Goal: Task Accomplishment & Management: Manage account settings

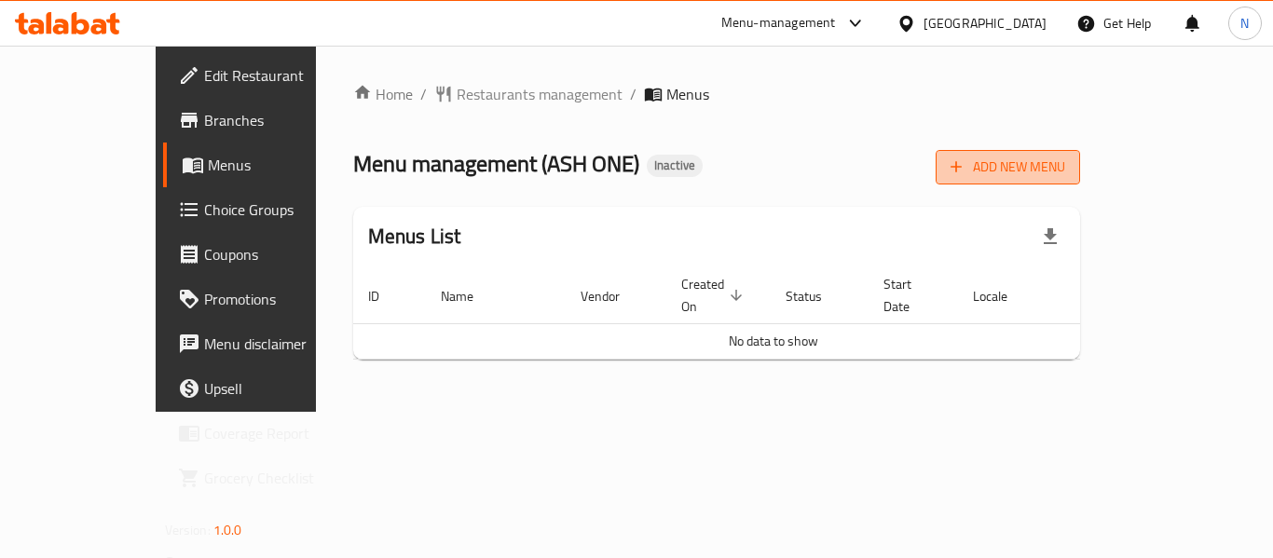
click at [965, 158] on icon "button" at bounding box center [956, 166] width 19 height 19
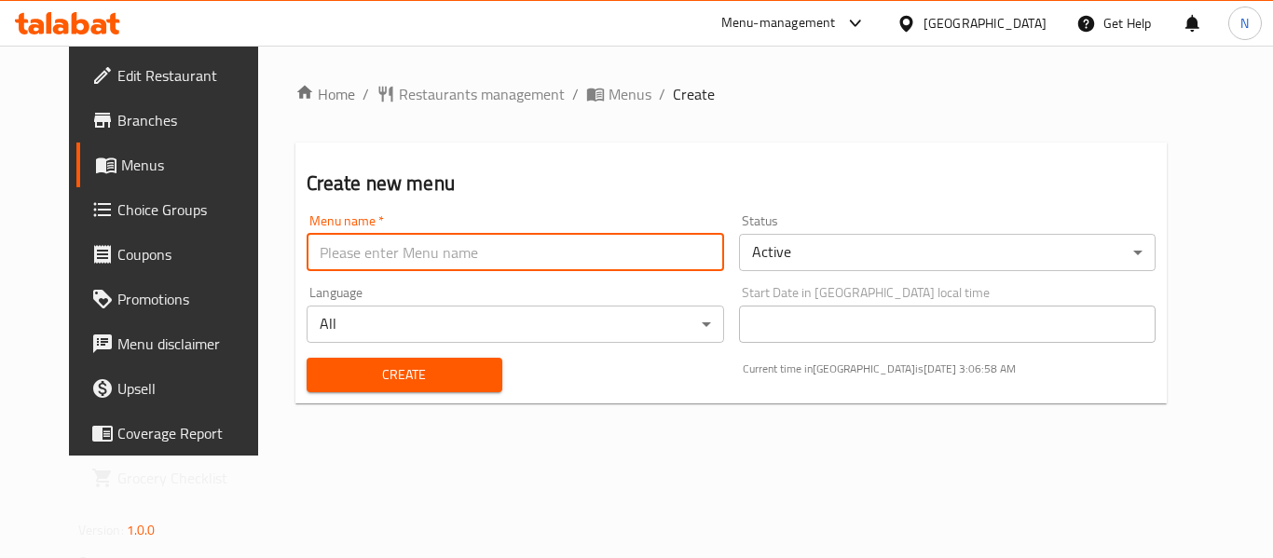
click at [315, 257] on input "text" at bounding box center [515, 252] width 417 height 37
type input "Menu"
click at [418, 391] on button "Create" at bounding box center [405, 375] width 196 height 34
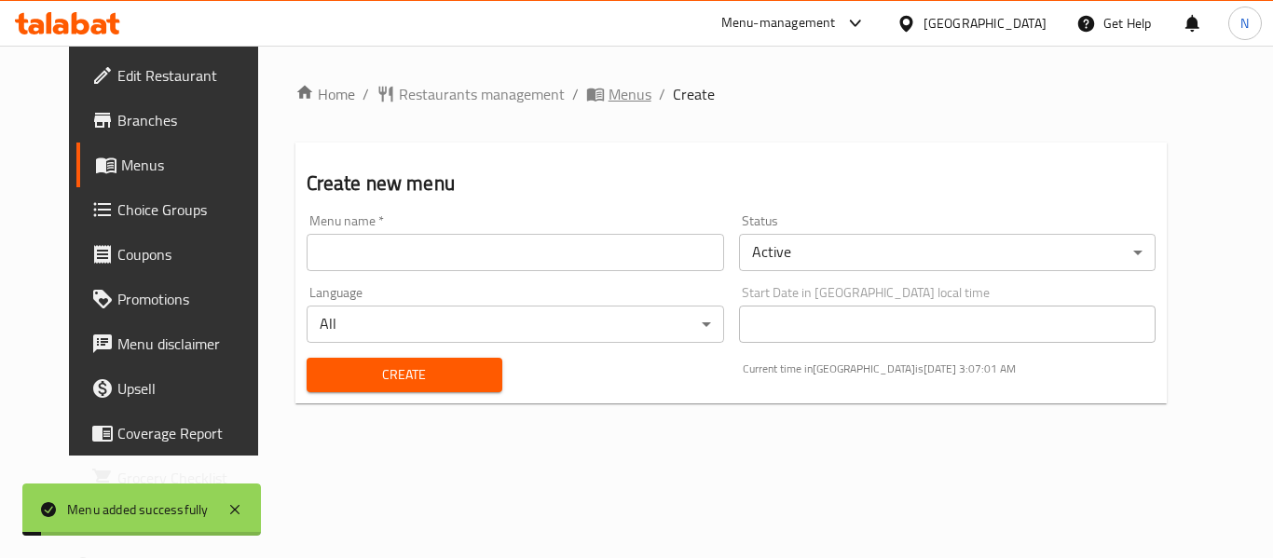
click at [586, 98] on icon "breadcrumb" at bounding box center [595, 94] width 19 height 19
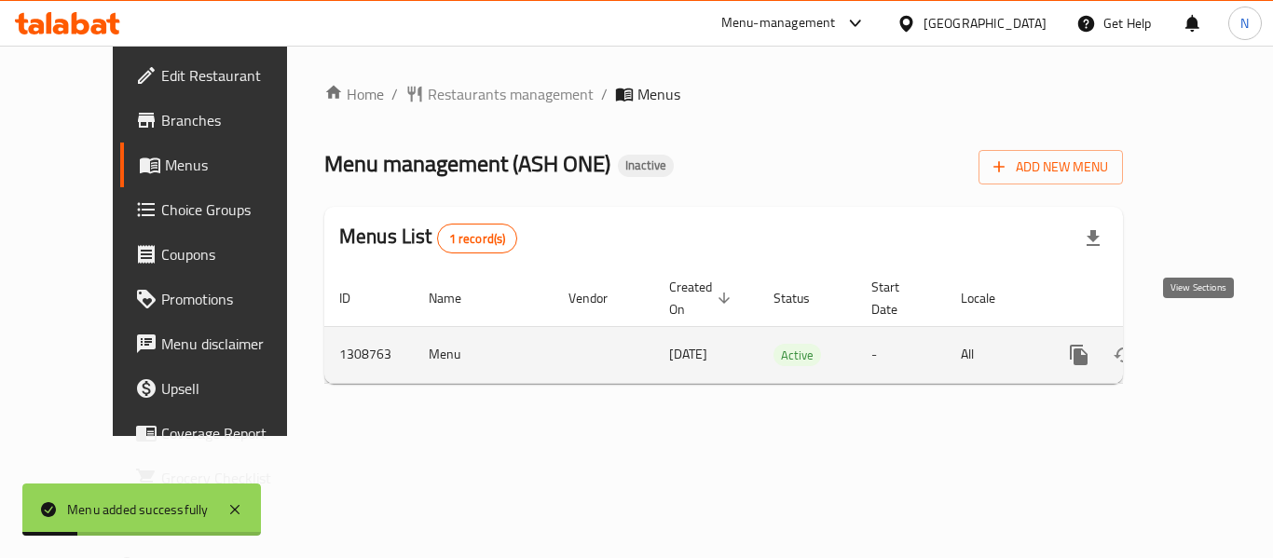
click at [1202, 345] on icon "enhanced table" at bounding box center [1213, 355] width 22 height 22
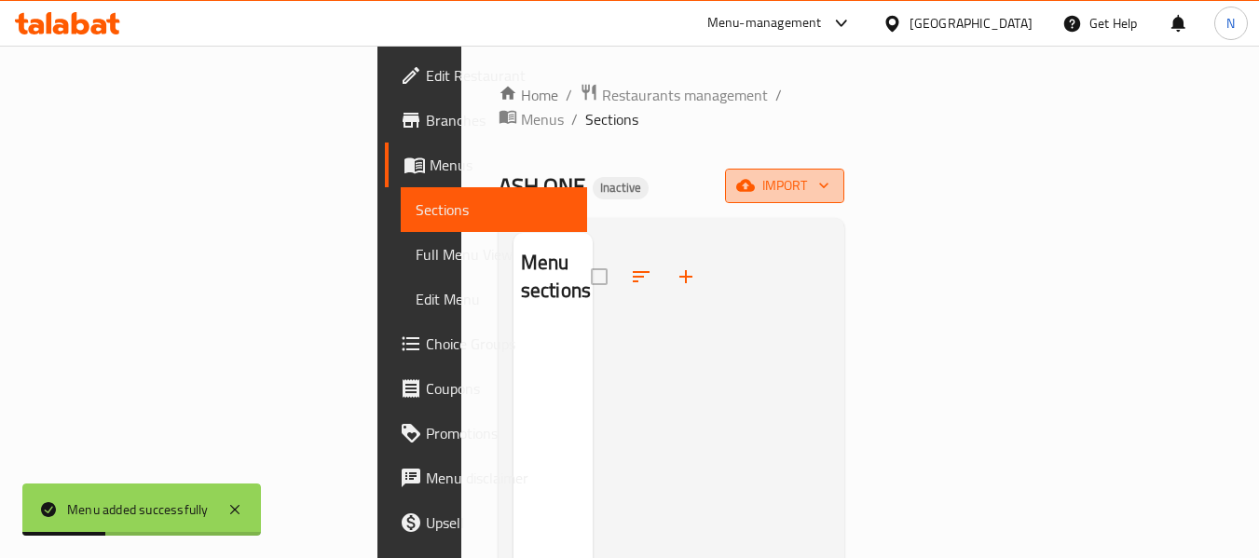
click at [829, 174] on span "import" at bounding box center [784, 185] width 89 height 23
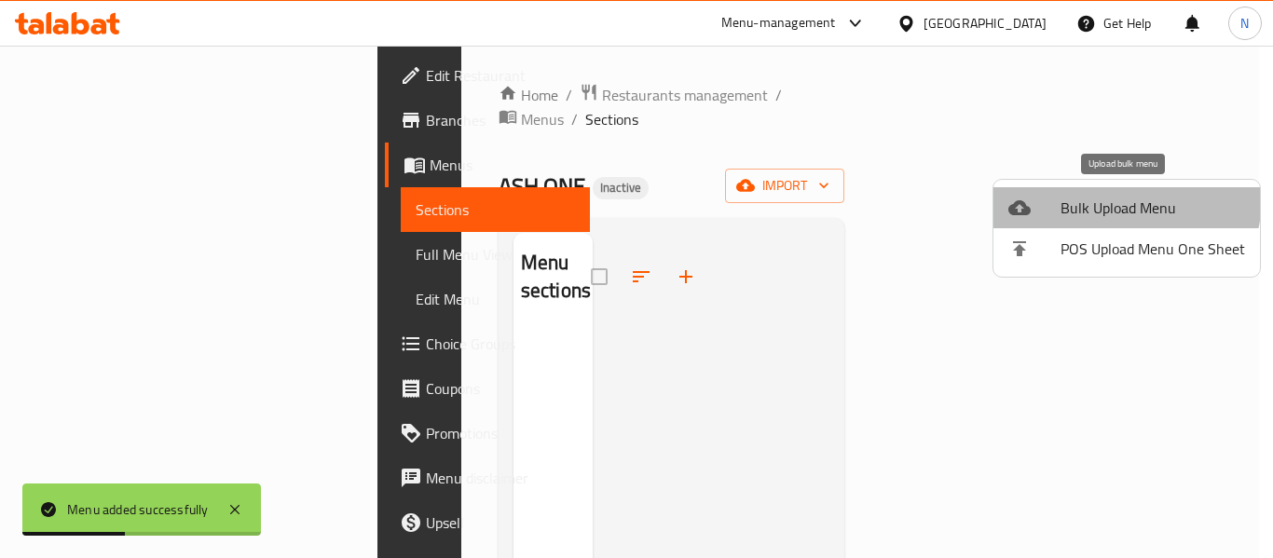
click at [1097, 197] on span "Bulk Upload Menu" at bounding box center [1152, 208] width 184 height 22
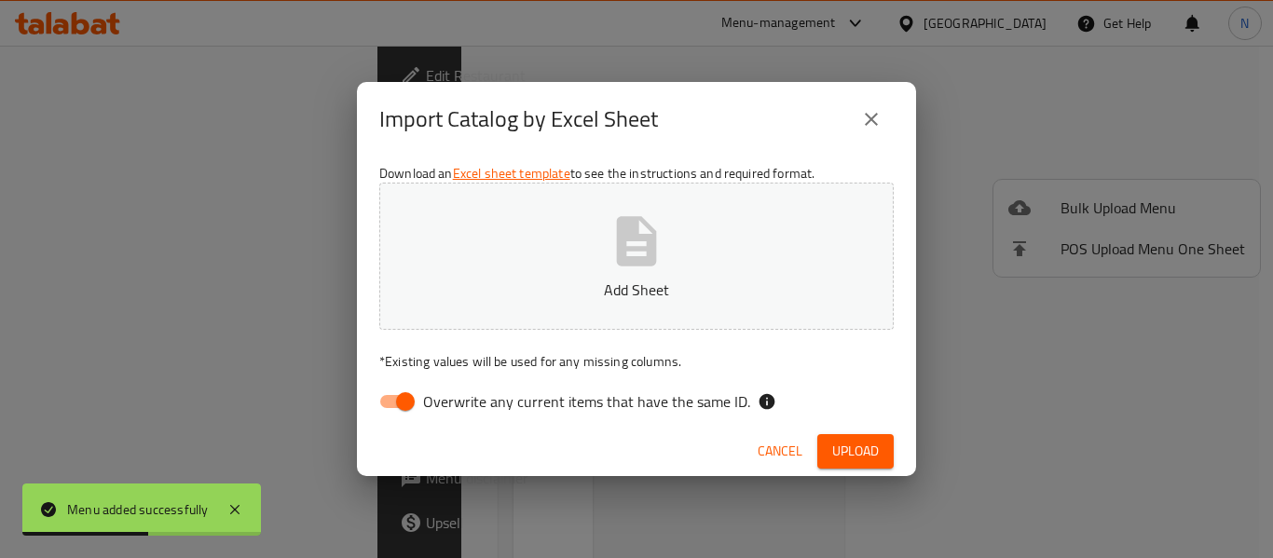
click at [612, 410] on span "Overwrite any current items that have the same ID." at bounding box center [586, 401] width 327 height 22
click at [458, 410] on input "Overwrite any current items that have the same ID." at bounding box center [405, 401] width 106 height 35
checkbox input "false"
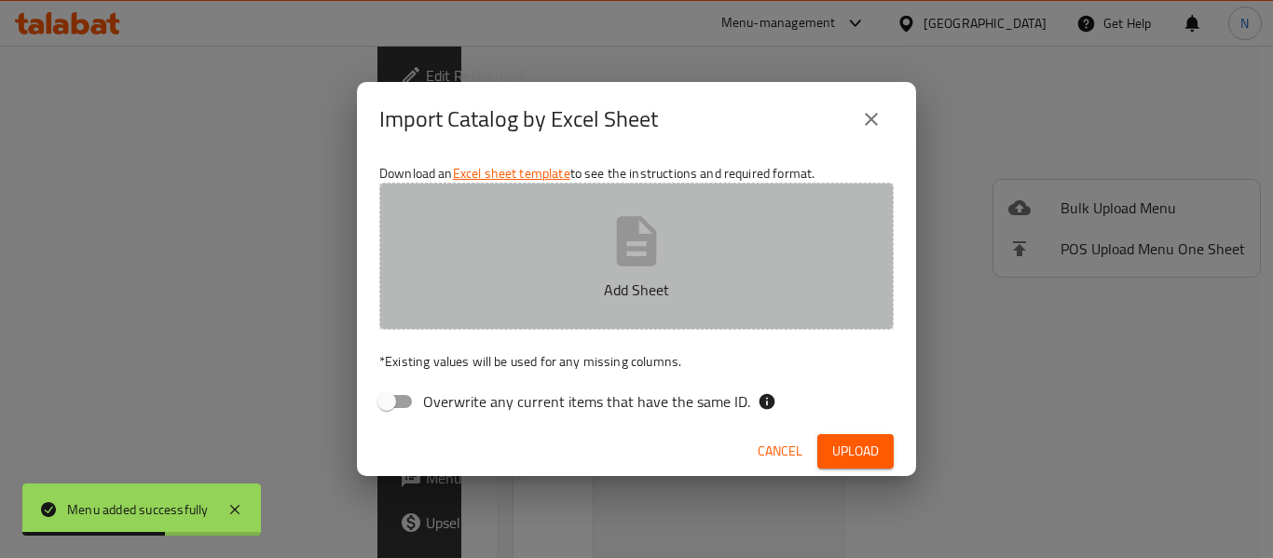
click at [603, 294] on p "Add Sheet" at bounding box center [636, 290] width 457 height 22
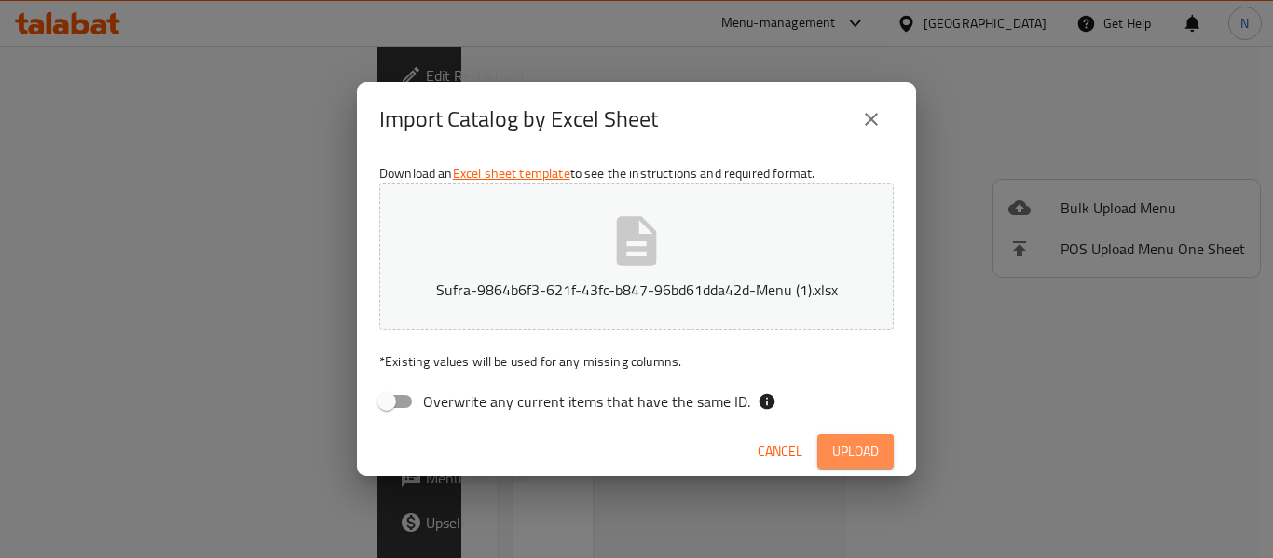
click at [863, 458] on span "Upload" at bounding box center [855, 451] width 47 height 23
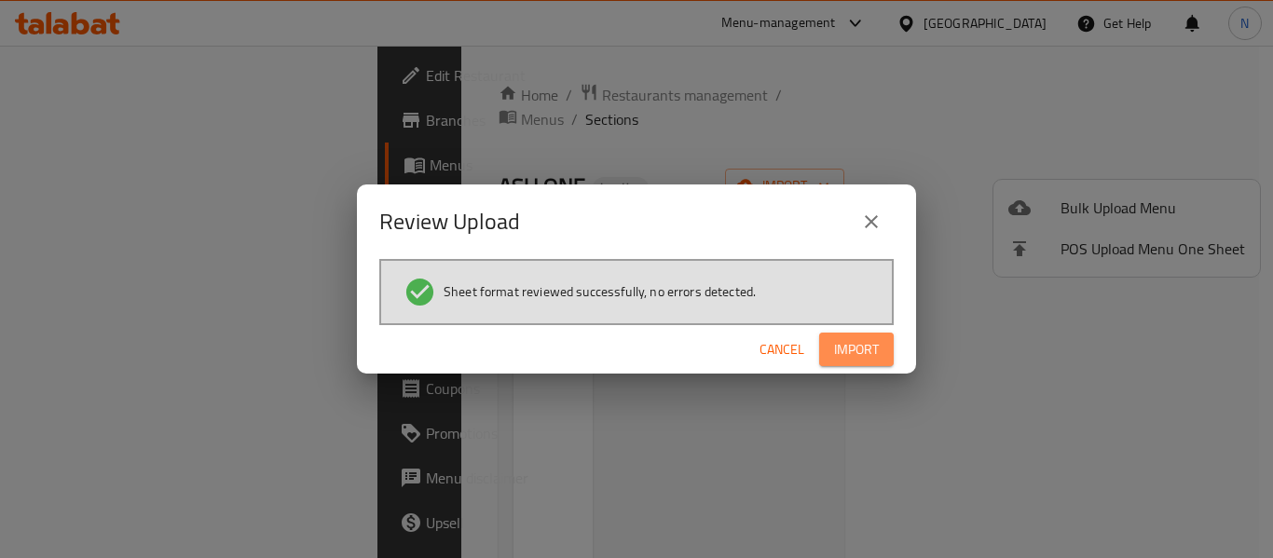
click at [872, 341] on span "Import" at bounding box center [856, 349] width 45 height 23
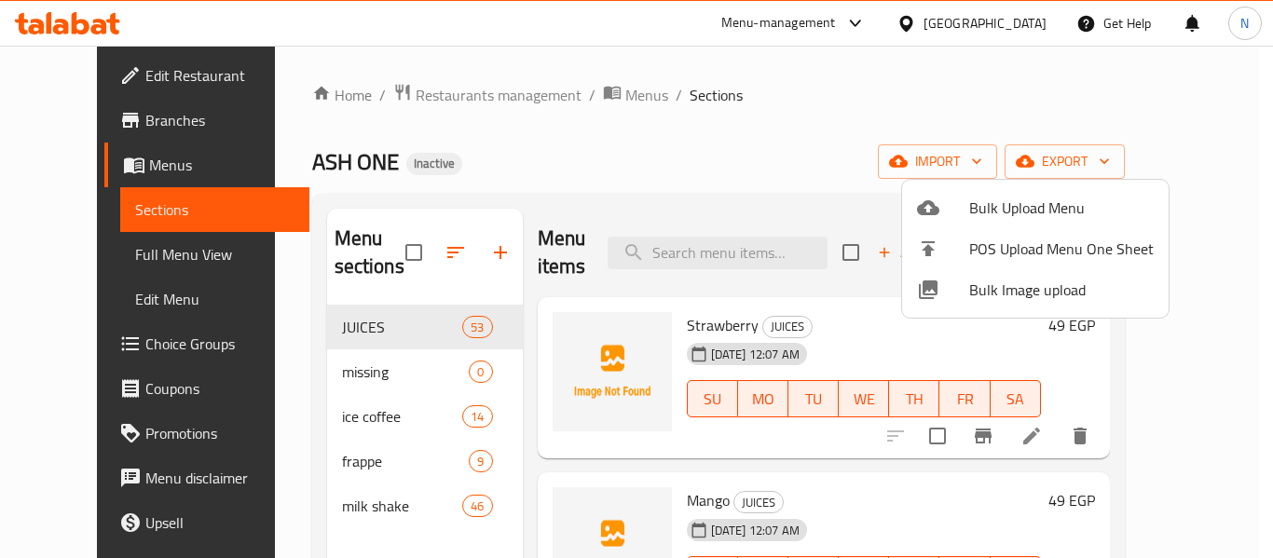
click at [872, 341] on div at bounding box center [636, 279] width 1273 height 558
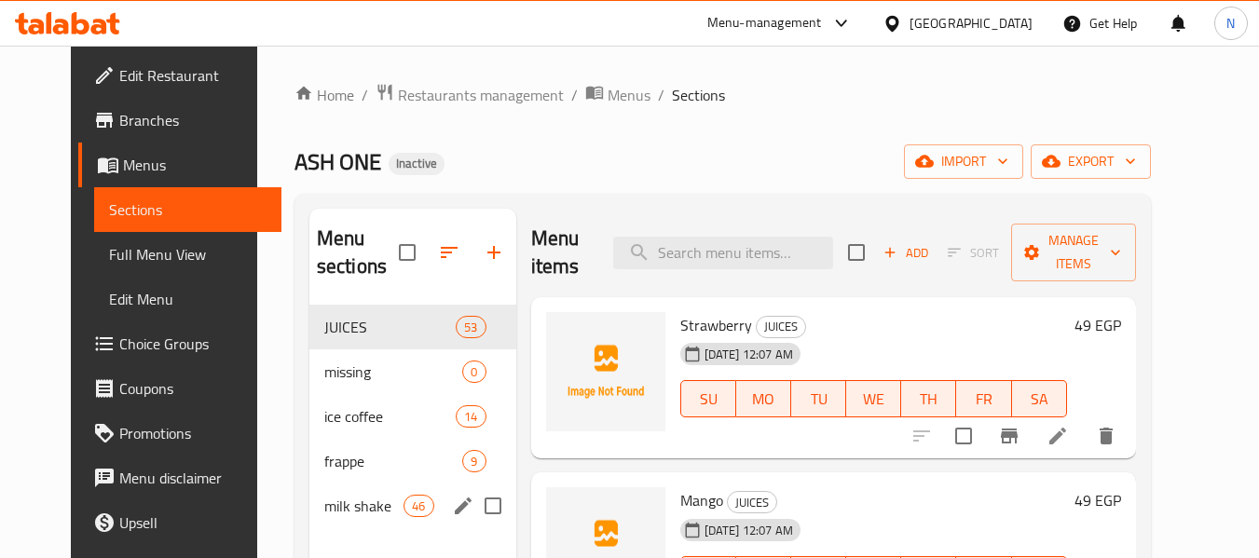
scroll to position [188, 0]
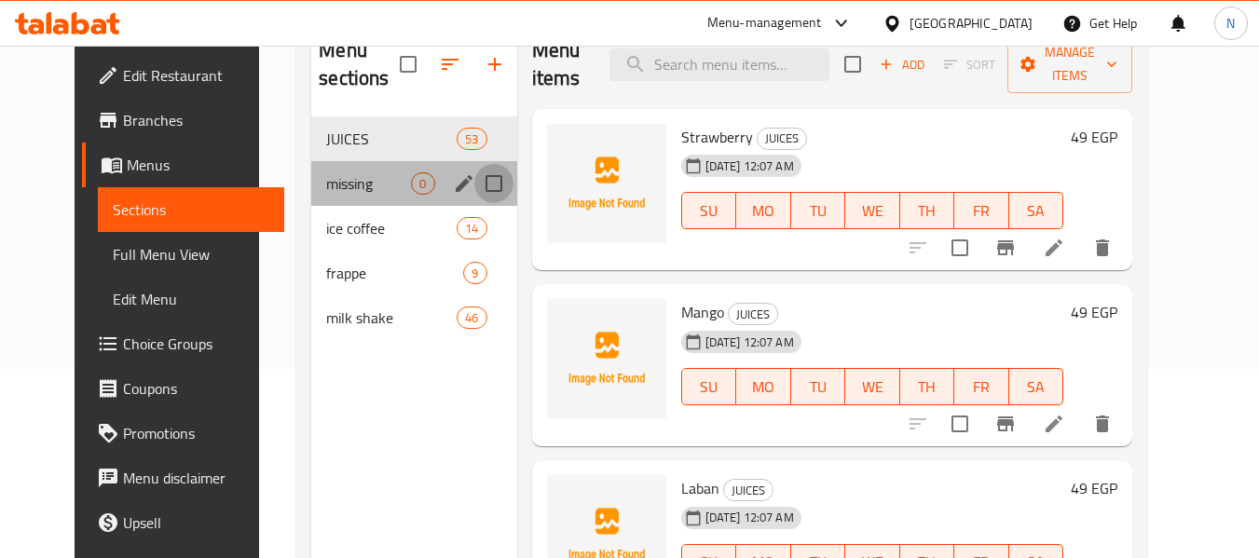
click at [474, 177] on input "Menu sections" at bounding box center [493, 183] width 39 height 39
checkbox input "true"
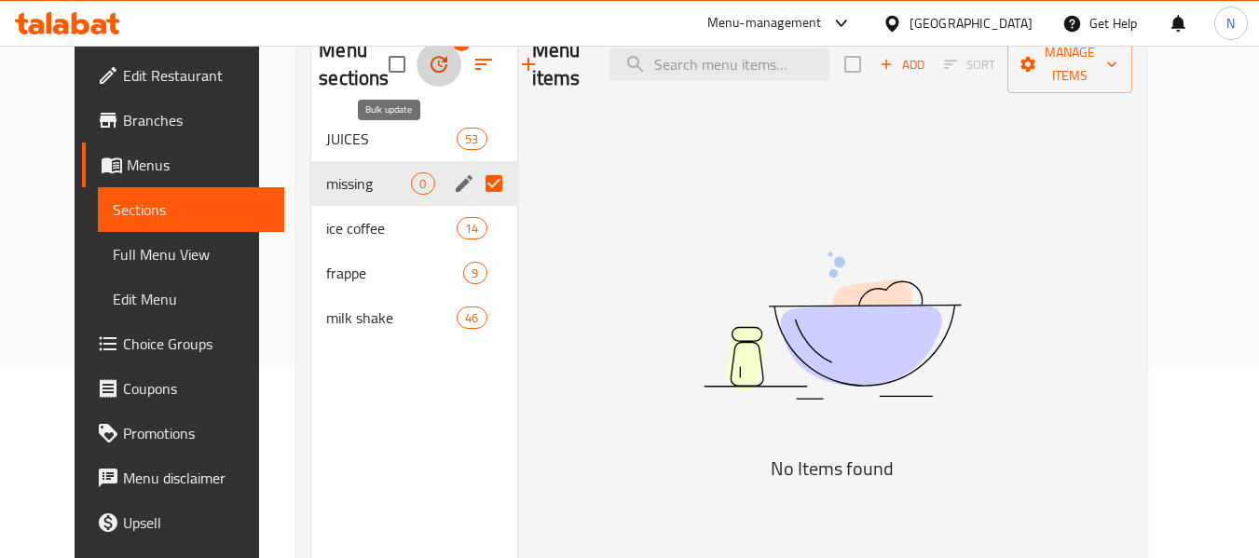
click at [428, 59] on icon "button" at bounding box center [439, 64] width 22 height 22
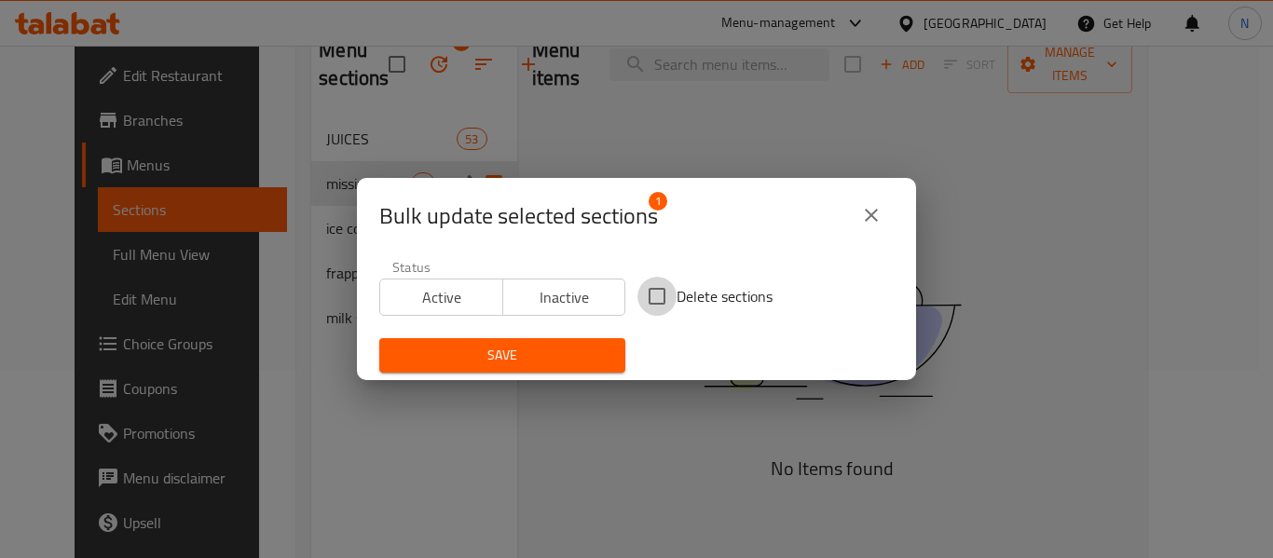
click at [647, 288] on input "Delete sections" at bounding box center [656, 296] width 39 height 39
checkbox input "true"
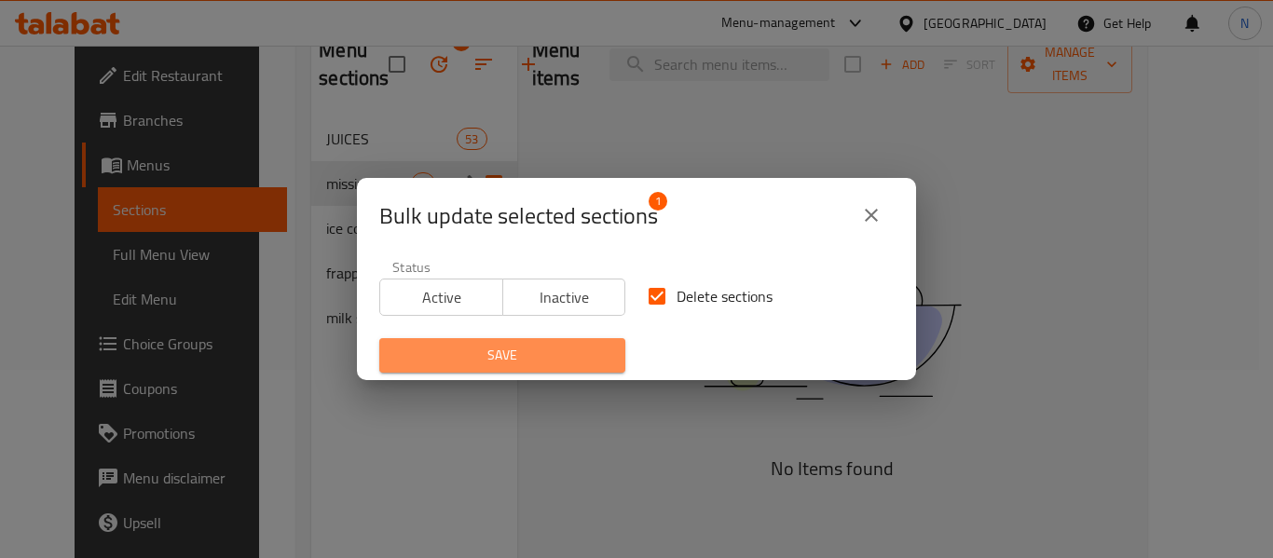
click at [553, 350] on span "Save" at bounding box center [502, 355] width 216 height 23
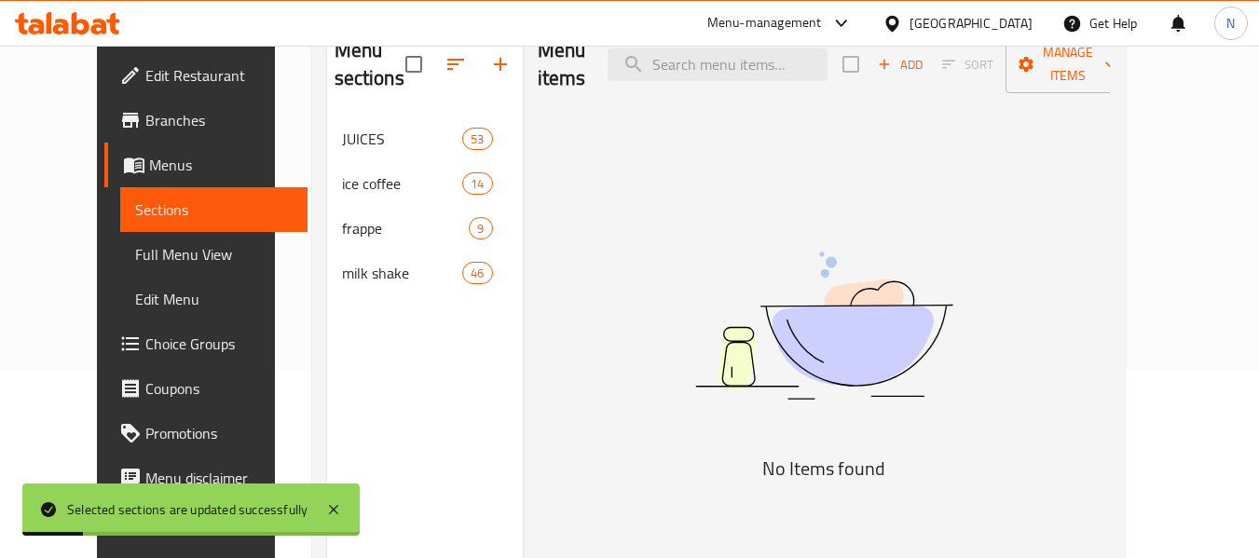
click at [553, 350] on div "Menu items Add Sort Manage items No Items found" at bounding box center [816, 299] width 587 height 558
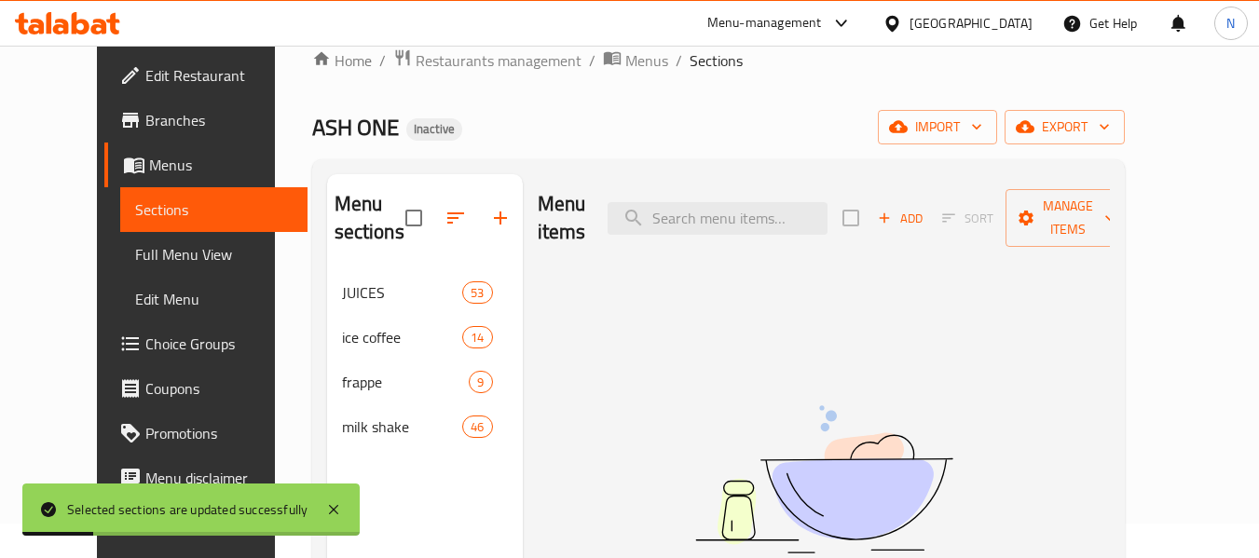
scroll to position [34, 0]
click at [140, 259] on span "Full Menu View" at bounding box center [213, 254] width 157 height 22
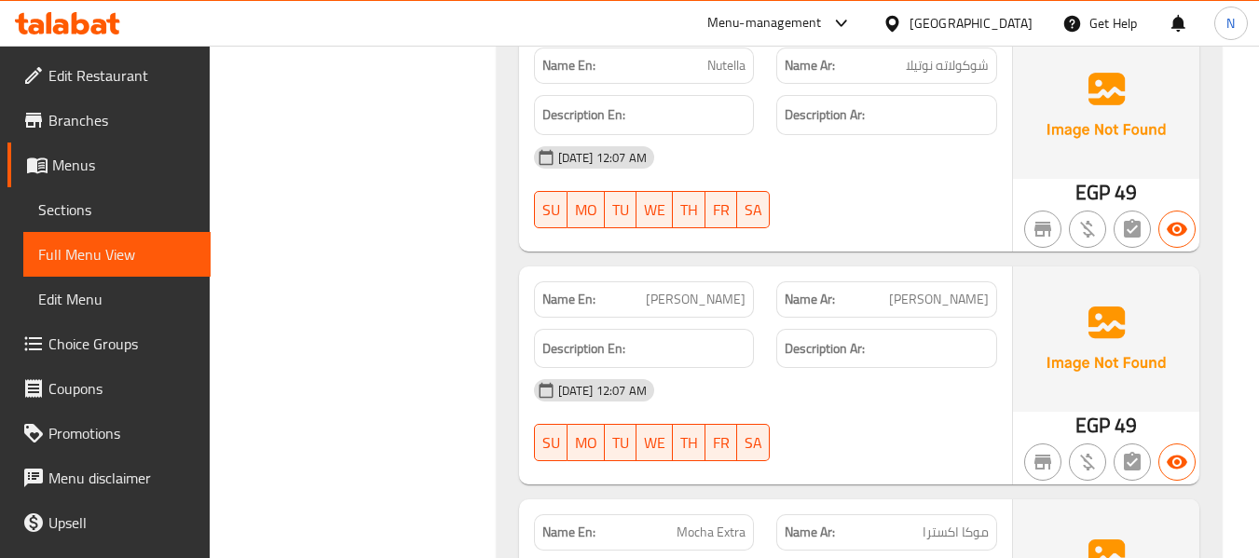
scroll to position [3318, 0]
click at [719, 60] on span "Nutella" at bounding box center [726, 65] width 38 height 20
copy span "Nutella"
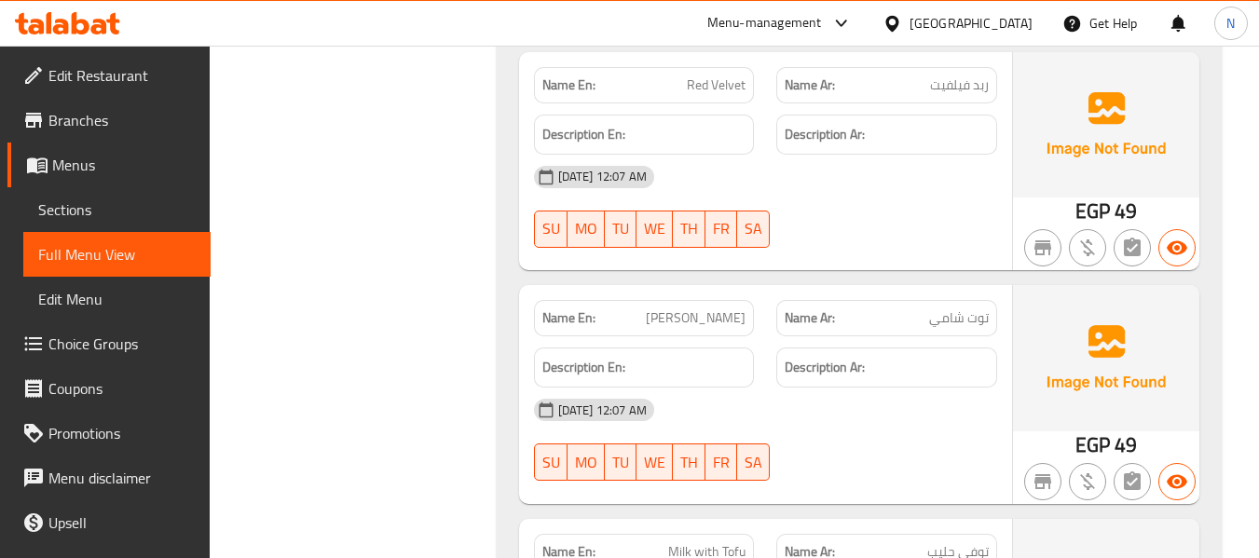
scroll to position [5310, 0]
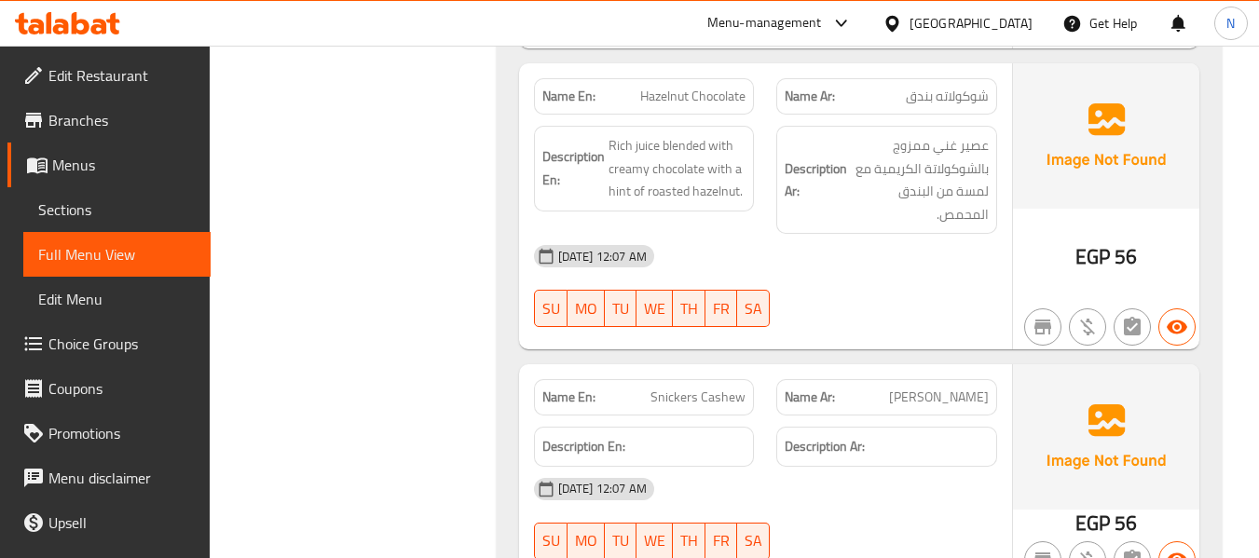
scroll to position [6587, 0]
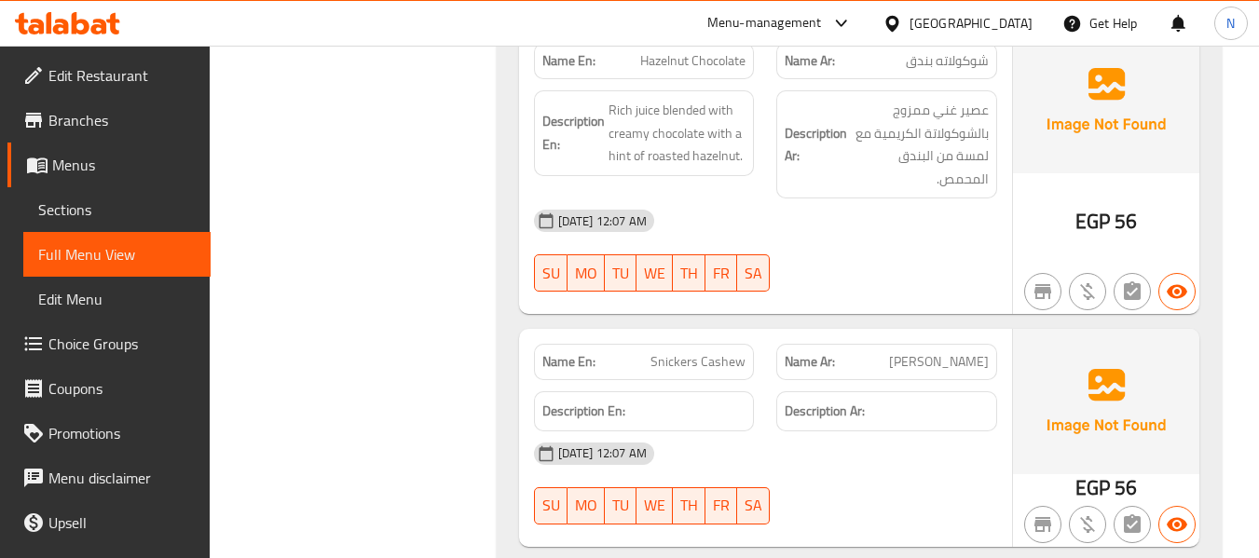
drag, startPoint x: 495, startPoint y: 331, endPoint x: 447, endPoint y: 322, distance: 48.2
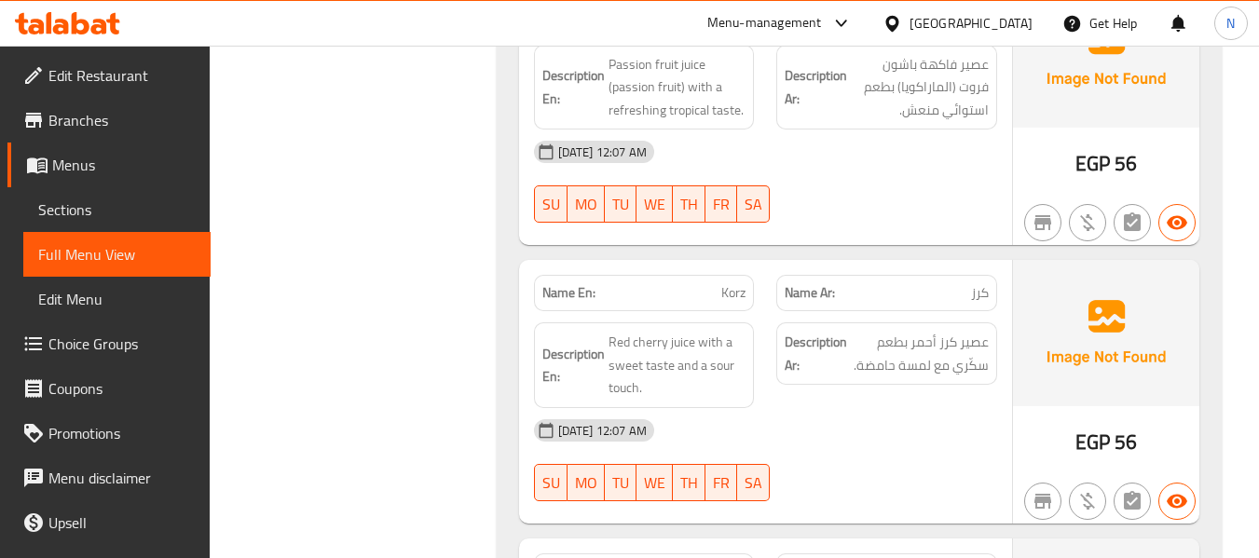
scroll to position [8935, 0]
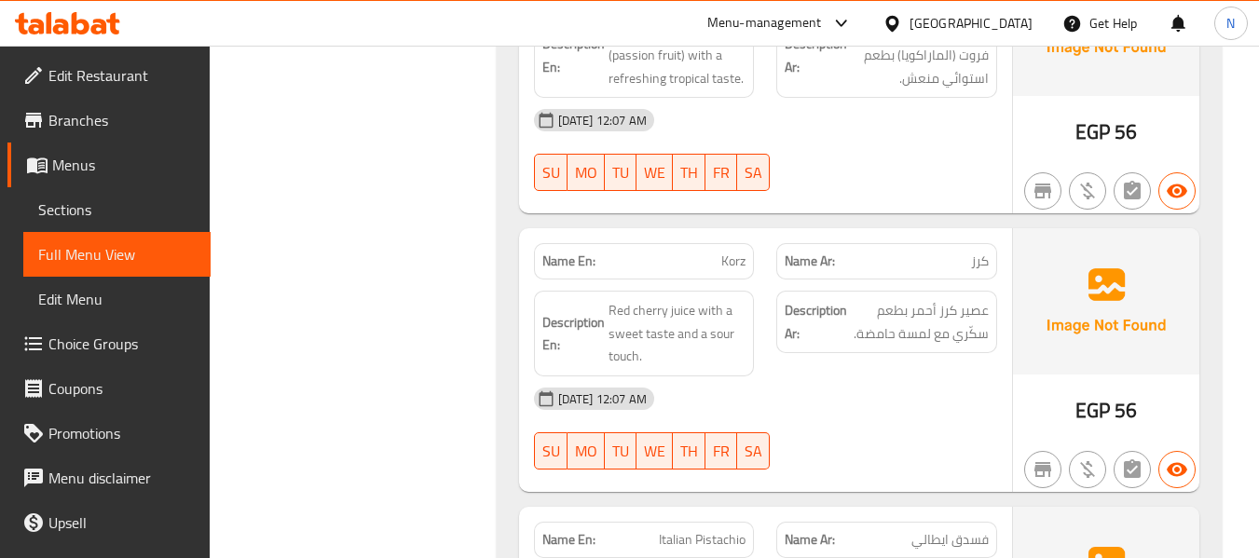
click at [727, 255] on span "Korz" at bounding box center [733, 262] width 24 height 20
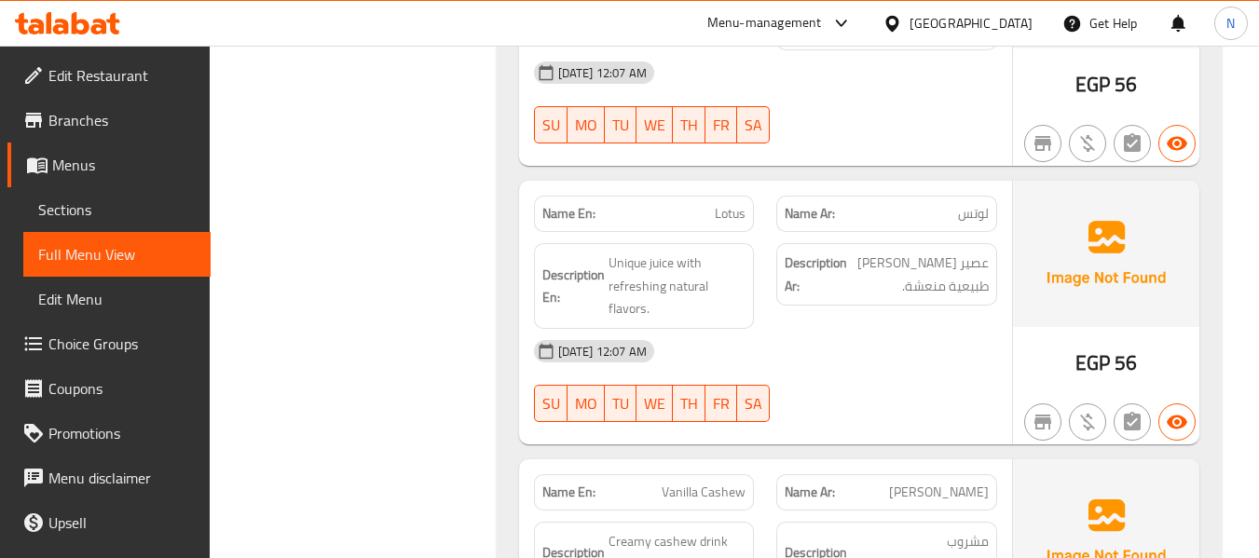
scroll to position [9540, 0]
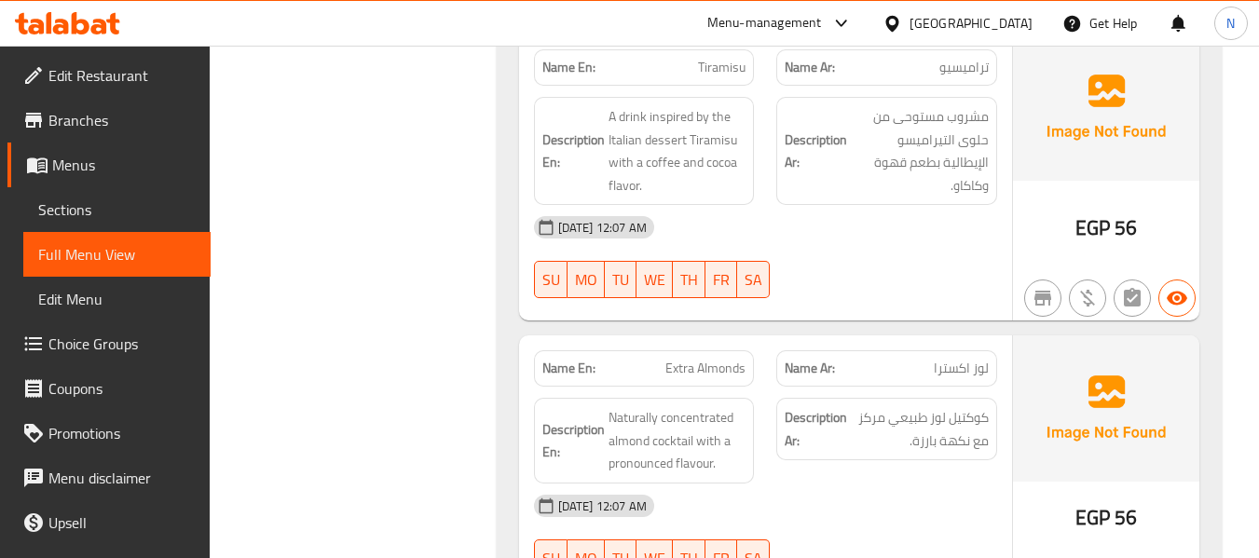
scroll to position [10242, 0]
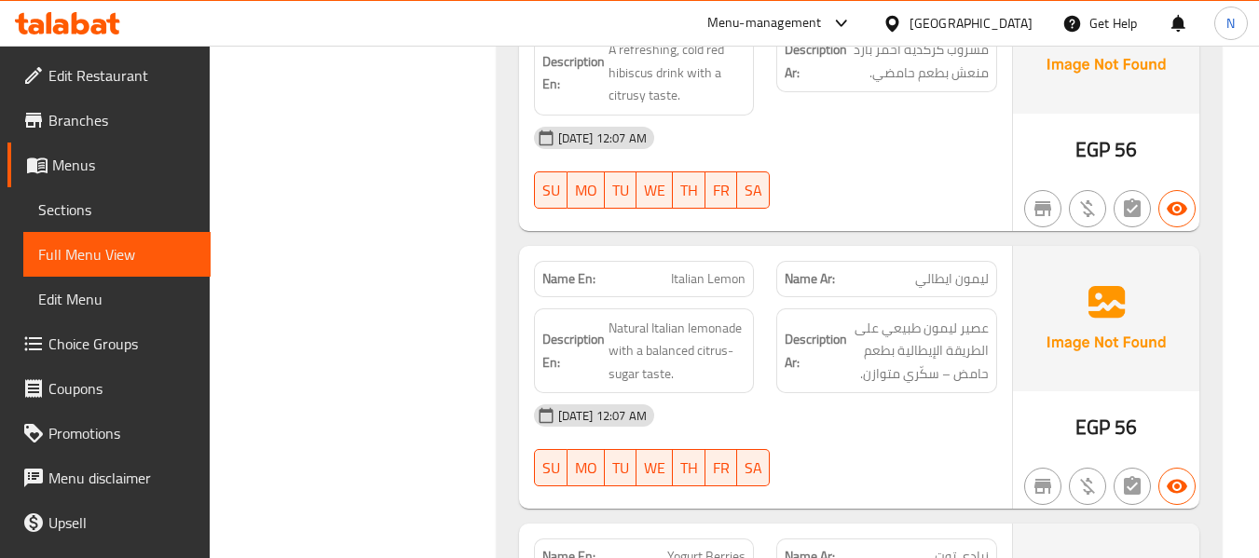
scroll to position [11167, 0]
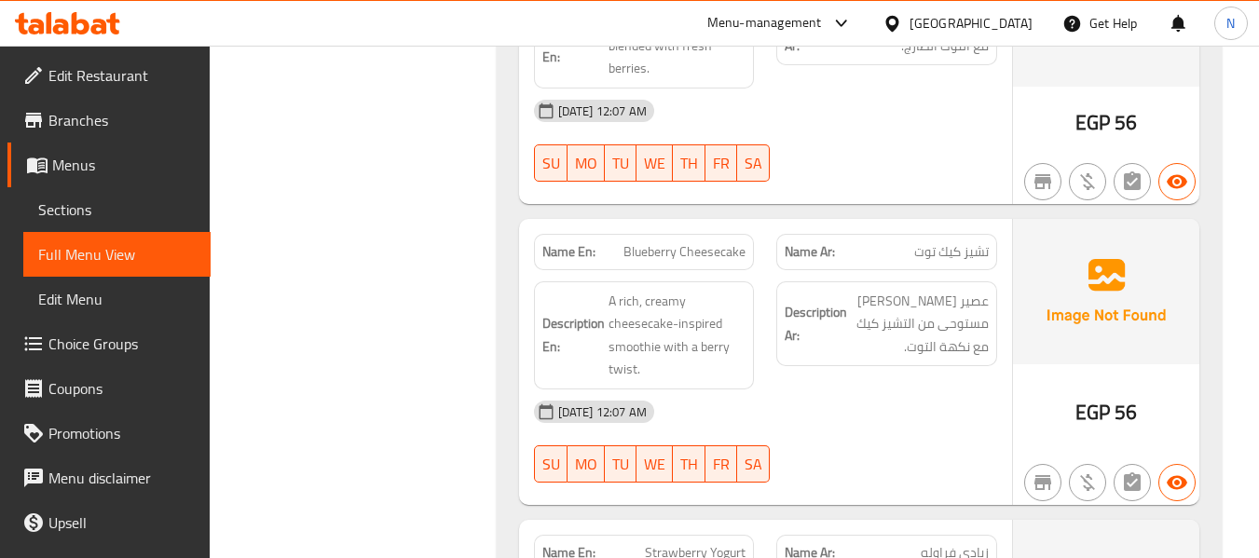
scroll to position [11750, 0]
click at [667, 241] on span "Blueberry Cheesecake" at bounding box center [684, 251] width 122 height 20
copy span "Blueberry Cheesecake"
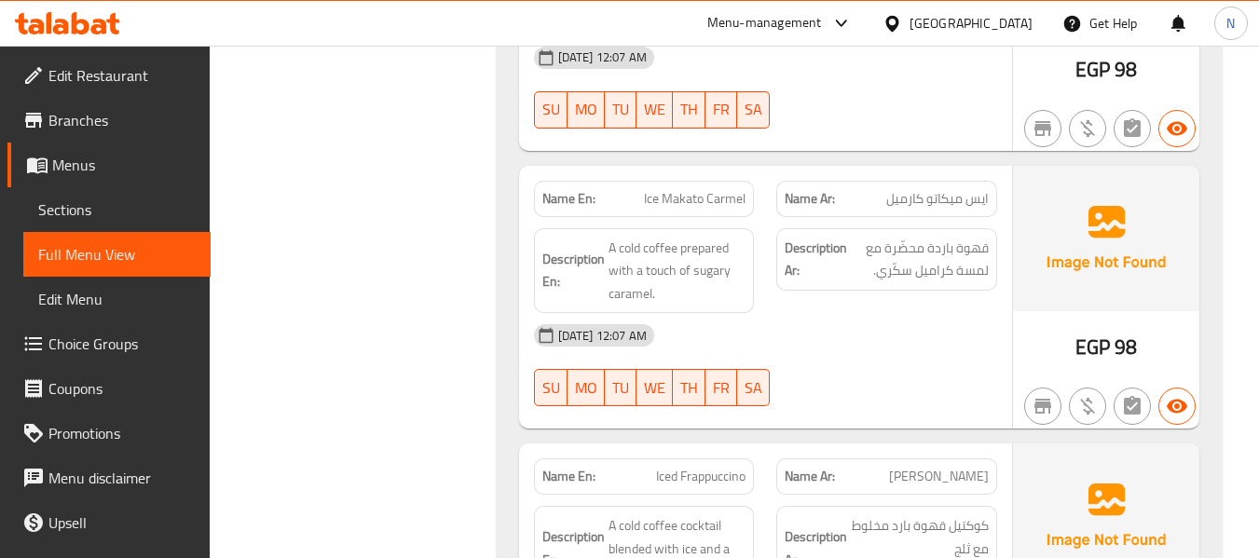
scroll to position [14874, 0]
click at [679, 188] on span "Ice Makato Carmel" at bounding box center [695, 198] width 102 height 20
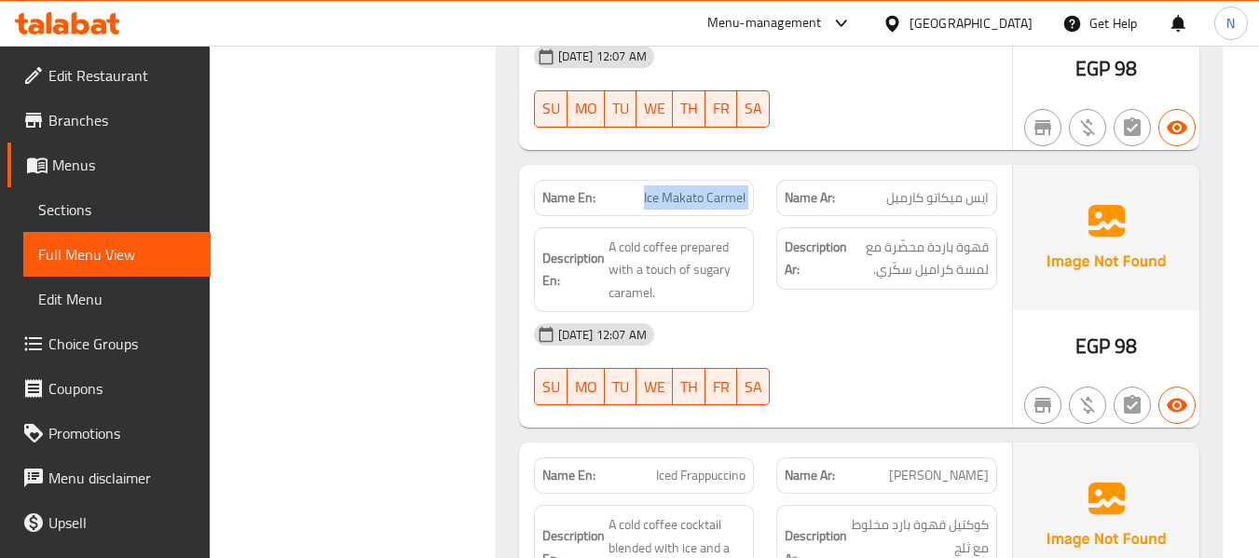
click at [679, 188] on span "Ice Makato Carmel" at bounding box center [695, 198] width 102 height 20
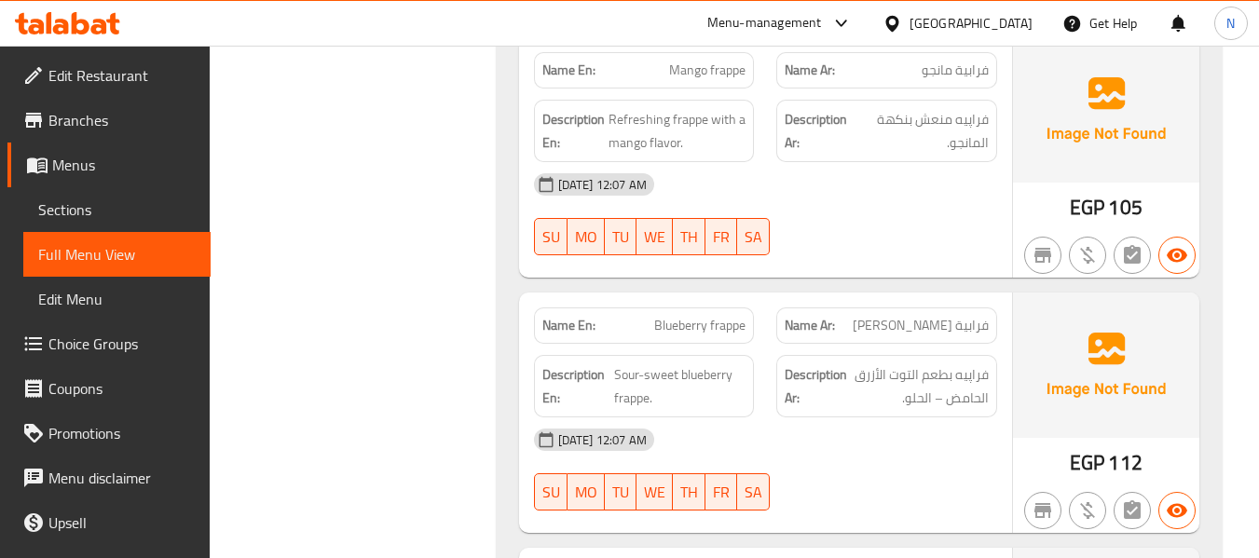
scroll to position [19397, 0]
click at [680, 315] on span "Blueberry frappe" at bounding box center [699, 325] width 91 height 20
copy span "Blueberry frappe"
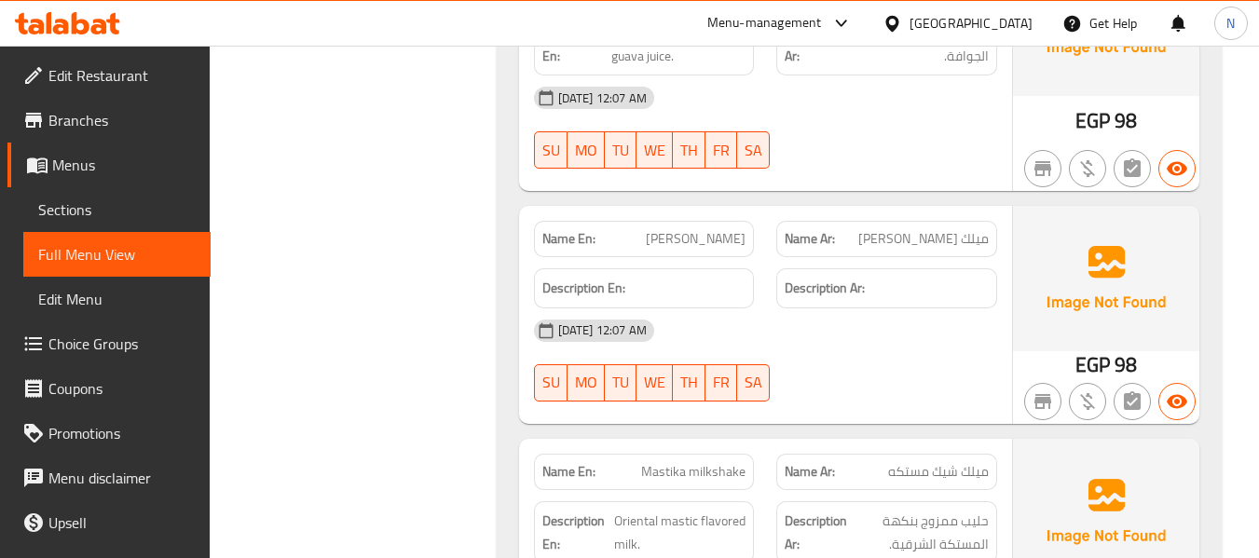
scroll to position [22461, 0]
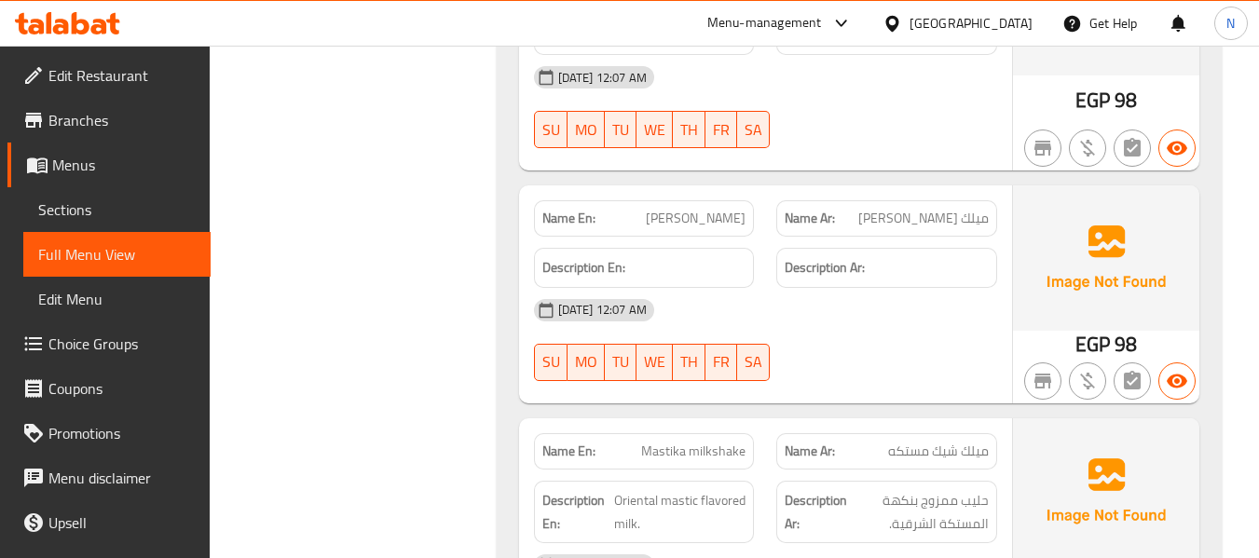
click at [663, 209] on span "[PERSON_NAME]" at bounding box center [696, 219] width 100 height 20
copy span "[PERSON_NAME]"
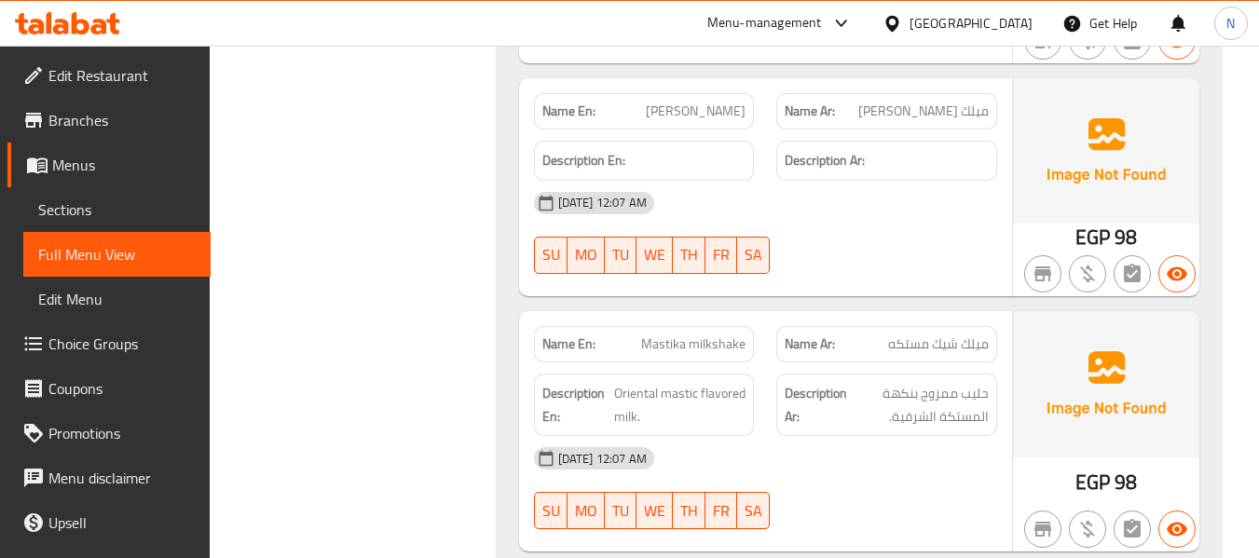
scroll to position [22569, 0]
click at [683, 334] on span "Mastika milkshake" at bounding box center [693, 344] width 104 height 20
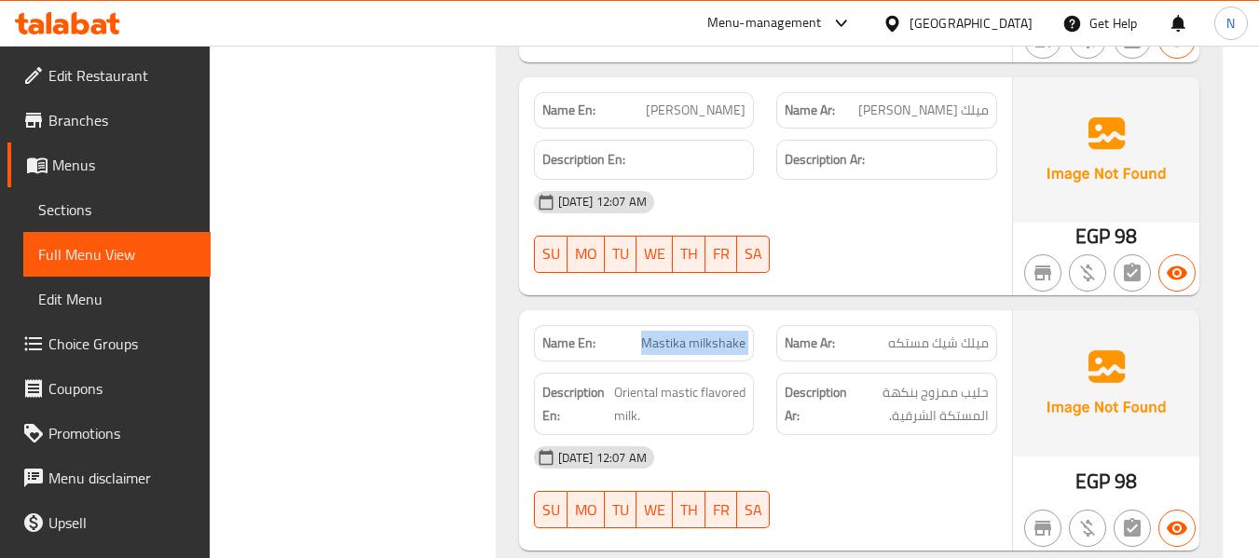
copy span "Mastika milkshake"
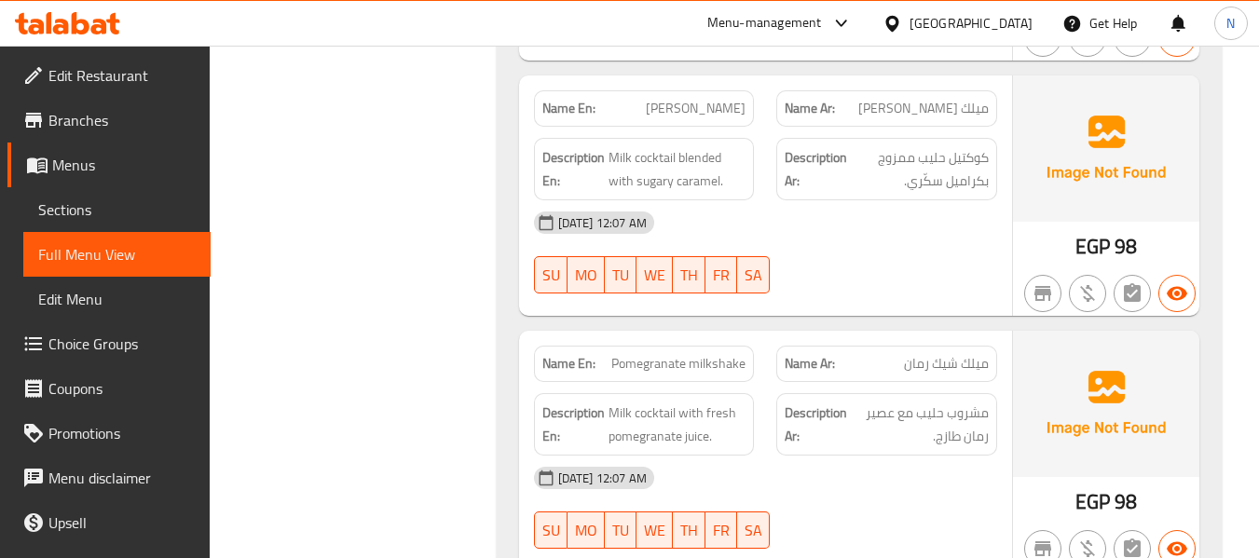
scroll to position [24092, 0]
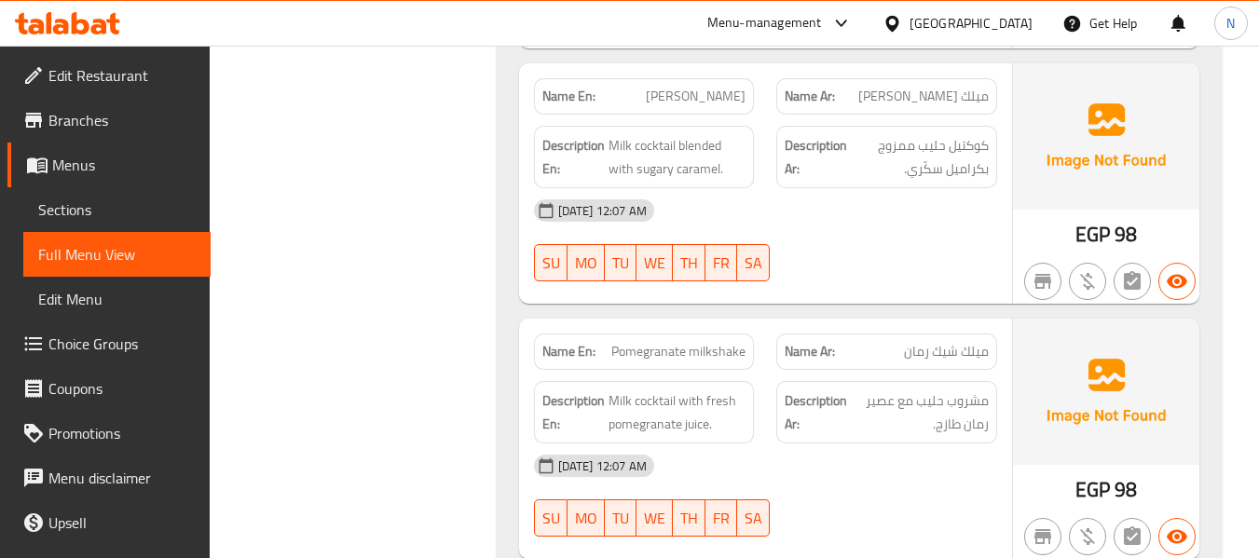
click at [647, 334] on div "Name En: Pomegranate milkshake" at bounding box center [644, 352] width 221 height 36
copy span "Pomegranate milkshake"
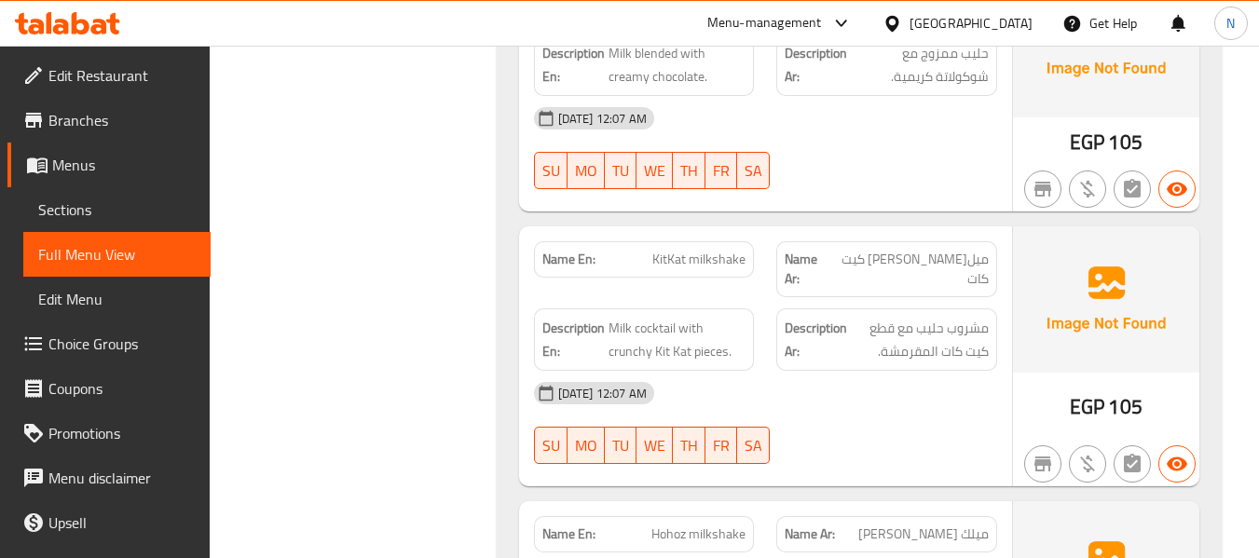
scroll to position [24696, 0]
click at [688, 249] on span "KitKat milkshake" at bounding box center [698, 259] width 93 height 20
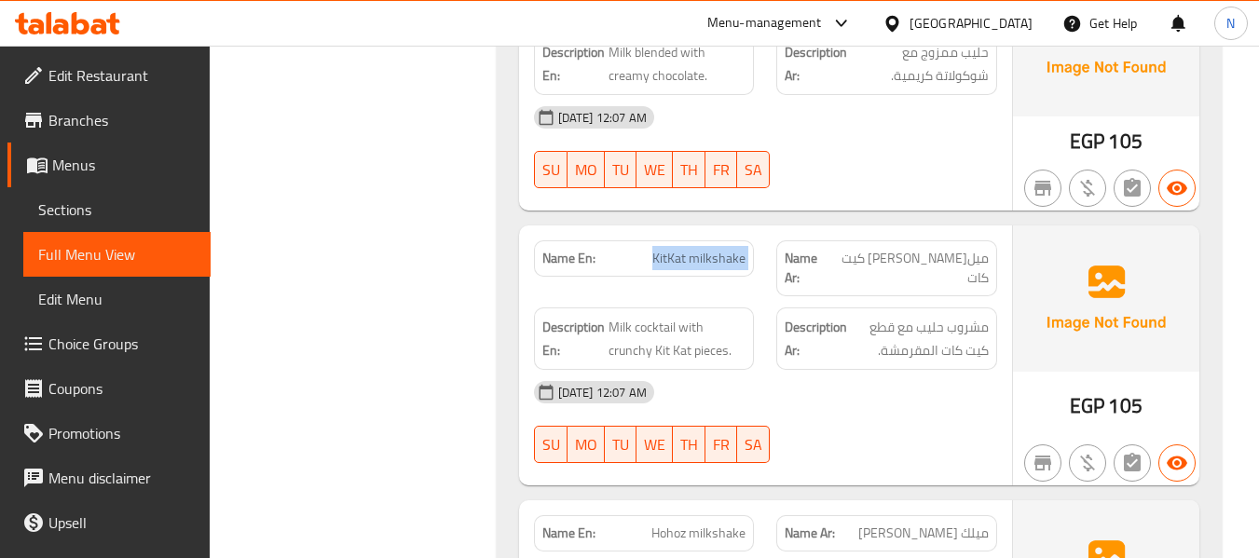
copy span "KitKat milkshake"
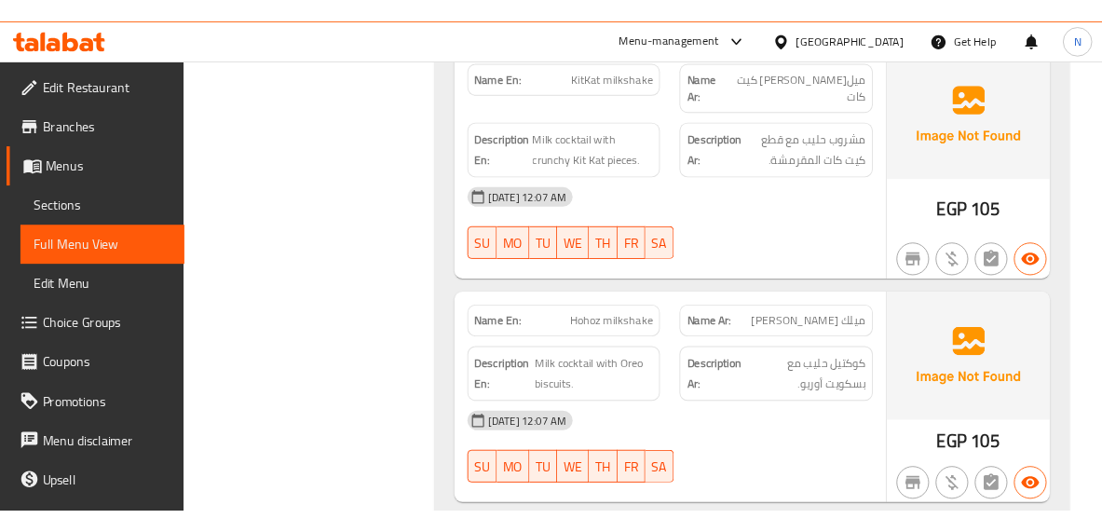
scroll to position [24889, 0]
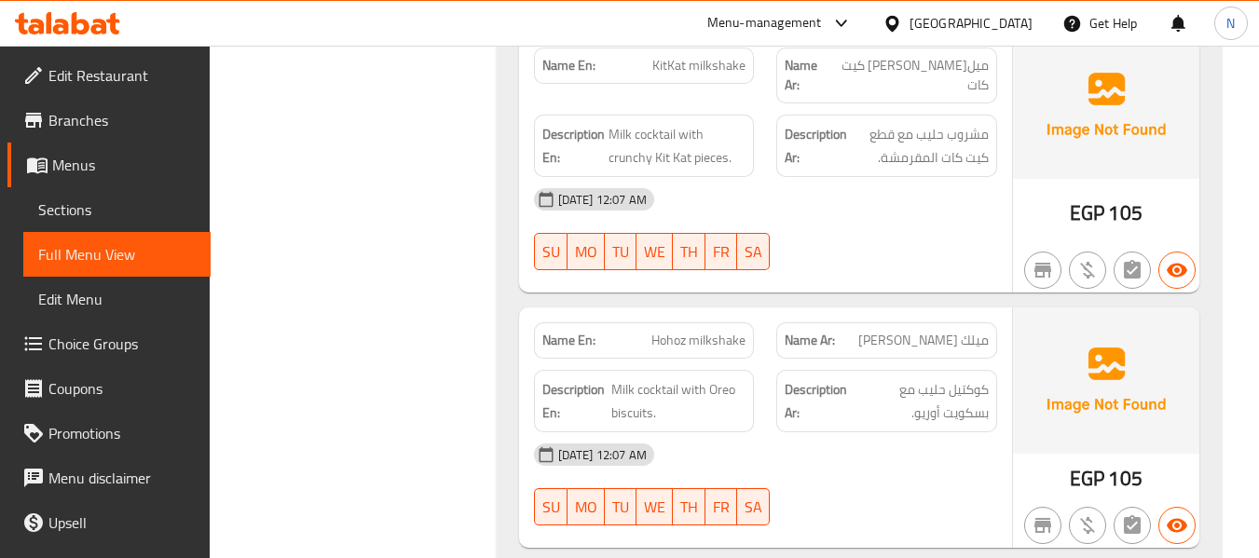
click at [682, 331] on span "Hohoz milkshake" at bounding box center [698, 341] width 94 height 20
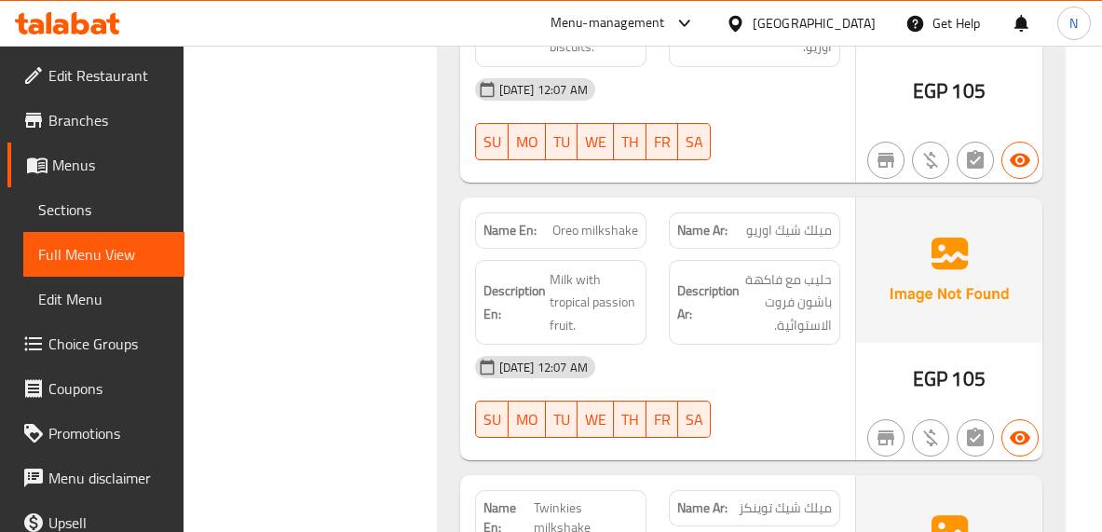
scroll to position [27869, 0]
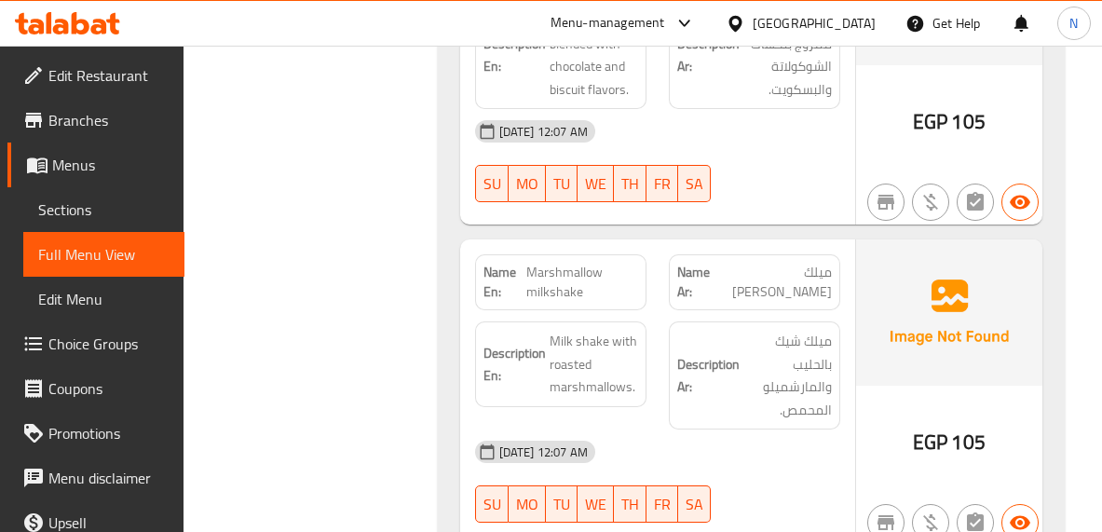
scroll to position [28424, 0]
click at [564, 262] on span "Marshmallow milkshake" at bounding box center [582, 281] width 112 height 39
copy span "Marshmallow milkshake"
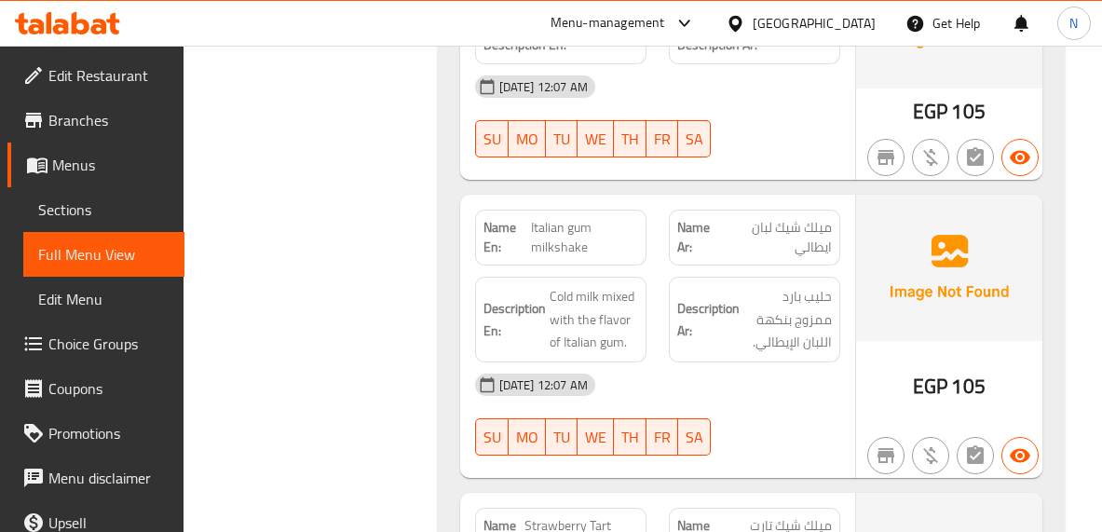
scroll to position [29660, 0]
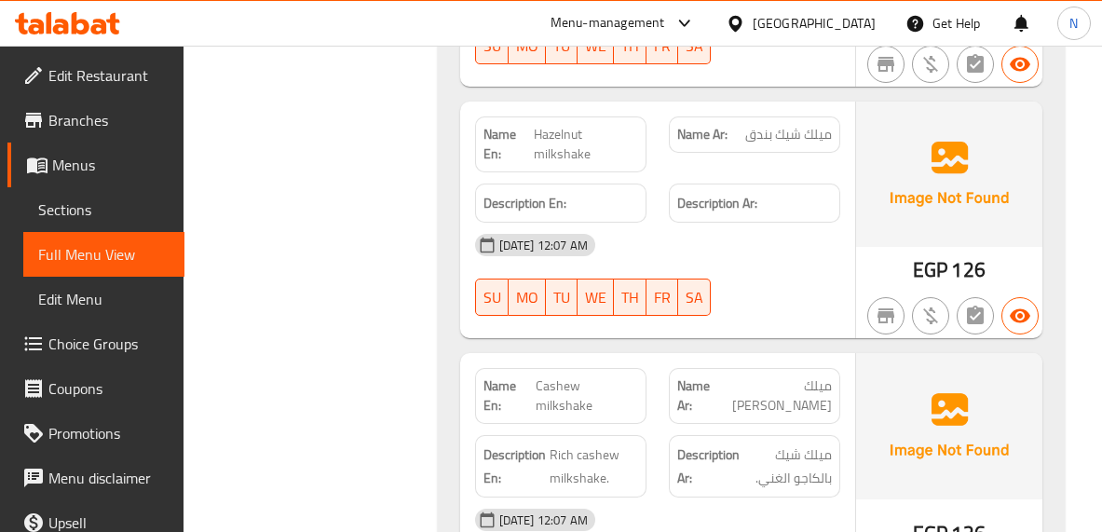
scroll to position [34006, 0]
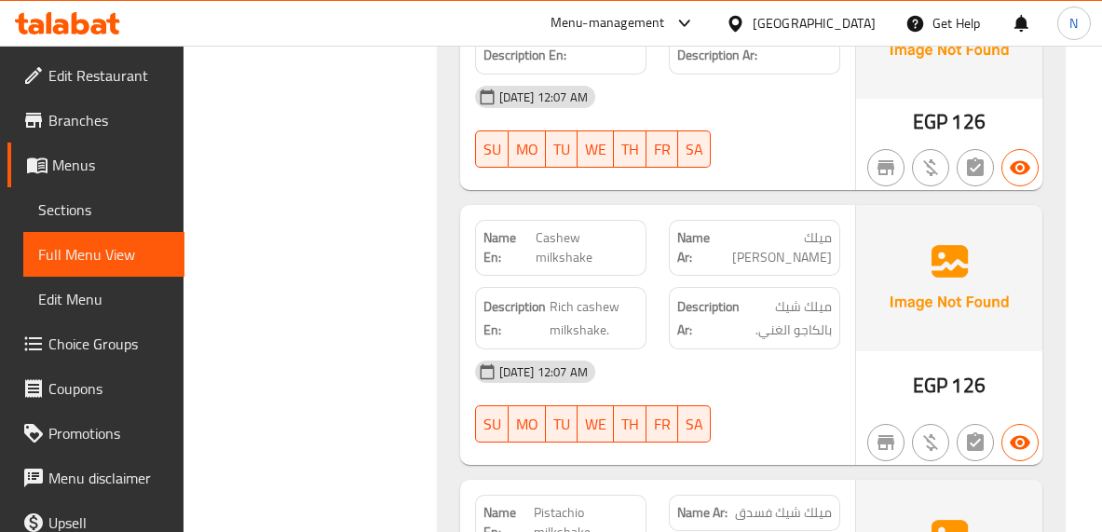
click at [552, 503] on span "Pistachio milkshake" at bounding box center [586, 522] width 104 height 39
copy span "Pistachio milkshake"
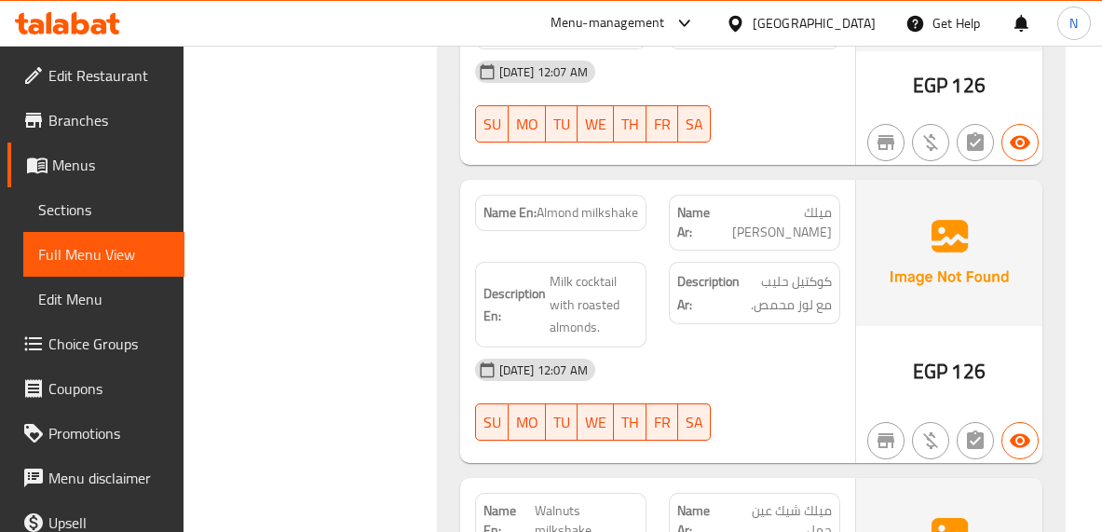
scroll to position [34886, 0]
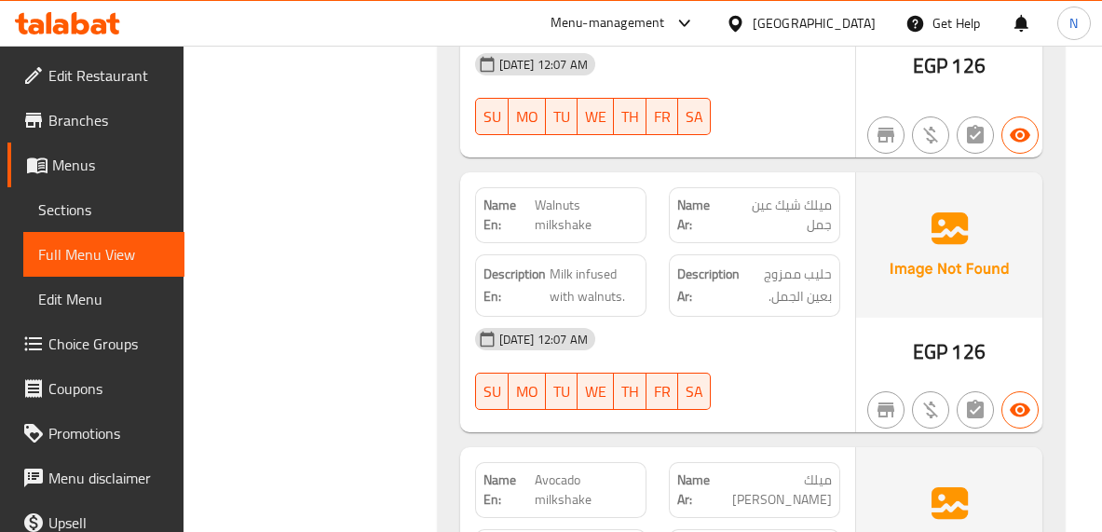
click at [556, 470] on span "Avocado milkshake" at bounding box center [586, 489] width 102 height 39
copy span "Avocado milkshake"
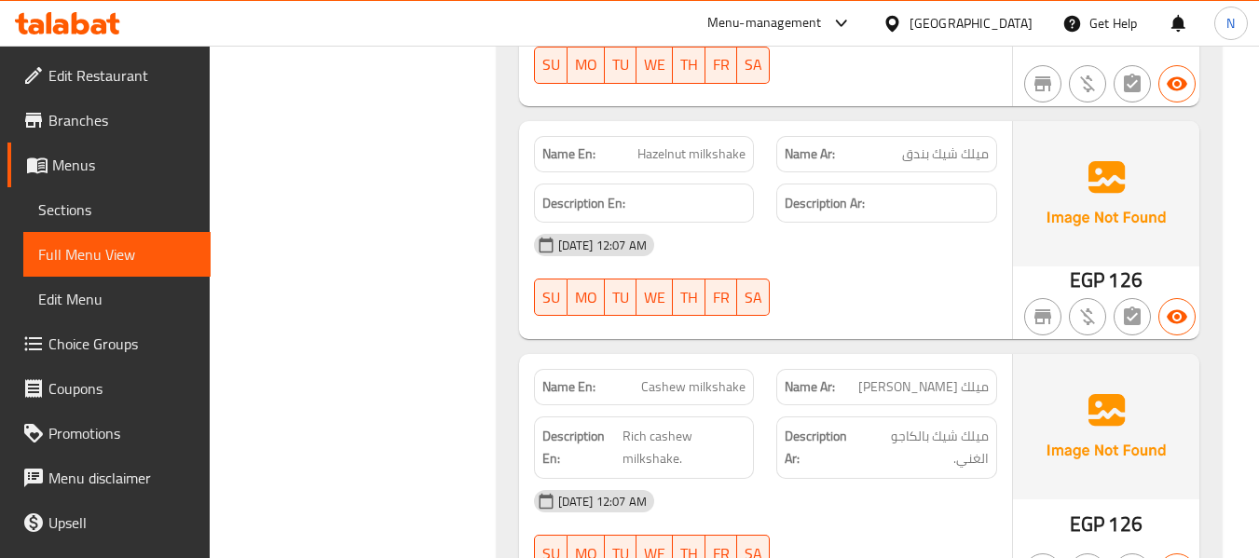
scroll to position [30432, 0]
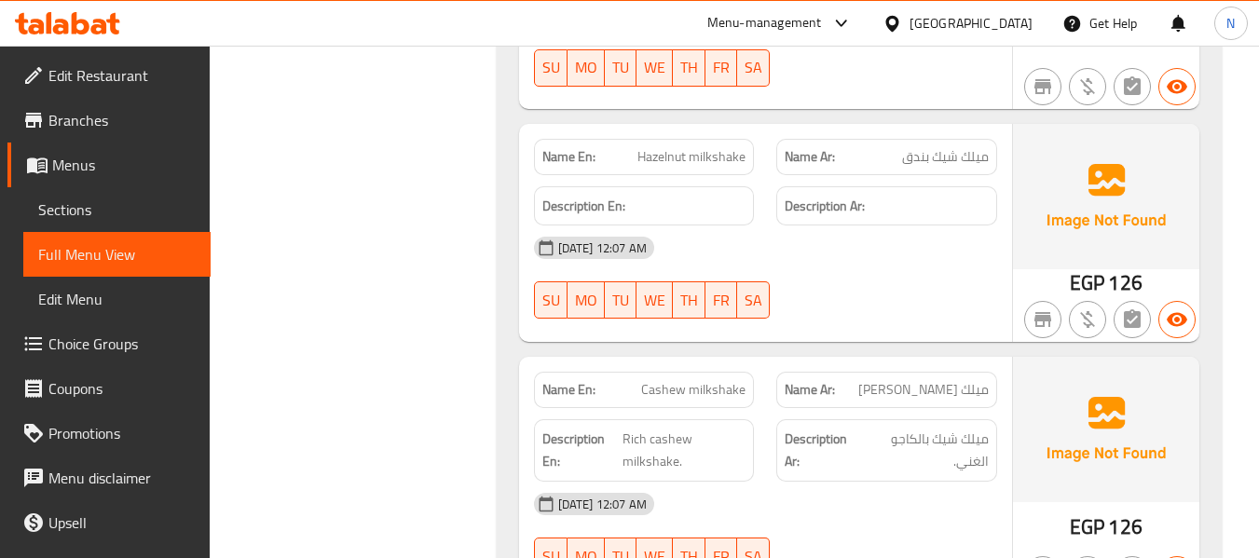
click at [697, 380] on span "Cashew milkshake" at bounding box center [693, 390] width 104 height 20
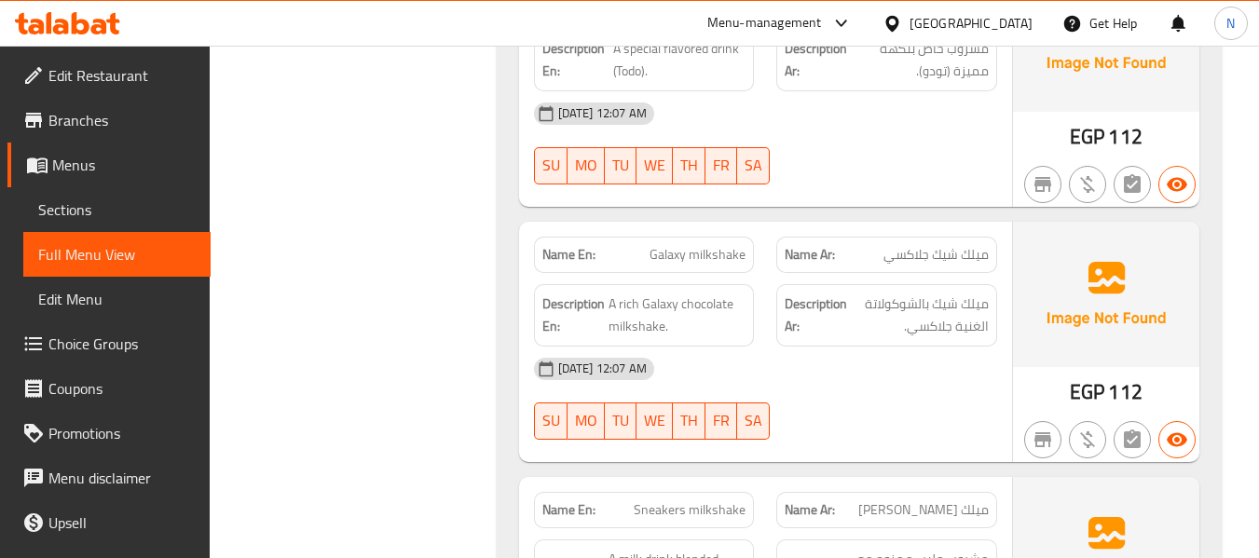
scroll to position [29056, 0]
click at [713, 238] on div "Name En: Galaxy milkshake" at bounding box center [644, 256] width 221 height 36
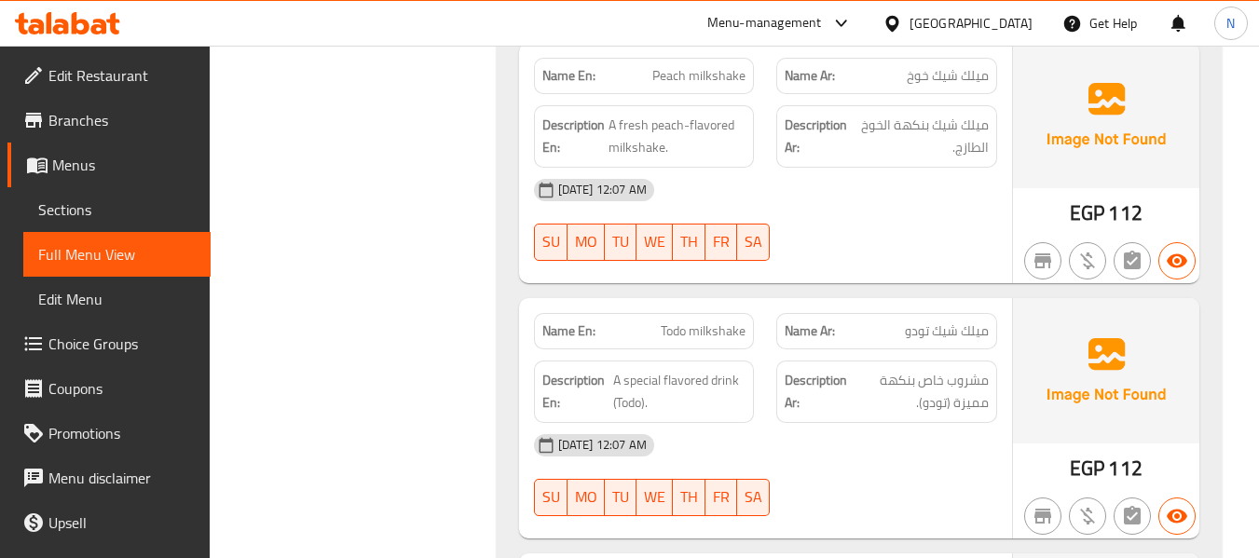
scroll to position [28724, 0]
click at [688, 322] on span "Todo milkshake" at bounding box center [703, 332] width 85 height 20
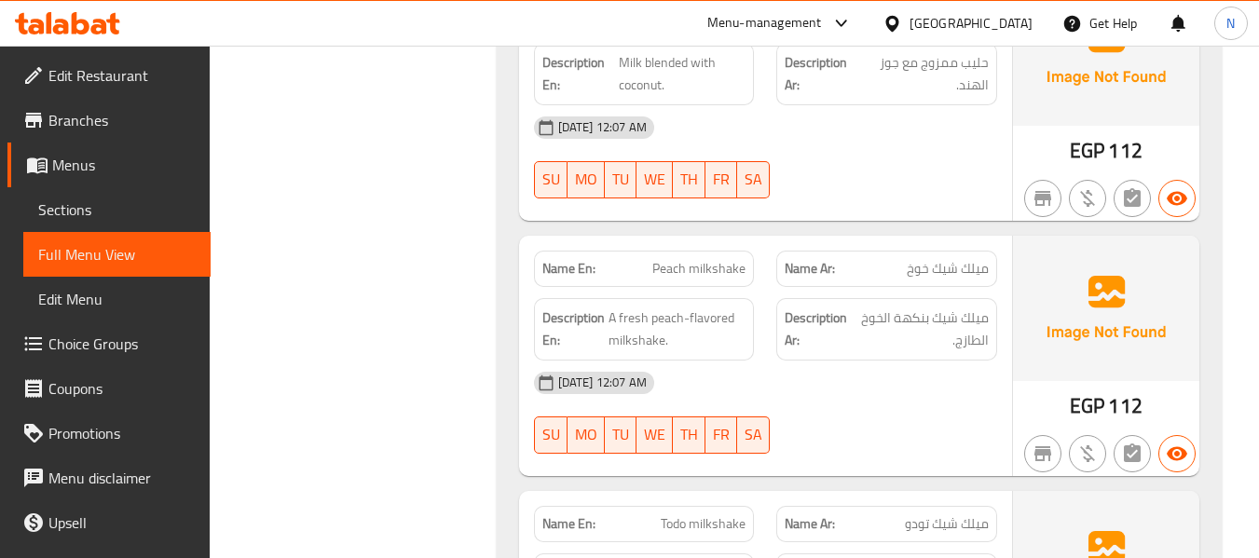
scroll to position [28531, 0]
click at [688, 260] on span "Peach milkshake" at bounding box center [698, 270] width 93 height 20
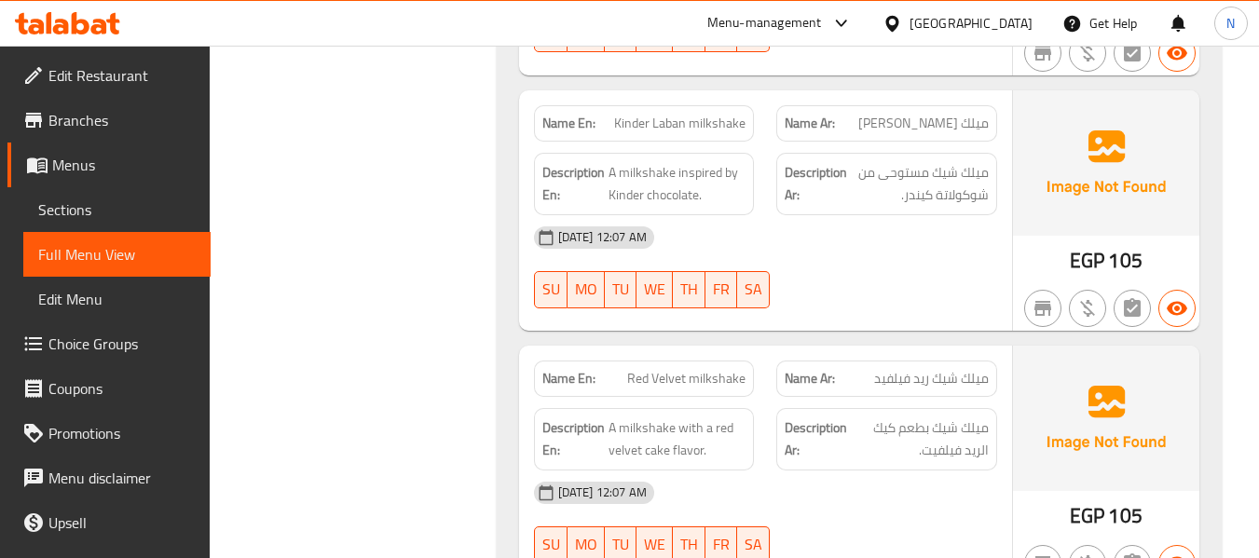
scroll to position [27309, 0]
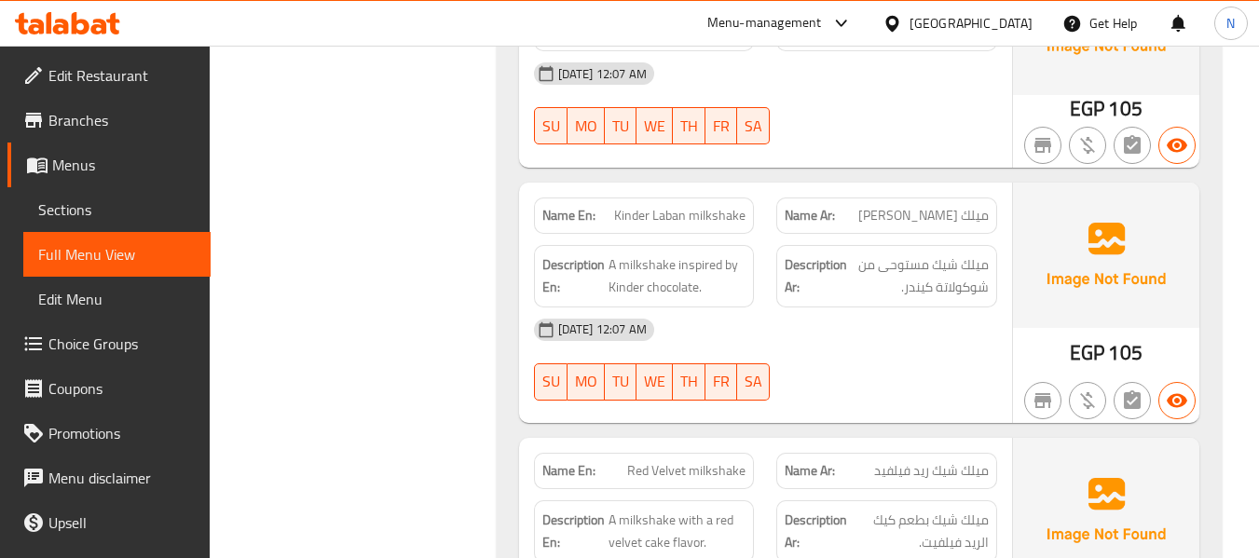
click at [685, 206] on span "Kinder Laban milkshake" at bounding box center [679, 216] width 131 height 20
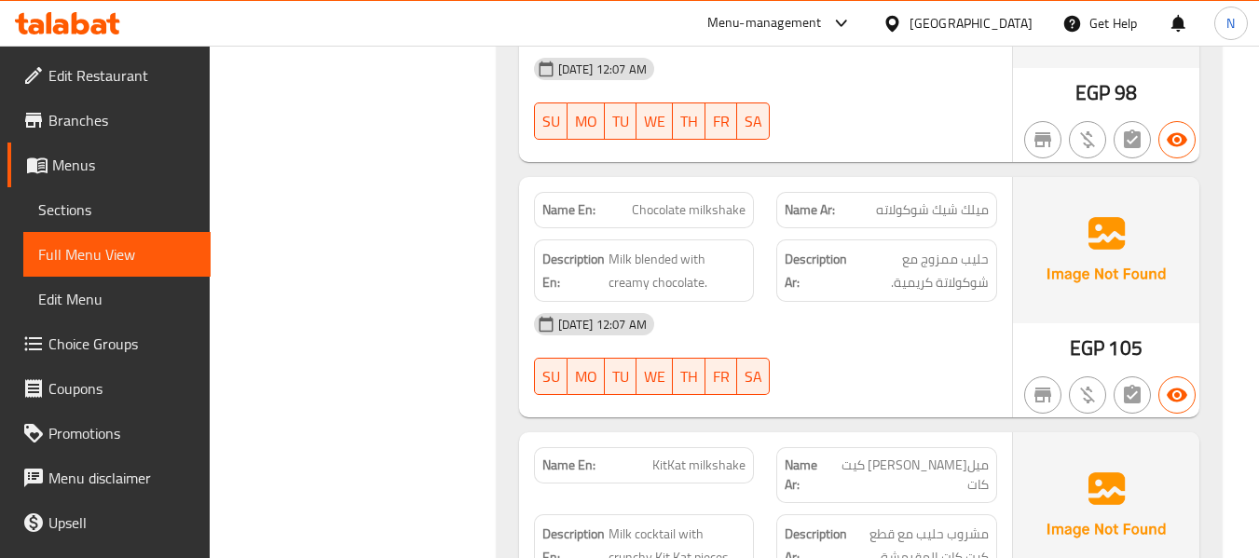
scroll to position [24473, 0]
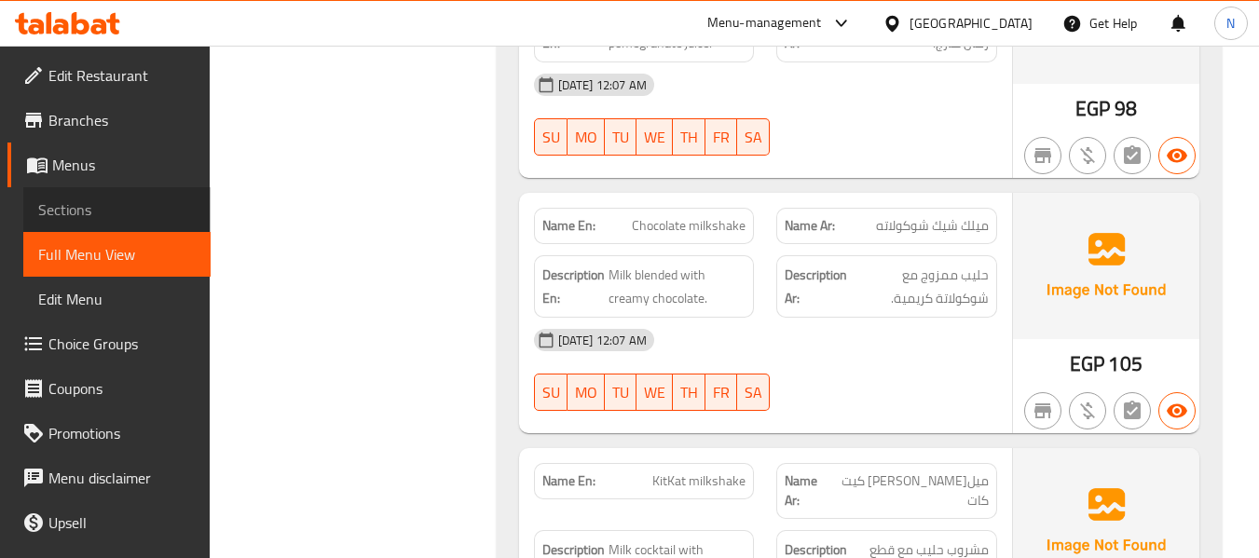
click at [116, 216] on span "Sections" at bounding box center [116, 209] width 157 height 22
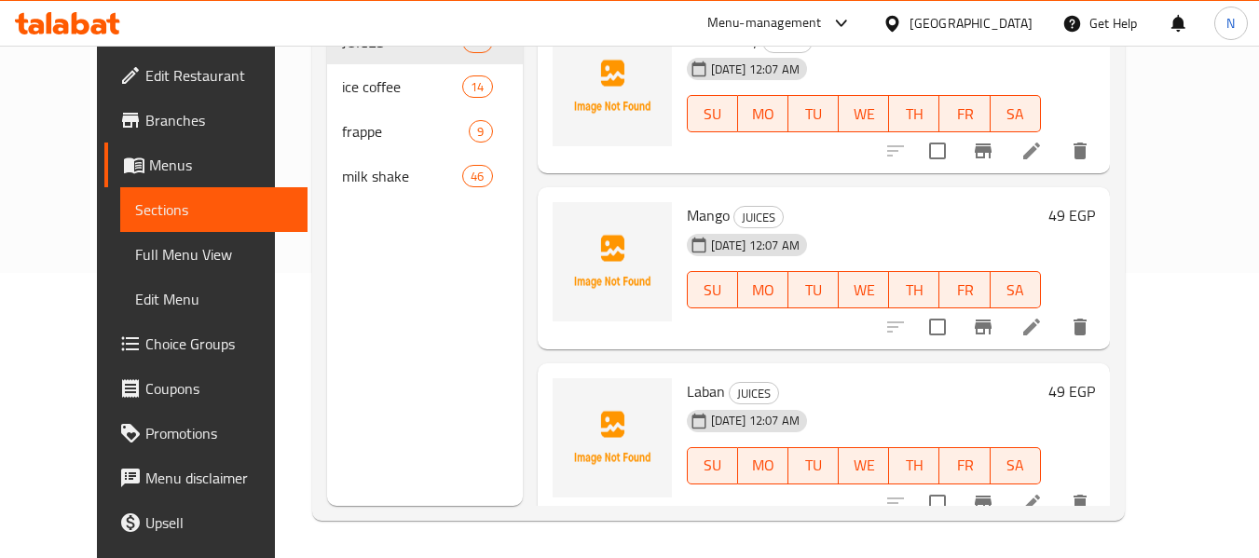
scroll to position [261, 0]
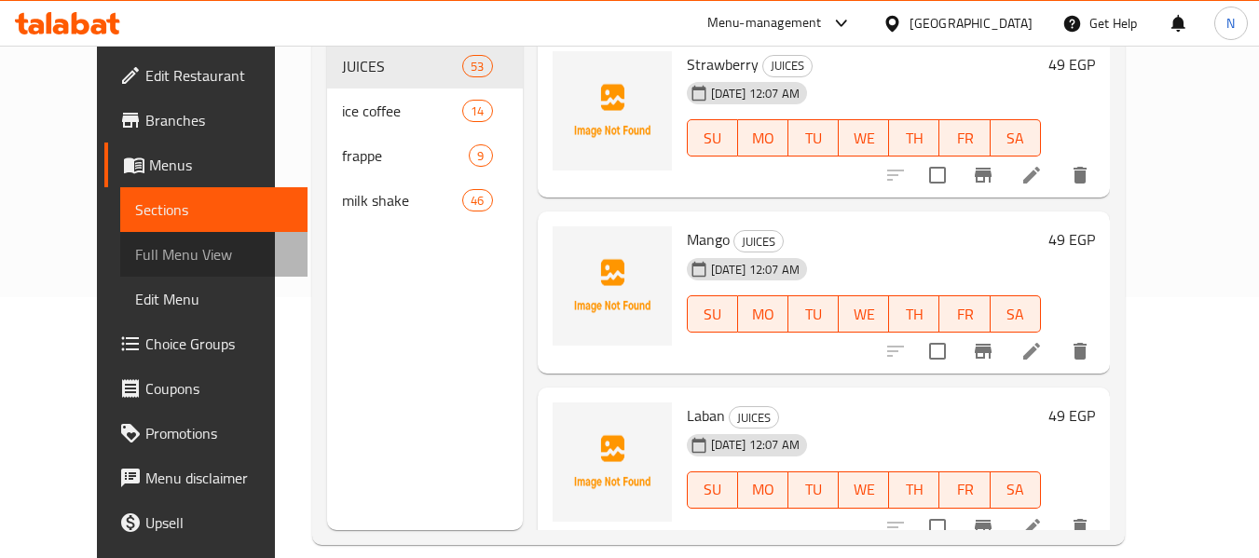
click at [135, 246] on span "Full Menu View" at bounding box center [213, 254] width 157 height 22
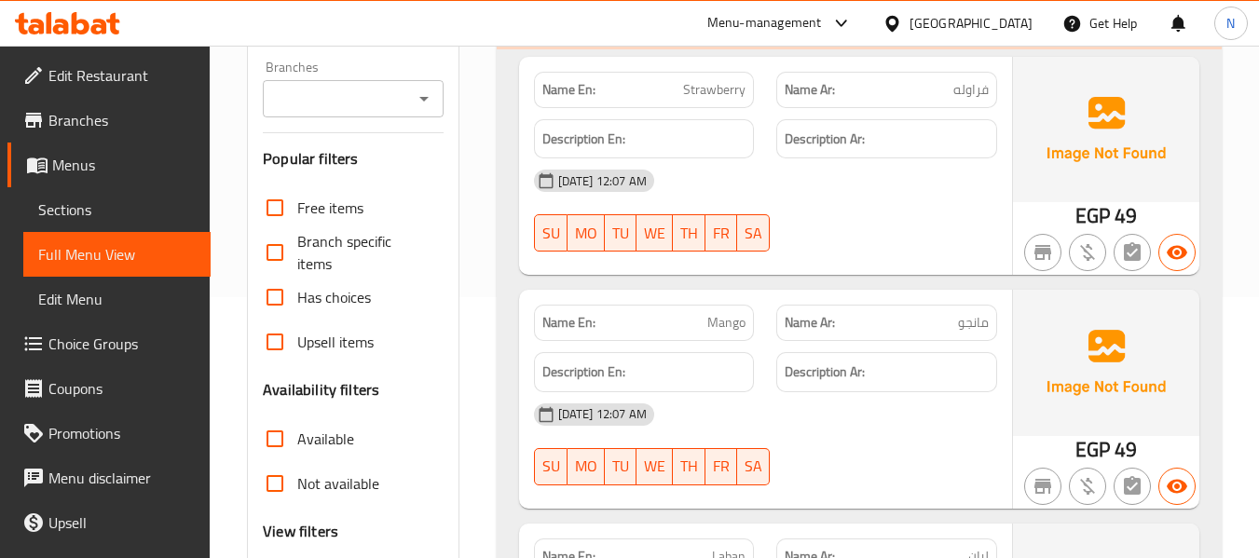
scroll to position [58, 0]
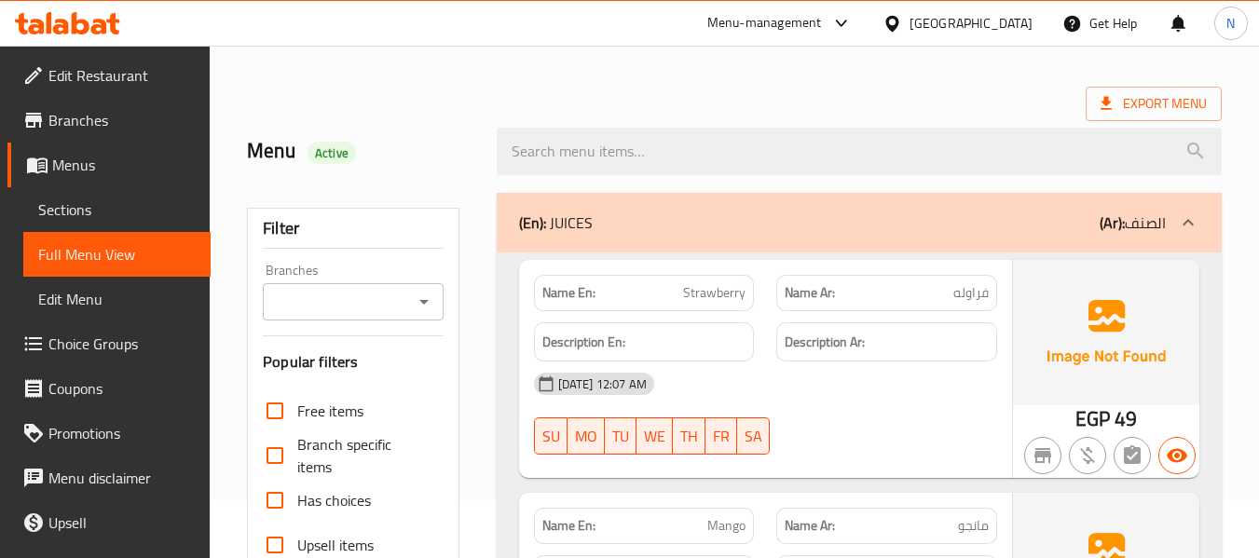
click at [532, 240] on div "(En): JUICES (Ar): الصنف" at bounding box center [859, 223] width 725 height 60
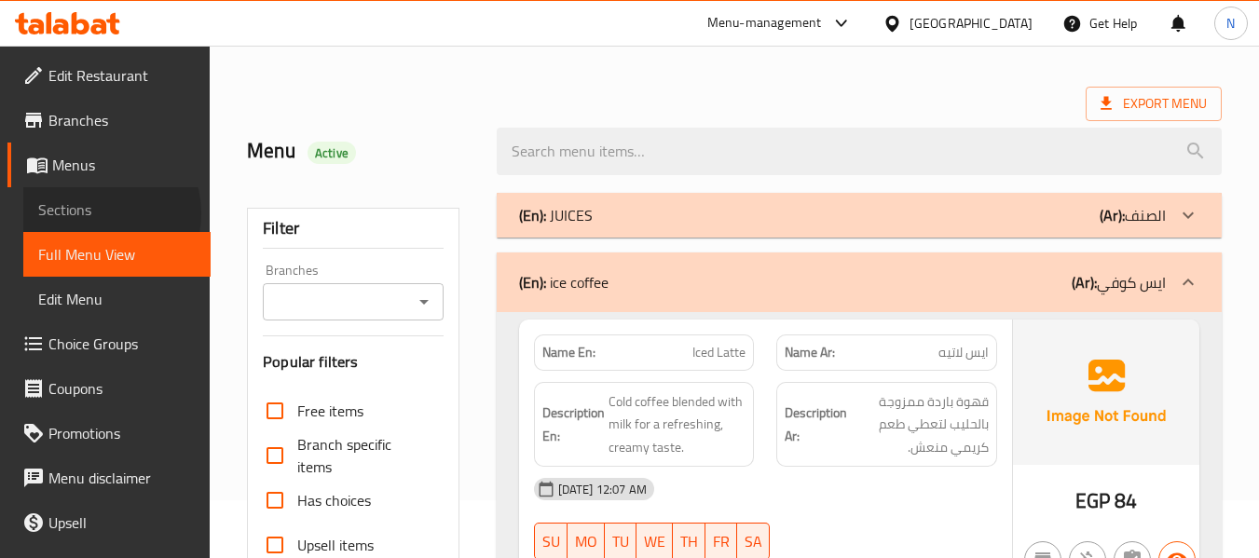
click at [97, 213] on span "Sections" at bounding box center [116, 209] width 157 height 22
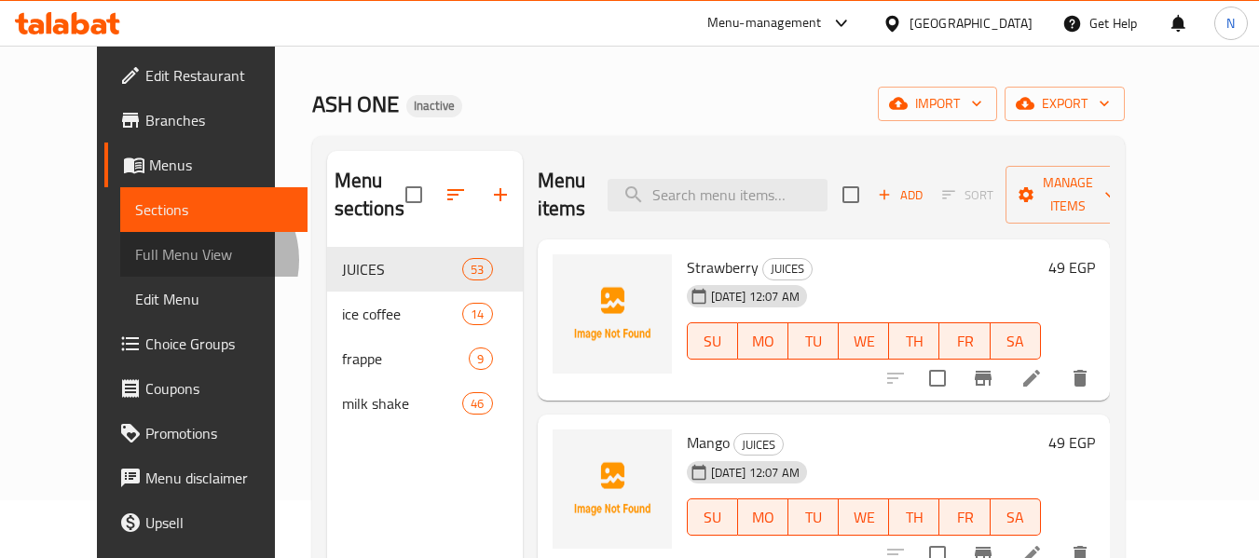
click at [135, 260] on span "Full Menu View" at bounding box center [213, 254] width 157 height 22
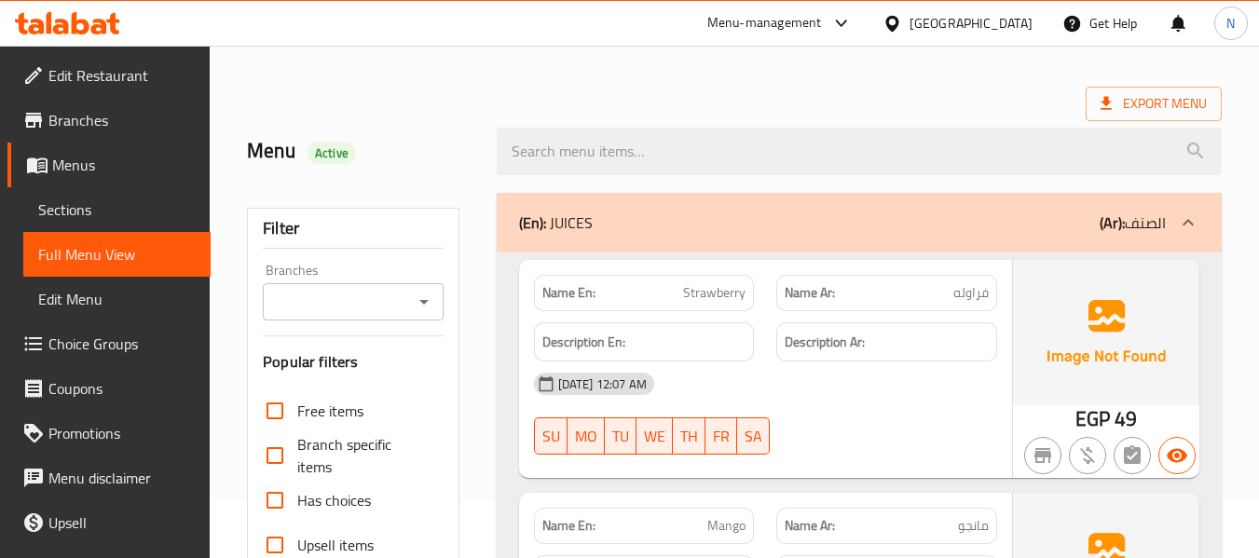
click at [608, 234] on div "(En): JUICES (Ar): الصنف" at bounding box center [859, 223] width 725 height 60
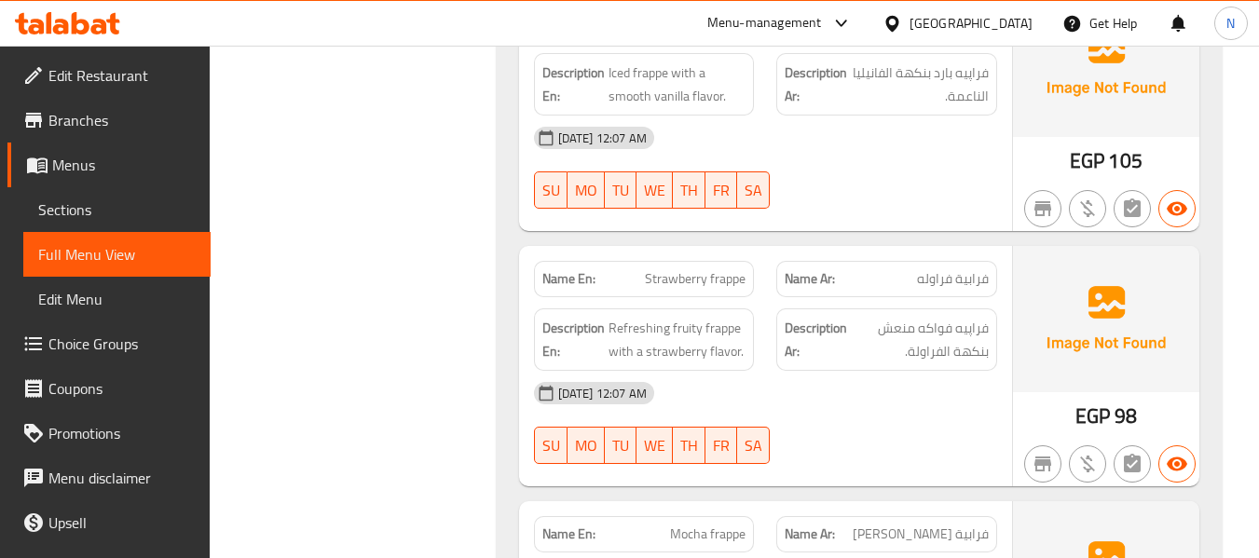
scroll to position [4873, 0]
click at [654, 268] on span "Strawberry frappe" at bounding box center [695, 278] width 101 height 20
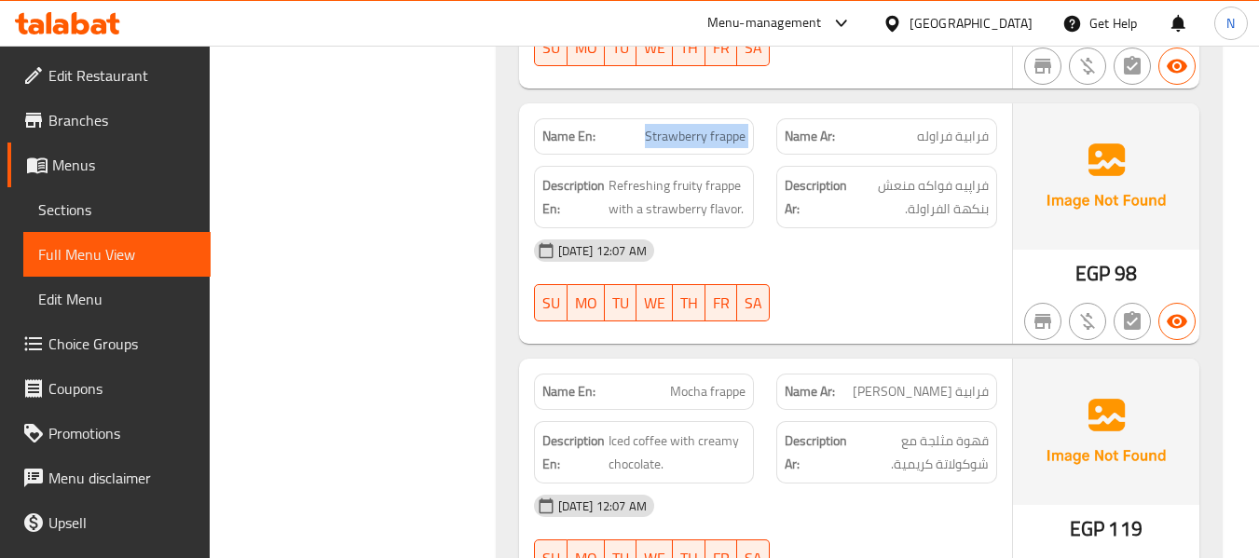
scroll to position [5016, 0]
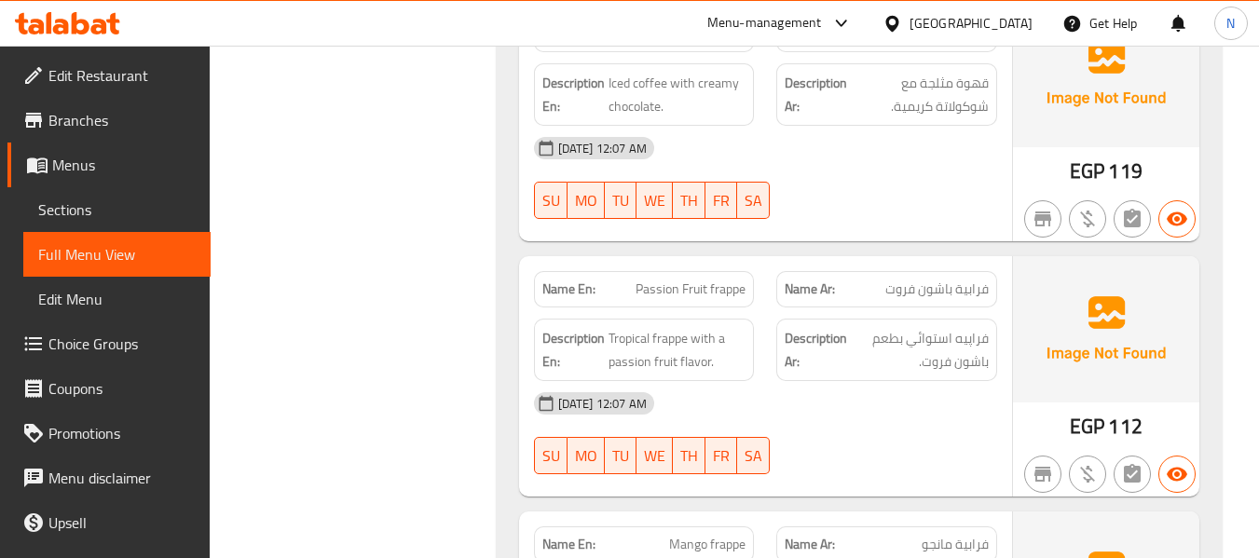
scroll to position [5374, 0]
click at [645, 279] on span "Passion Fruit frappe" at bounding box center [690, 289] width 110 height 20
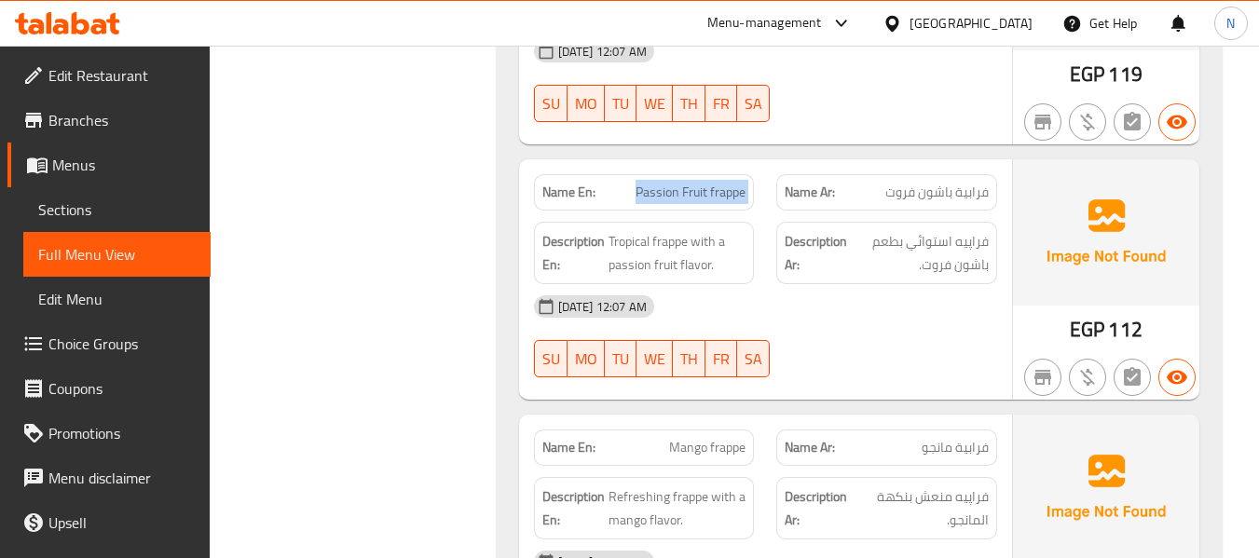
scroll to position [5644, 0]
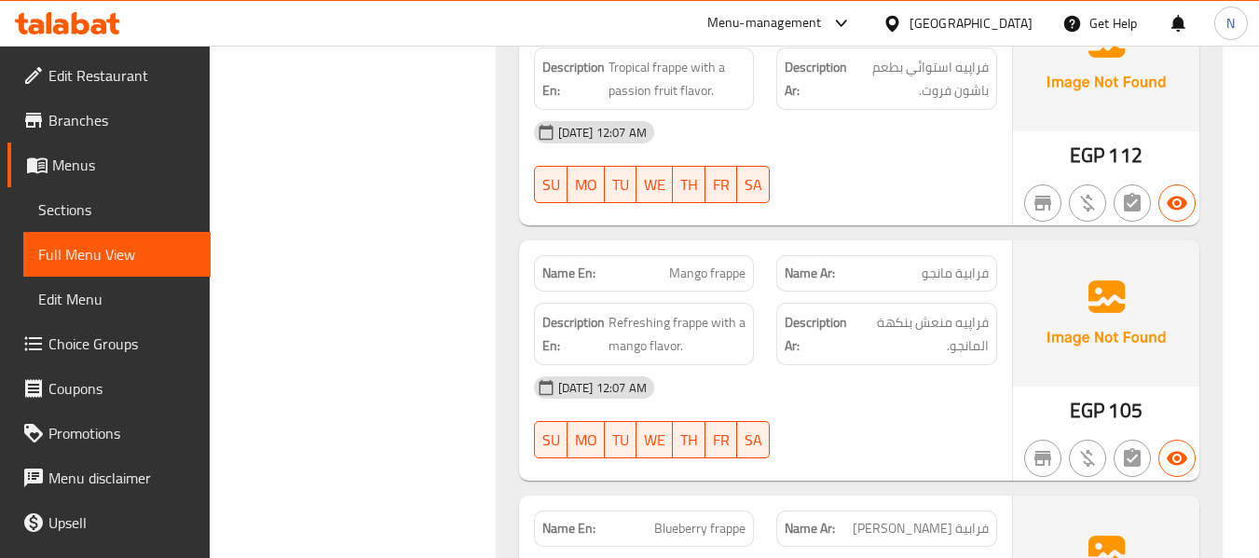
click at [691, 264] on span "Mango frappe" at bounding box center [707, 274] width 76 height 20
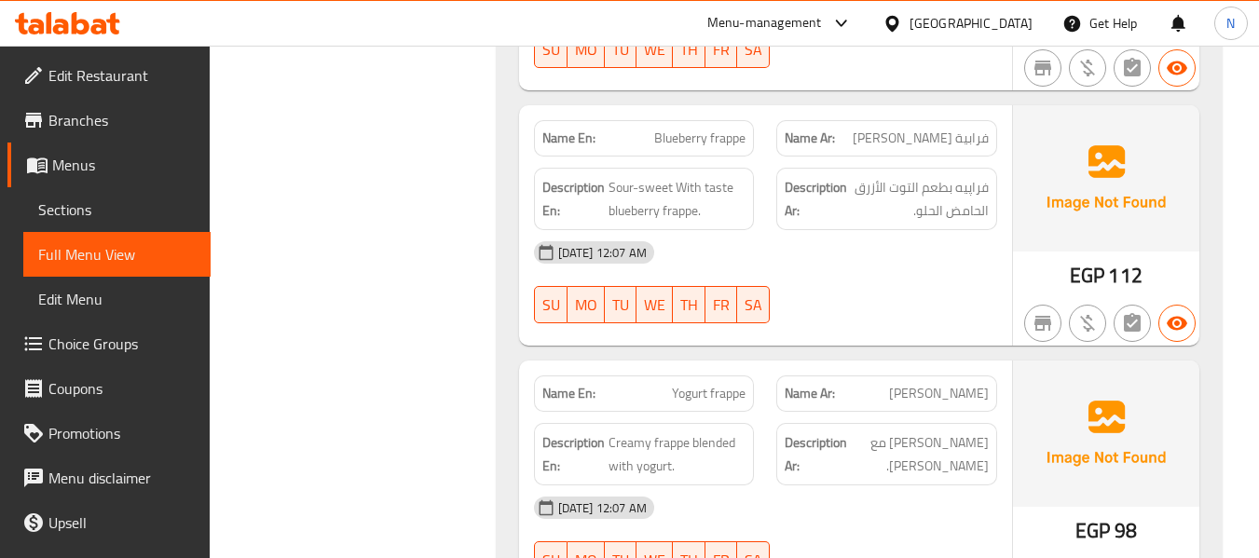
scroll to position [6144, 0]
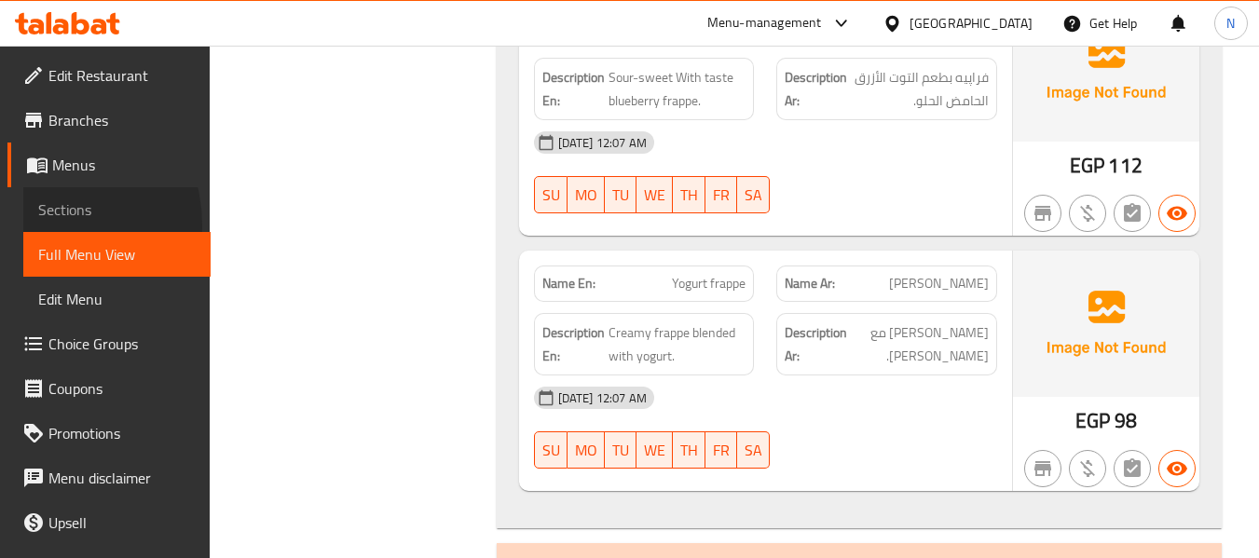
click at [45, 225] on link "Sections" at bounding box center [116, 209] width 187 height 45
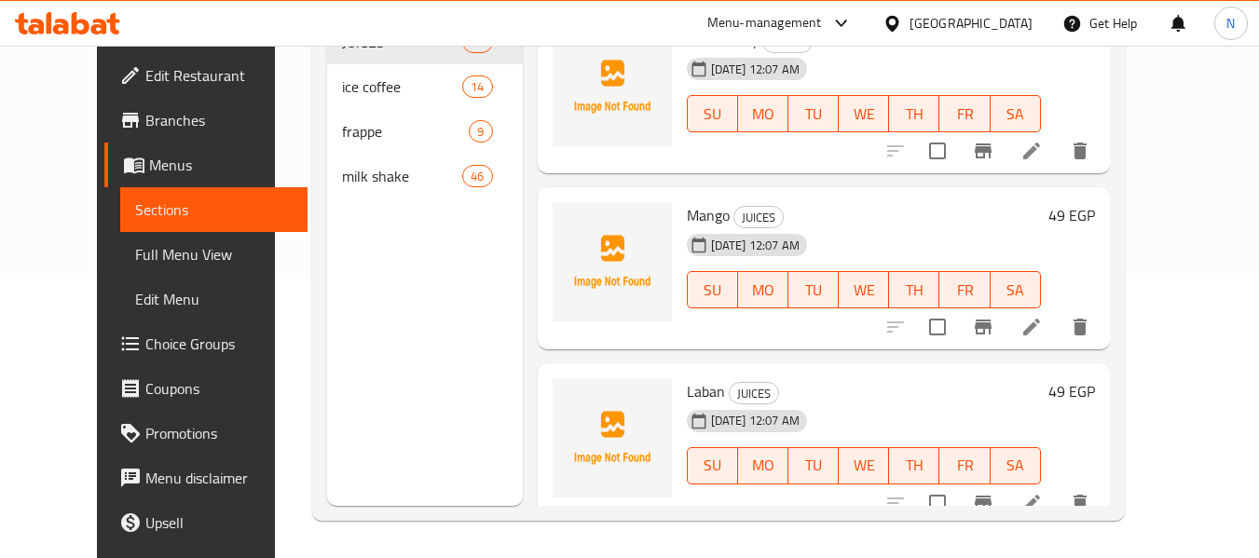
scroll to position [261, 0]
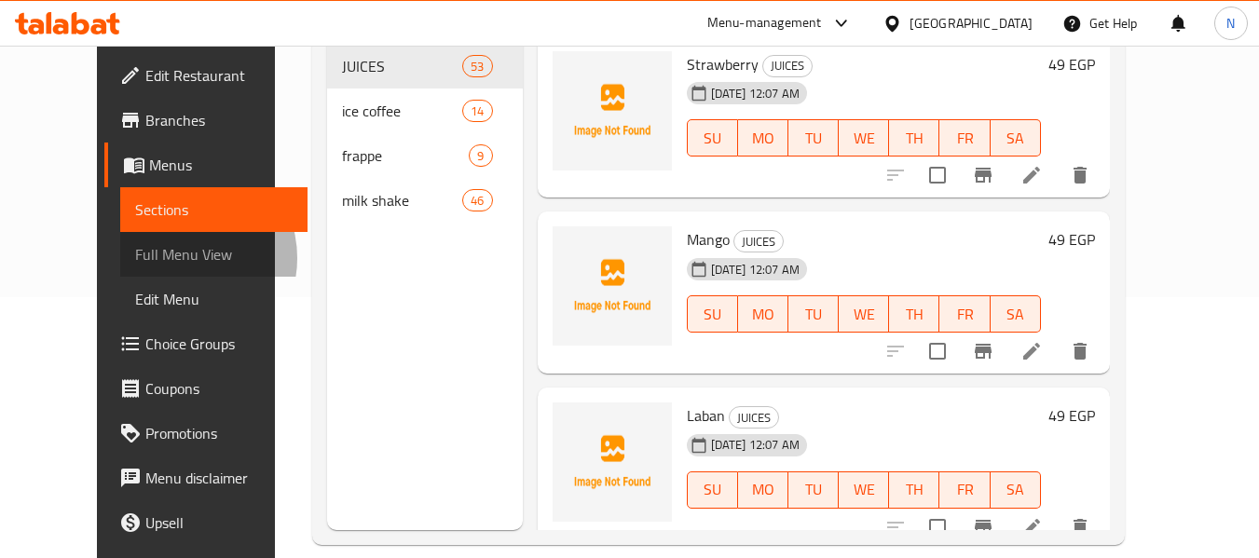
click at [135, 258] on span "Full Menu View" at bounding box center [213, 254] width 157 height 22
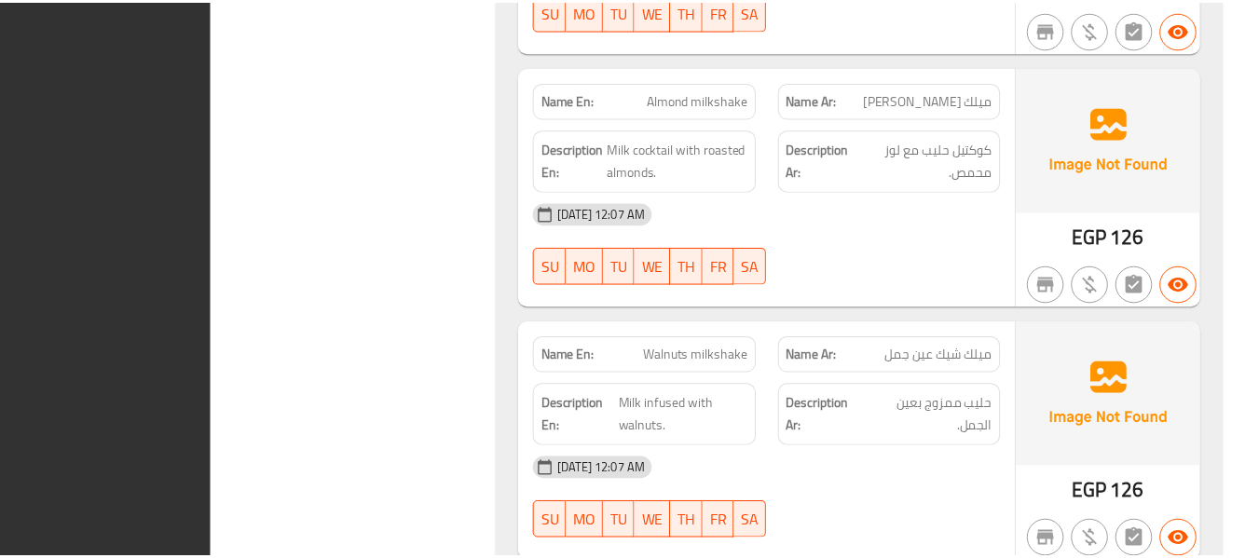
scroll to position [31421, 0]
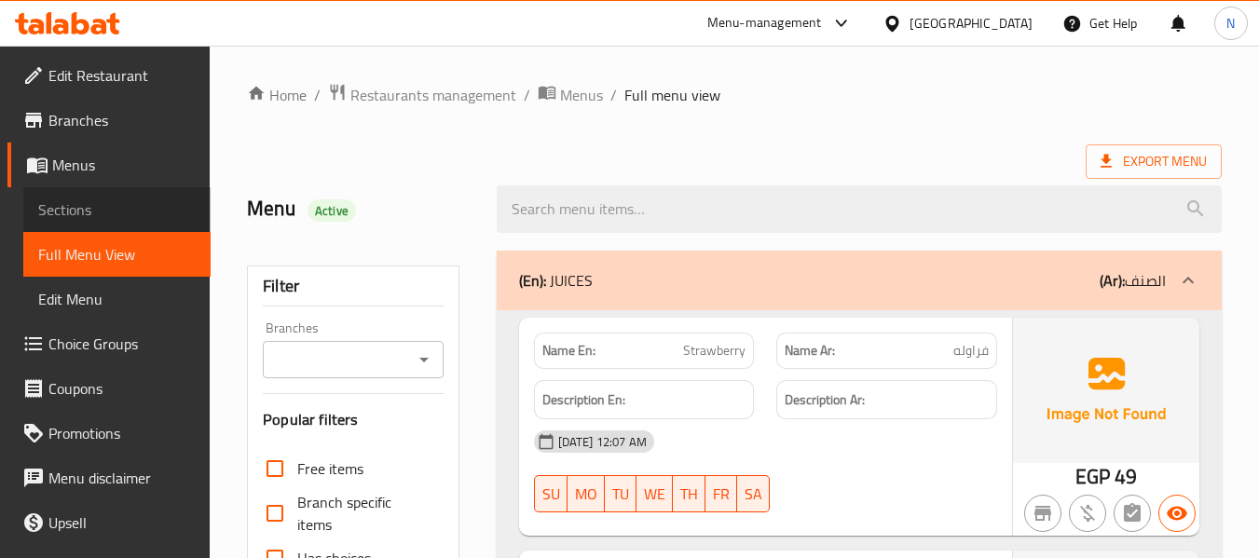
click at [172, 198] on span "Sections" at bounding box center [116, 209] width 157 height 22
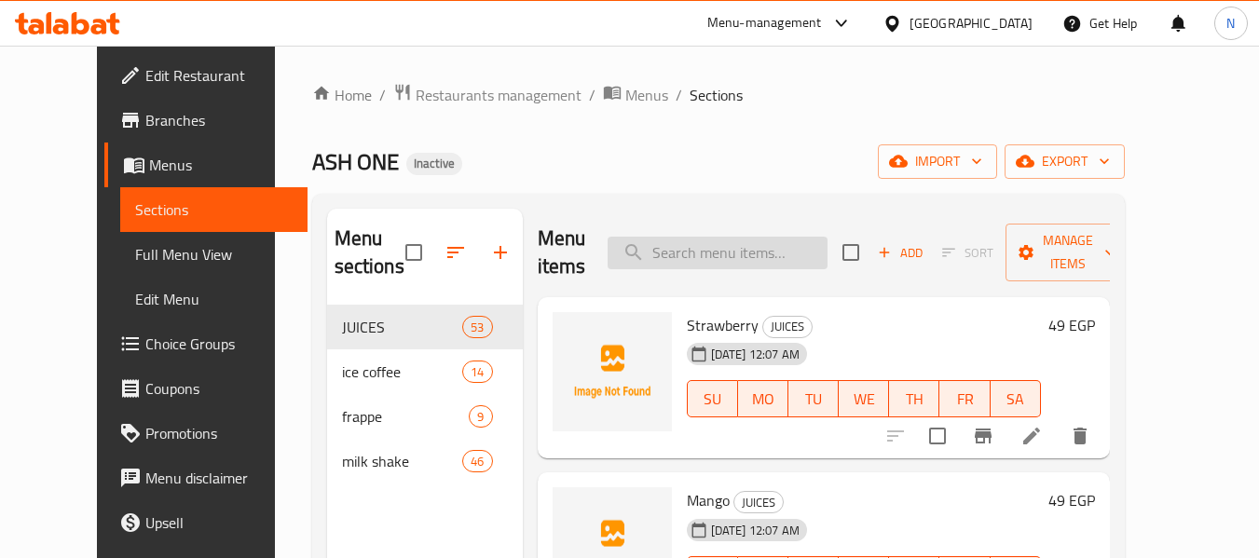
click at [734, 266] on input "search" at bounding box center [717, 253] width 220 height 33
paste input "Nutella"
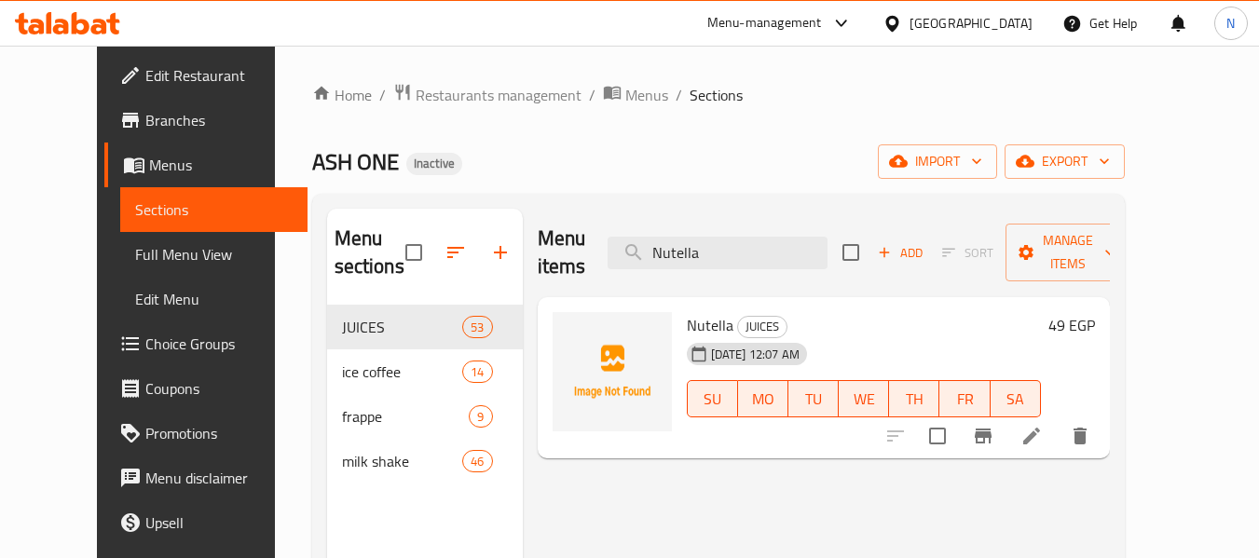
type input "Nutella"
click at [1057, 419] on li at bounding box center [1031, 436] width 52 height 34
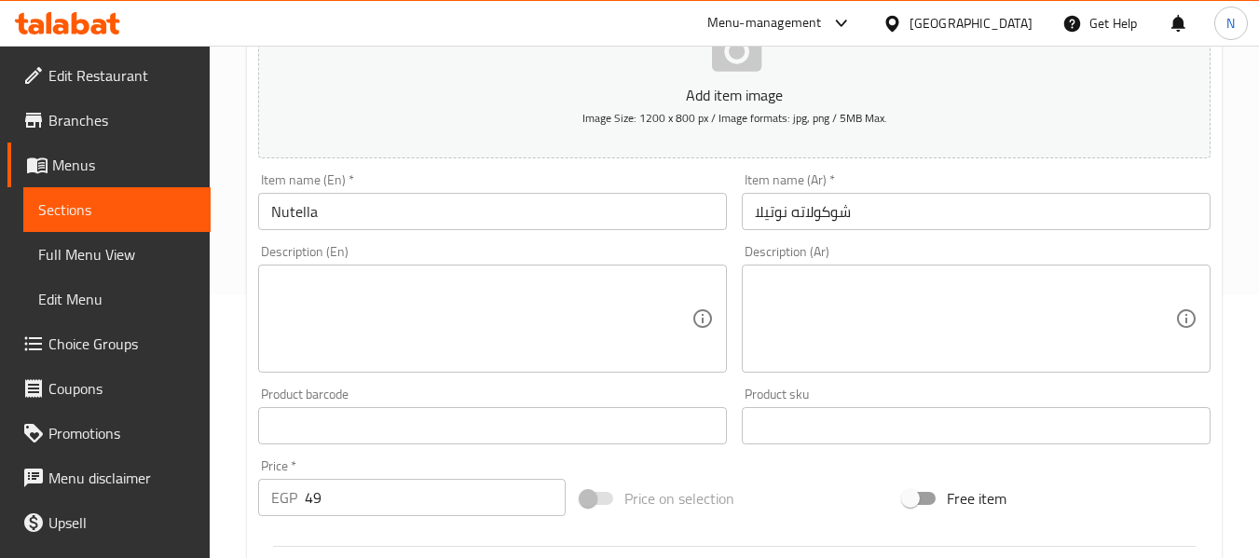
scroll to position [265, 0]
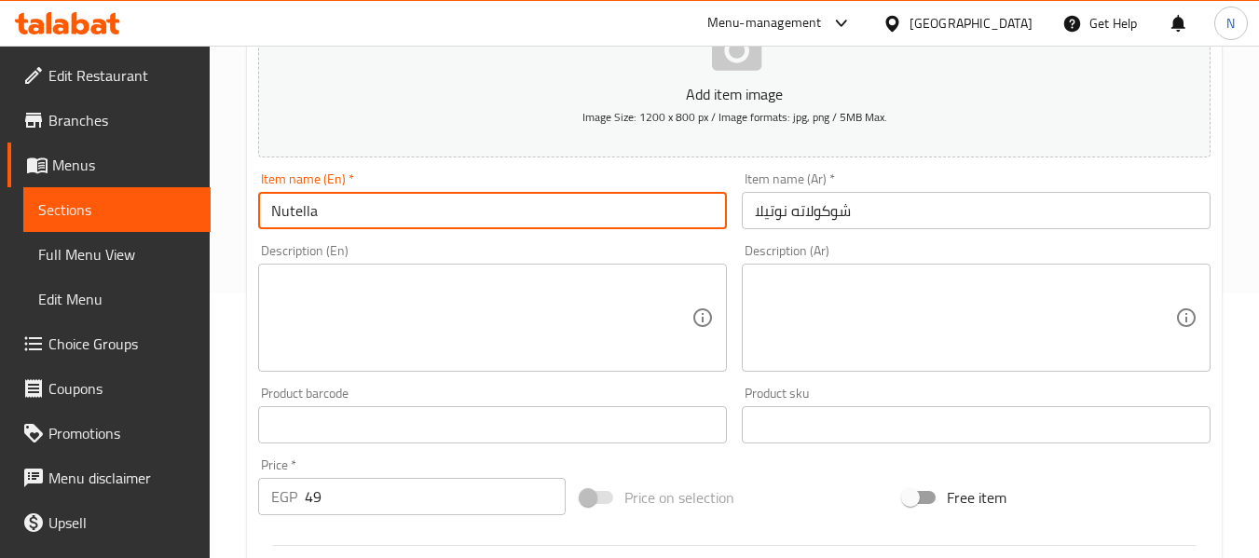
click at [276, 202] on input "Nutella" at bounding box center [492, 210] width 469 height 37
click at [363, 218] on input "Nutella" at bounding box center [492, 210] width 469 height 37
type input "Nutella chocolate"
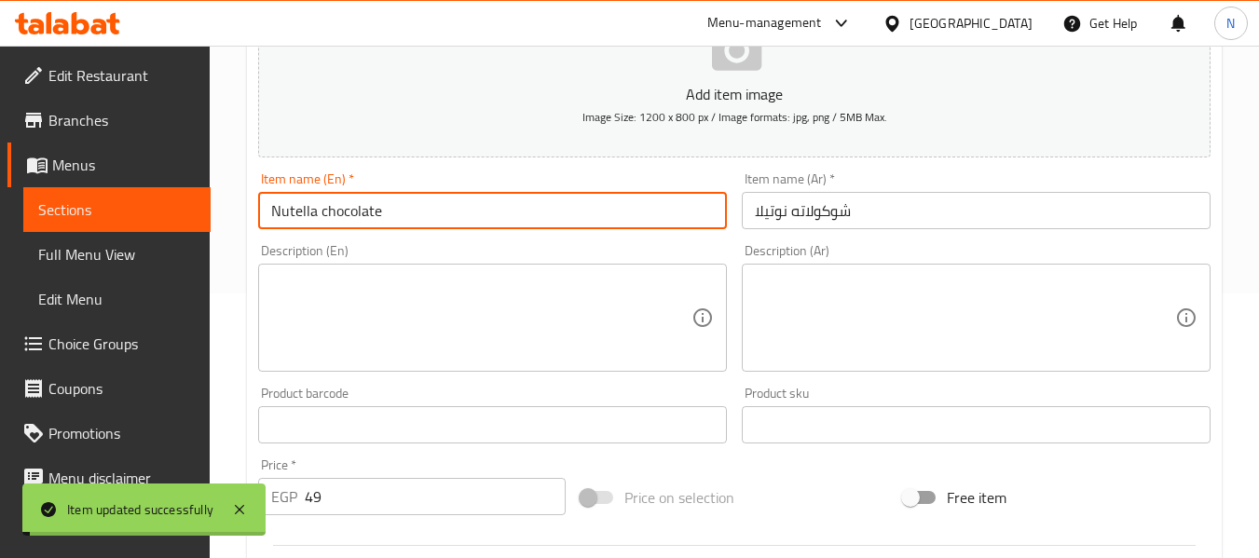
scroll to position [0, 0]
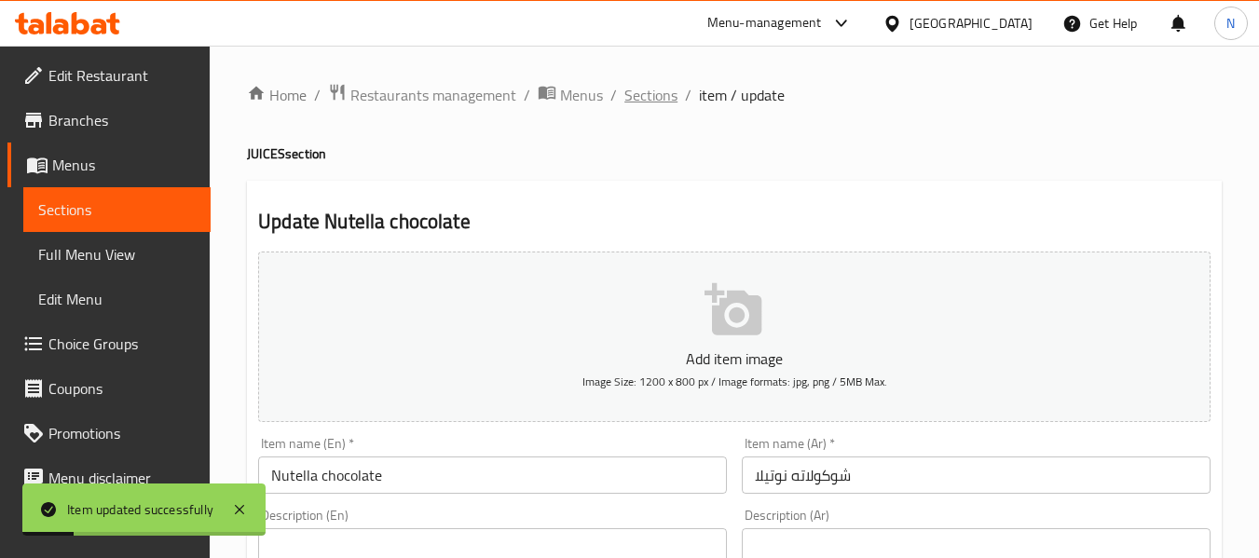
click at [635, 104] on span "Sections" at bounding box center [650, 95] width 53 height 22
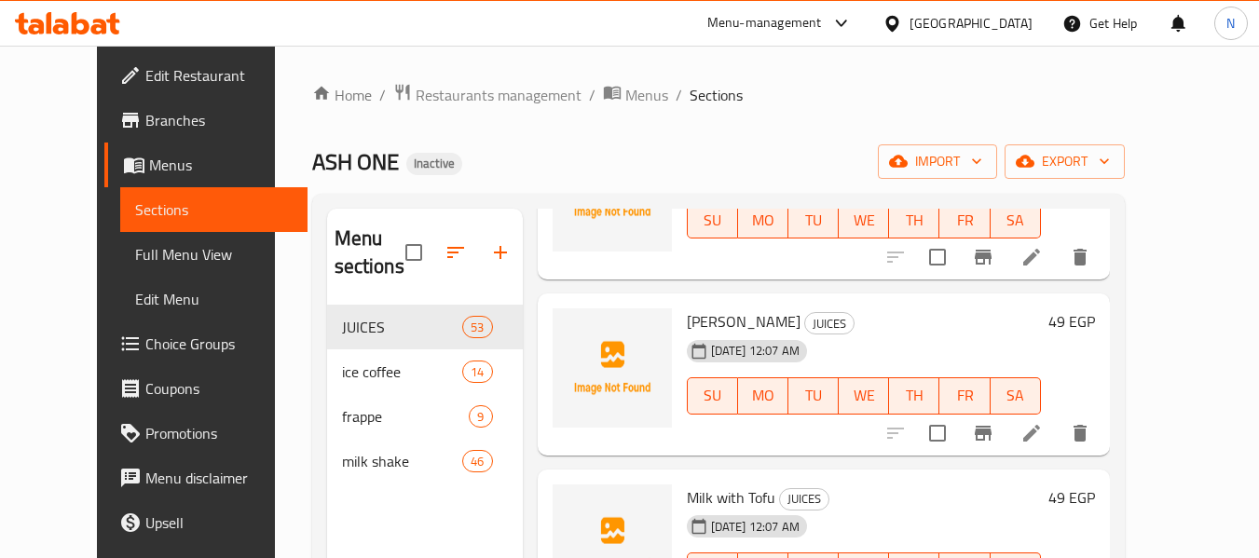
scroll to position [3891, 0]
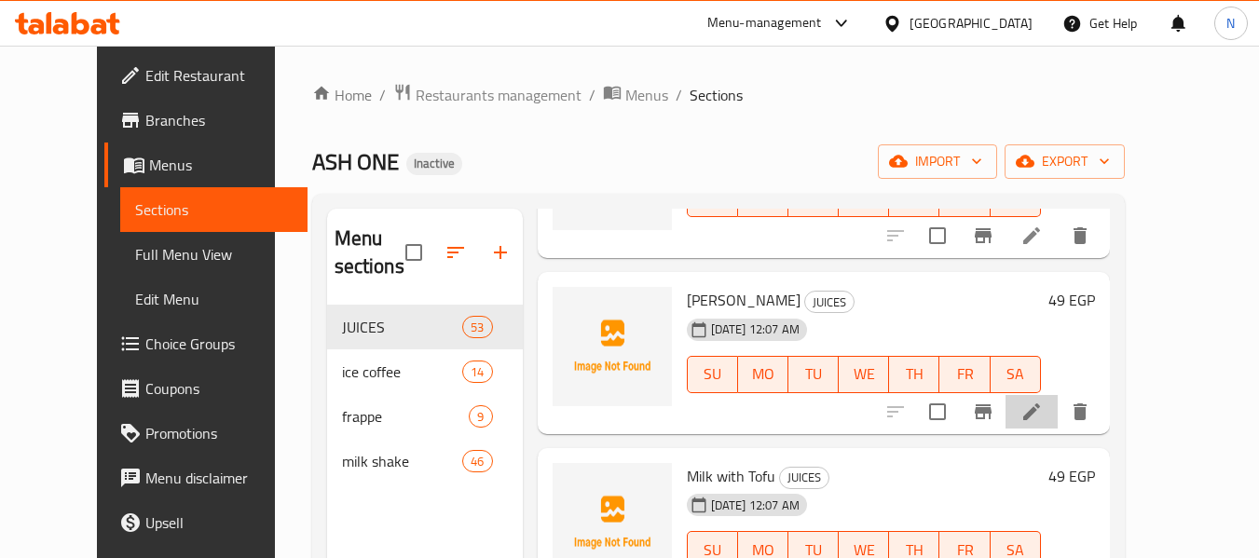
click at [1057, 416] on li at bounding box center [1031, 412] width 52 height 34
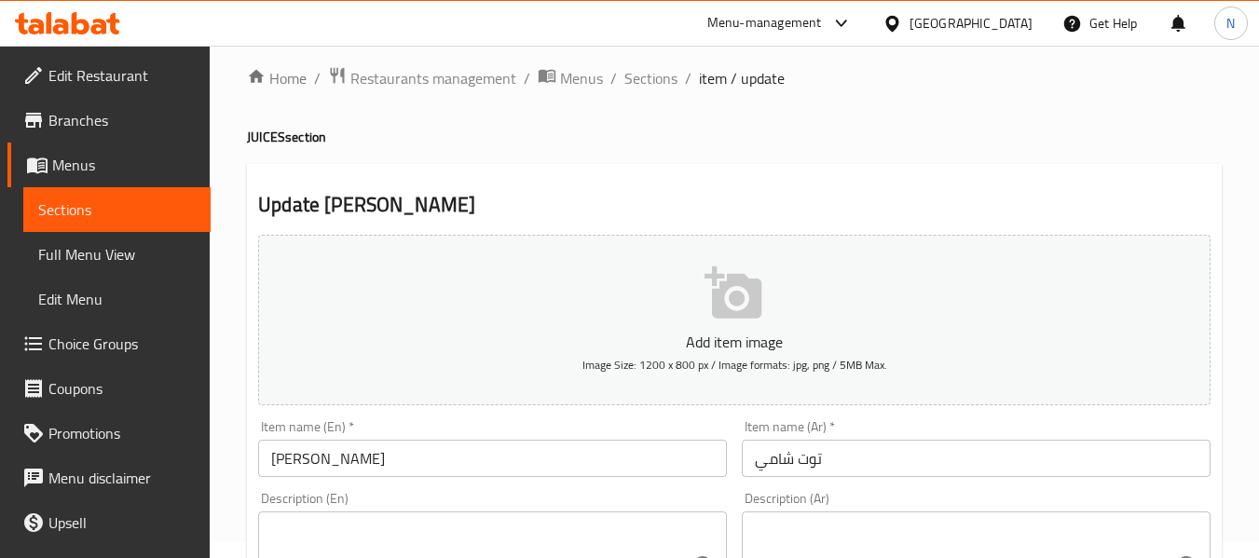
scroll to position [18, 0]
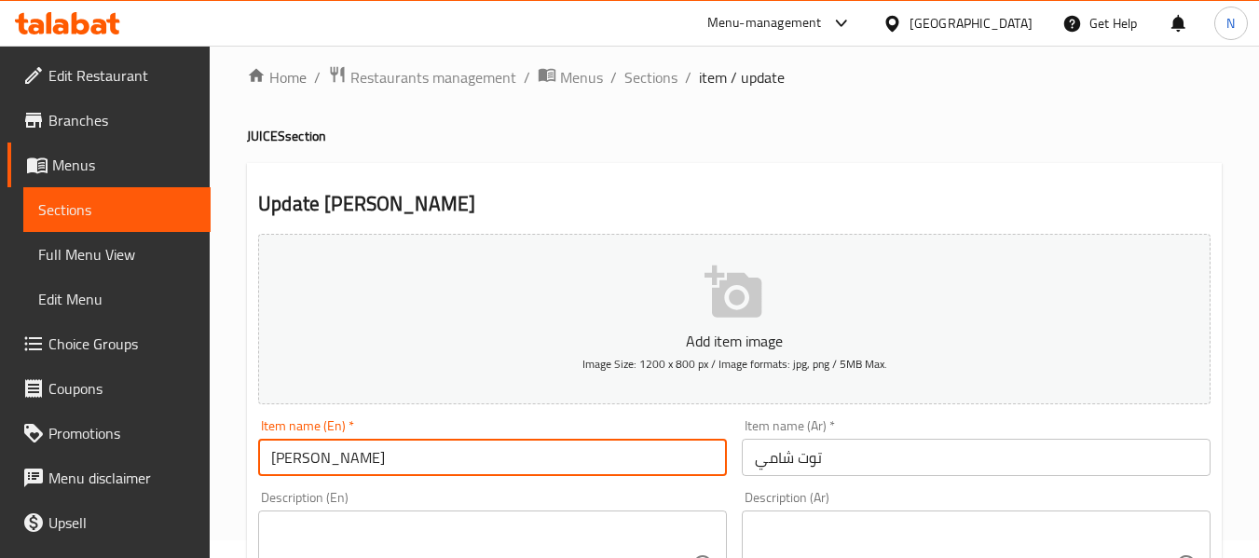
click at [334, 457] on input "[PERSON_NAME]" at bounding box center [492, 457] width 469 height 37
type input "[PERSON_NAME]"
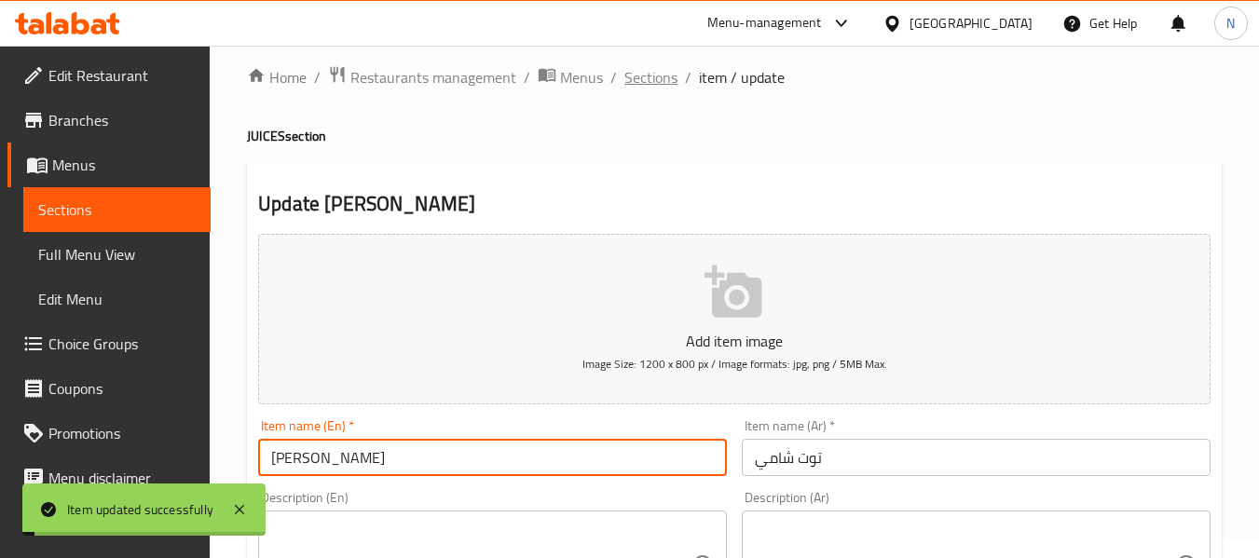
click at [661, 66] on span "Sections" at bounding box center [650, 77] width 53 height 22
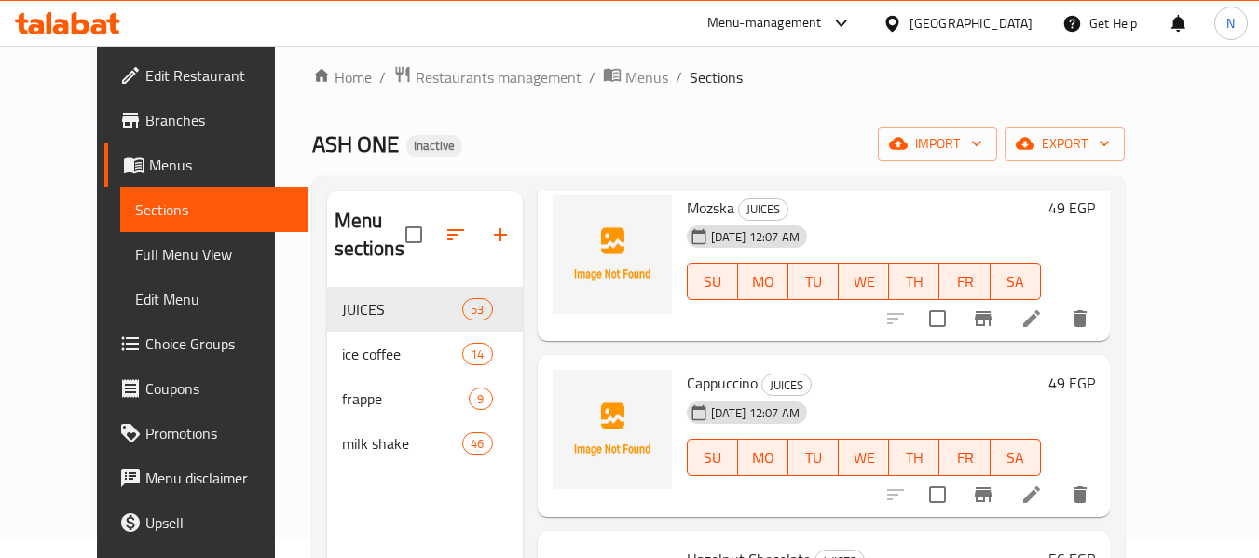
scroll to position [4501, 0]
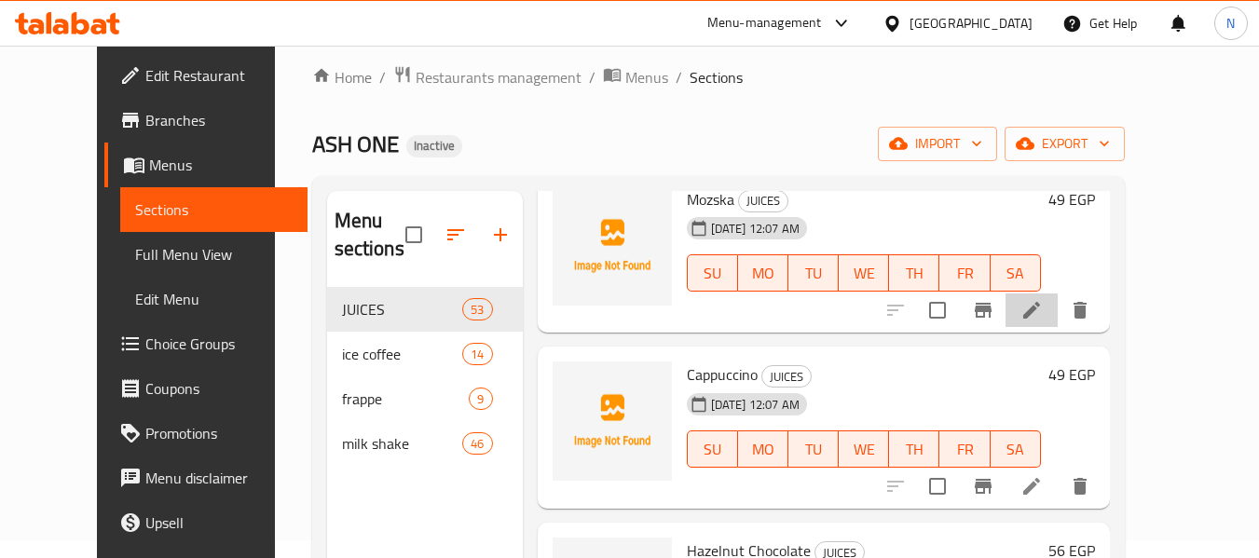
click at [1057, 313] on li at bounding box center [1031, 310] width 52 height 34
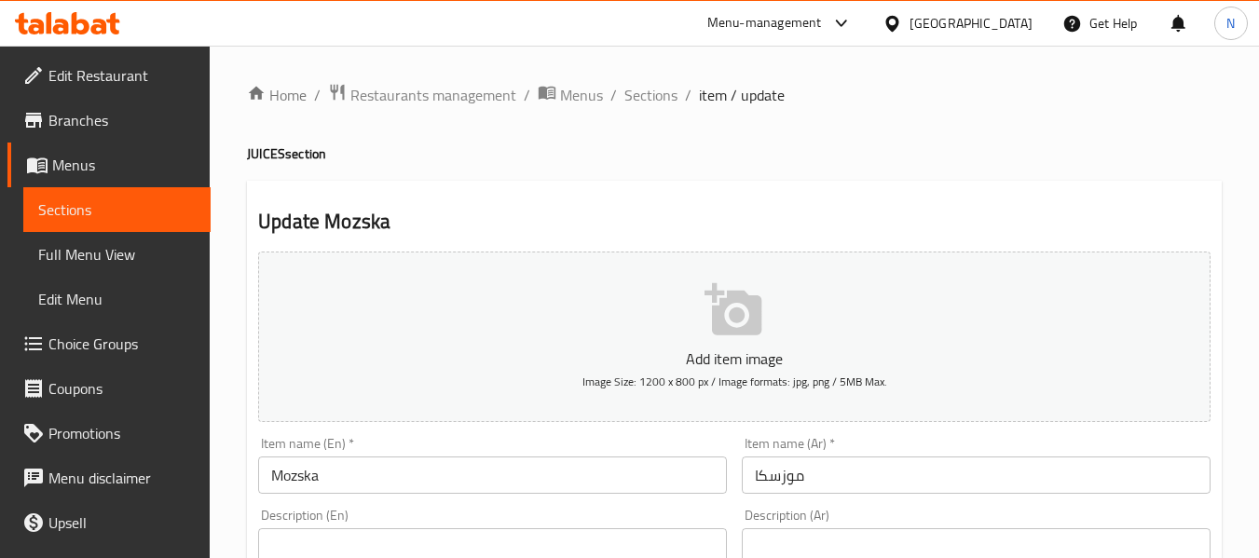
click at [676, 94] on ol "Home / Restaurants management / Menus / Sections / item / update" at bounding box center [734, 95] width 974 height 24
click at [662, 90] on span "Sections" at bounding box center [650, 95] width 53 height 22
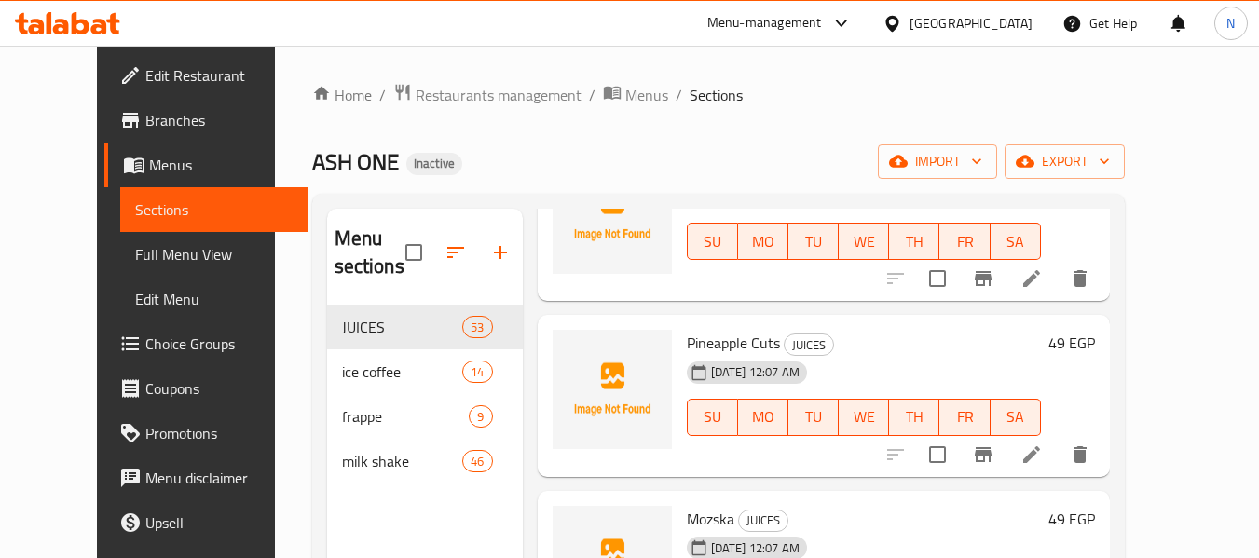
scroll to position [4200, 0]
click at [1040, 458] on icon at bounding box center [1031, 453] width 17 height 17
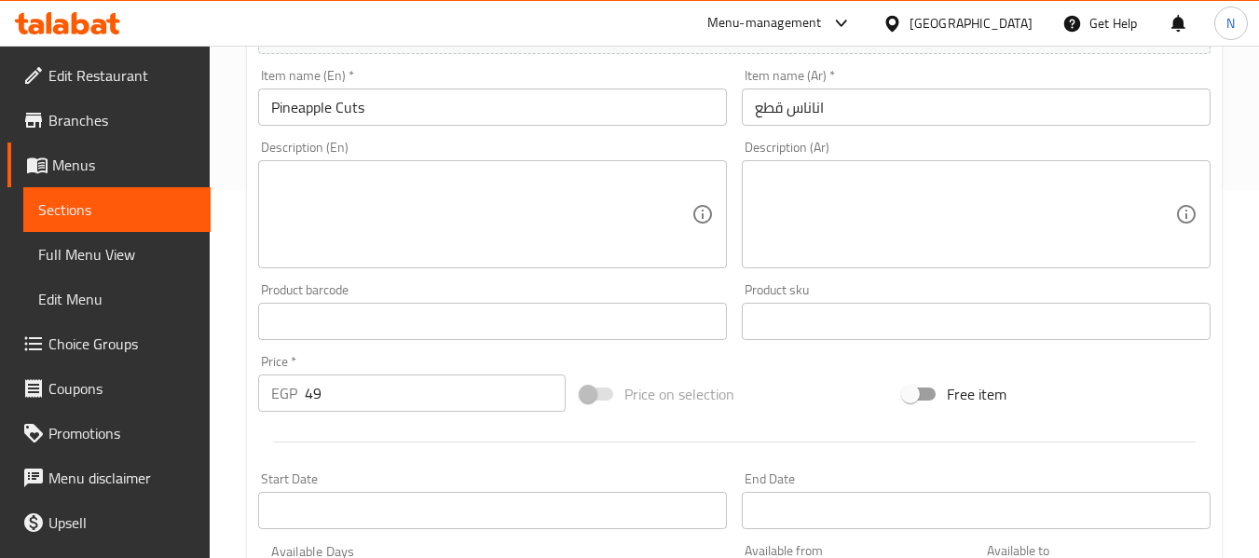
scroll to position [389, 0]
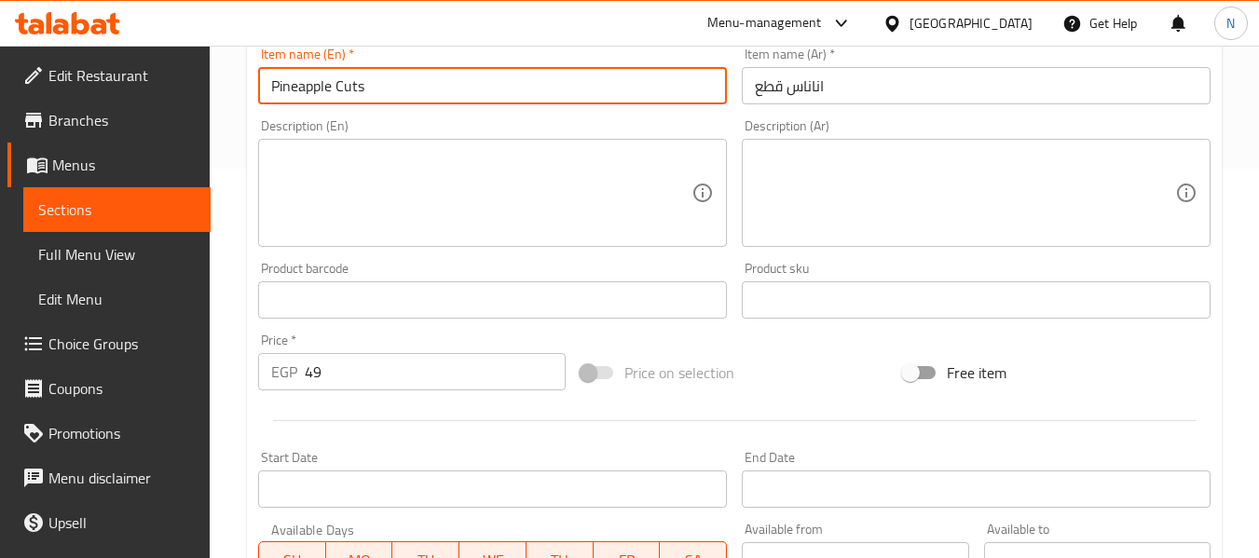
click at [379, 77] on input "Pineapple Cuts" at bounding box center [492, 85] width 469 height 37
type input "Pineapple Pieces"
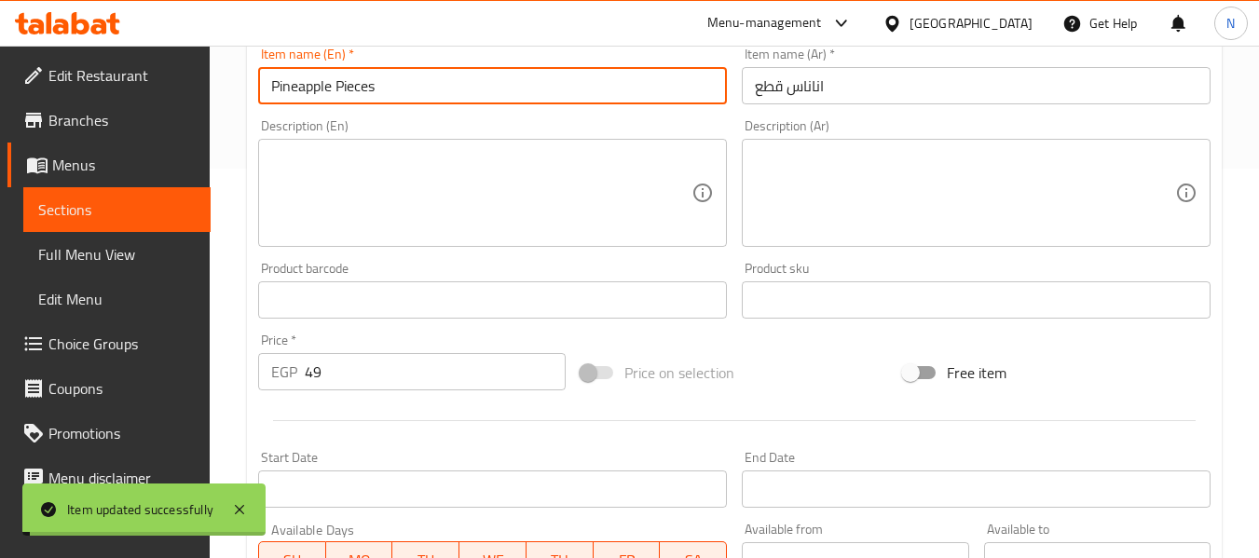
scroll to position [0, 0]
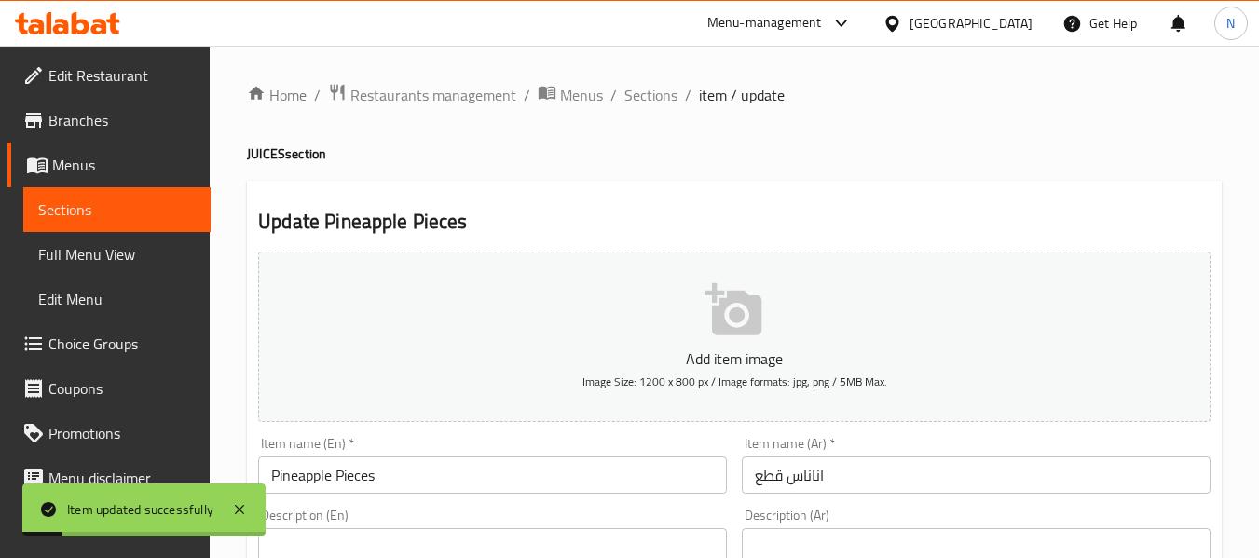
click at [629, 99] on span "Sections" at bounding box center [650, 95] width 53 height 22
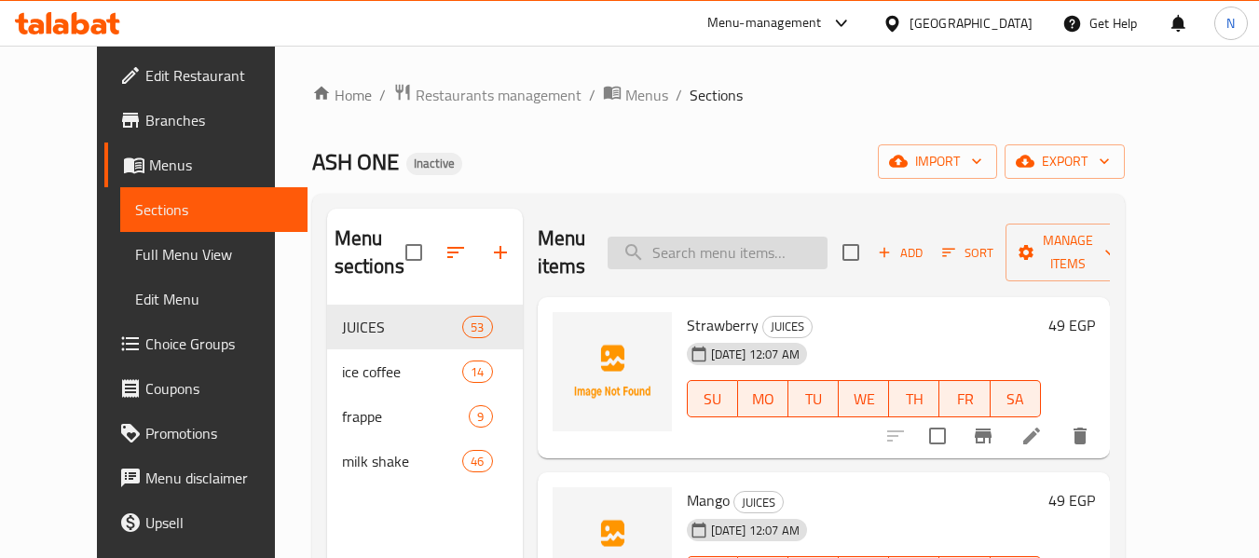
click at [827, 257] on input "search" at bounding box center [717, 253] width 220 height 33
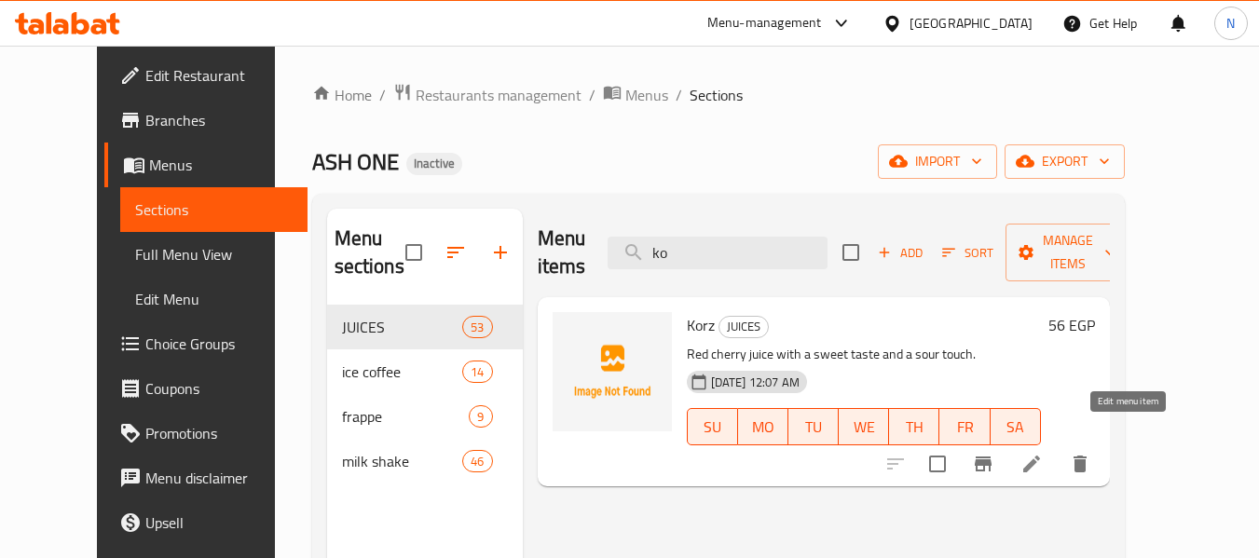
type input "ko"
click at [1043, 453] on icon at bounding box center [1031, 464] width 22 height 22
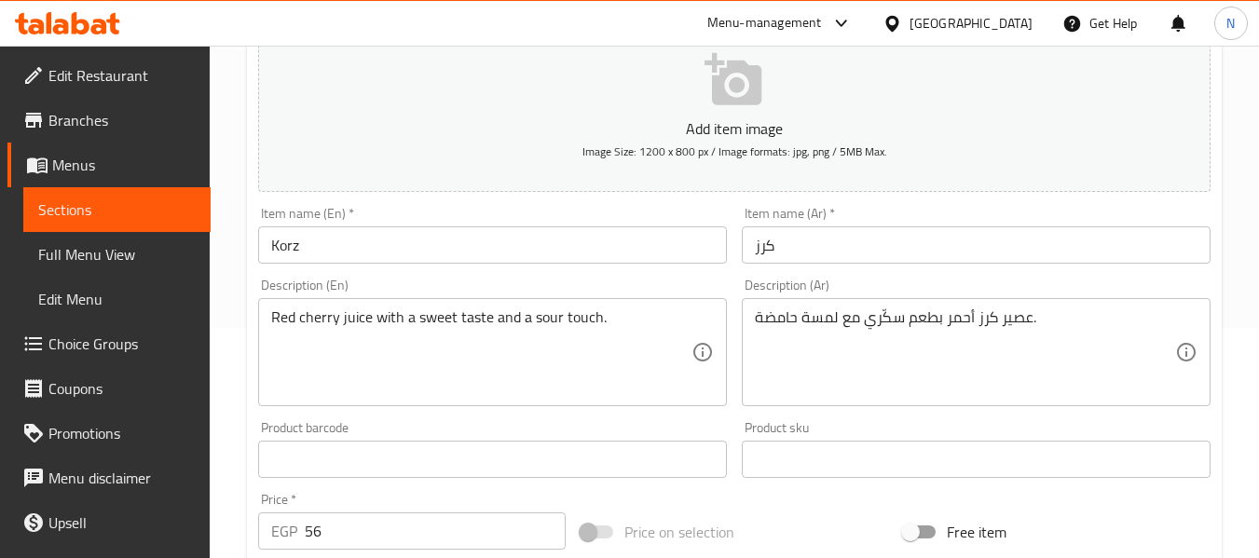
scroll to position [234, 0]
click at [400, 238] on input "Korz" at bounding box center [492, 241] width 469 height 37
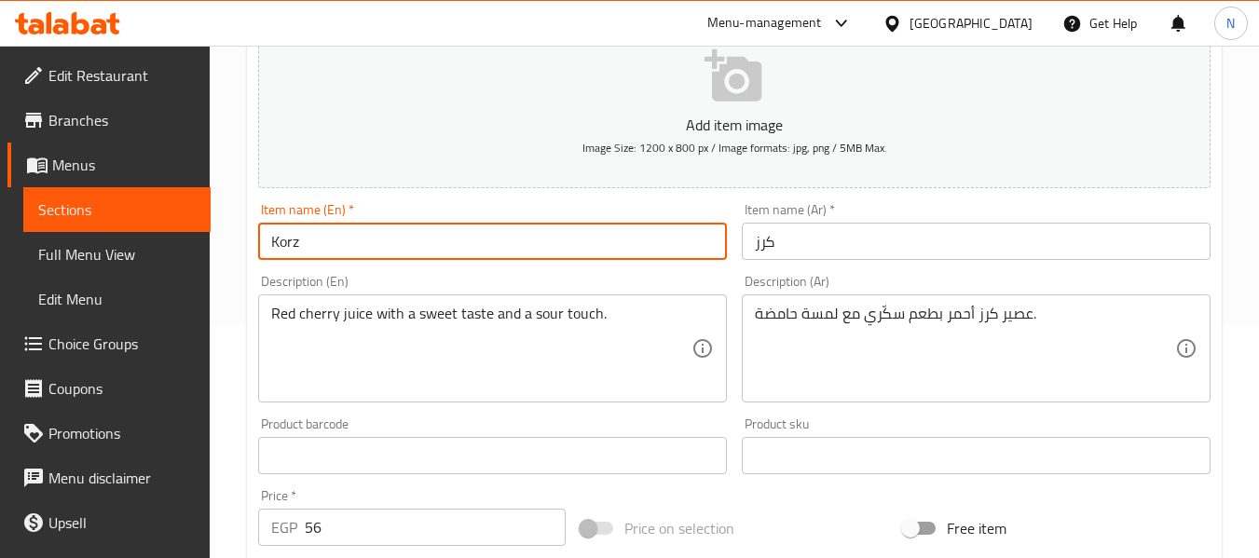
click at [400, 238] on input "Korz" at bounding box center [492, 241] width 469 height 37
type input "Cherry"
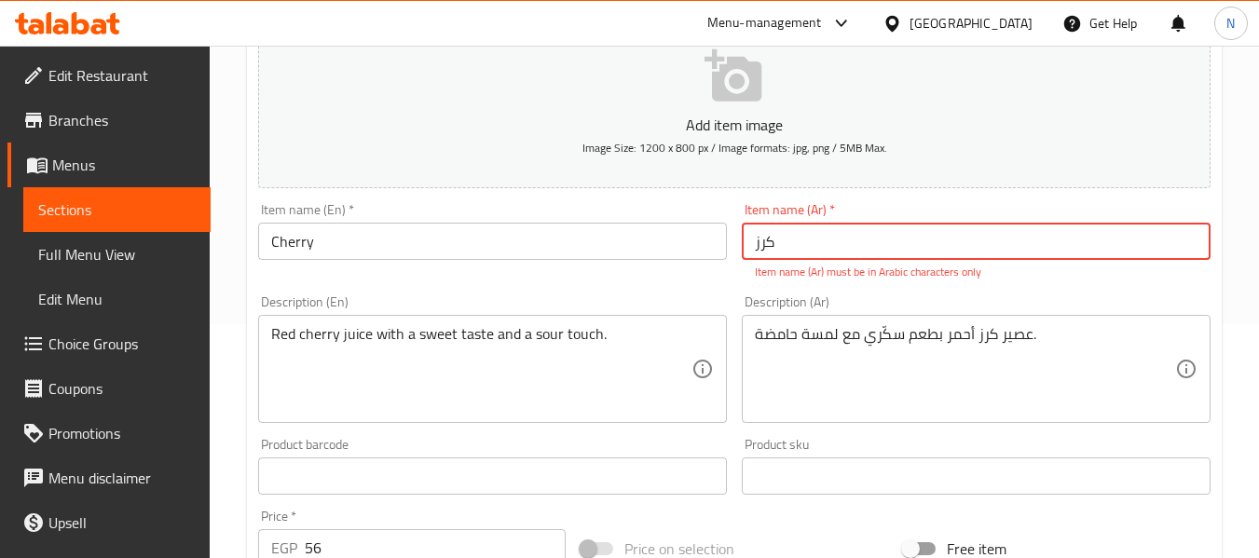
click at [787, 235] on input "کرز" at bounding box center [976, 241] width 469 height 37
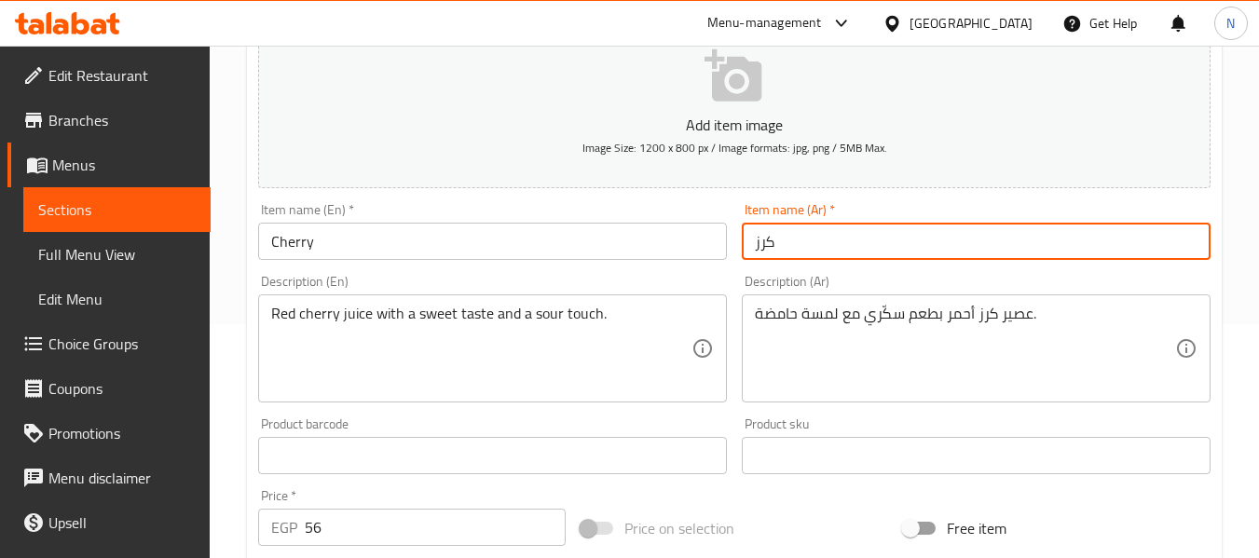
type input "كرز"
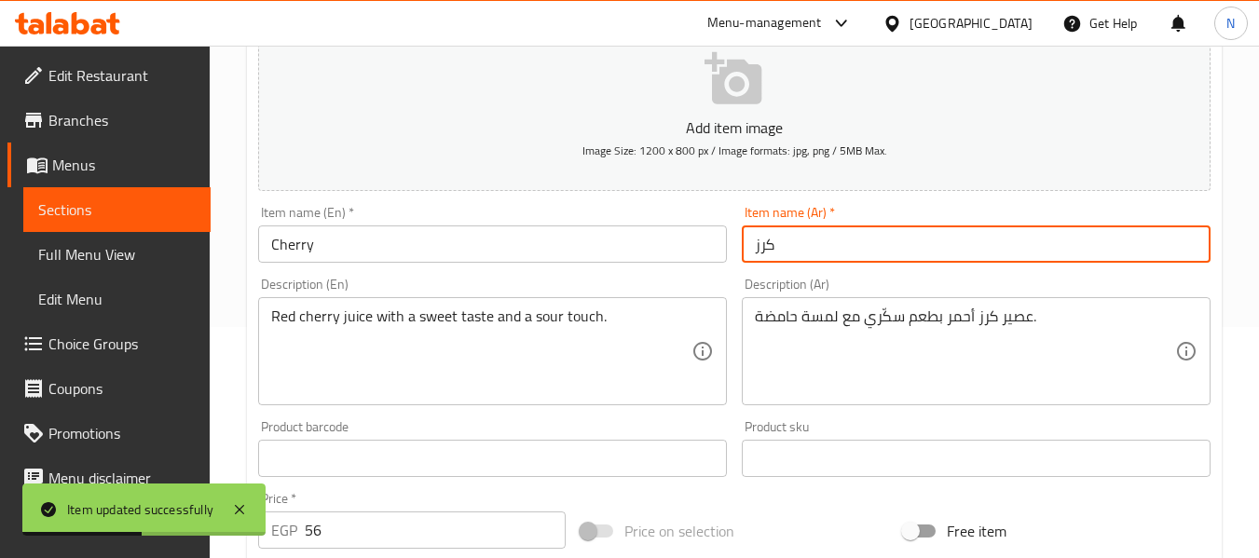
scroll to position [0, 0]
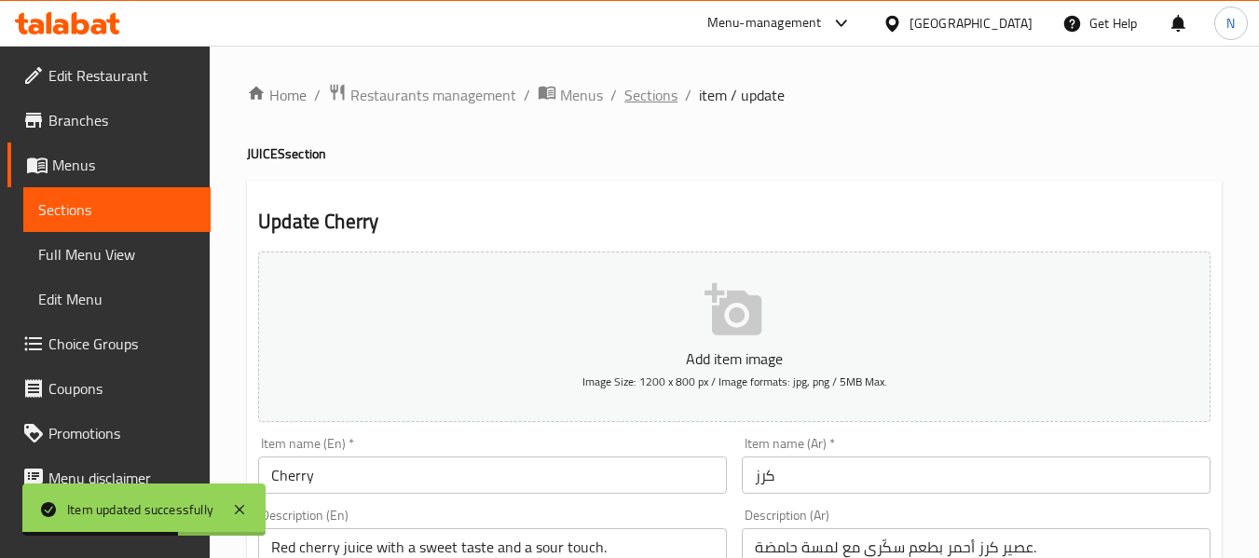
click at [650, 106] on span "Sections" at bounding box center [650, 95] width 53 height 22
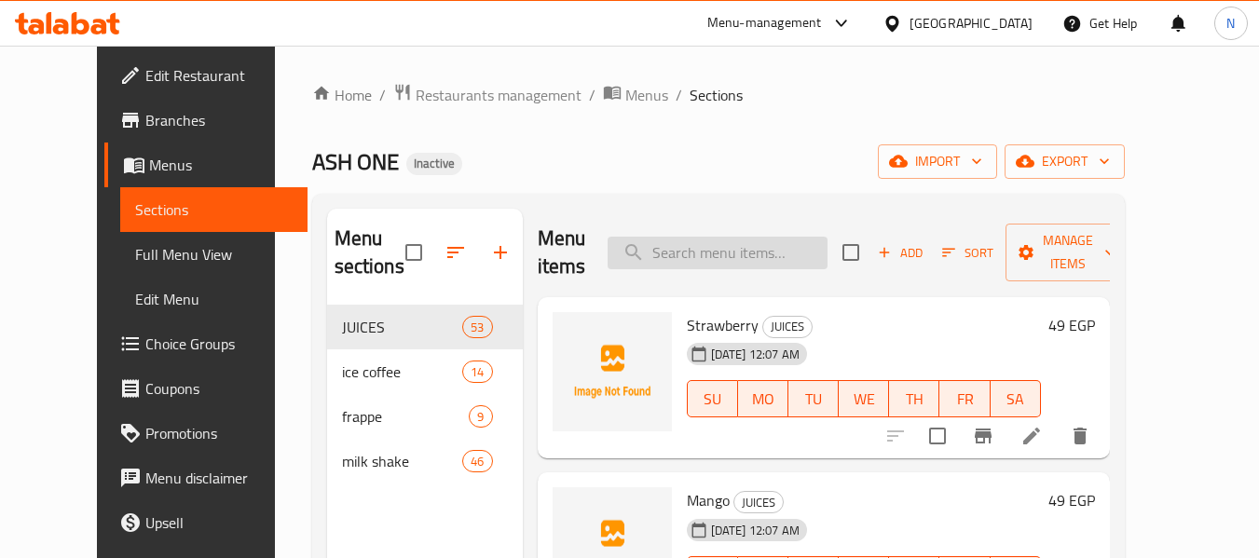
click at [695, 243] on input "search" at bounding box center [717, 253] width 220 height 33
paste input "Blueberry Cheesecake"
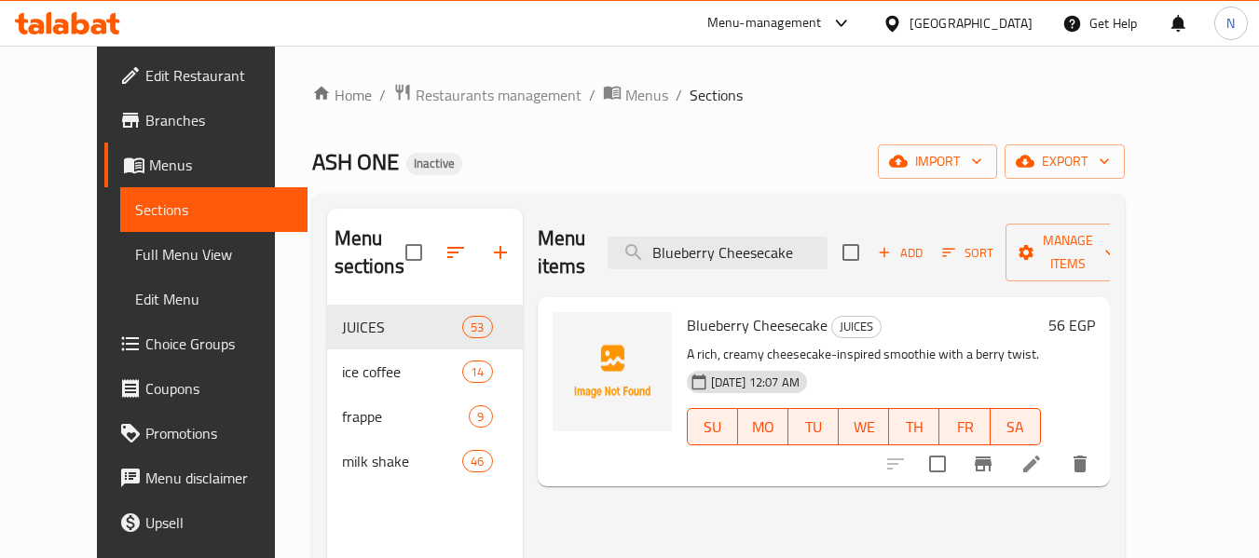
type input "Blueberry Cheesecake"
click at [1057, 447] on li at bounding box center [1031, 464] width 52 height 34
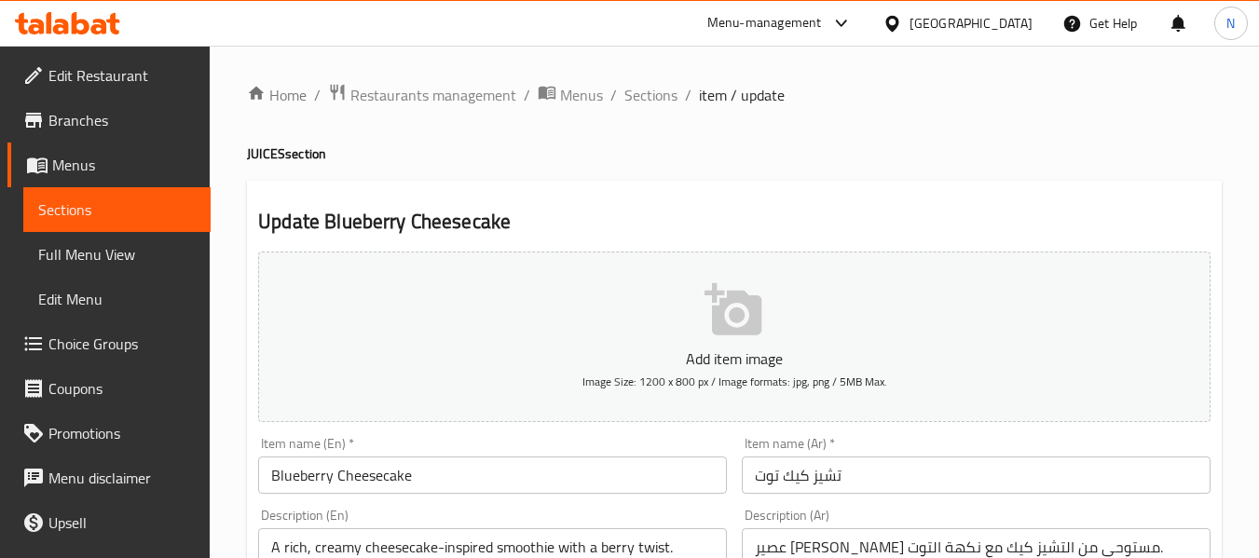
scroll to position [281, 0]
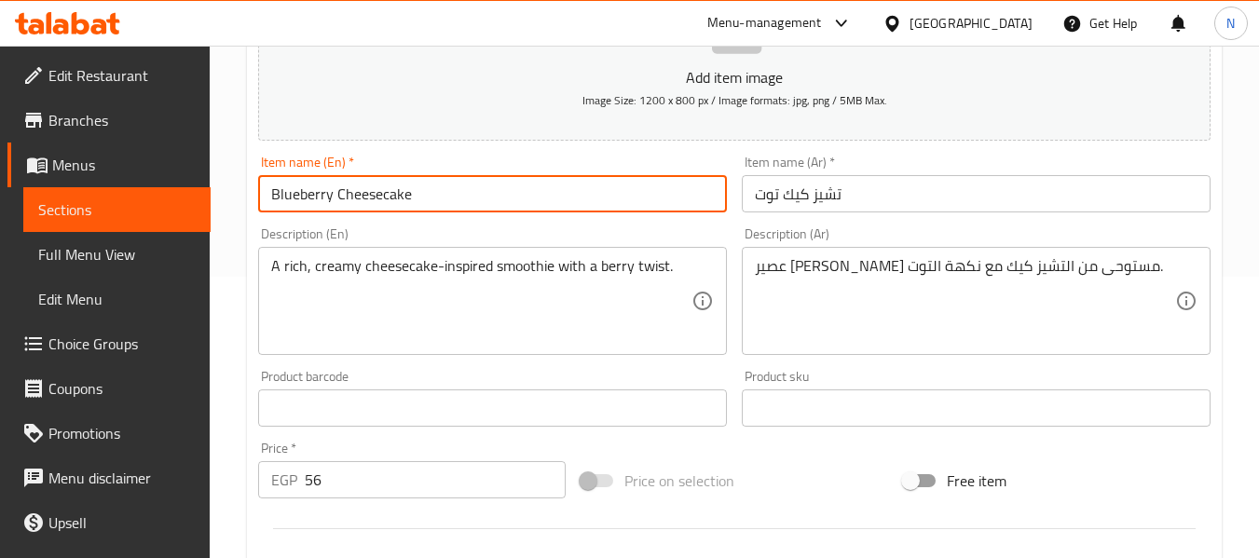
click at [302, 202] on input "Blueberry Cheesecake" at bounding box center [492, 193] width 469 height 37
type input "berry Cheesecake"
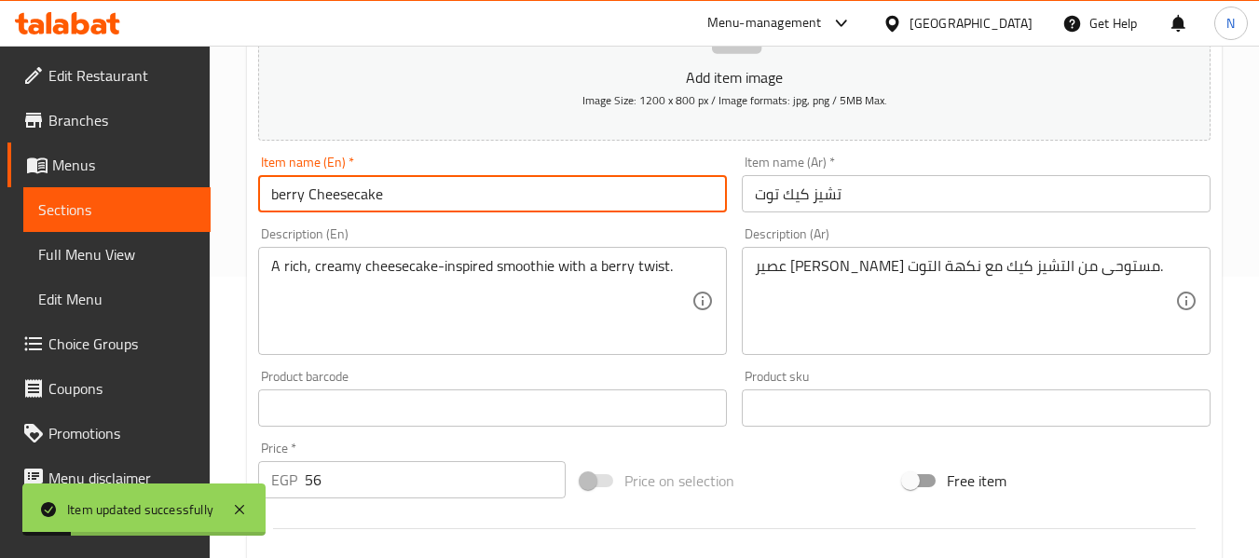
scroll to position [0, 0]
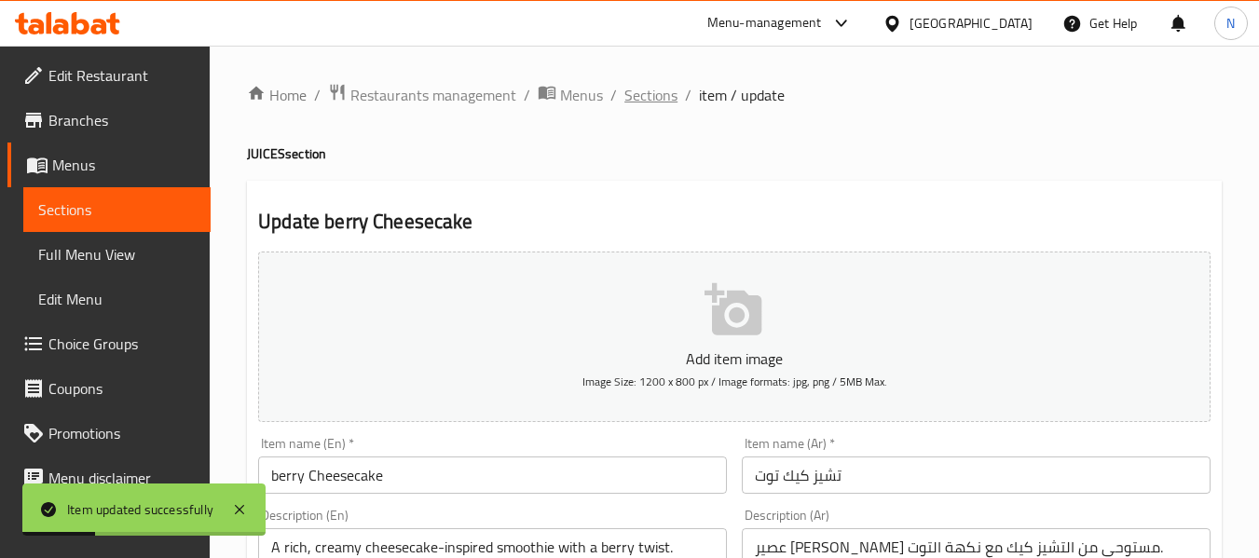
click at [647, 87] on span "Sections" at bounding box center [650, 95] width 53 height 22
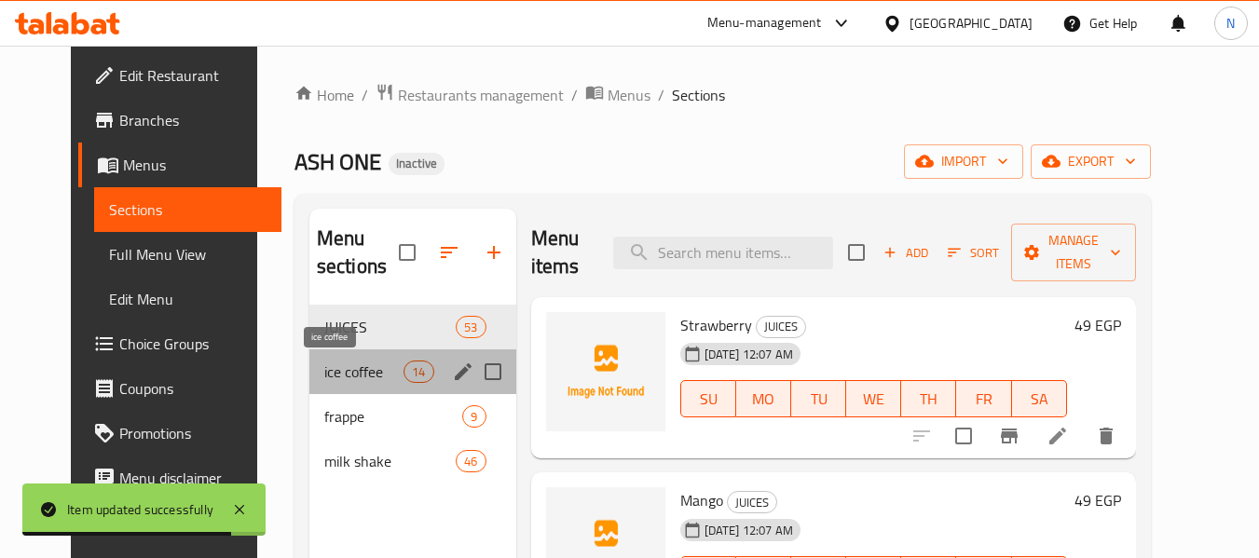
click at [376, 362] on span "ice coffee" at bounding box center [363, 372] width 79 height 22
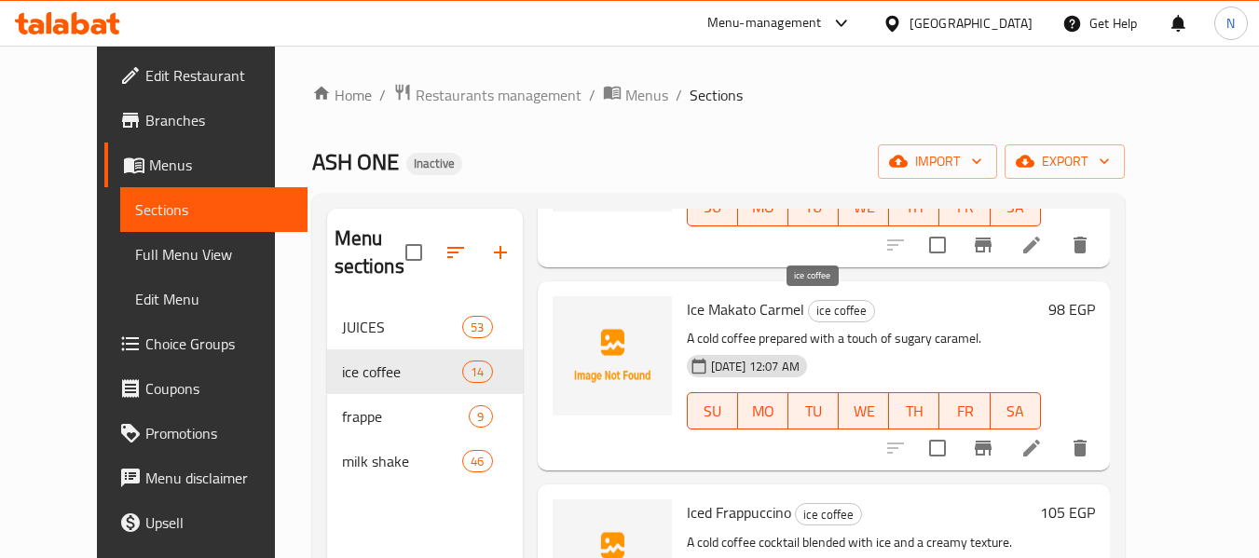
scroll to position [831, 0]
click at [1043, 452] on icon at bounding box center [1031, 447] width 22 height 22
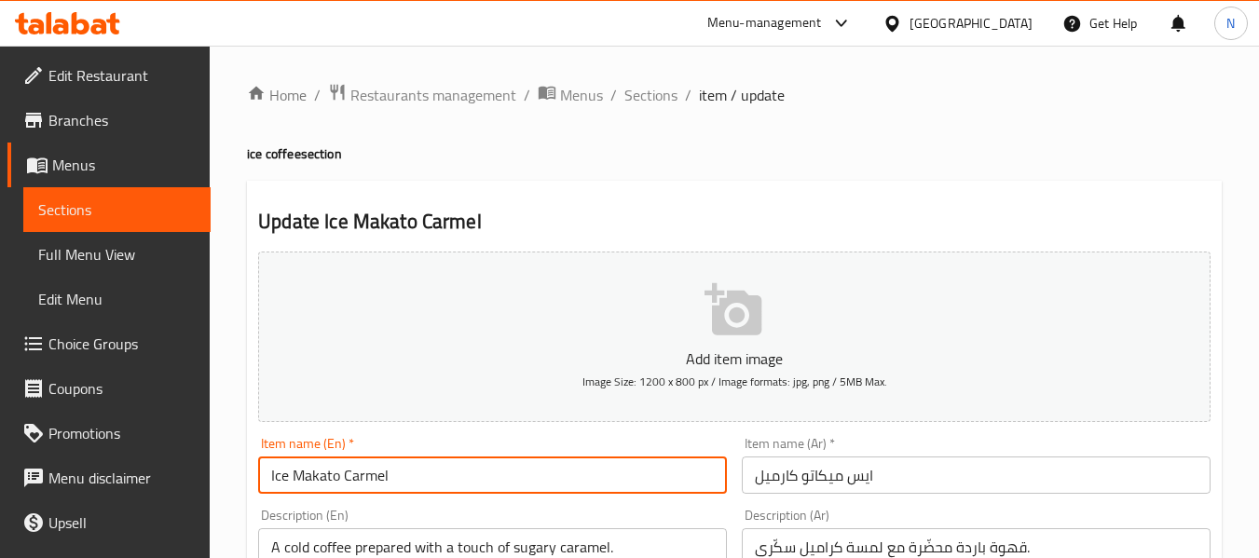
click at [320, 484] on input "Ice Makato Carmel" at bounding box center [492, 475] width 469 height 37
paste input "cchiato"
type input "Ice Macchiato Carmel"
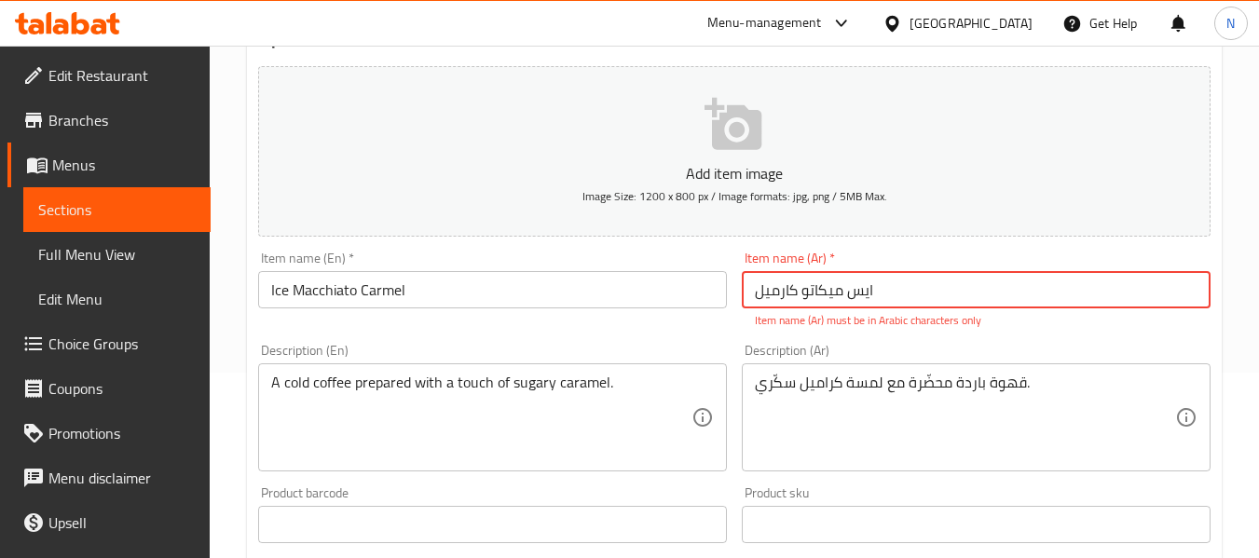
scroll to position [188, 0]
click at [876, 295] on input "ایس میکاتو کارمیلايس [PERSON_NAME]" at bounding box center [976, 286] width 469 height 37
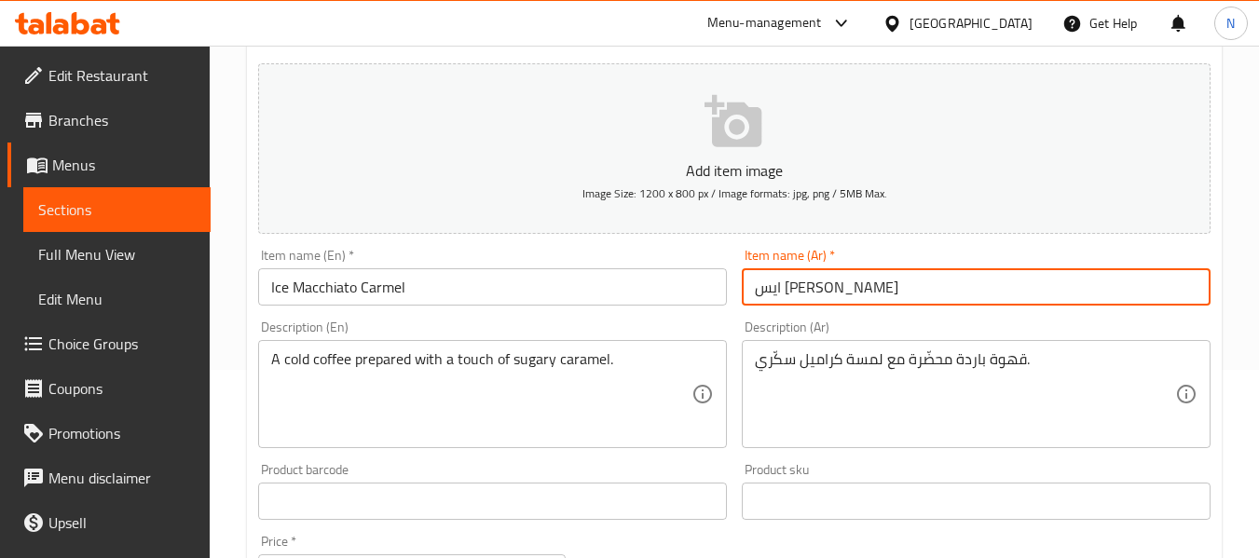
type input "ايس [PERSON_NAME]"
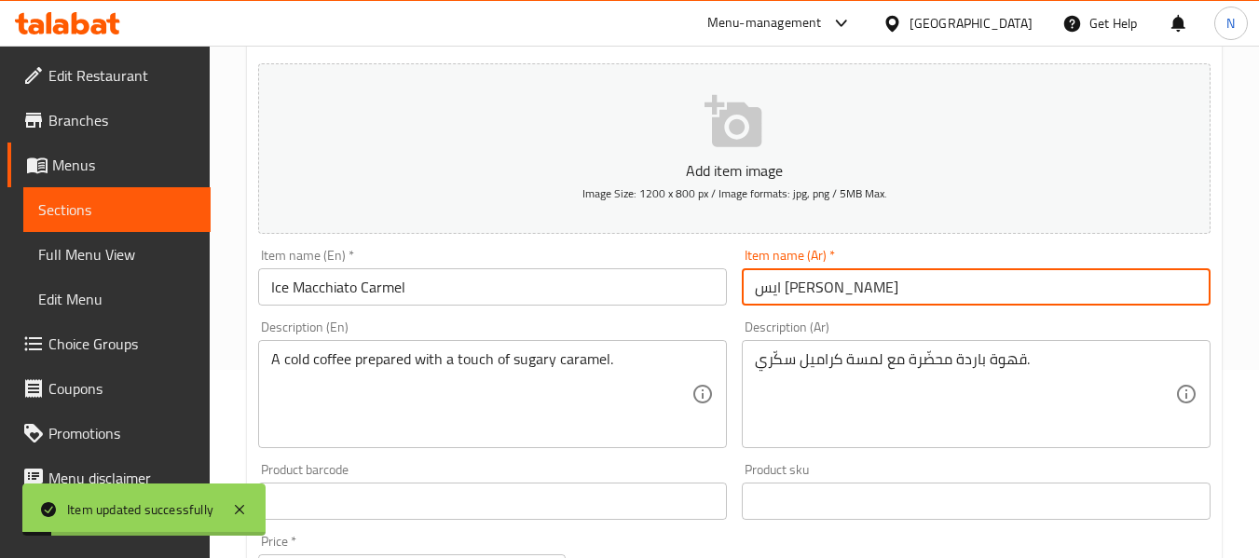
scroll to position [0, 0]
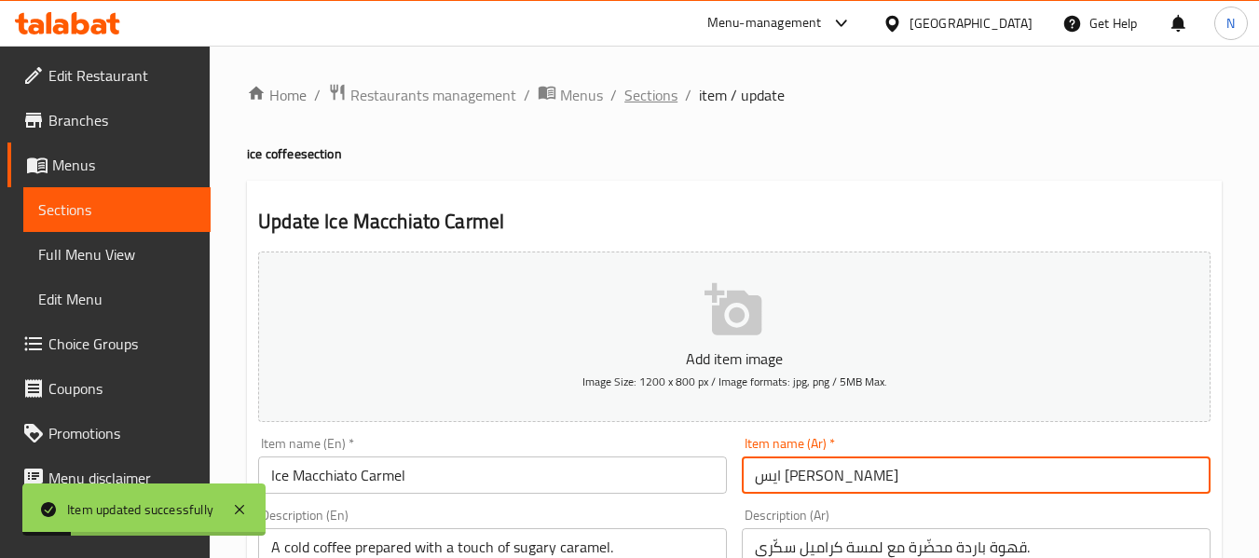
click at [639, 95] on span "Sections" at bounding box center [650, 95] width 53 height 22
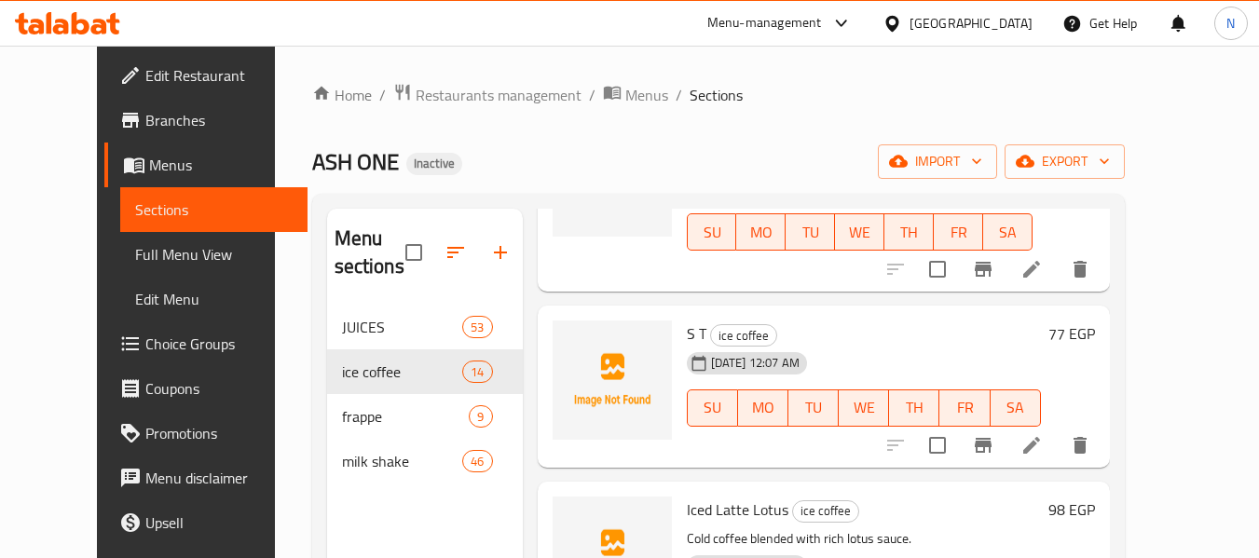
scroll to position [1417, 0]
click at [1043, 439] on icon at bounding box center [1031, 444] width 22 height 22
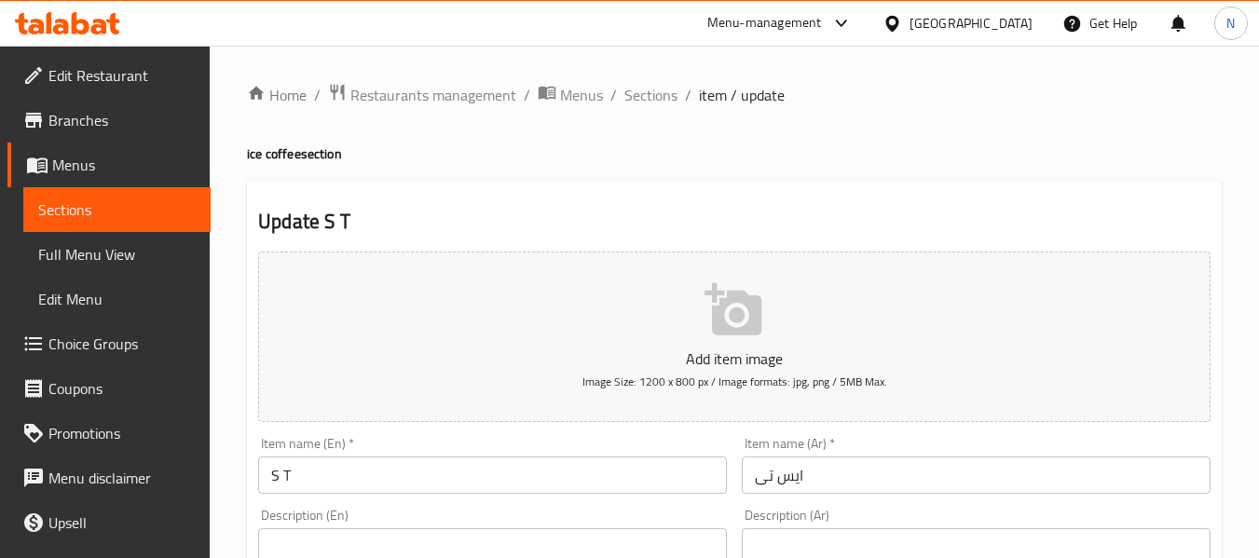
scroll to position [172, 0]
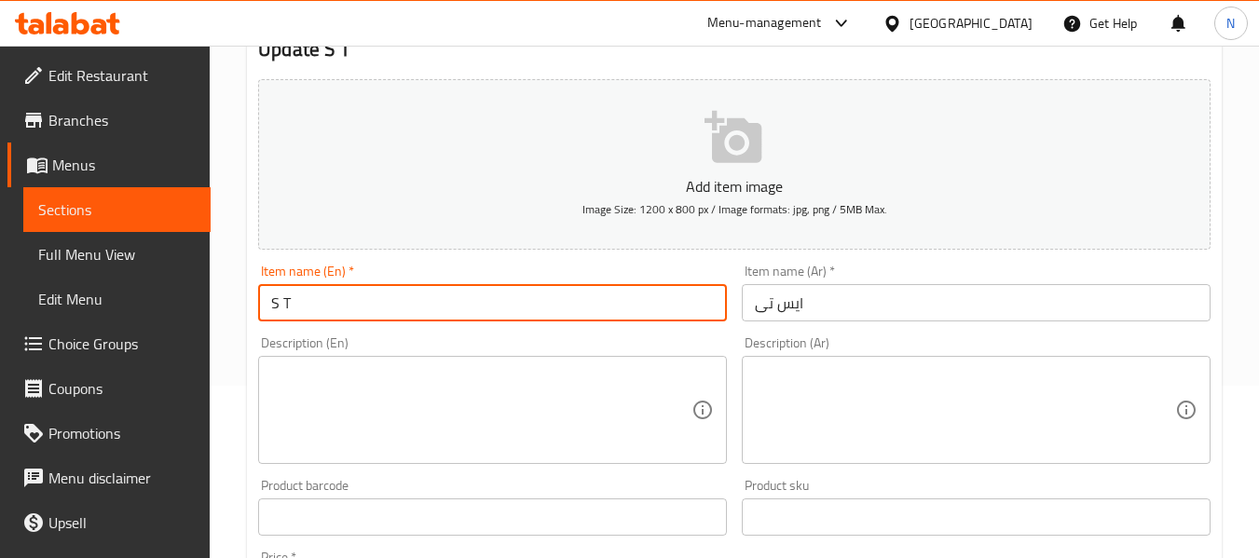
click at [349, 293] on input "S T" at bounding box center [492, 302] width 469 height 37
type input "Ice Tea"
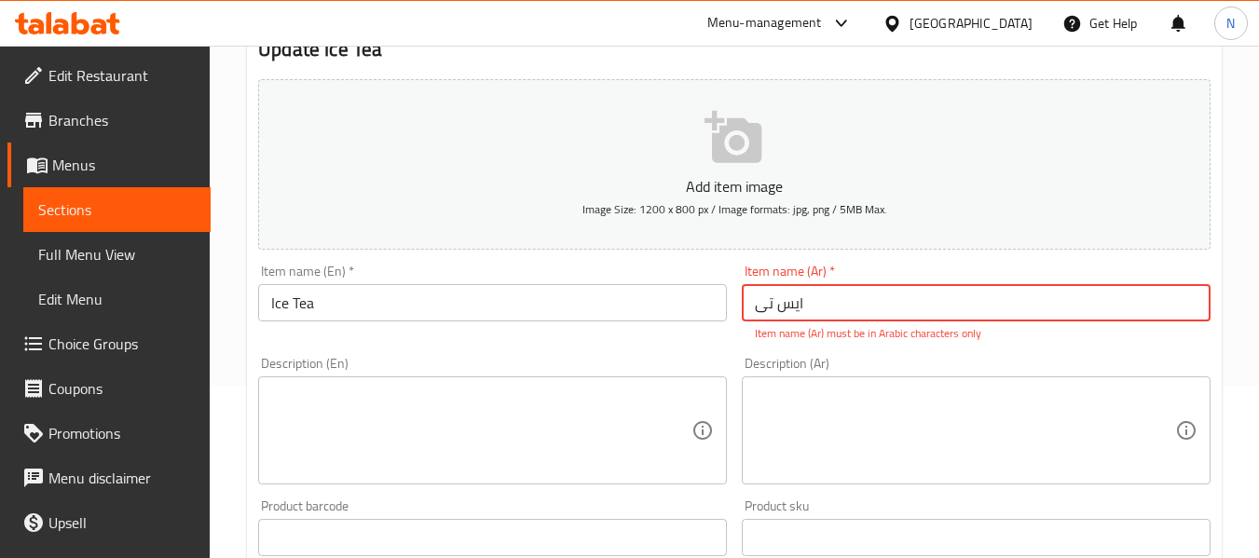
click at [888, 311] on input "ایس تی" at bounding box center [976, 302] width 469 height 37
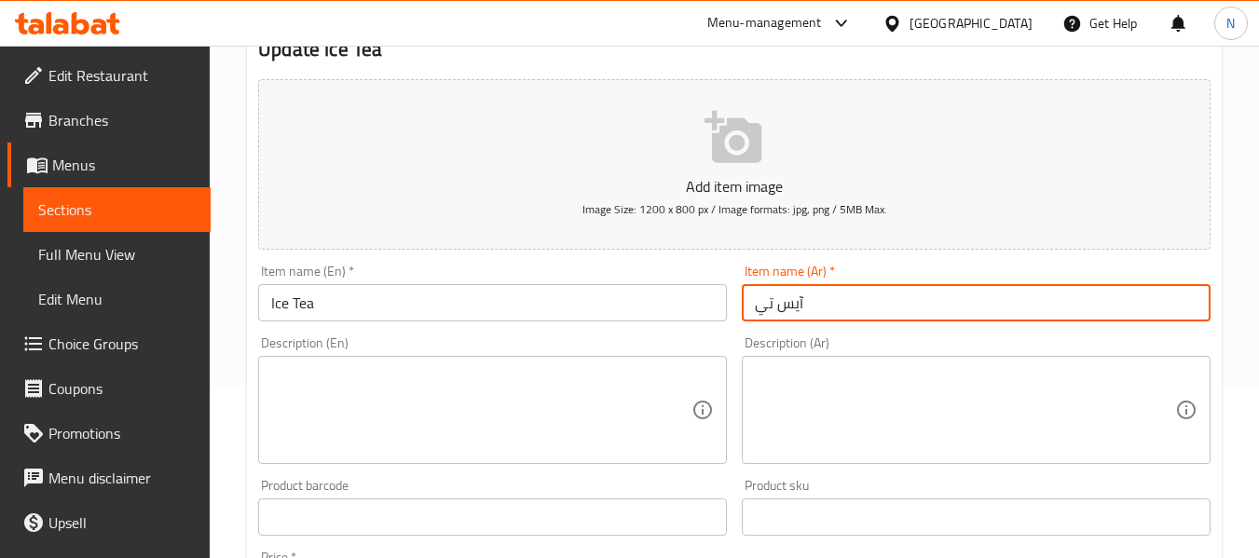
type input "آيس تي"
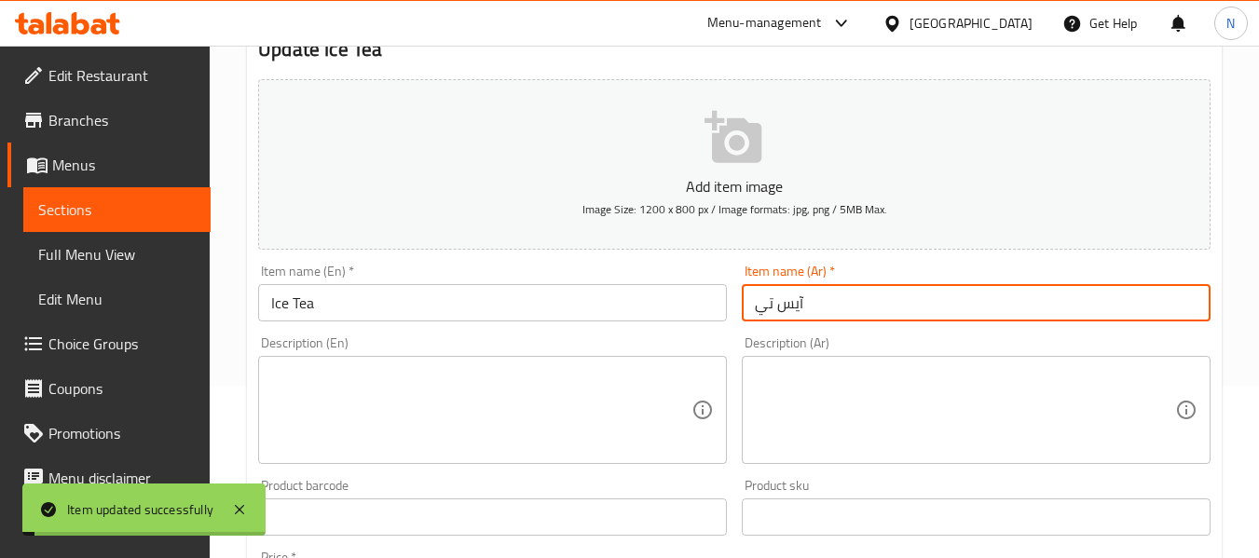
scroll to position [0, 0]
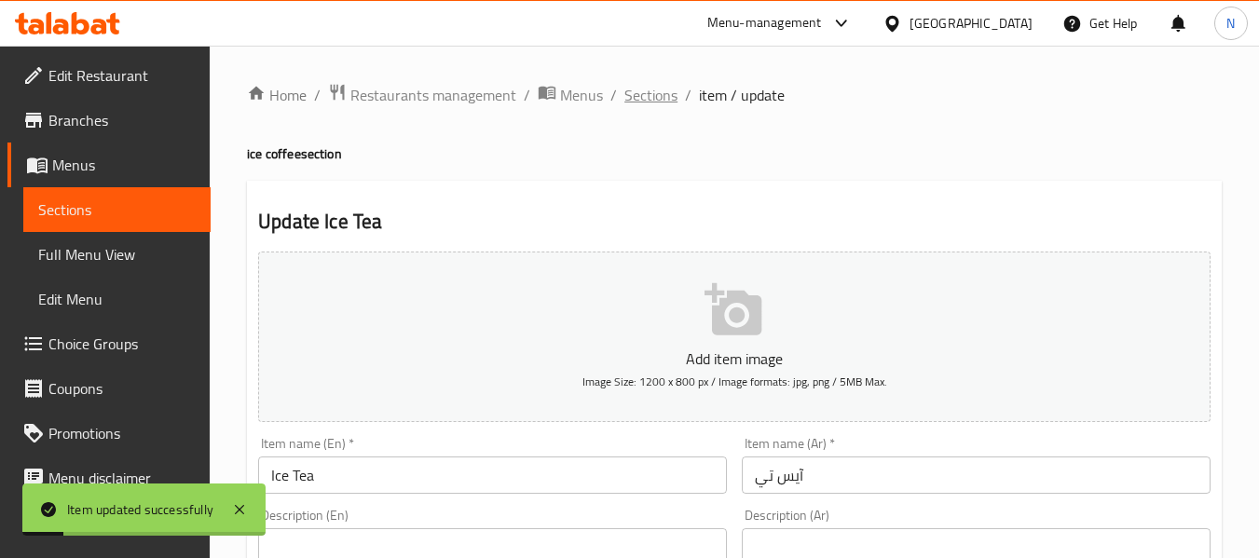
click at [641, 102] on span "Sections" at bounding box center [650, 95] width 53 height 22
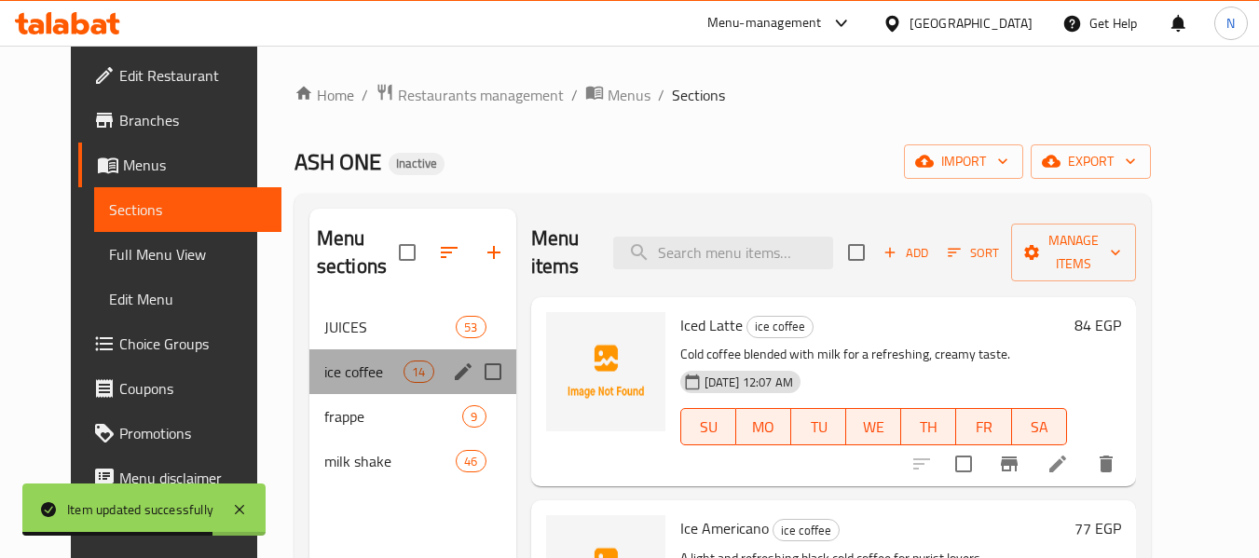
click at [325, 386] on div "ice coffee 14" at bounding box center [412, 371] width 207 height 45
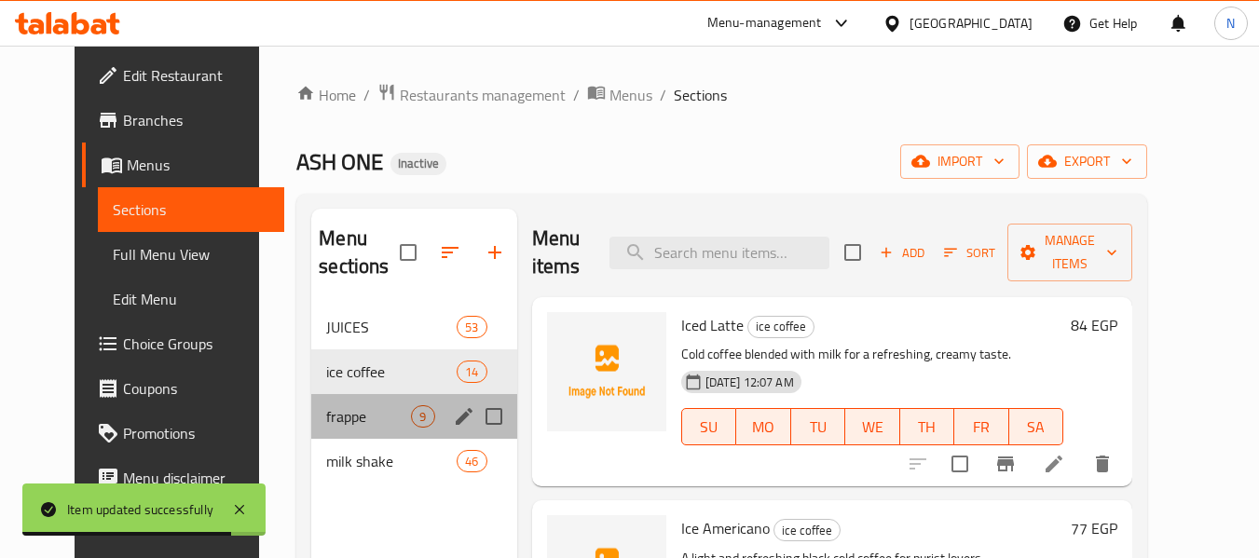
click at [324, 397] on div "frappe 9" at bounding box center [413, 416] width 205 height 45
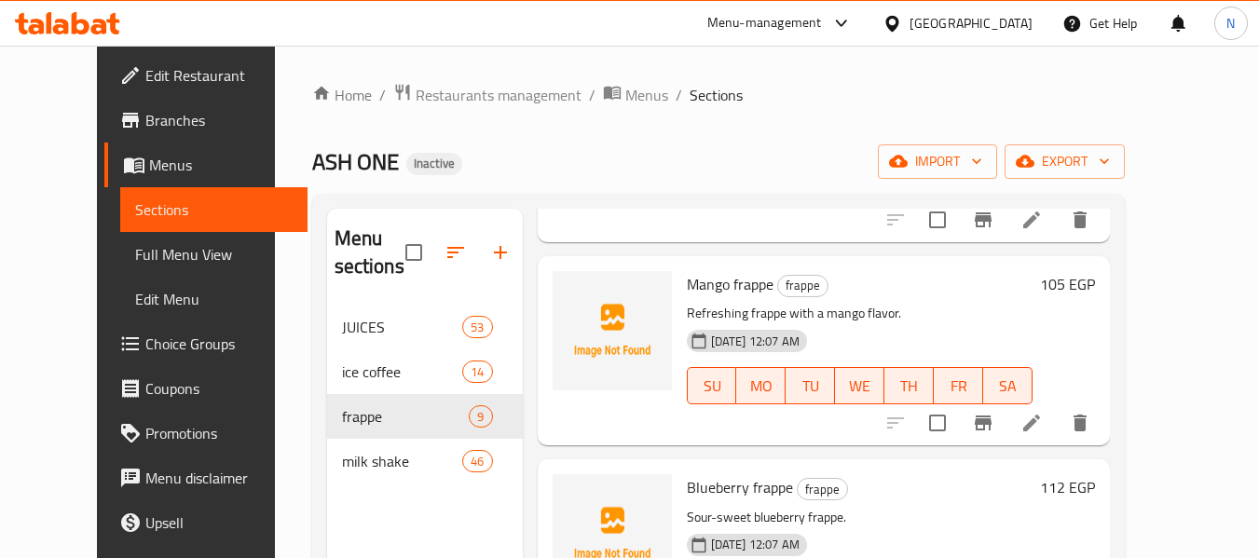
scroll to position [1348, 0]
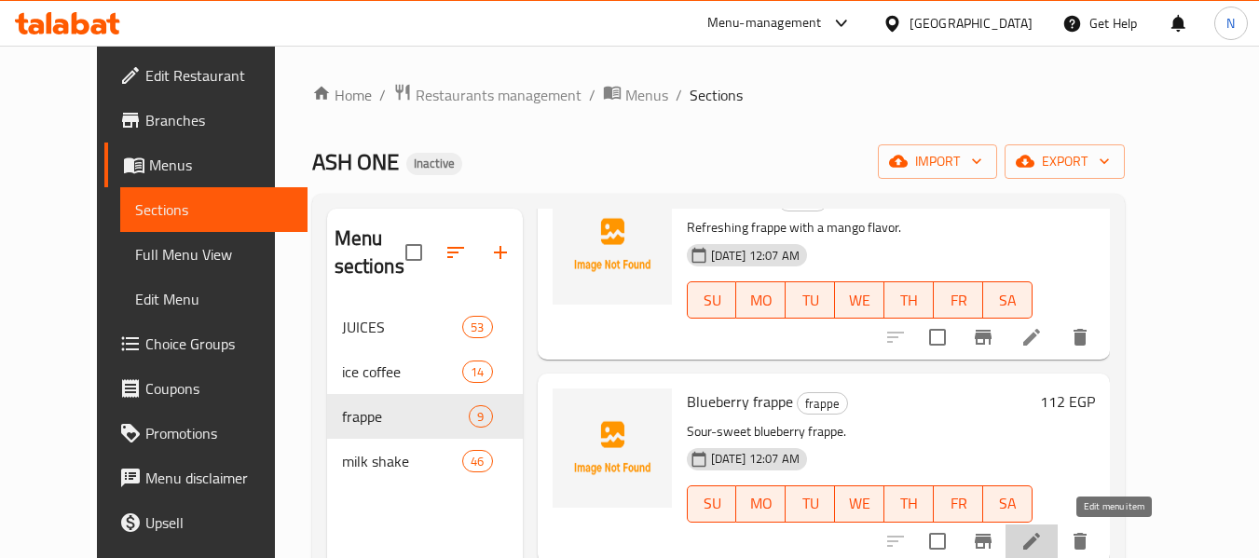
click at [1043, 538] on icon at bounding box center [1031, 541] width 22 height 22
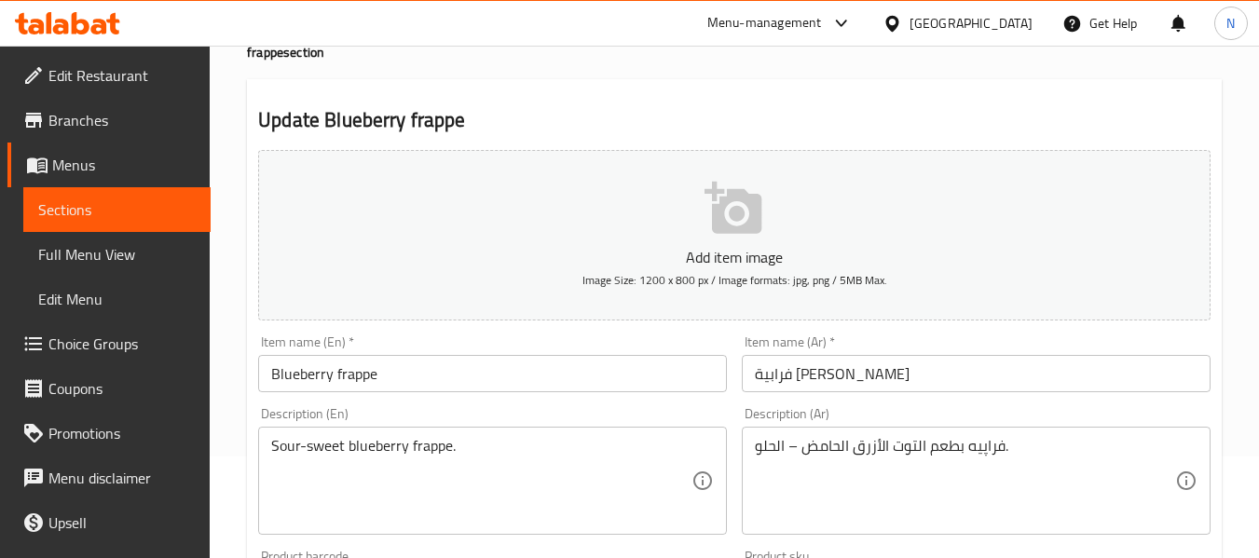
scroll to position [102, 0]
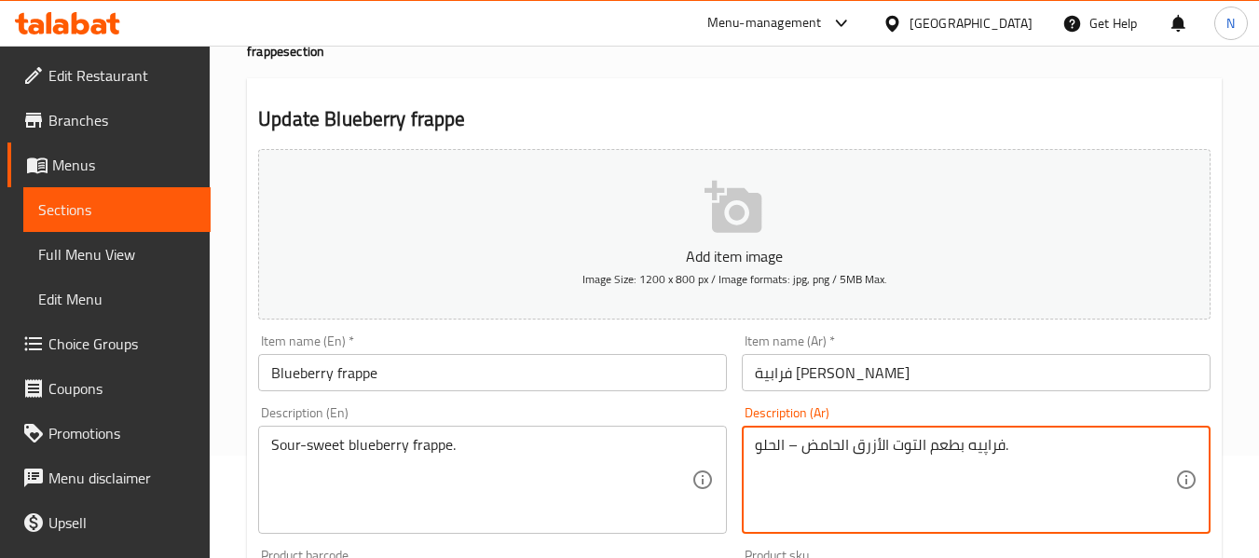
click at [945, 453] on textarea "فراپيه بطعم التوت الأزرق الحامض – الحلو." at bounding box center [965, 480] width 420 height 89
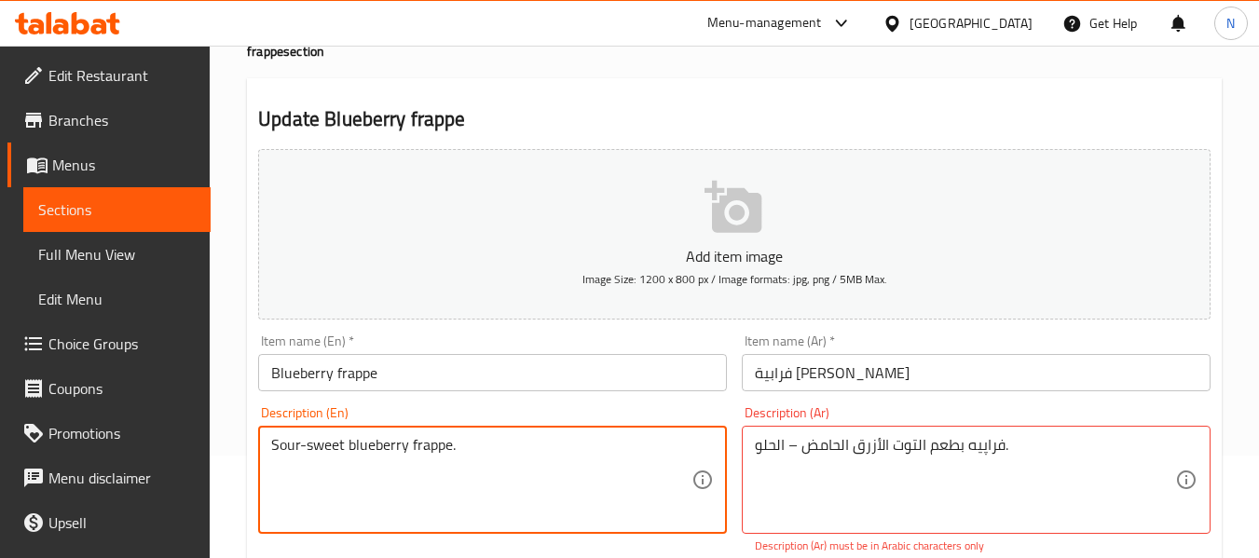
paste textarea "With taste"
type textarea "Sour-sweet With taste blueberry frappe."
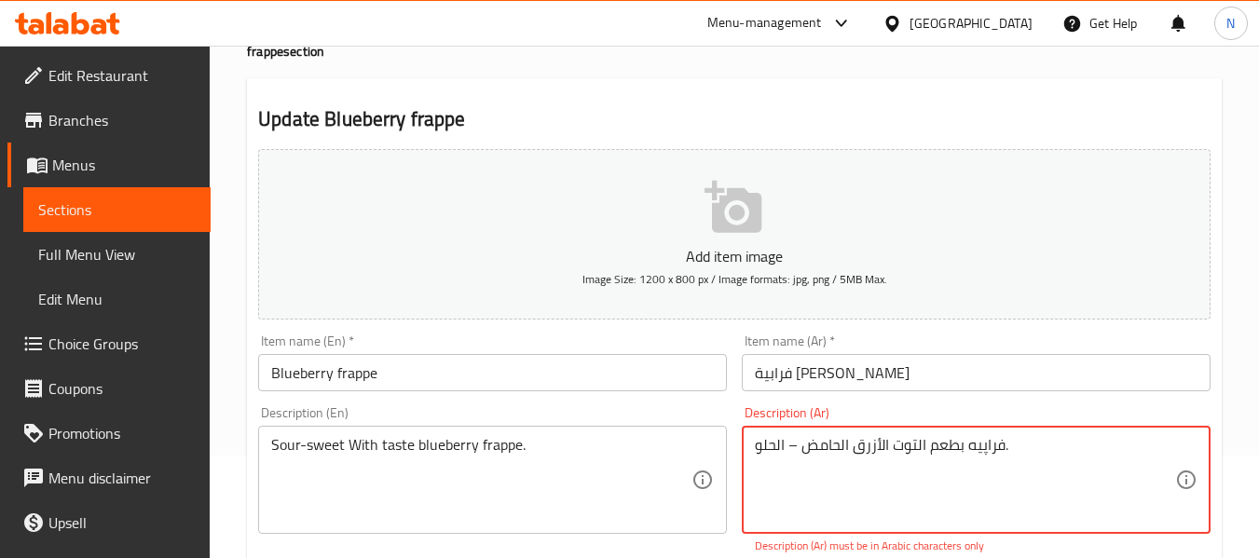
click at [388, 381] on input "Blueberry frappe" at bounding box center [492, 372] width 469 height 37
type textarea "فراپيه بطعم التوت الأزرق الحامض الحلو."
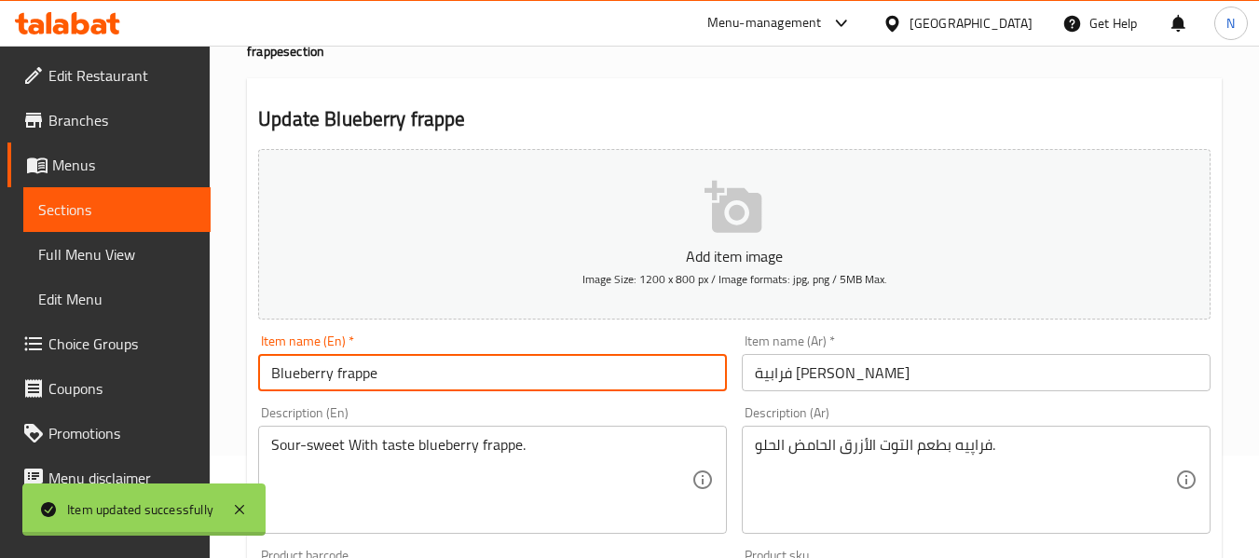
scroll to position [0, 0]
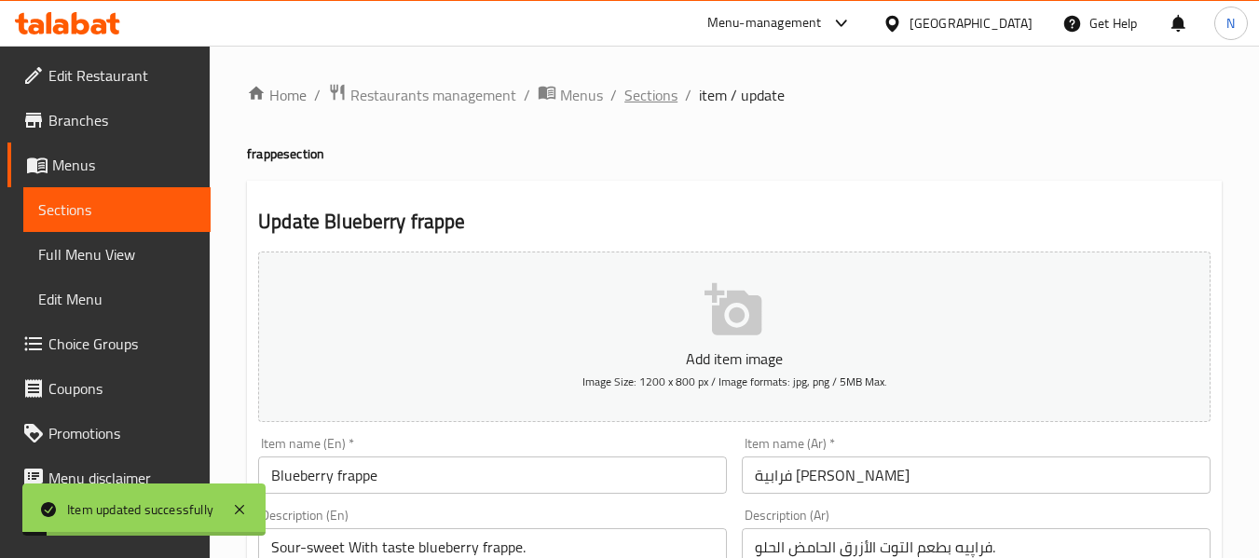
click at [646, 96] on span "Sections" at bounding box center [650, 95] width 53 height 22
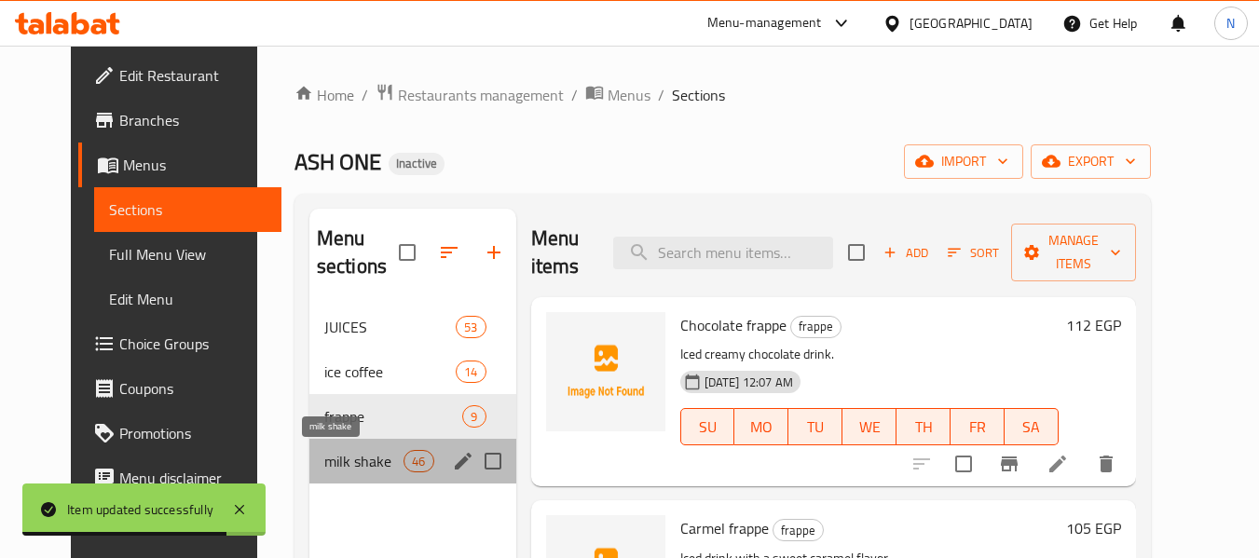
click at [341, 457] on span "milk shake" at bounding box center [363, 461] width 79 height 22
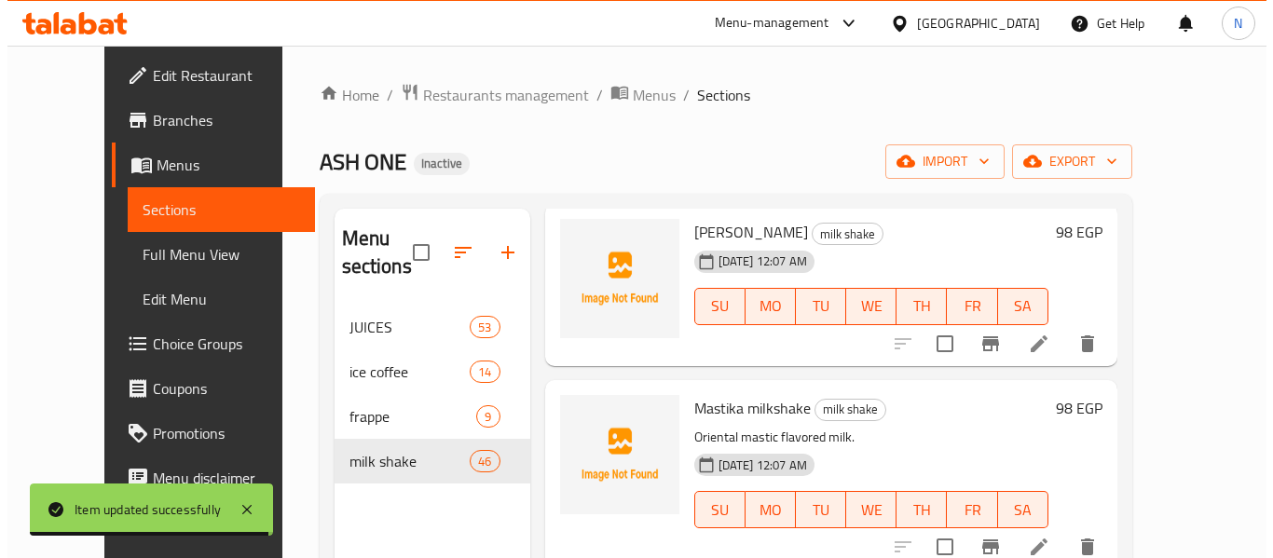
scroll to position [1926, 0]
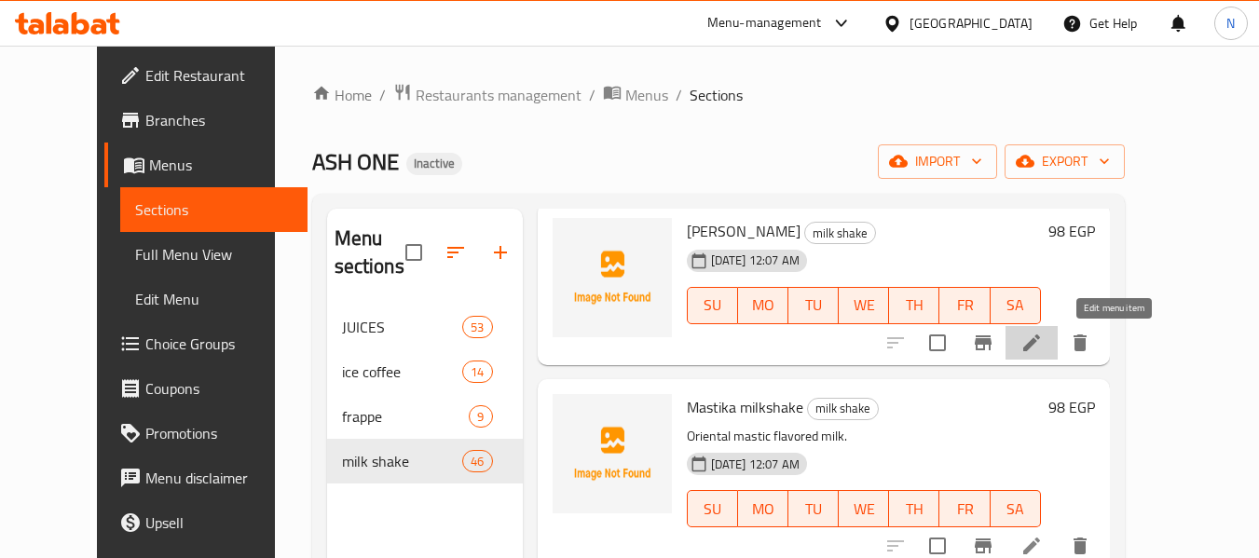
click at [1040, 340] on icon at bounding box center [1031, 342] width 17 height 17
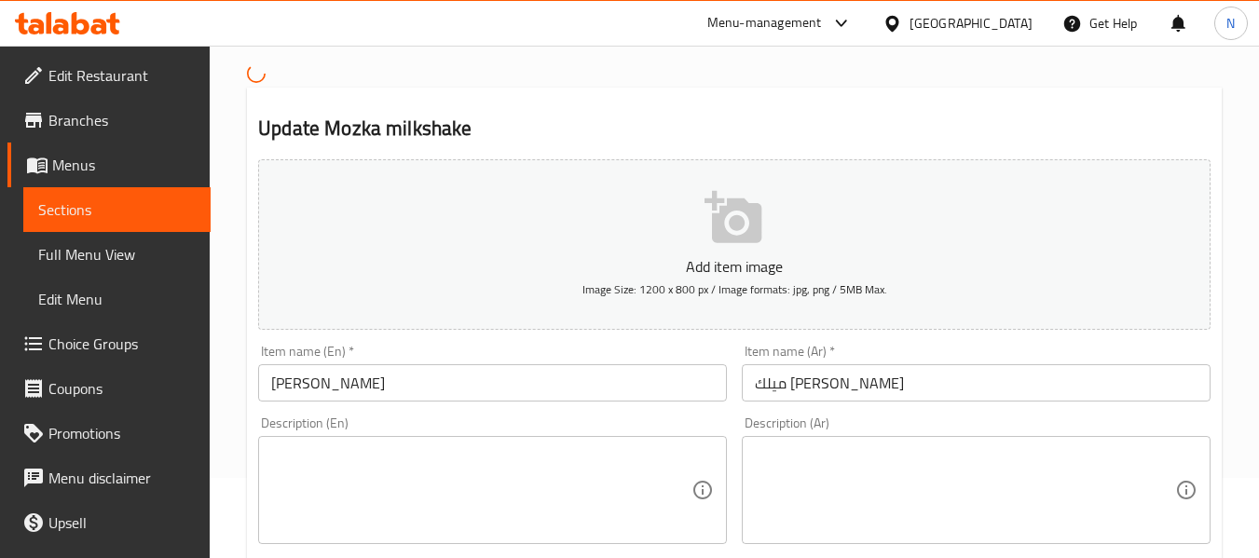
scroll to position [81, 0]
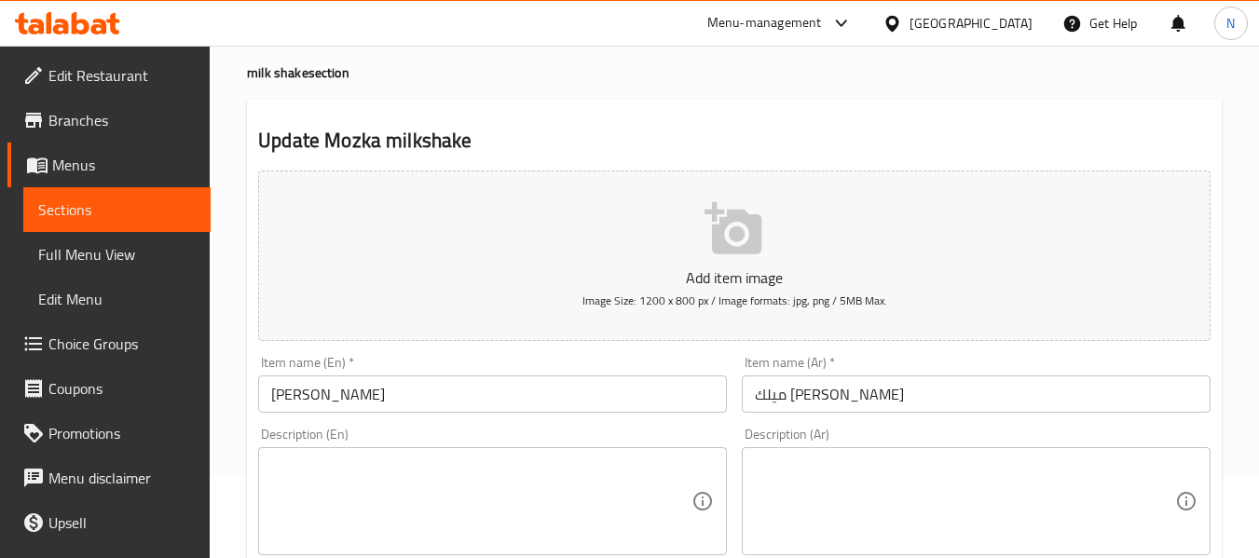
click at [299, 401] on input "[PERSON_NAME]" at bounding box center [492, 393] width 469 height 37
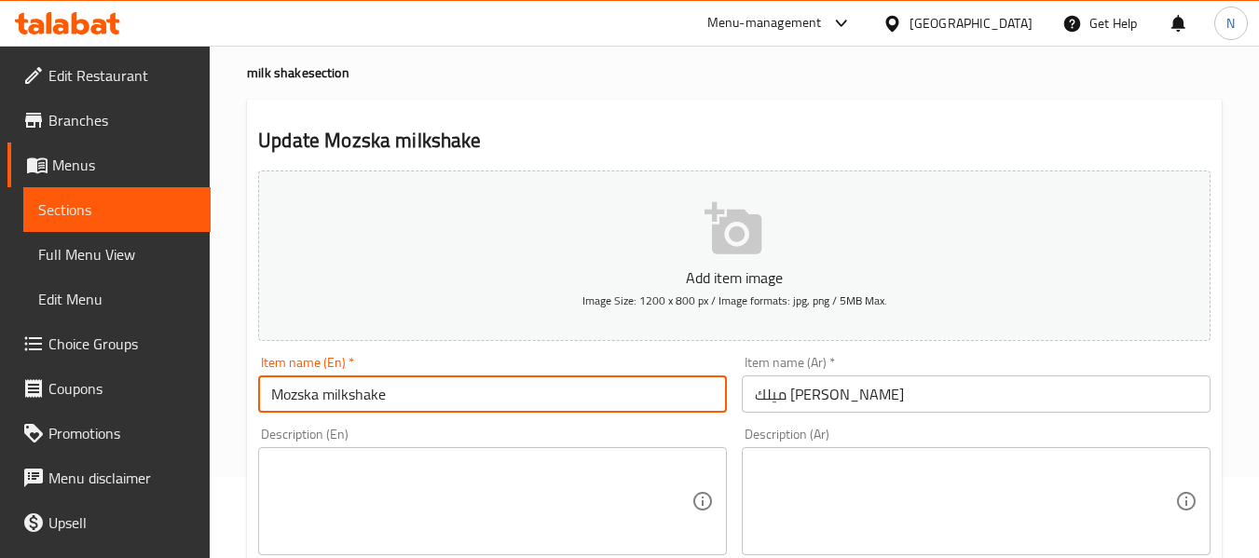
type input "Mozska milkshake"
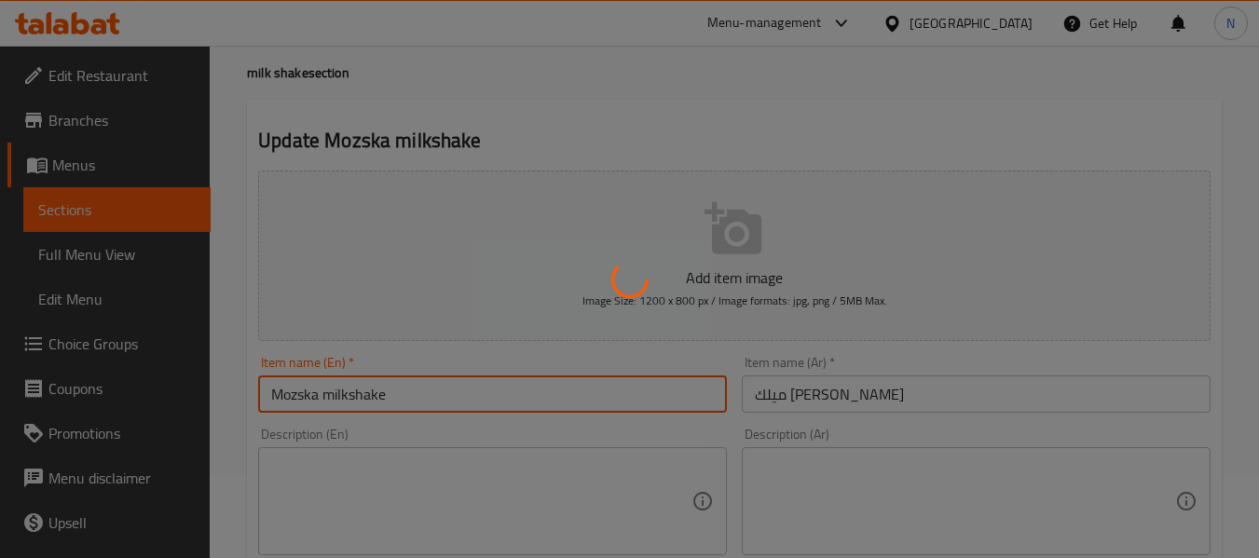
scroll to position [0, 0]
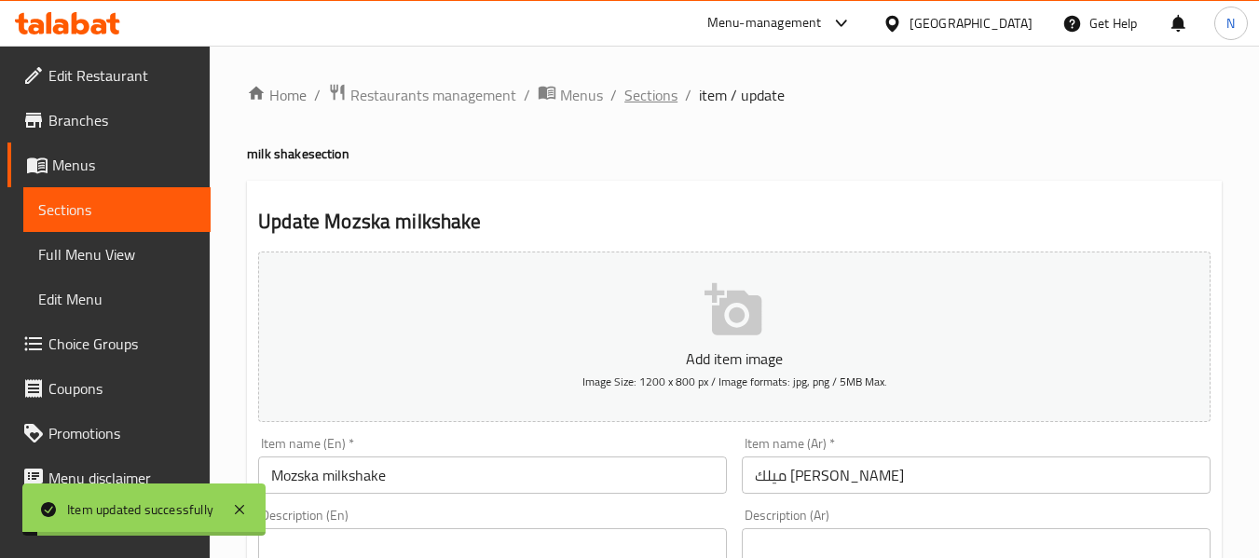
click at [635, 96] on span "Sections" at bounding box center [650, 95] width 53 height 22
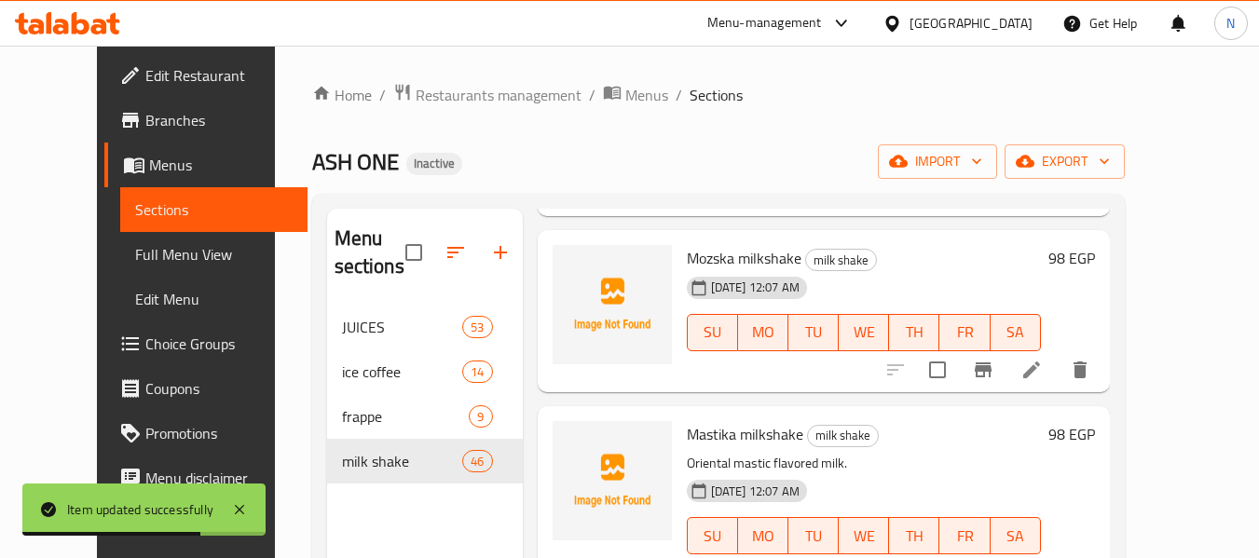
scroll to position [2024, 0]
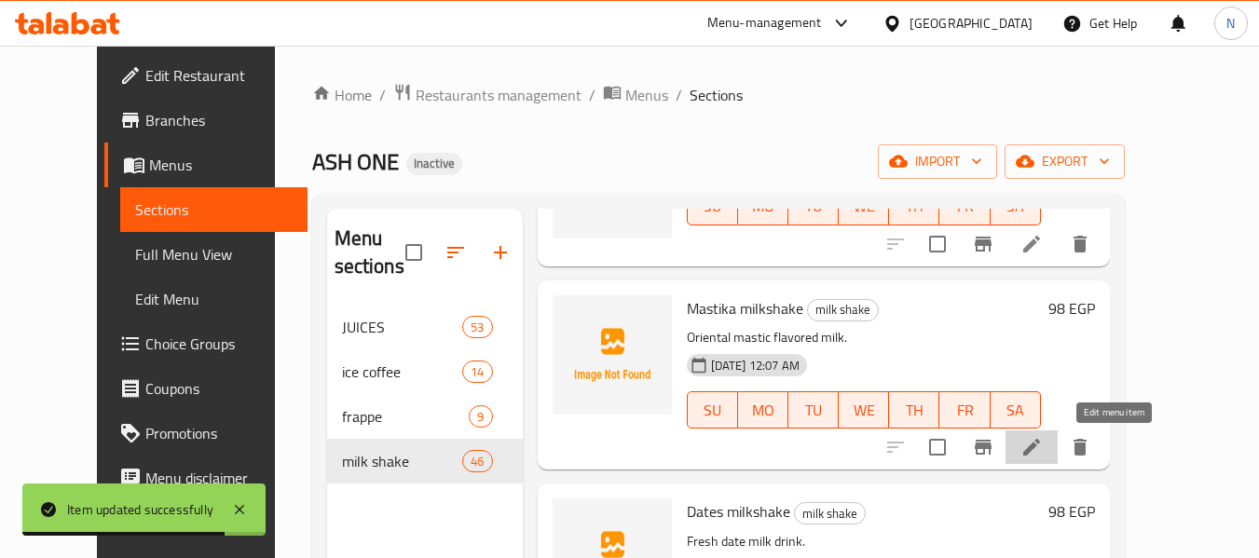
click at [1040, 450] on icon at bounding box center [1031, 447] width 17 height 17
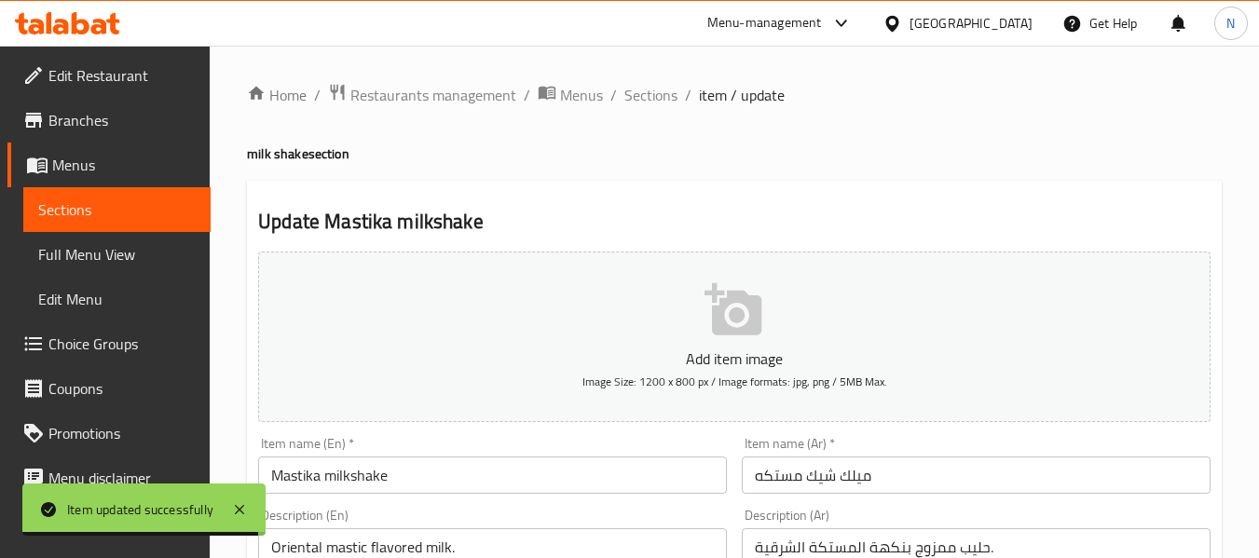
scroll to position [150, 0]
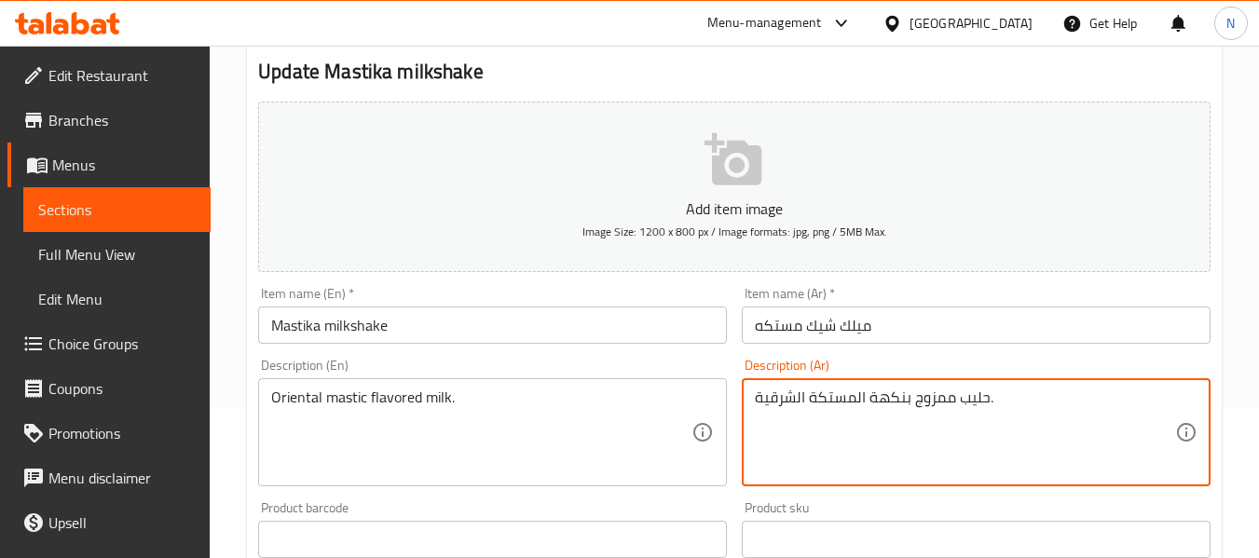
click at [780, 417] on textarea "حليب ممزوج بنكهة المستكة الشرقية." at bounding box center [965, 432] width 420 height 89
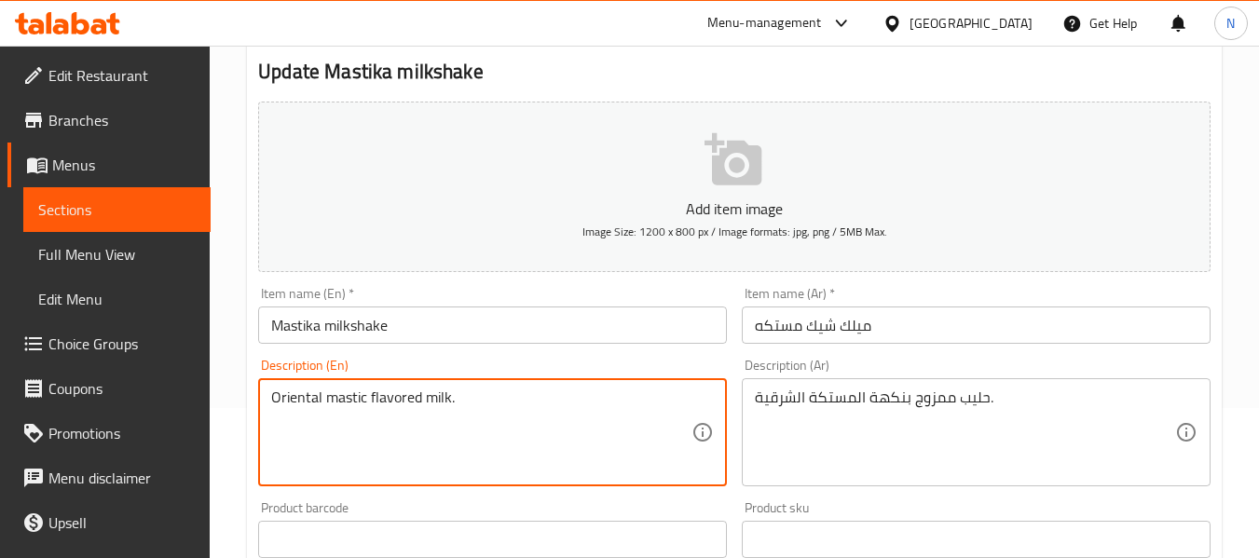
click at [429, 444] on textarea "Oriental mastic flavored milk." at bounding box center [481, 432] width 420 height 89
paste textarea "Milk mixed with oriental mastic flavor"
click at [448, 402] on textarea "Milk mixed with oriental mastic flavor." at bounding box center [481, 432] width 420 height 89
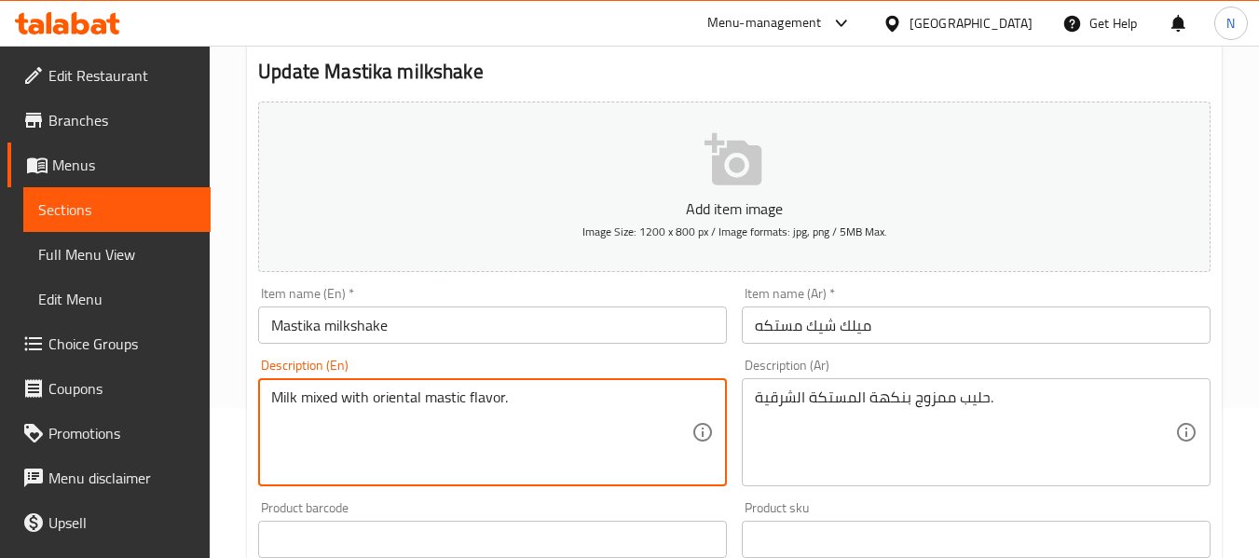
click at [448, 402] on textarea "Milk mixed with oriental mastic flavor." at bounding box center [481, 432] width 420 height 89
type textarea "Milk mixed with oriental mastic flavor."
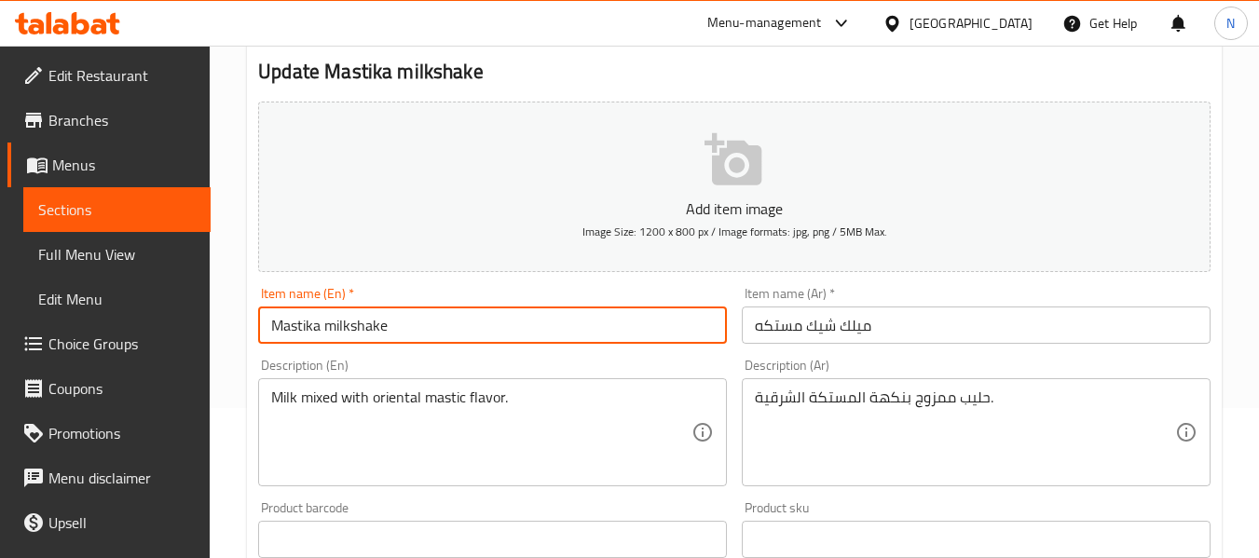
click at [383, 336] on input "Mastika milkshake" at bounding box center [492, 325] width 469 height 37
click at [292, 332] on input "Mastika milkshake" at bounding box center [492, 325] width 469 height 37
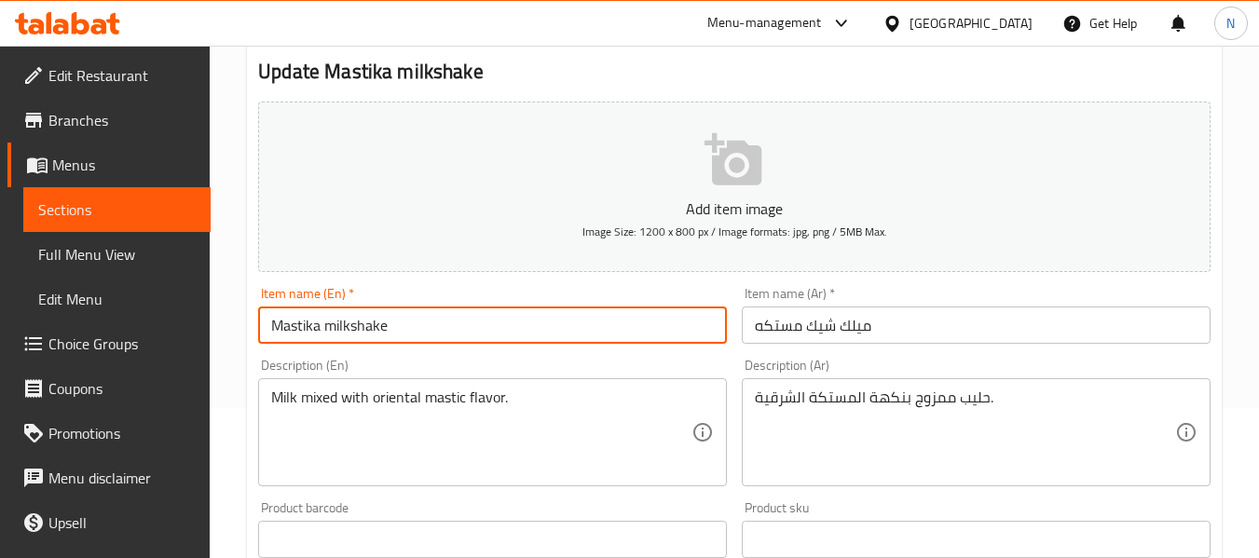
click at [292, 332] on input "Mastika milkshake" at bounding box center [492, 325] width 469 height 37
paste input "c"
type input "Mastic milkshake"
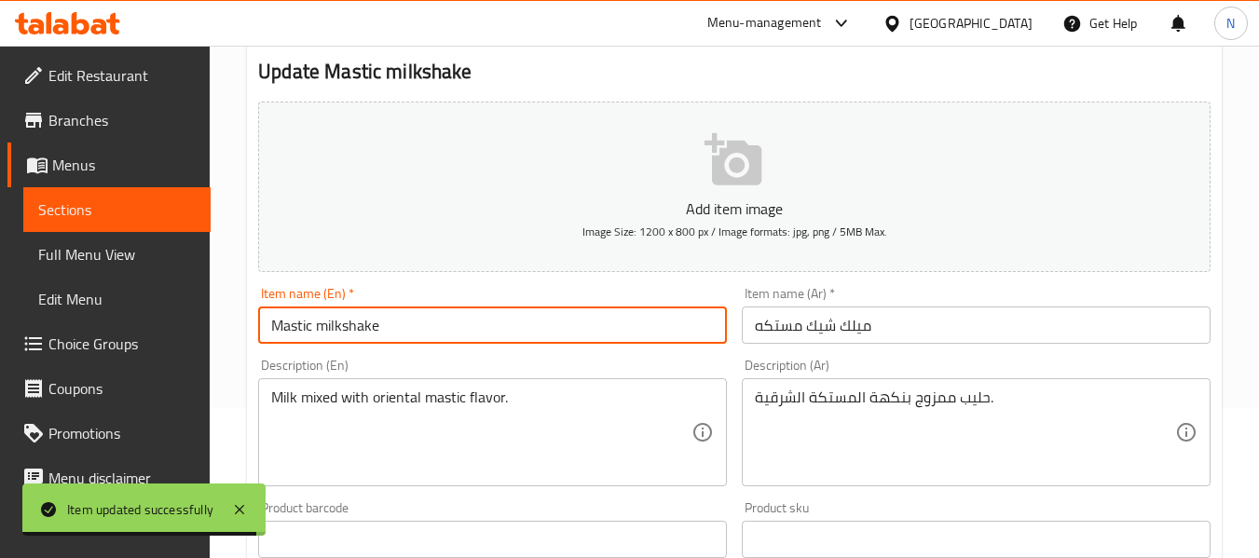
scroll to position [0, 0]
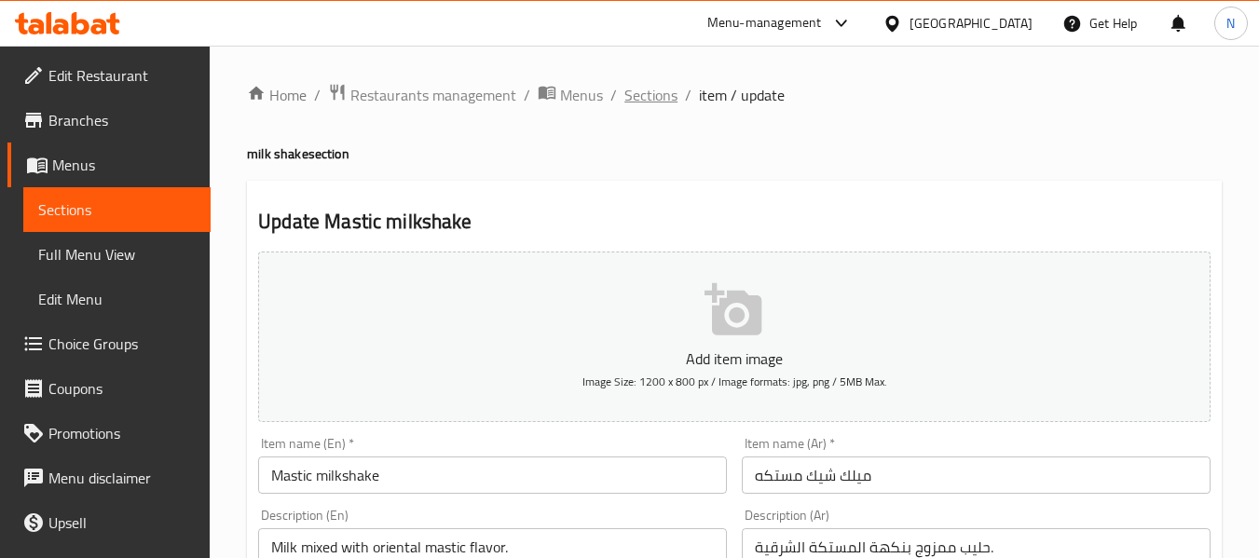
click at [648, 101] on span "Sections" at bounding box center [650, 95] width 53 height 22
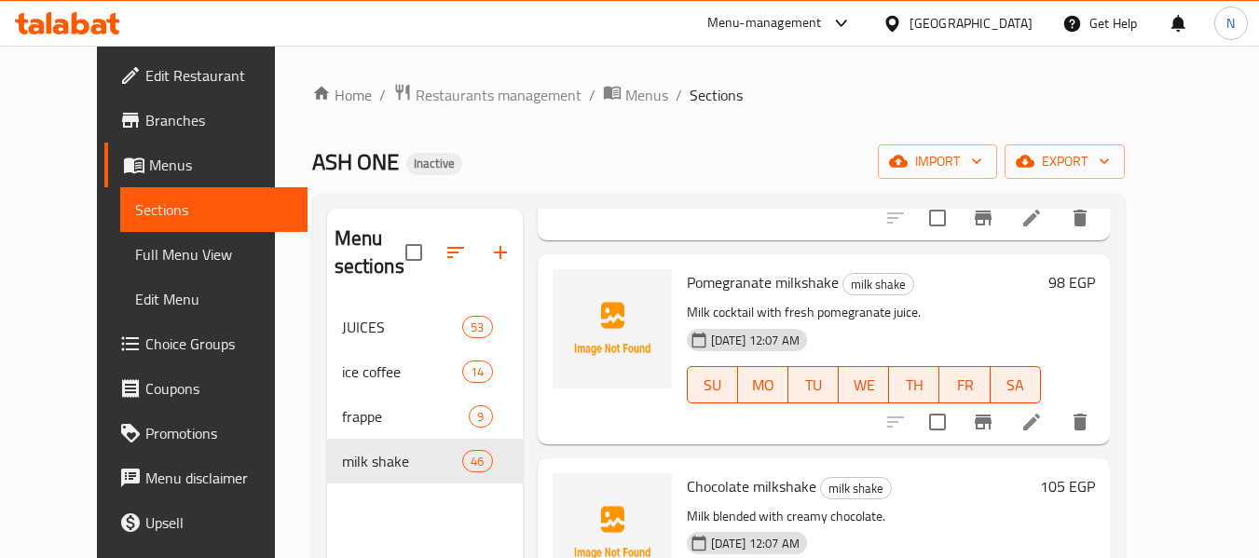
scroll to position [3271, 0]
click at [1057, 420] on li at bounding box center [1031, 422] width 52 height 34
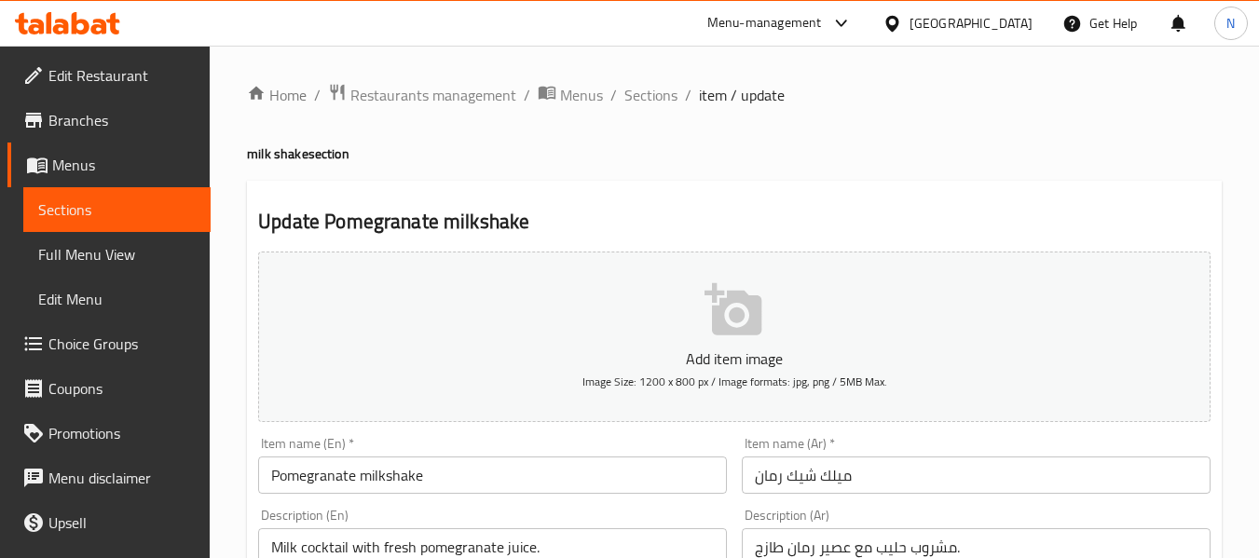
scroll to position [162, 0]
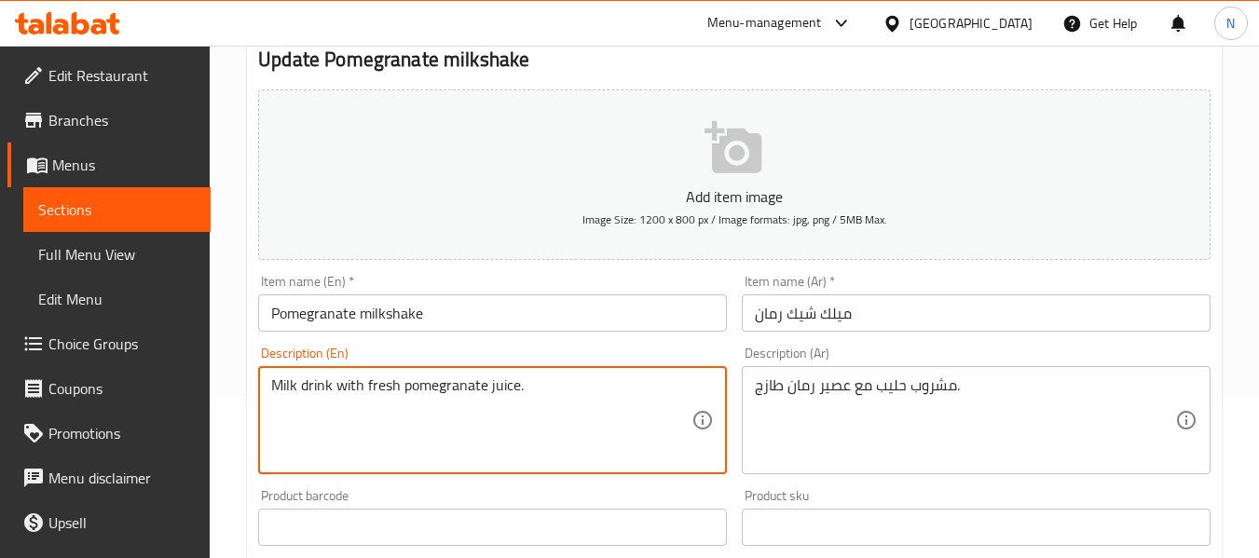
type textarea "Milk drink with fresh pomegranate juice."
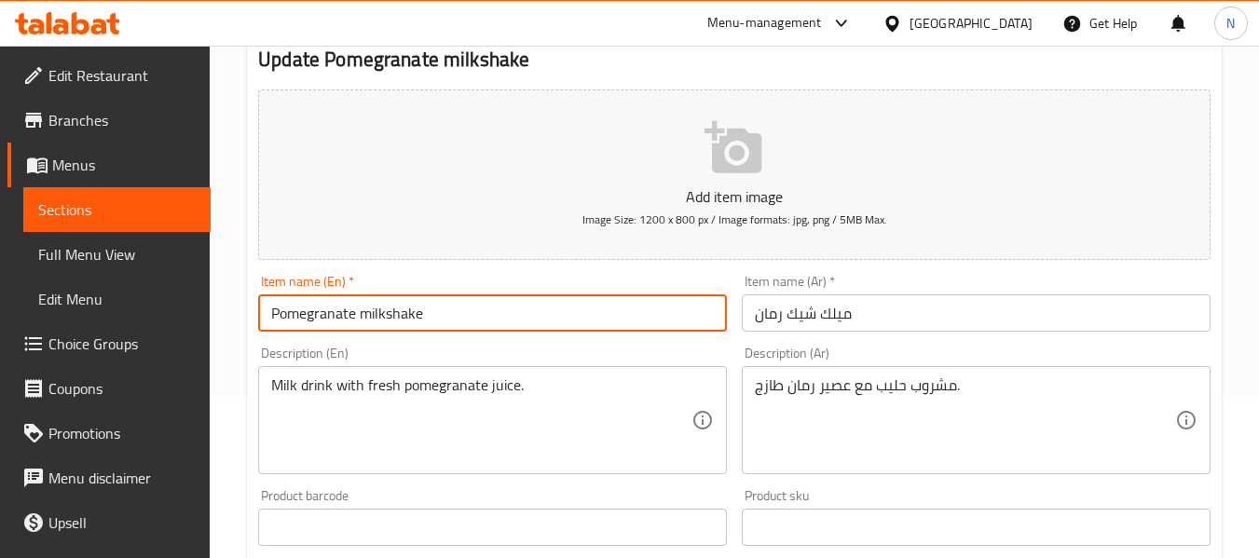
click at [457, 322] on div "Home / Restaurants management / Menus / Sections / item / update milk shake sec…" at bounding box center [734, 519] width 974 height 1196
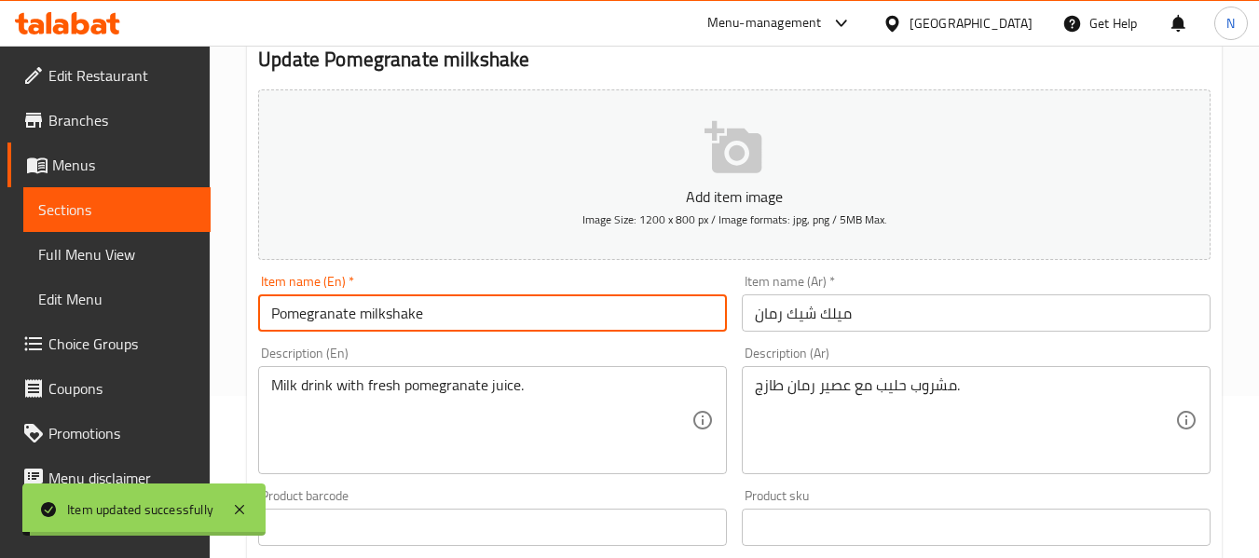
scroll to position [0, 0]
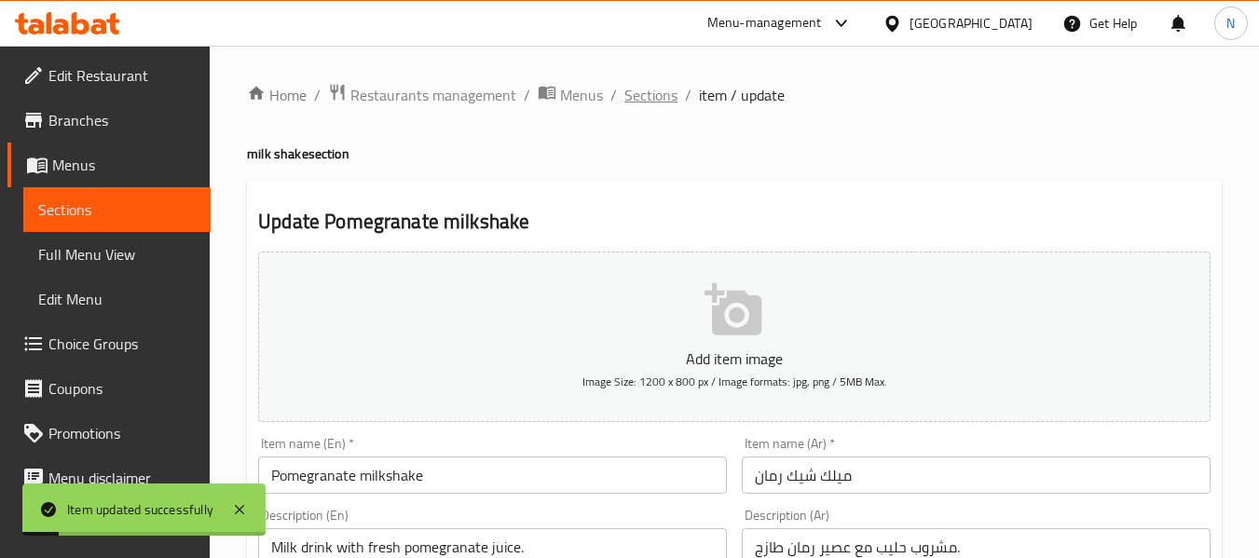
click at [635, 104] on span "Sections" at bounding box center [650, 95] width 53 height 22
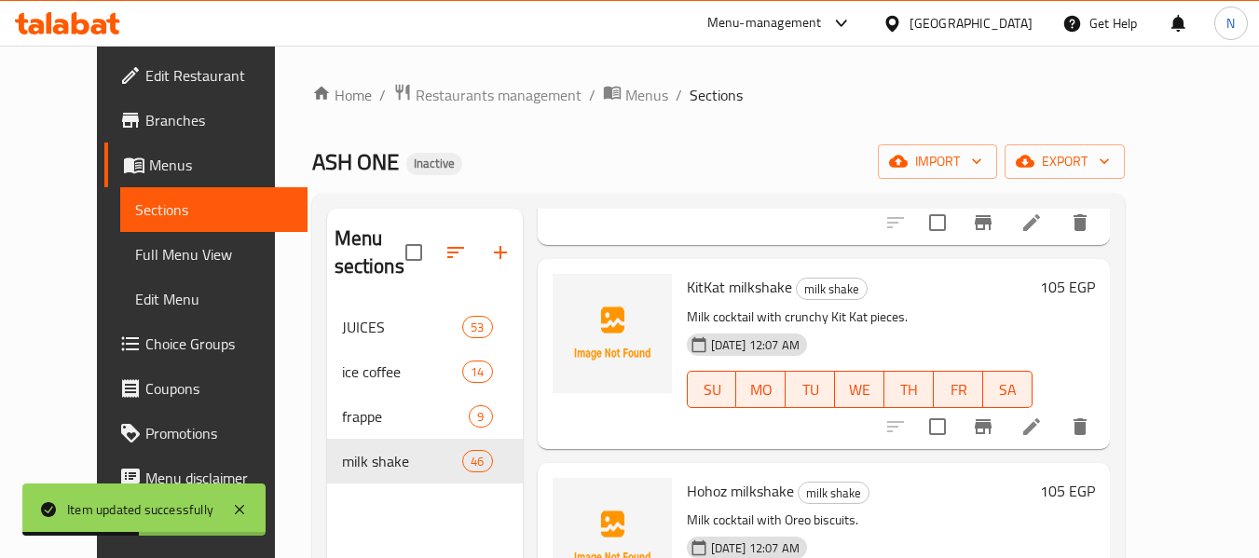
scroll to position [3674, 0]
click at [1057, 421] on li at bounding box center [1031, 426] width 52 height 34
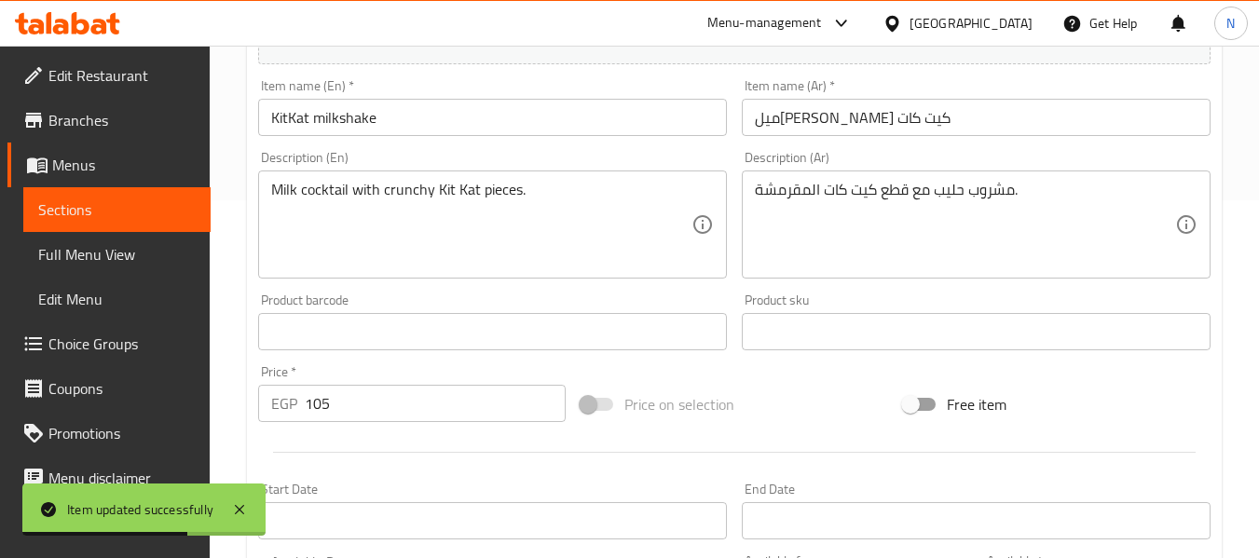
scroll to position [359, 0]
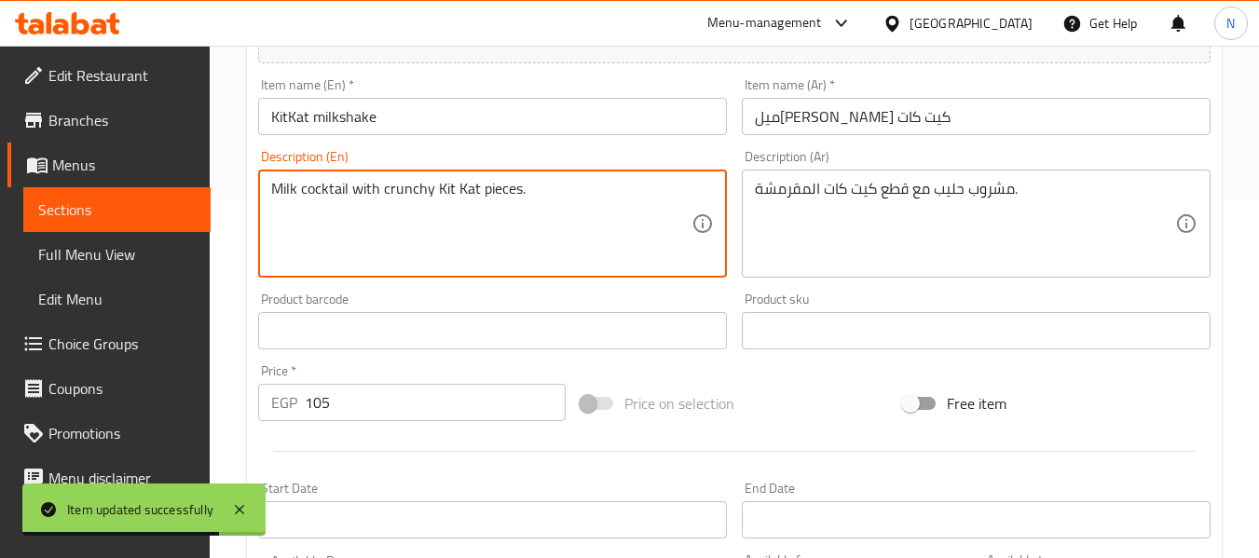
click at [320, 198] on textarea "Milk cocktail with crunchy Kit Kat pieces." at bounding box center [481, 224] width 420 height 89
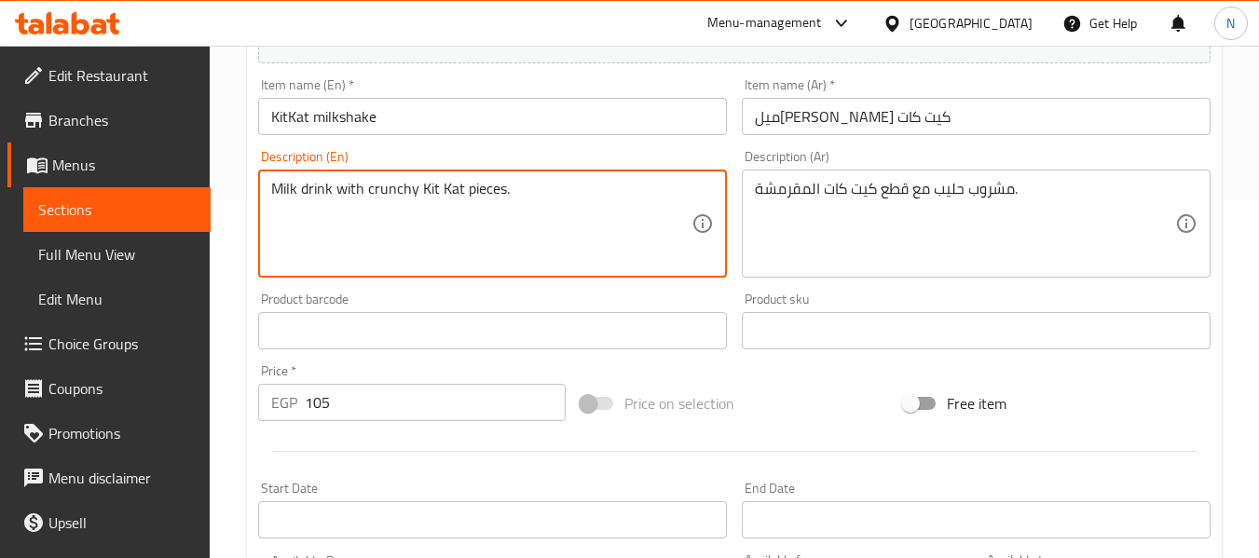
type textarea "Milk drink with crunchy Kit Kat pieces."
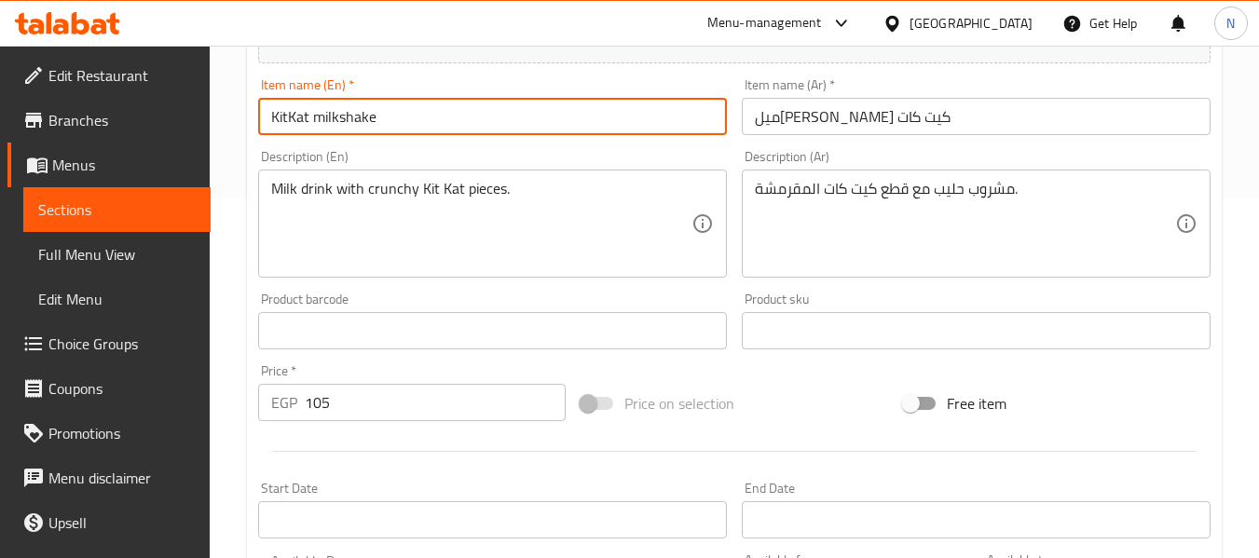
click at [473, 115] on input "KitKat milkshake" at bounding box center [492, 116] width 469 height 37
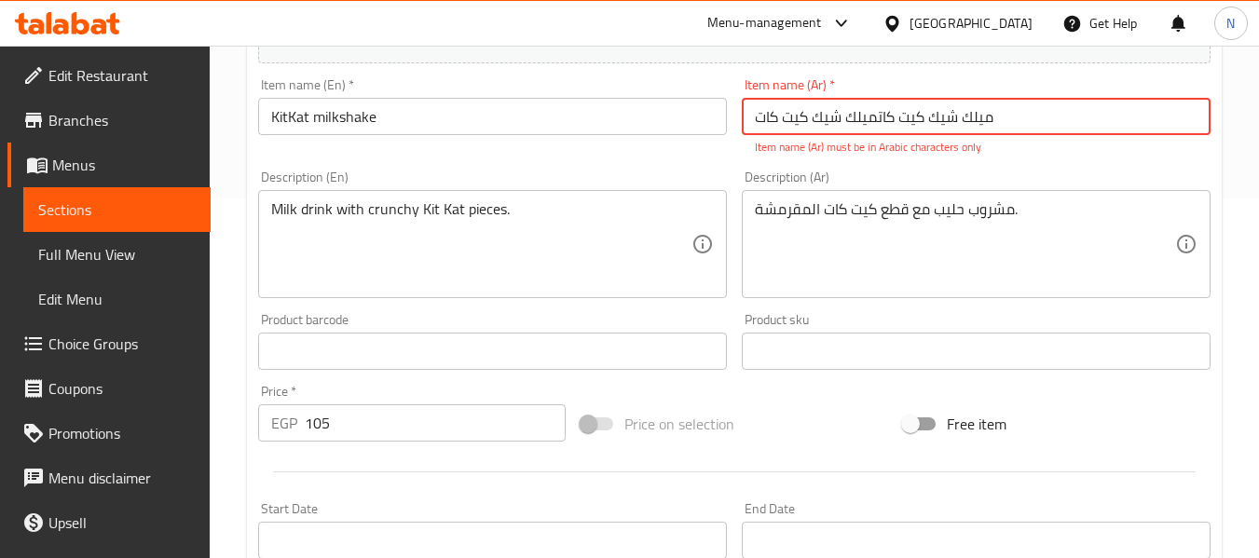
click at [876, 120] on input "ميلك شيك کیت کاتميلك شيك كيت كات" at bounding box center [976, 116] width 469 height 37
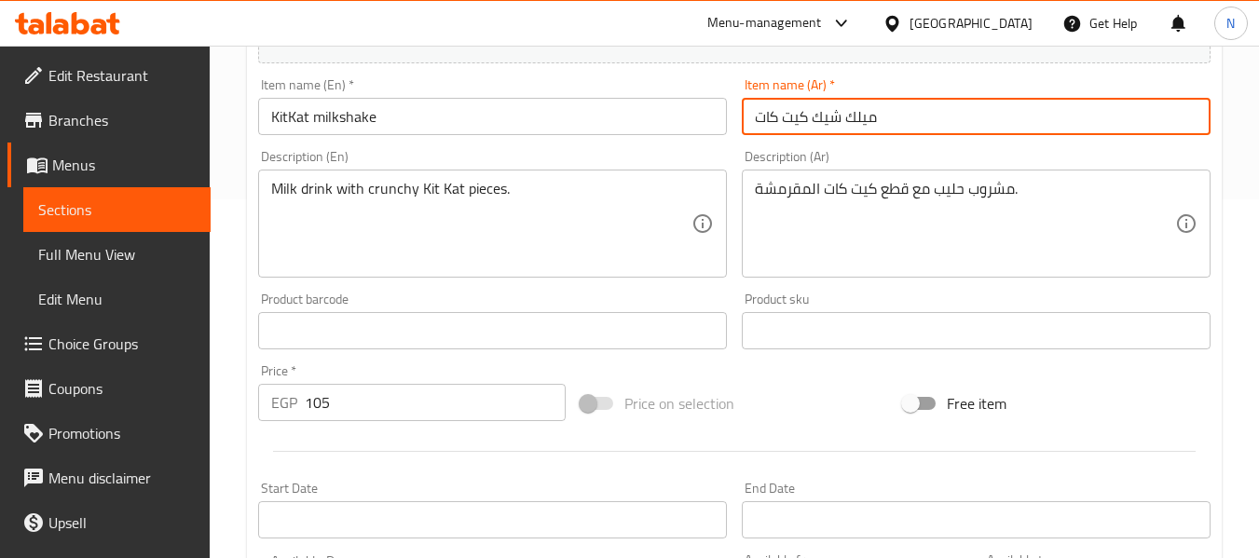
type input "ميلك شيك كيت كات"
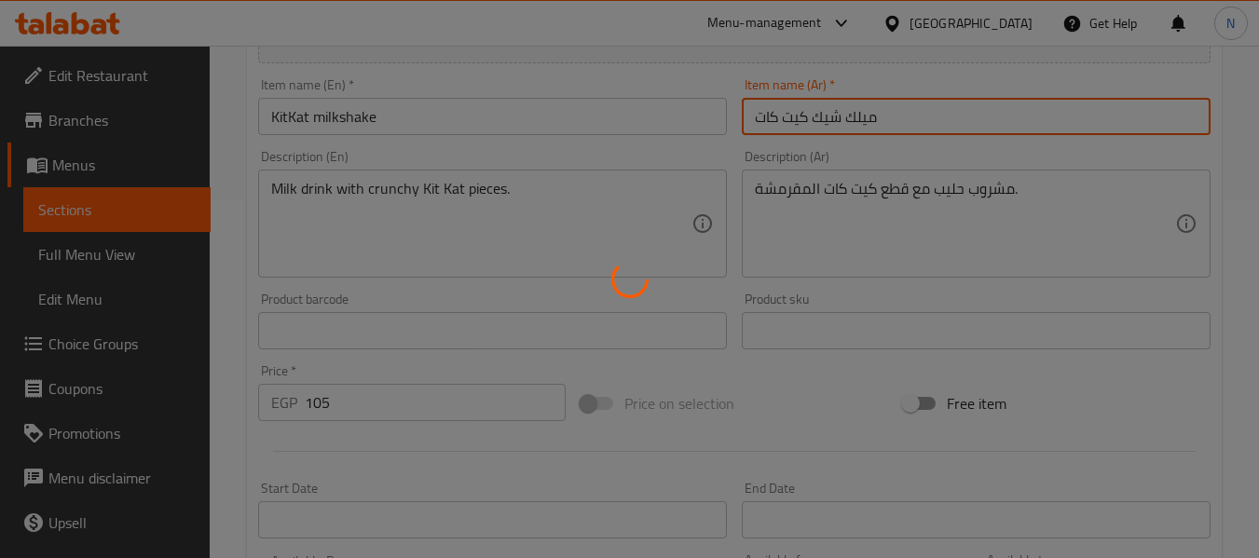
scroll to position [0, 0]
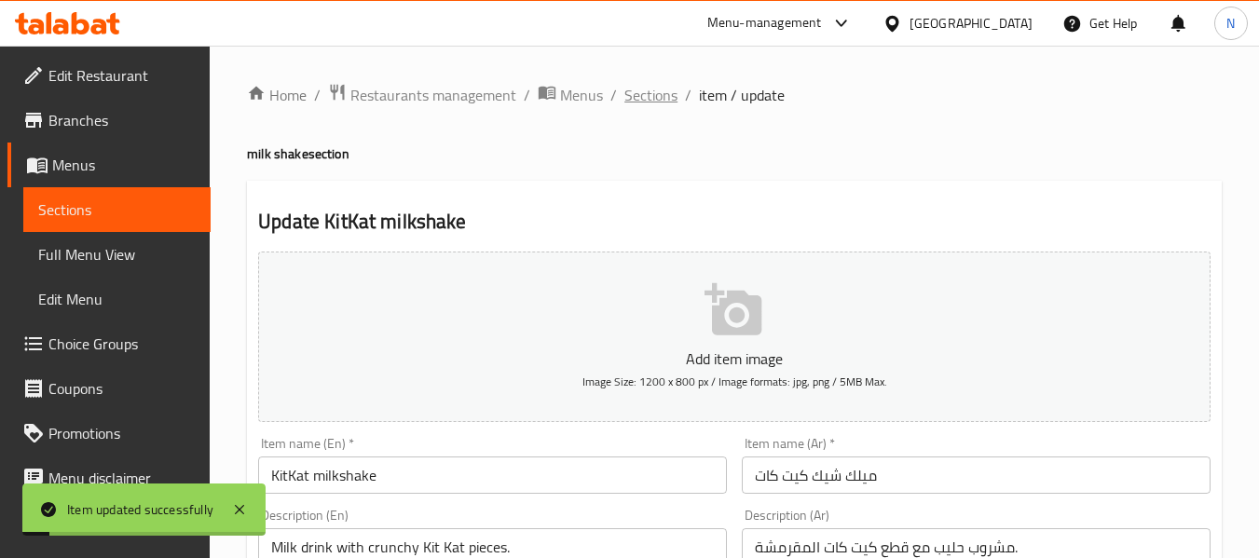
click at [643, 94] on span "Sections" at bounding box center [650, 95] width 53 height 22
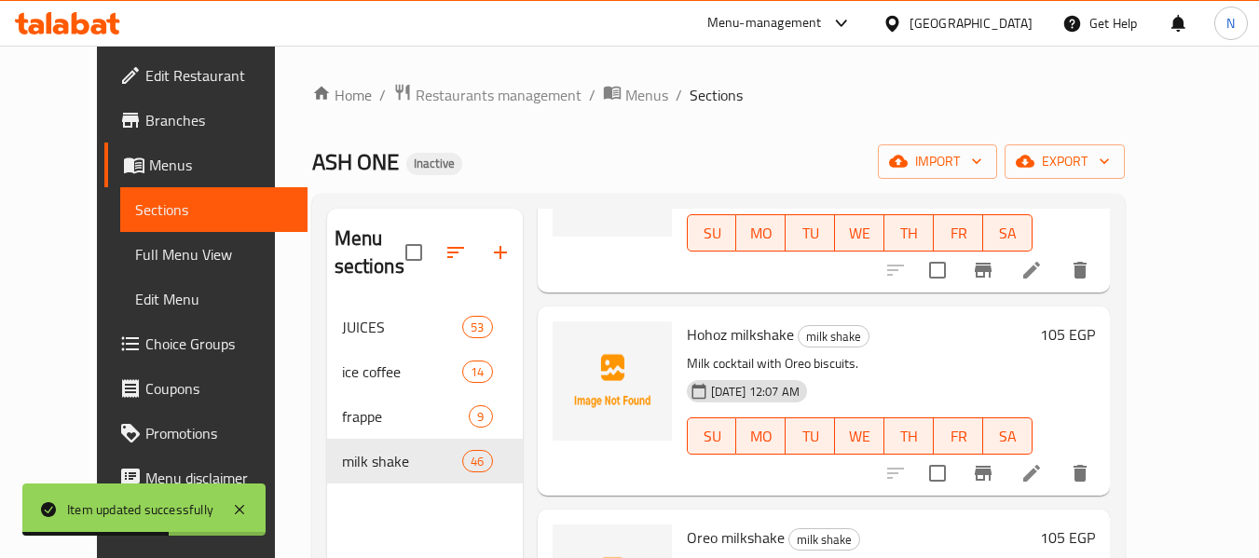
scroll to position [3831, 0]
click at [1057, 479] on li at bounding box center [1031, 473] width 52 height 34
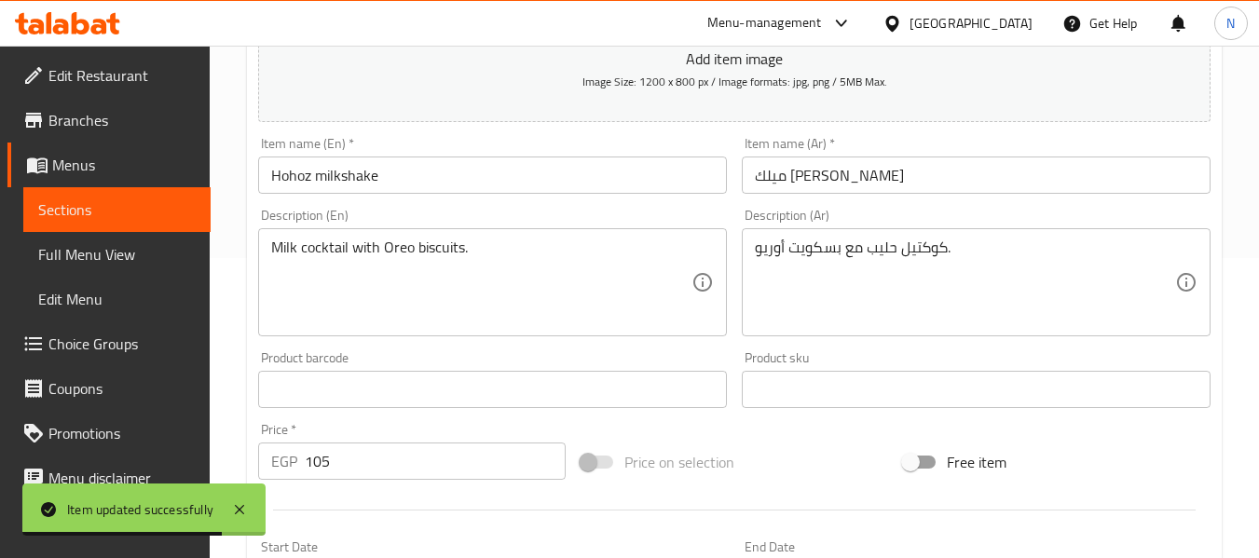
scroll to position [320, 0]
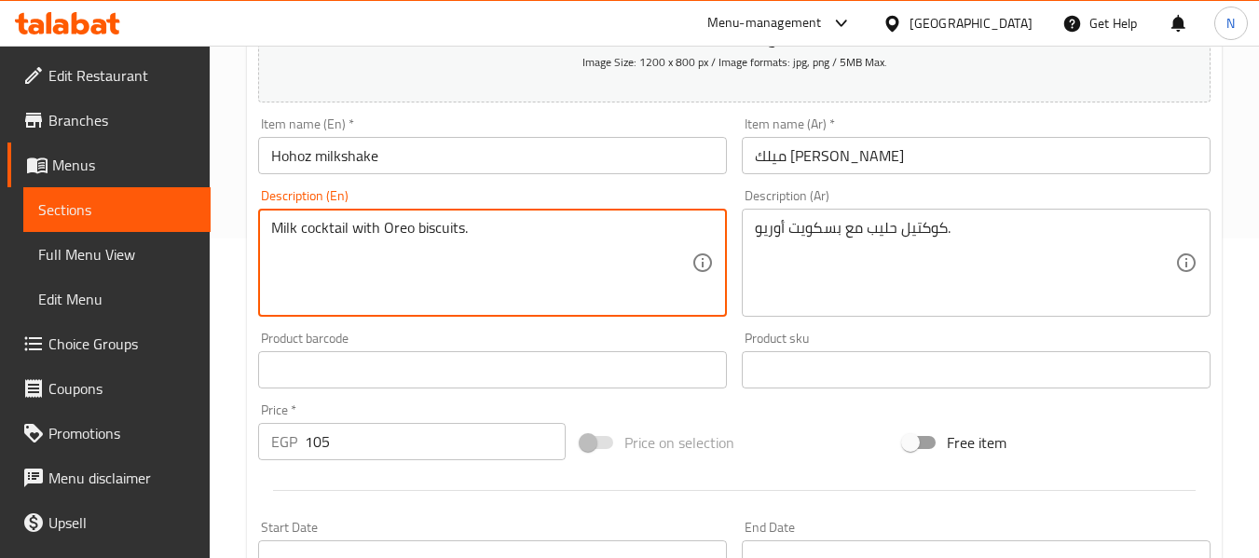
click at [332, 229] on textarea "Milk cocktail with Oreo biscuits." at bounding box center [481, 263] width 420 height 89
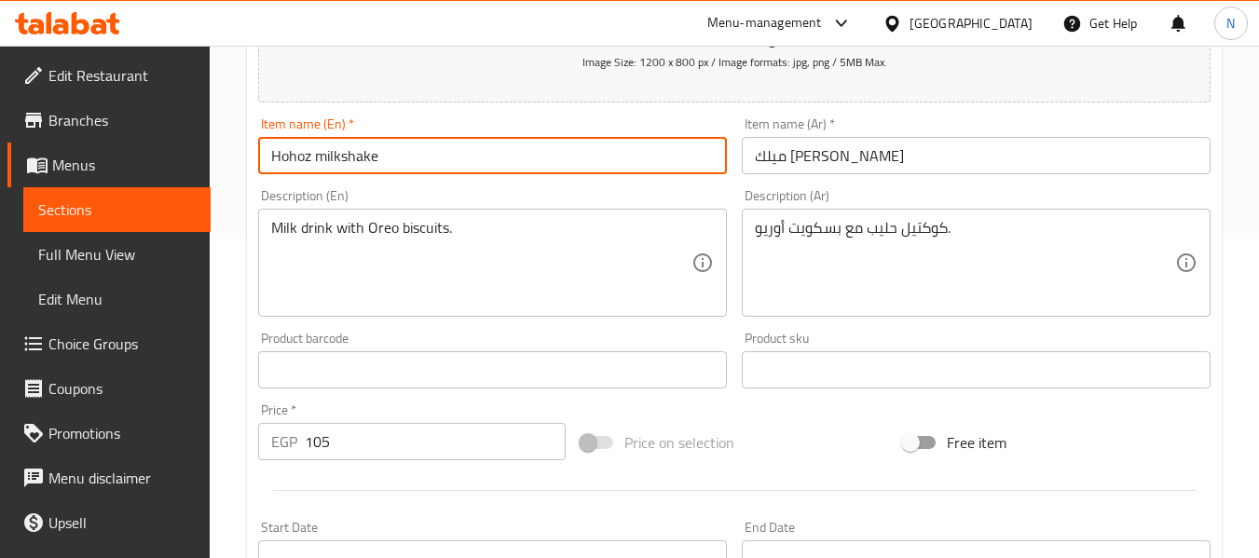
click at [469, 155] on input "Hohoz milkshake" at bounding box center [492, 155] width 469 height 37
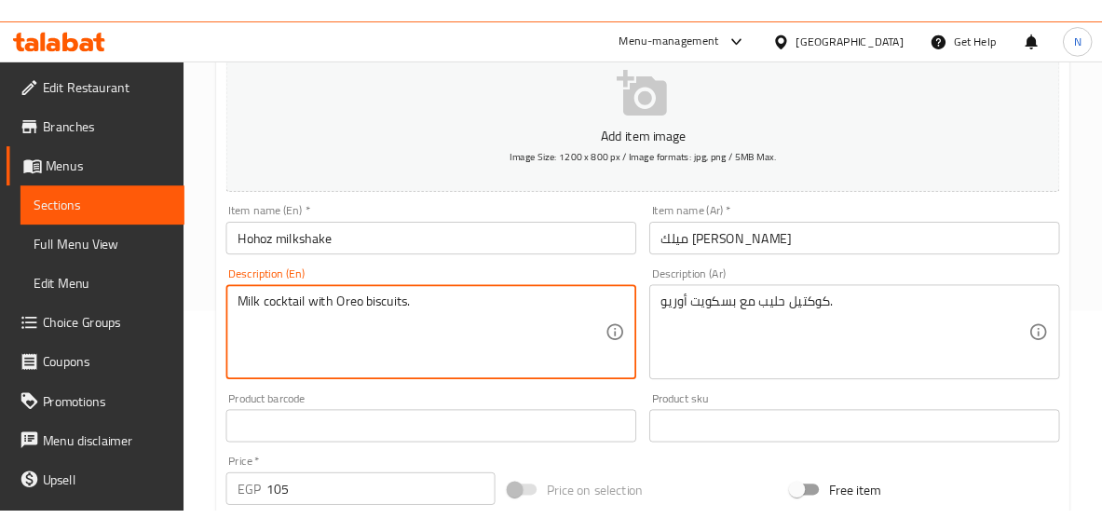
scroll to position [229, 0]
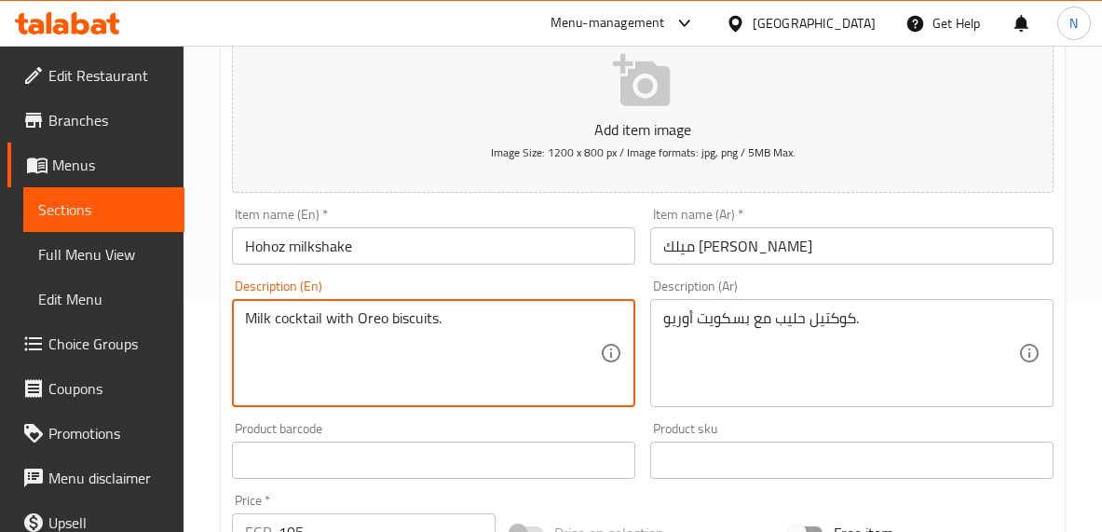
type textarea "Milk cocktail with Oreo biscuits."
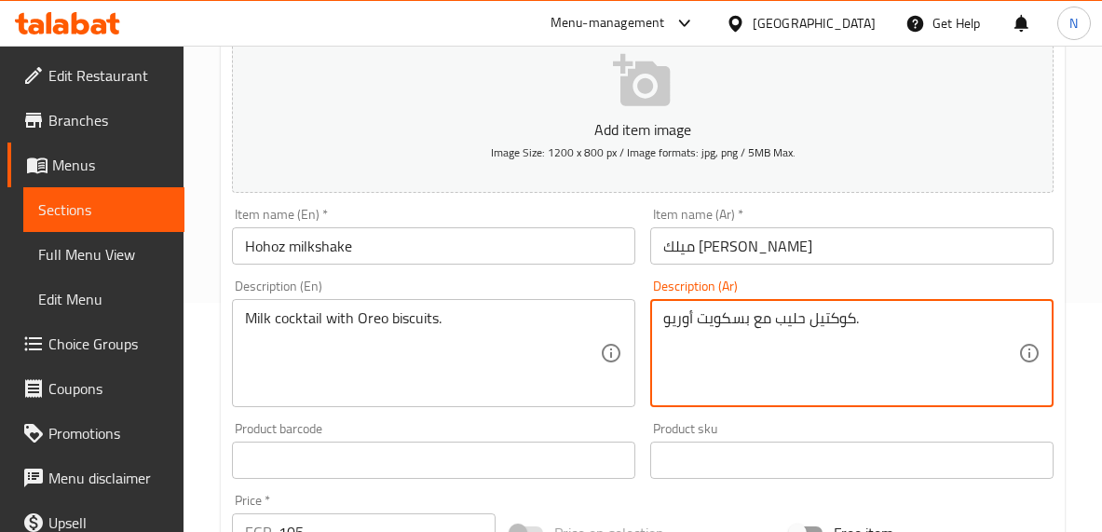
click at [703, 358] on textarea "كوكتيل حليب مع بسكويت أوريو." at bounding box center [840, 353] width 355 height 89
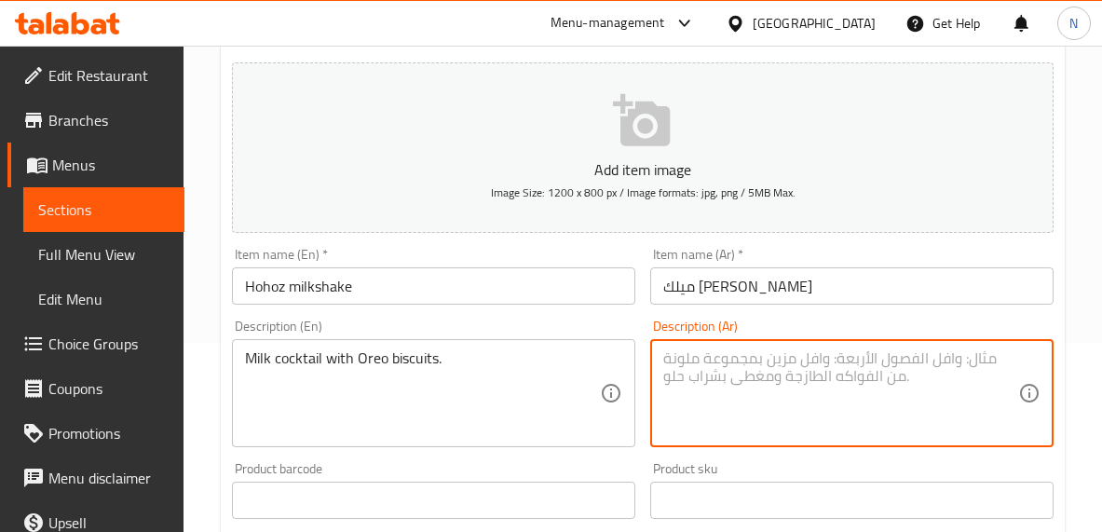
scroll to position [188, 0]
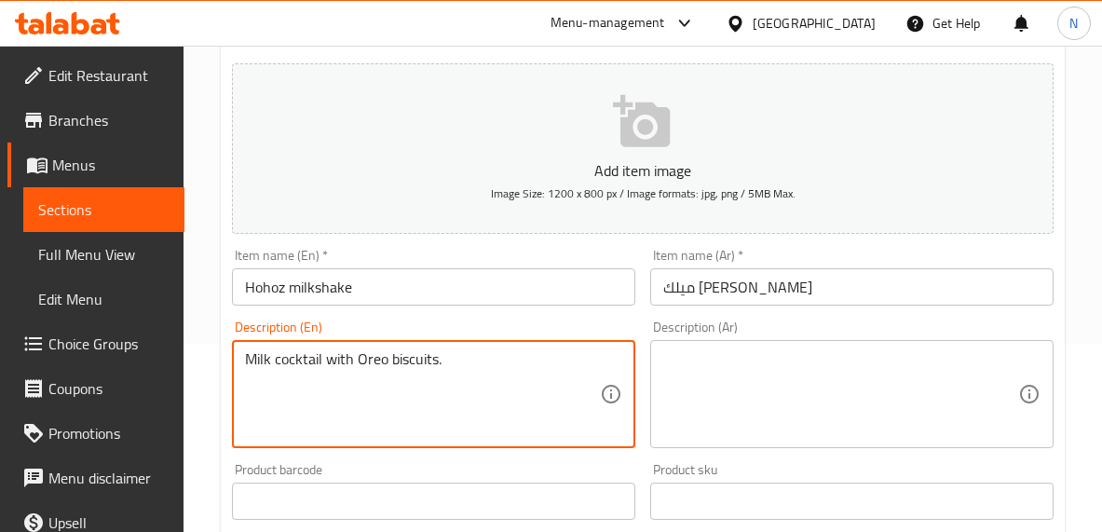
click at [452, 415] on textarea "Milk cocktail with Oreo biscuits." at bounding box center [422, 394] width 355 height 89
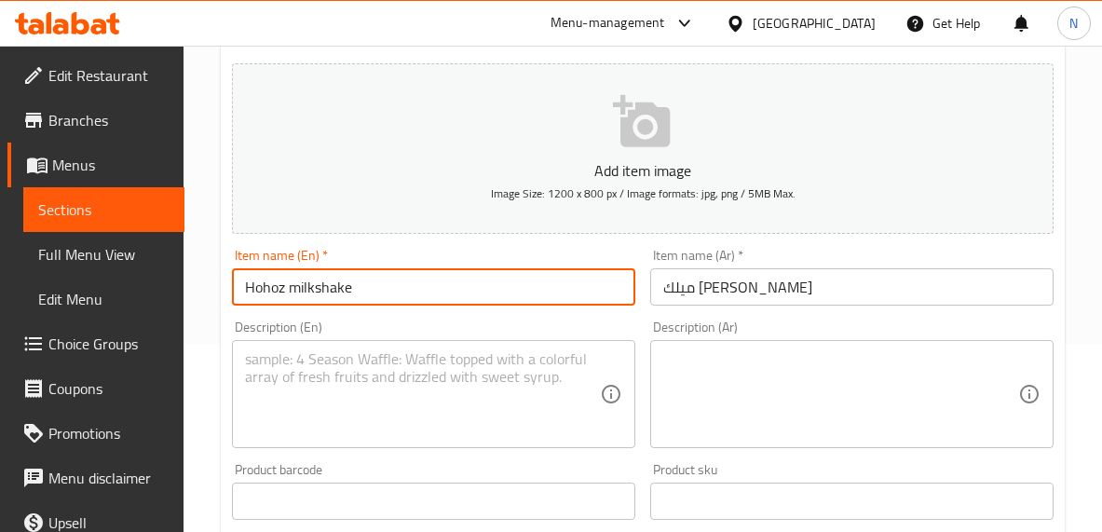
click at [563, 275] on div "Home / Restaurants management / Menus / Sections / item / update milk shake sec…" at bounding box center [643, 493] width 844 height 1196
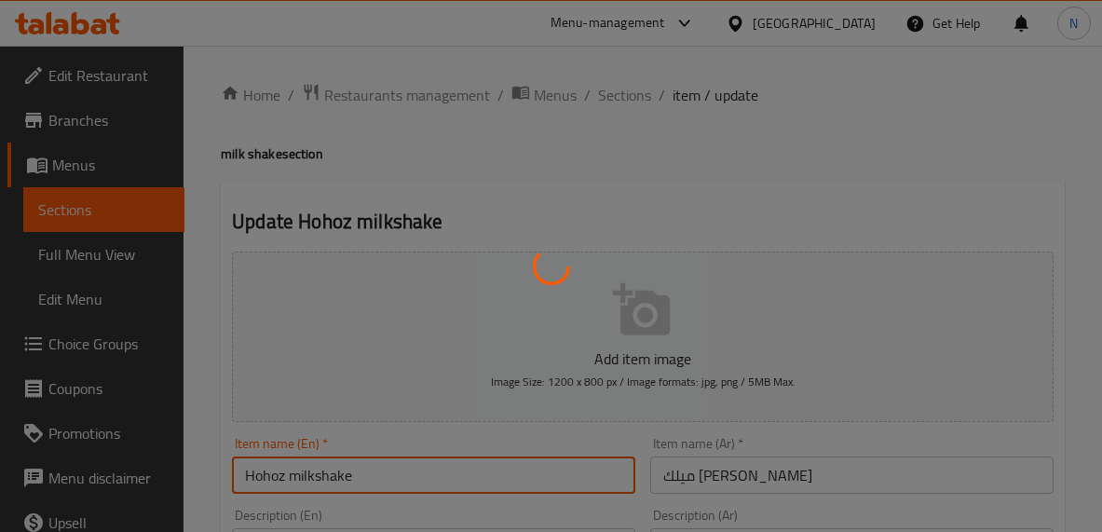
scroll to position [59, 0]
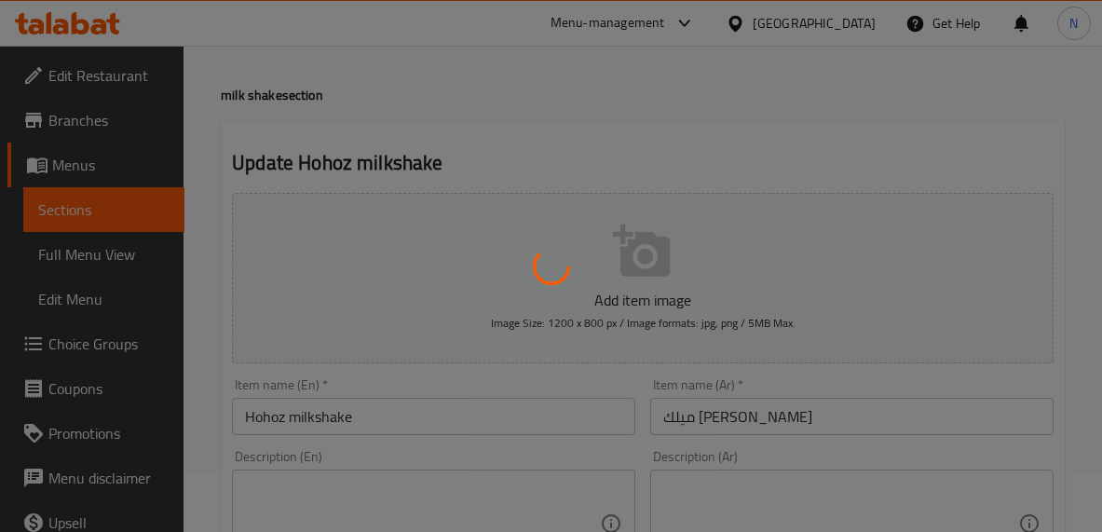
click at [706, 143] on div at bounding box center [551, 266] width 1102 height 532
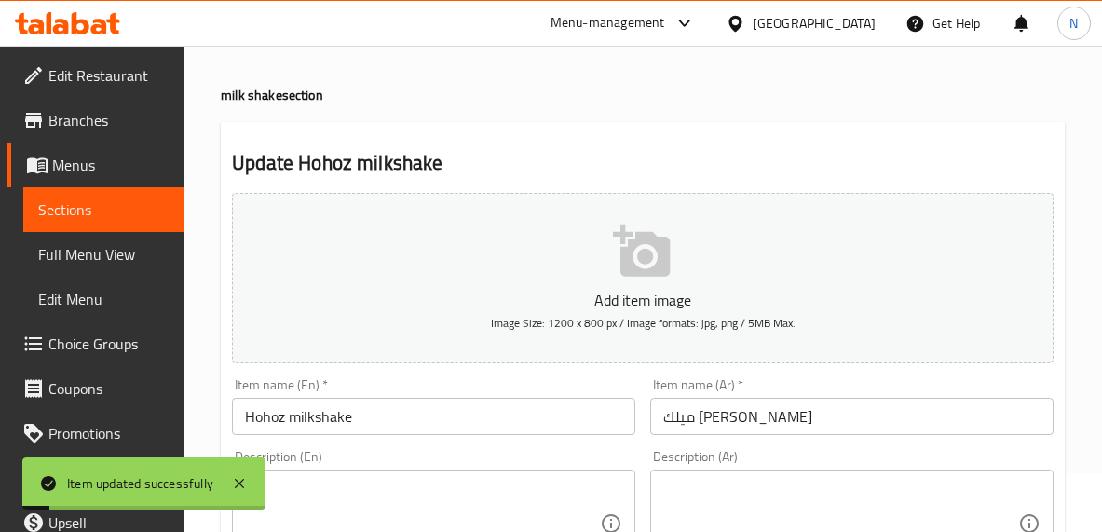
scroll to position [0, 0]
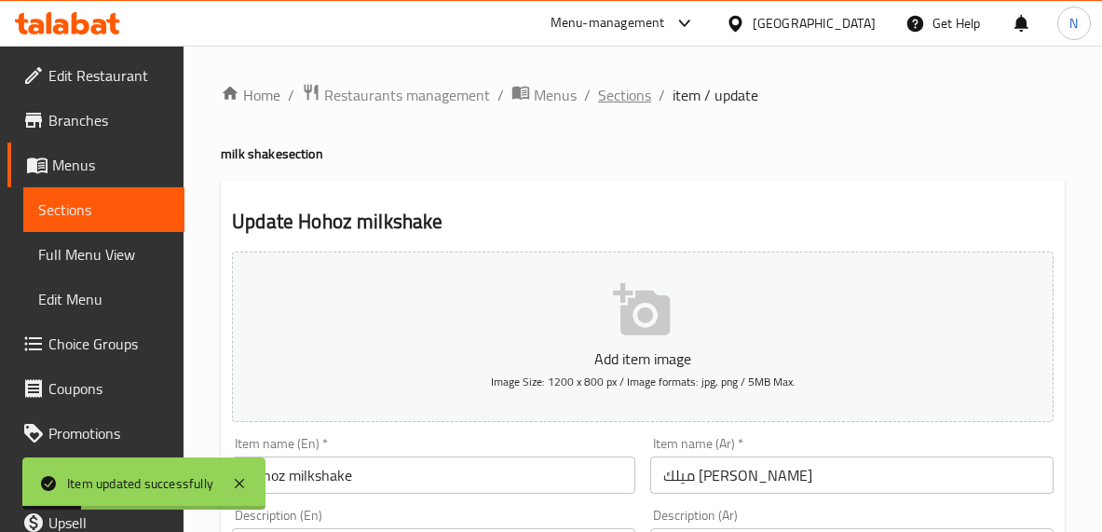
click at [633, 106] on span "Sections" at bounding box center [624, 95] width 53 height 22
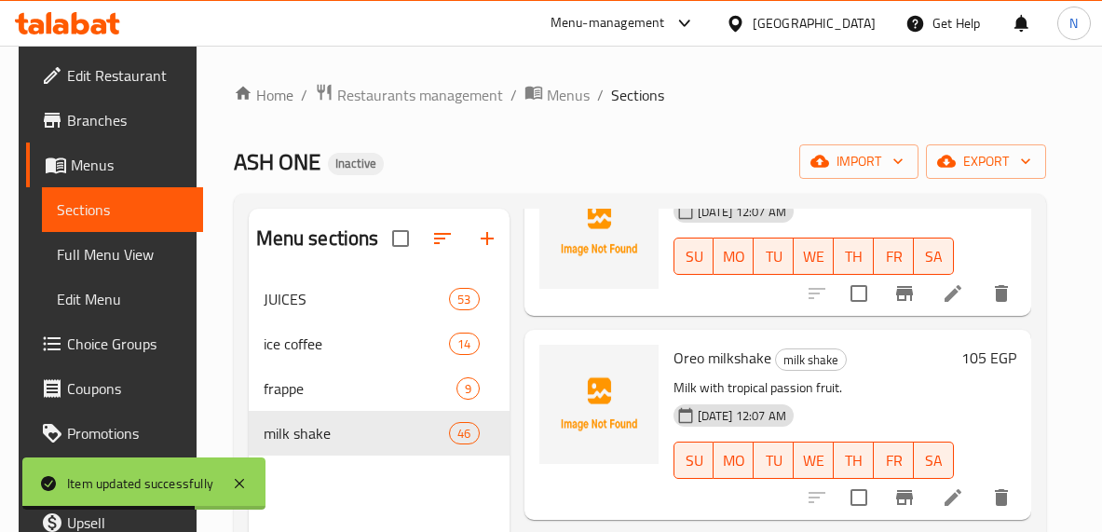
scroll to position [4089, 0]
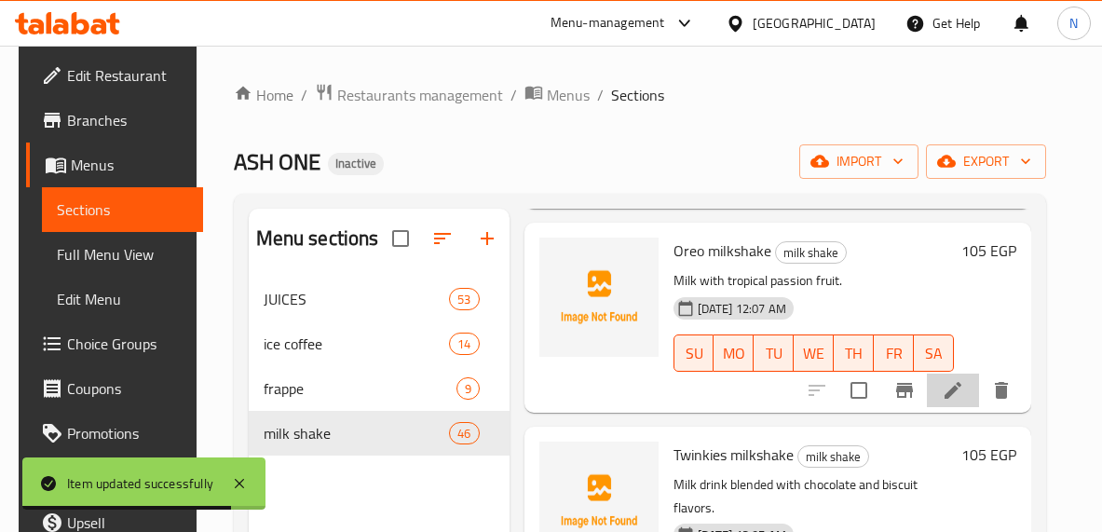
click at [933, 379] on li at bounding box center [953, 391] width 52 height 34
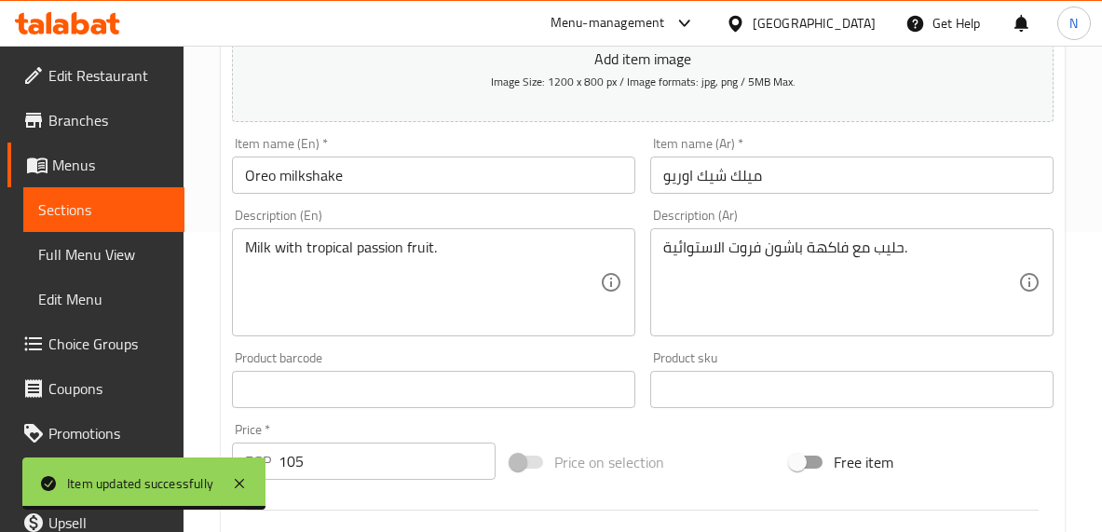
scroll to position [301, 0]
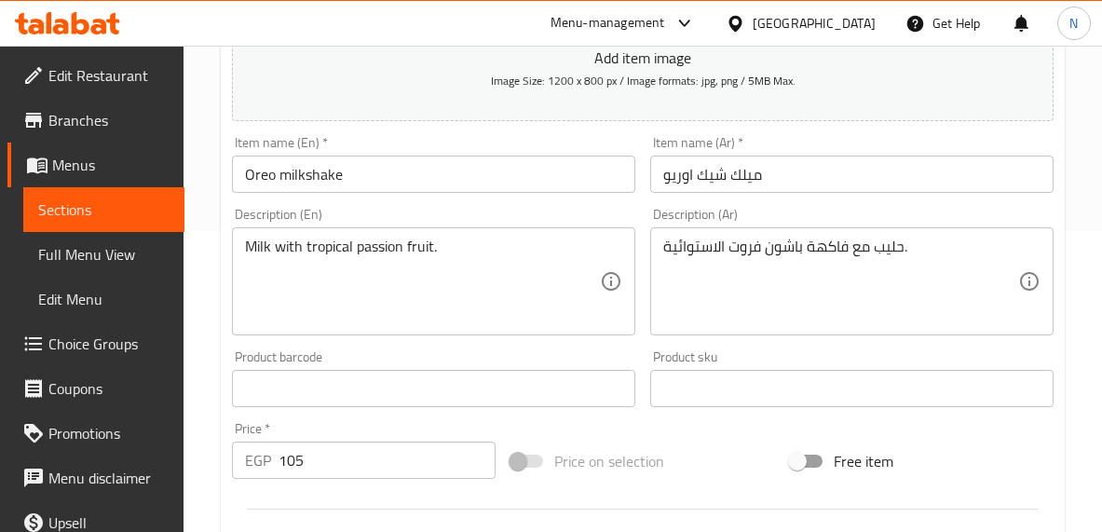
click at [776, 277] on textarea "حليب مع فاكهة باشون فروت الاستوائية." at bounding box center [840, 282] width 355 height 89
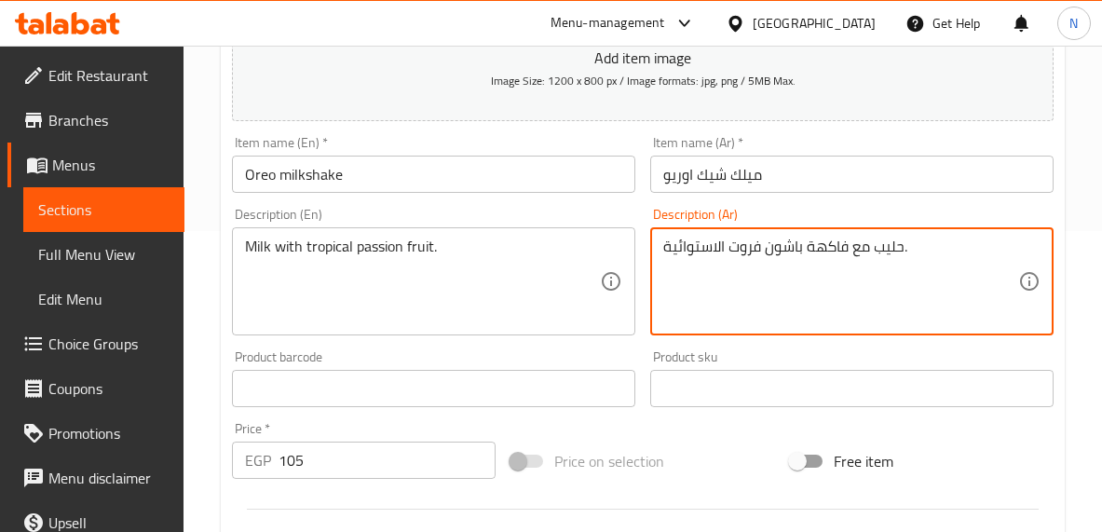
click at [776, 277] on textarea "حليب مع فاكهة باشون فروت الاستوائية." at bounding box center [840, 282] width 355 height 89
paste textarea "كوكتيل حليب مع بسكويت أوريو"
type textarea "كوكتيل حليب مع بسكويت أوريو."
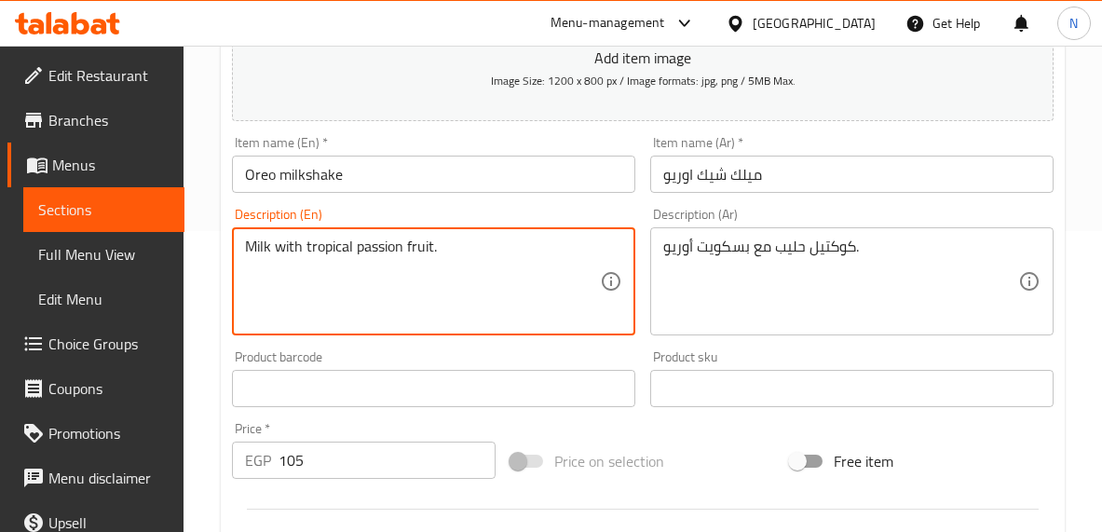
click at [368, 255] on textarea "Milk with tropical passion fruit." at bounding box center [422, 282] width 355 height 89
paste textarea "milk cocktail"
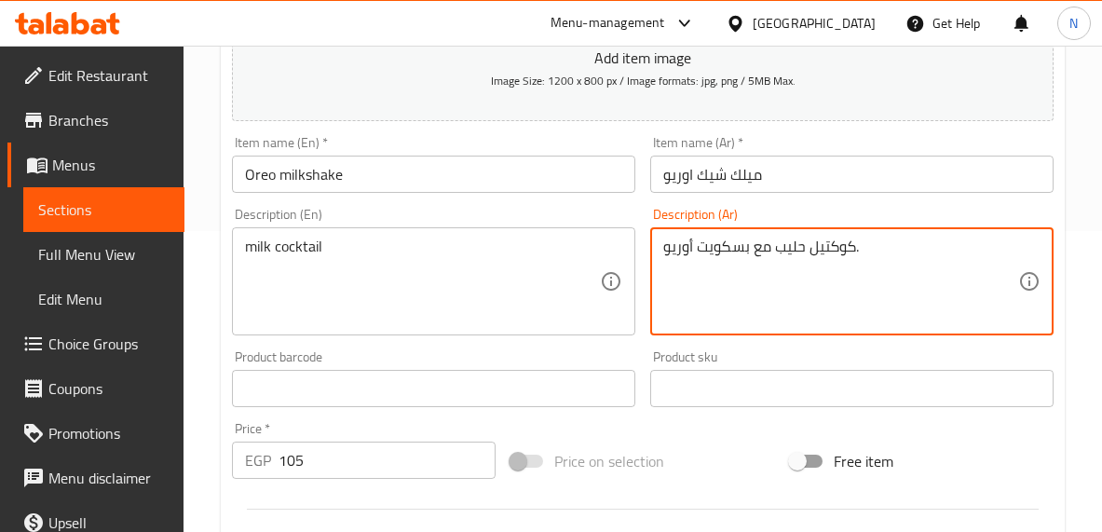
drag, startPoint x: 770, startPoint y: 252, endPoint x: 644, endPoint y: 248, distance: 126.8
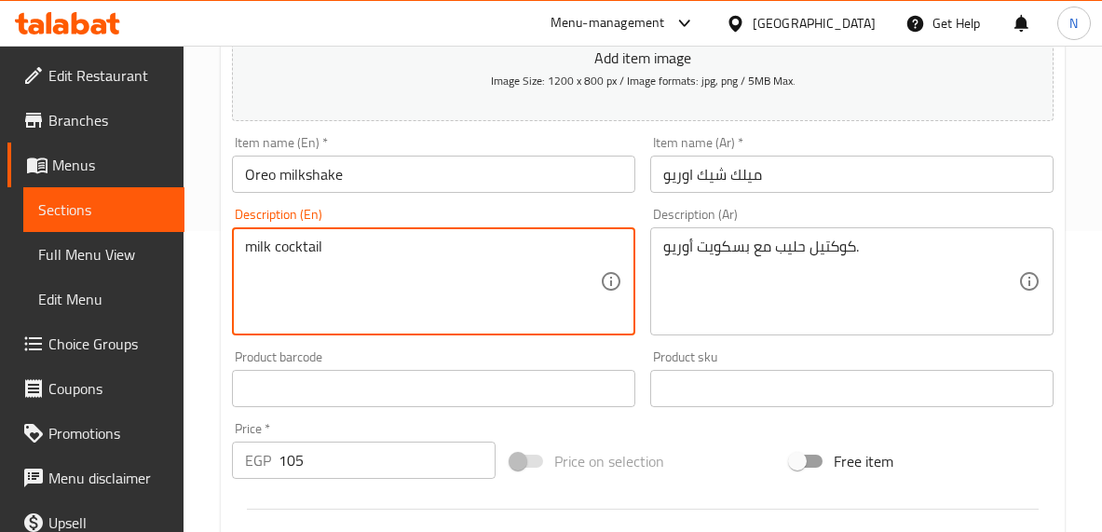
paste textarea "With Oreo biscuits"
type textarea "milk cocktail With Oreo biscuits"
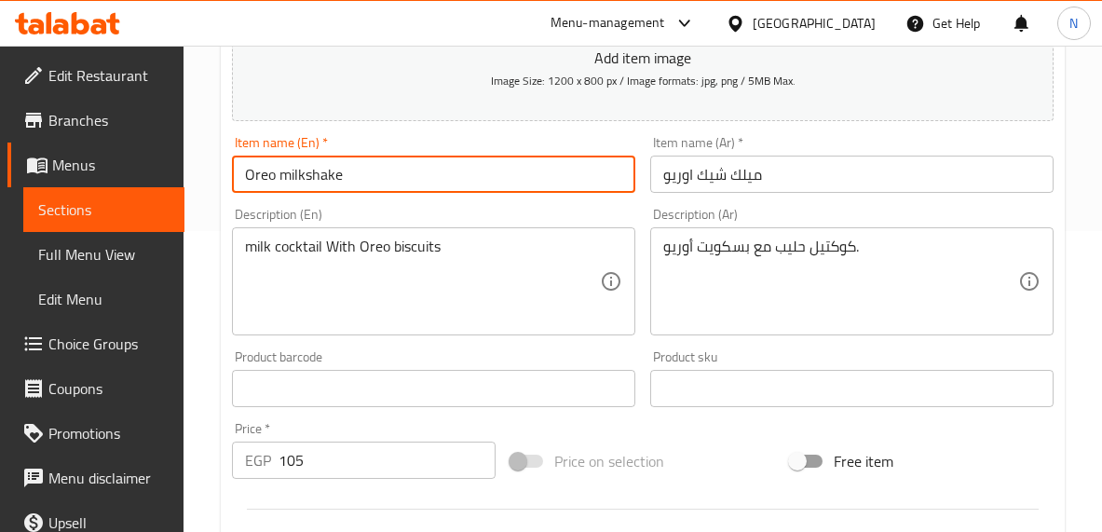
click at [417, 175] on input "Oreo milkshake" at bounding box center [433, 174] width 403 height 37
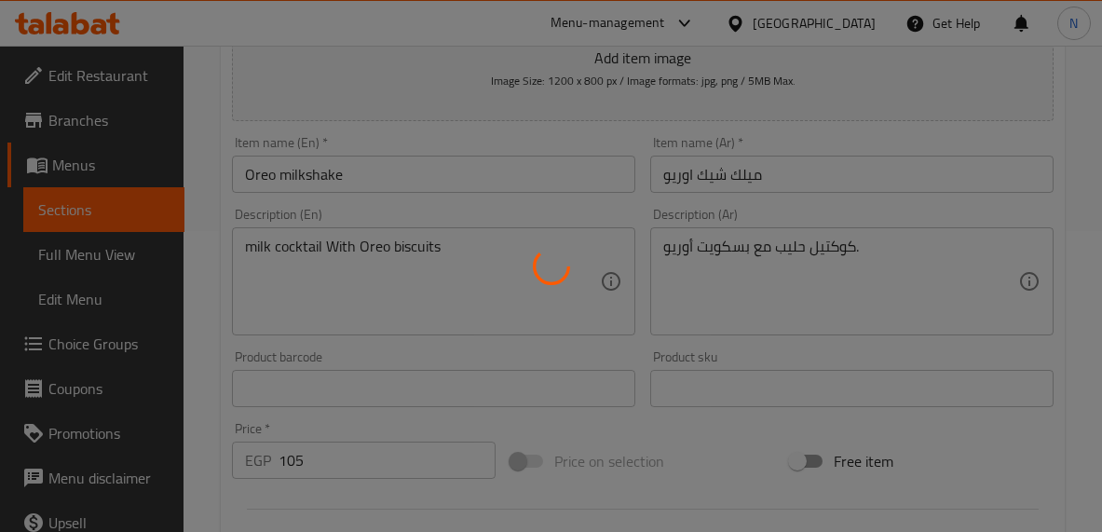
click at [585, 218] on div at bounding box center [551, 266] width 1102 height 532
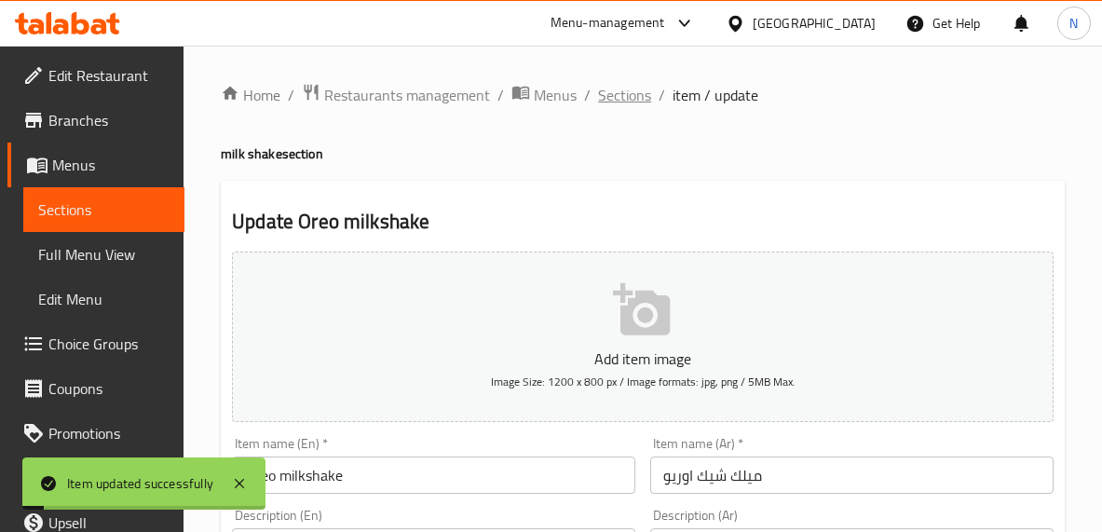
click at [606, 105] on span "Sections" at bounding box center [624, 95] width 53 height 22
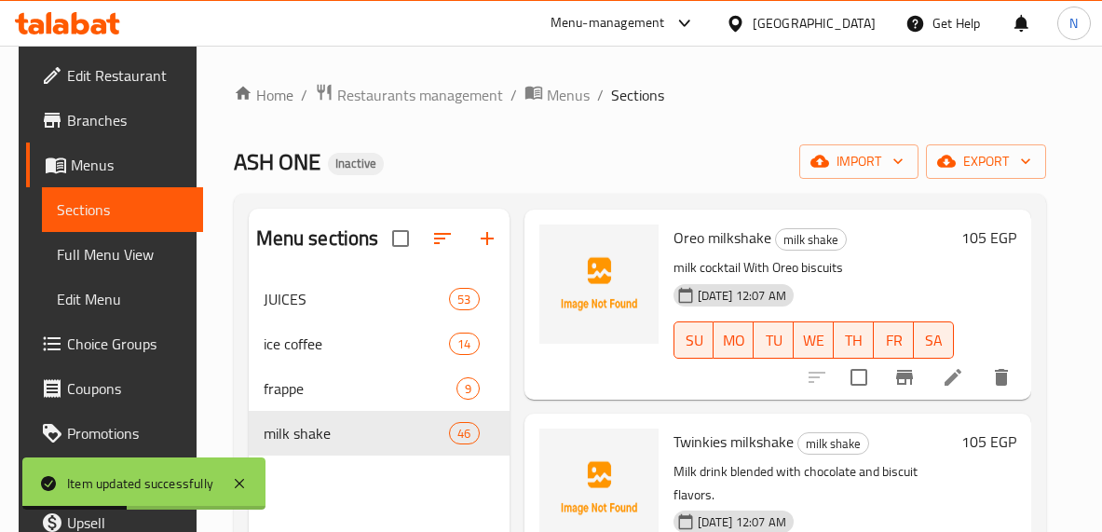
scroll to position [4174, 0]
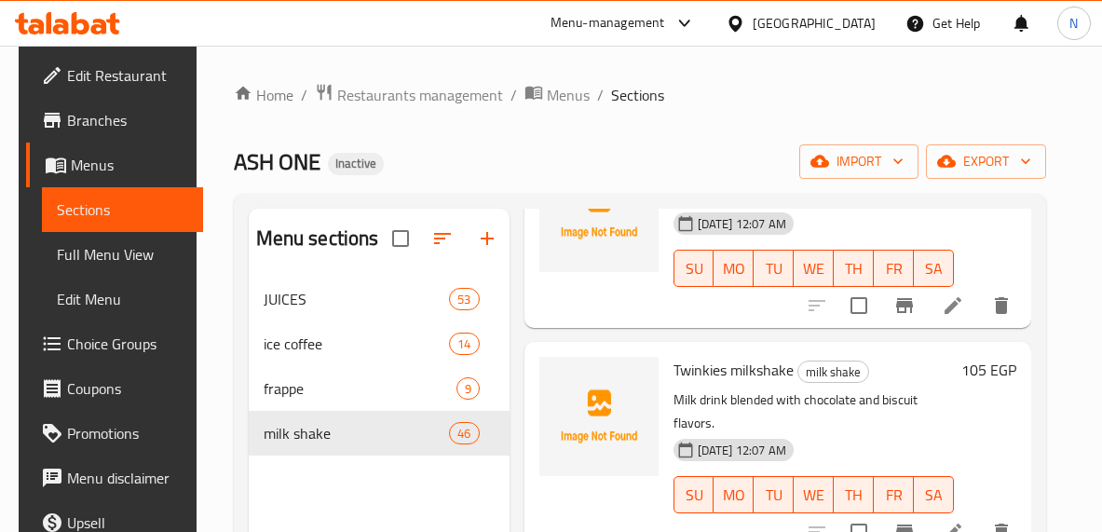
click at [753, 330] on div "Menu items Add Sort Manage items Banana milkshake milk shake Iced milk blended …" at bounding box center [771, 475] width 522 height 532
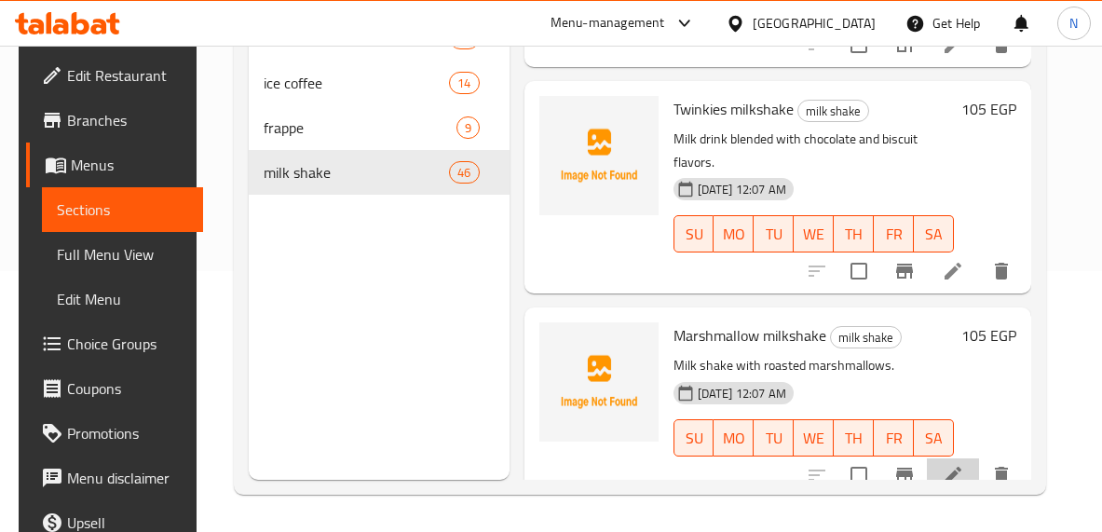
click at [979, 458] on li at bounding box center [953, 475] width 52 height 34
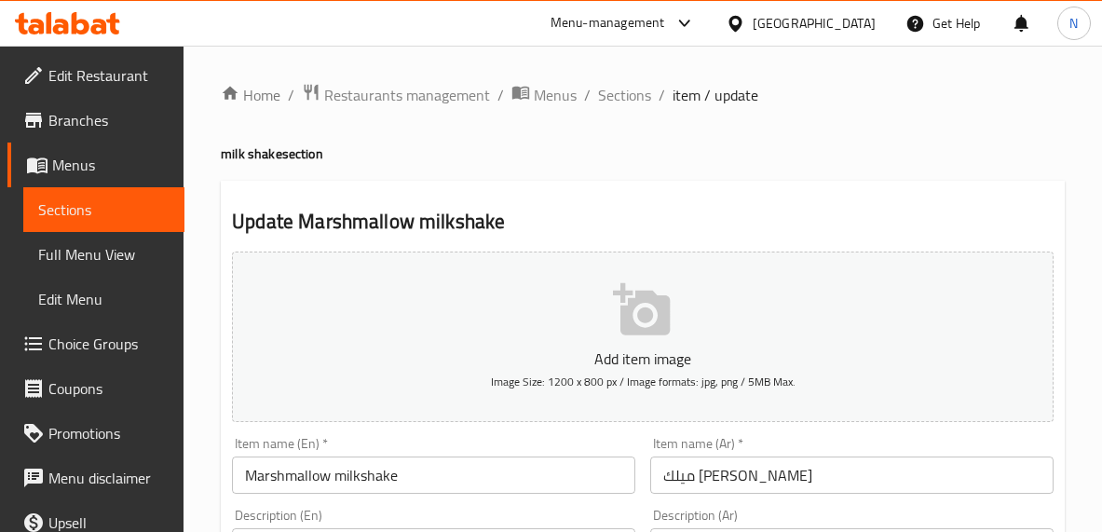
scroll to position [197, 0]
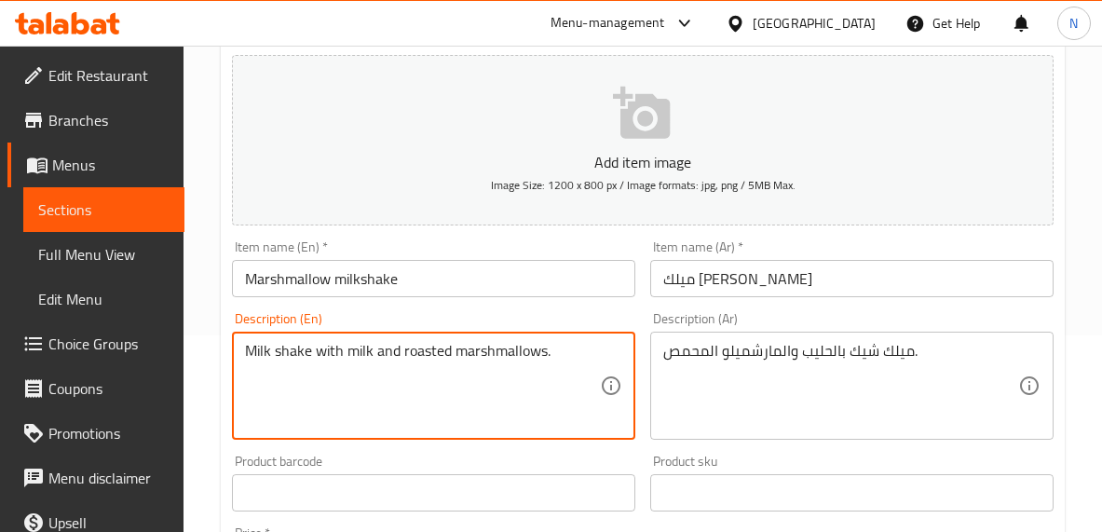
type textarea "Milk shake with milk and roasted marshmallows."
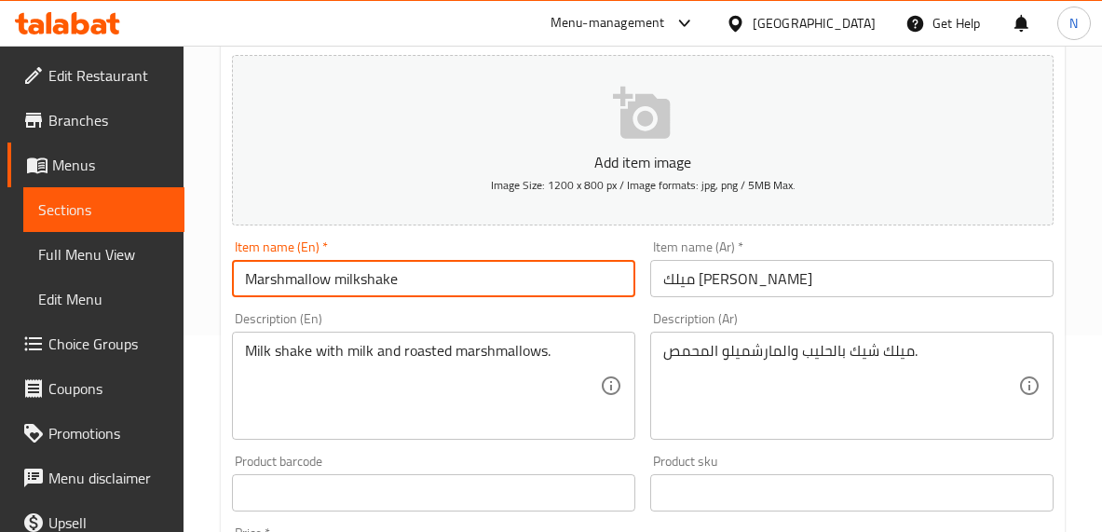
click at [497, 284] on div "Home / Restaurants management / Menus / Sections / item / update milk shake sec…" at bounding box center [643, 484] width 844 height 1196
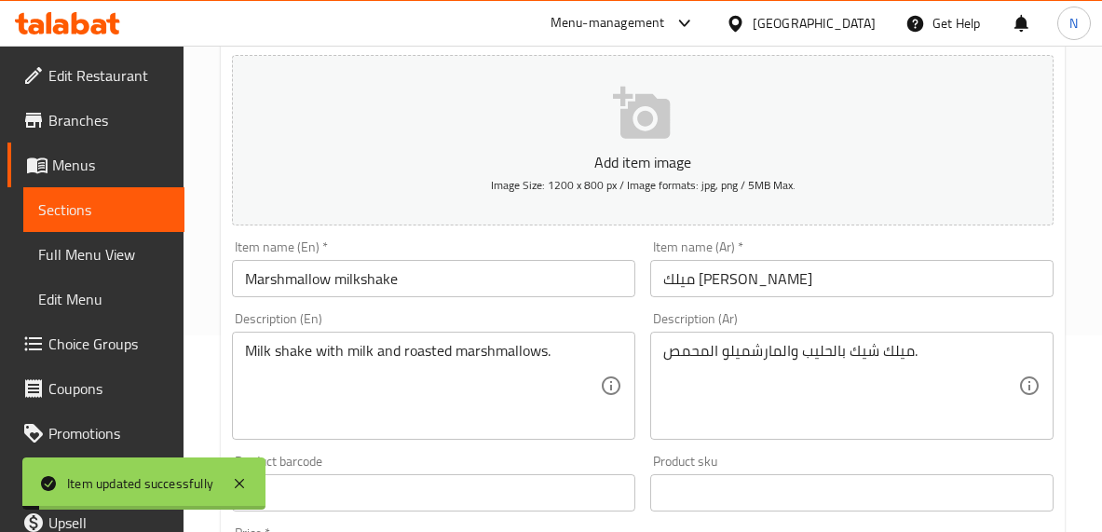
click at [601, 306] on div "Description (En) Milk shake with milk and roasted marshmallows. Description (En)" at bounding box center [434, 376] width 418 height 143
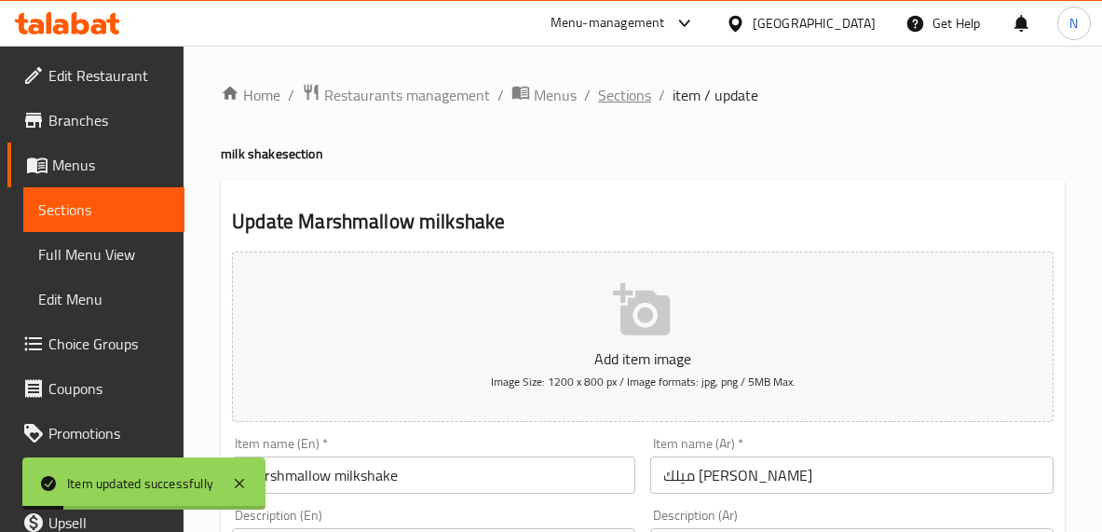
click at [614, 92] on span "Sections" at bounding box center [624, 95] width 53 height 22
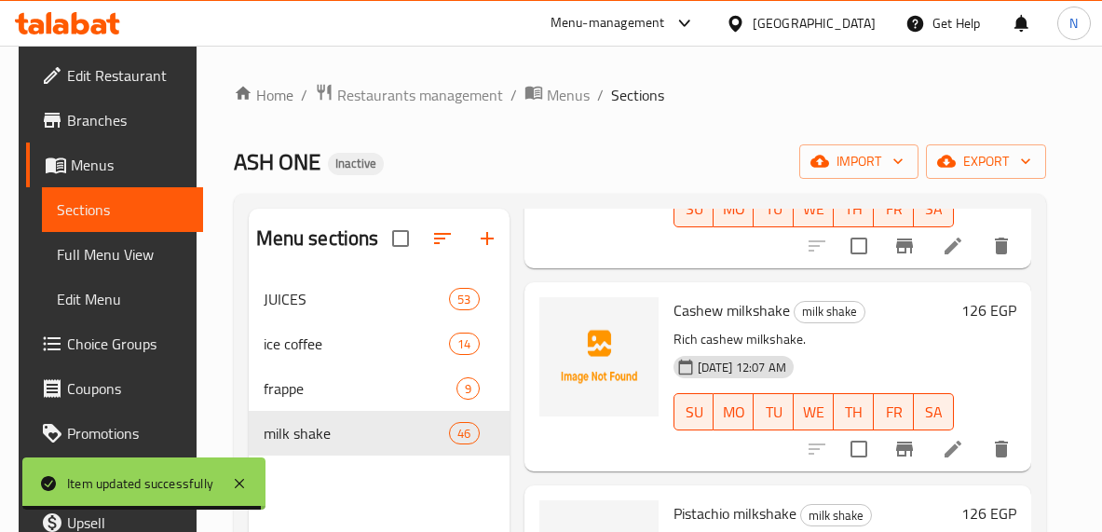
scroll to position [8423, 0]
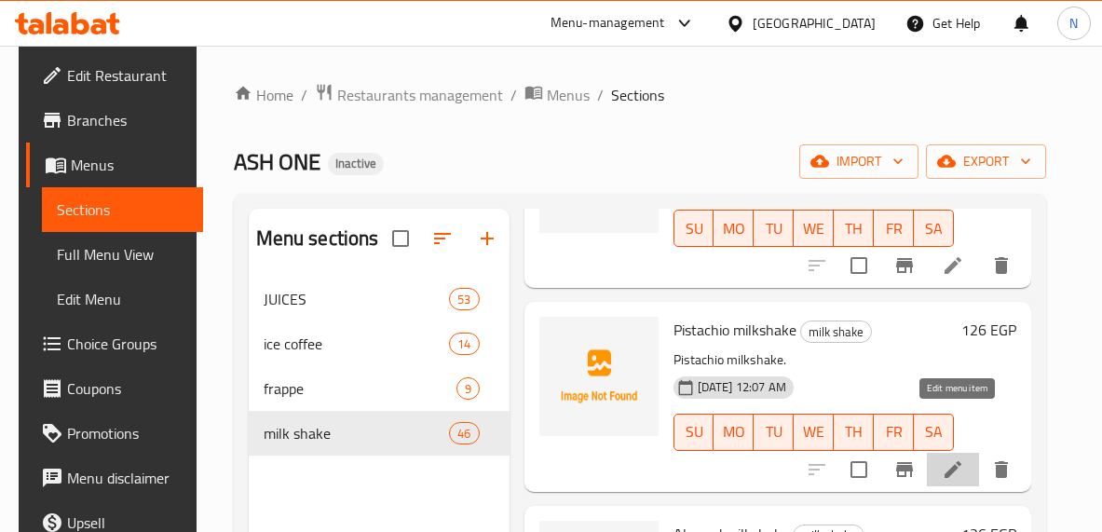
click at [947, 458] on icon at bounding box center [953, 469] width 22 height 22
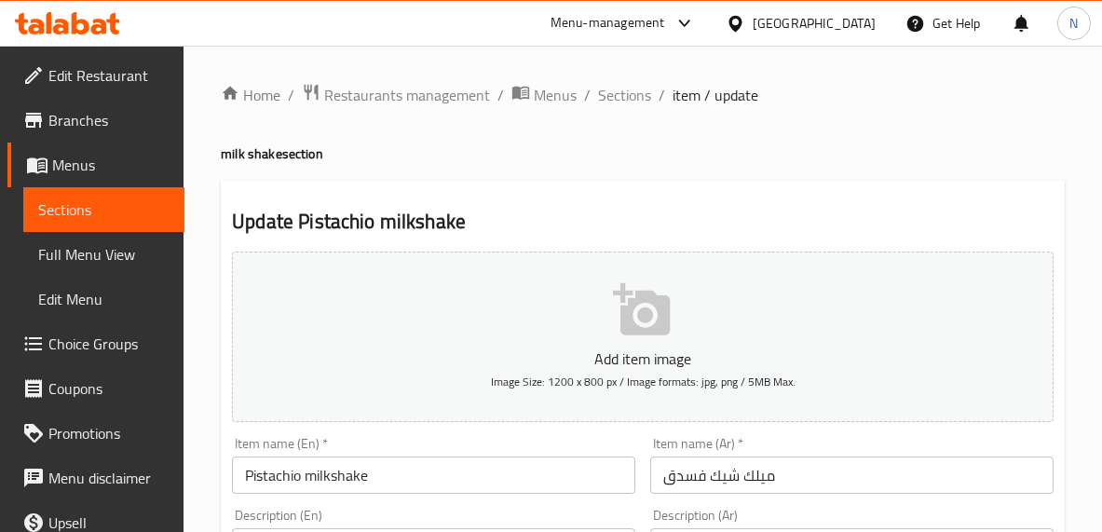
scroll to position [121, 0]
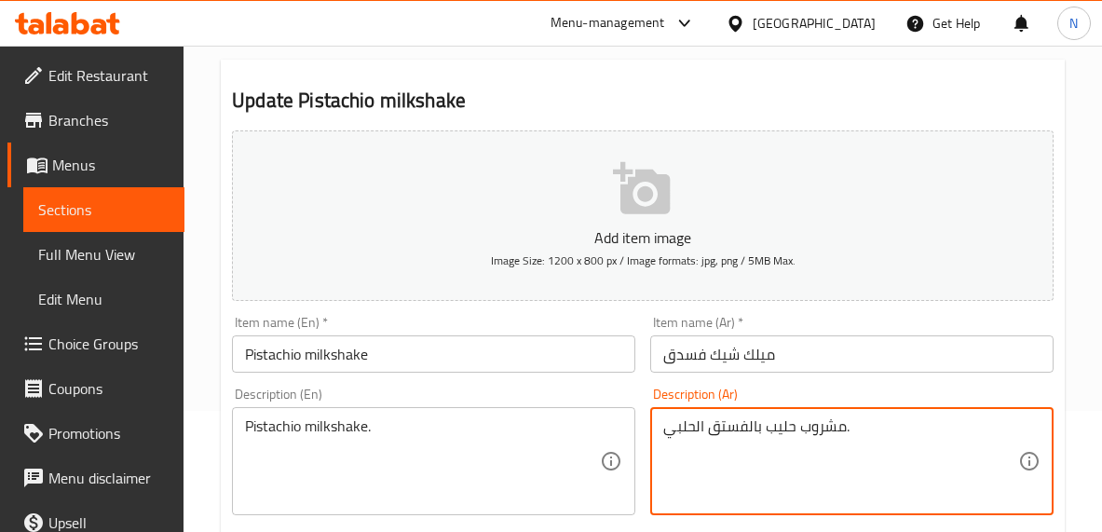
click at [747, 443] on textarea "مشروب حليب بالفستق الحلبي." at bounding box center [840, 461] width 355 height 89
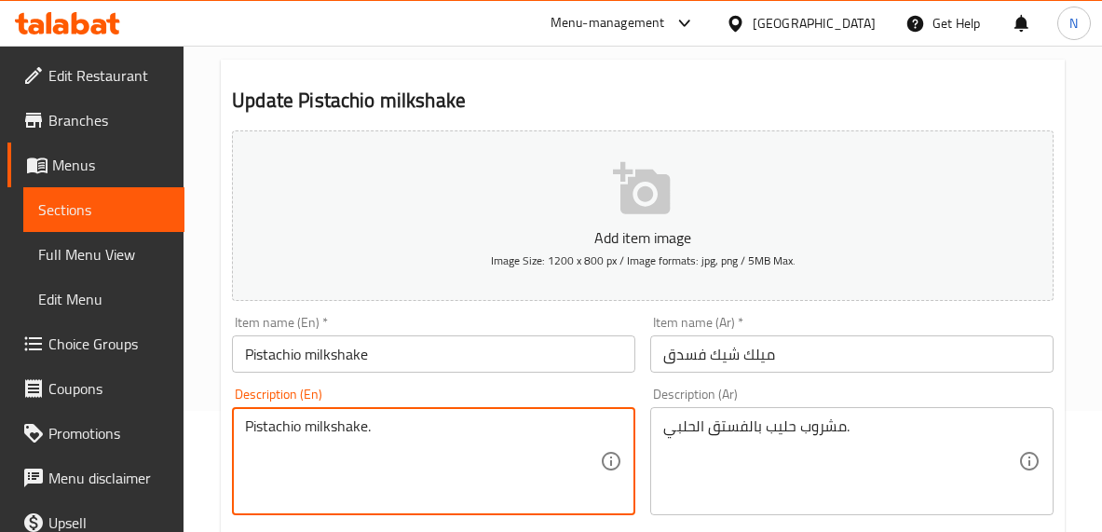
click at [387, 433] on textarea "Pistachio milkshake." at bounding box center [422, 461] width 355 height 89
paste textarea "drink"
click at [307, 424] on textarea "Pistachio milk drink." at bounding box center [422, 461] width 355 height 89
drag, startPoint x: 343, startPoint y: 429, endPoint x: 234, endPoint y: 422, distance: 109.2
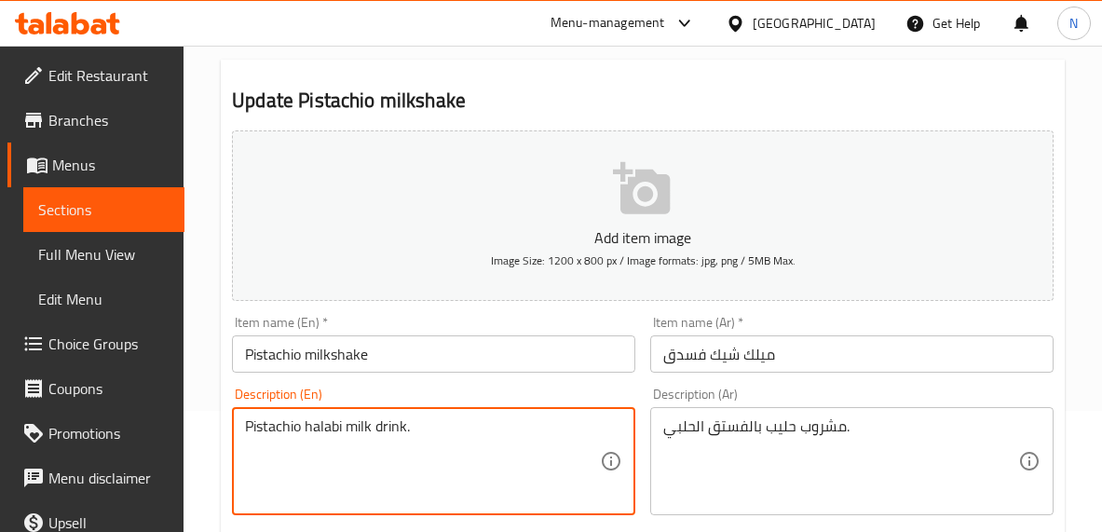
click at [234, 422] on div "Pistachio halabi milk drink. Description (En)" at bounding box center [433, 461] width 403 height 108
click at [348, 434] on textarea "milk drink." at bounding box center [422, 461] width 355 height 89
paste textarea "Pistachio halabi"
type textarea "milk drink with Pistachio halabi"
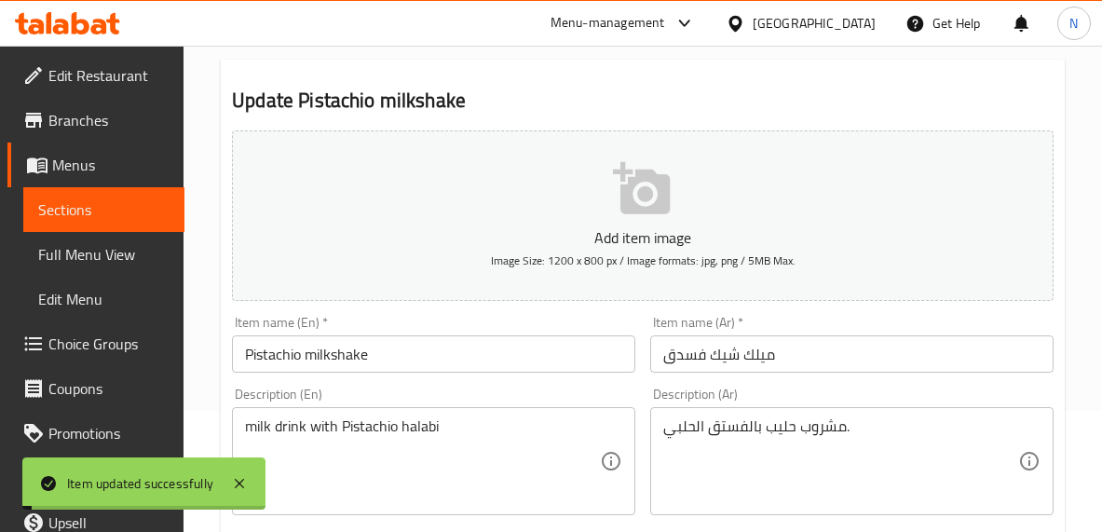
click at [623, 305] on div "Add item image Image Size: 1200 x 800 px / Image formats: jpg, png / 5MB Max." at bounding box center [643, 215] width 837 height 185
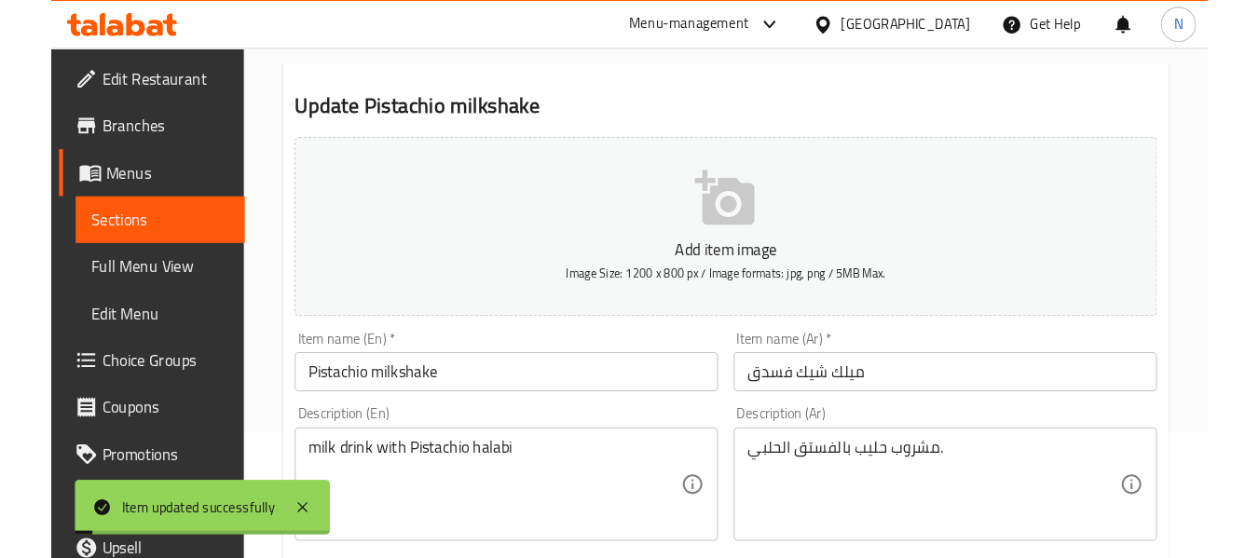
scroll to position [0, 0]
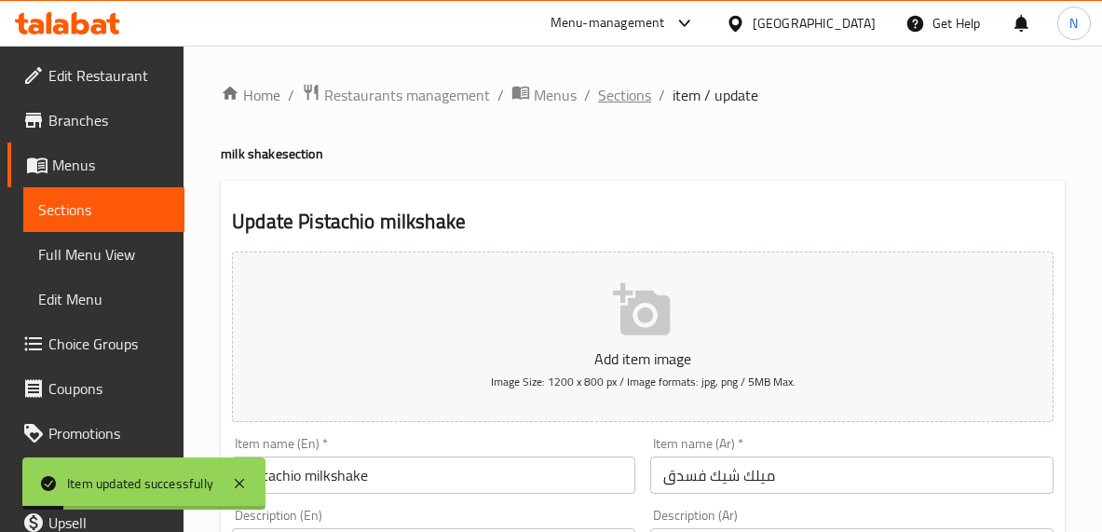
click at [604, 98] on span "Sections" at bounding box center [624, 95] width 53 height 22
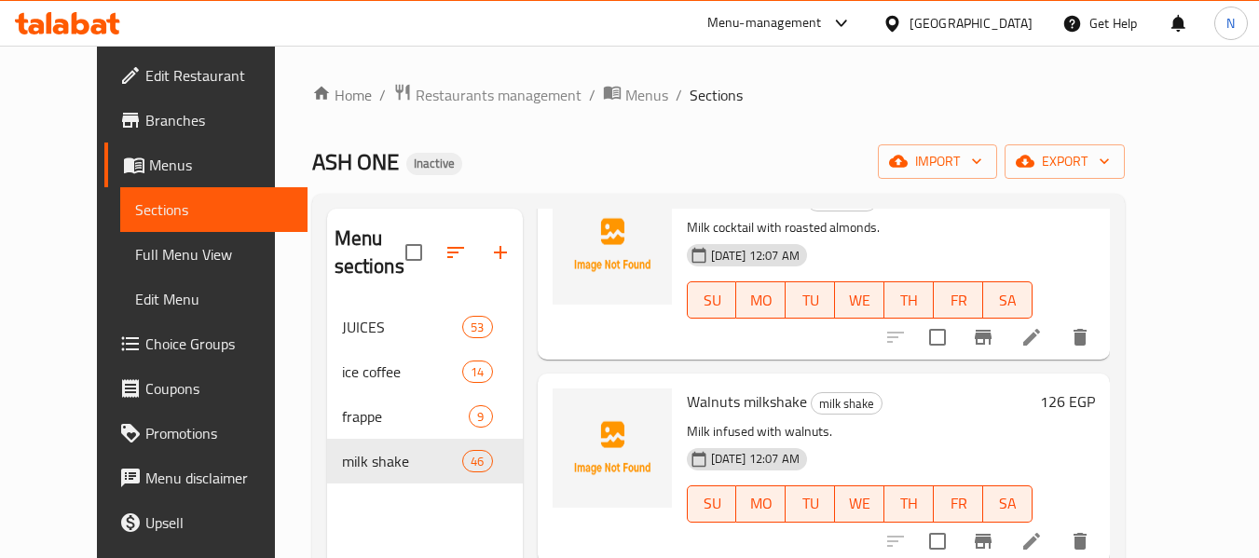
scroll to position [261, 0]
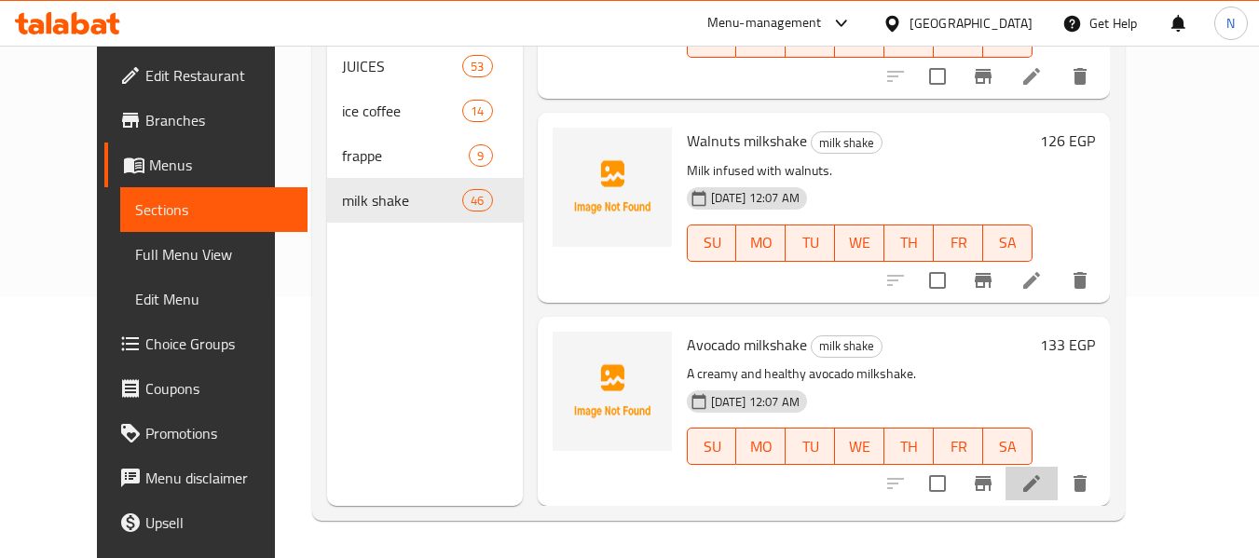
click at [1057, 484] on li at bounding box center [1031, 484] width 52 height 34
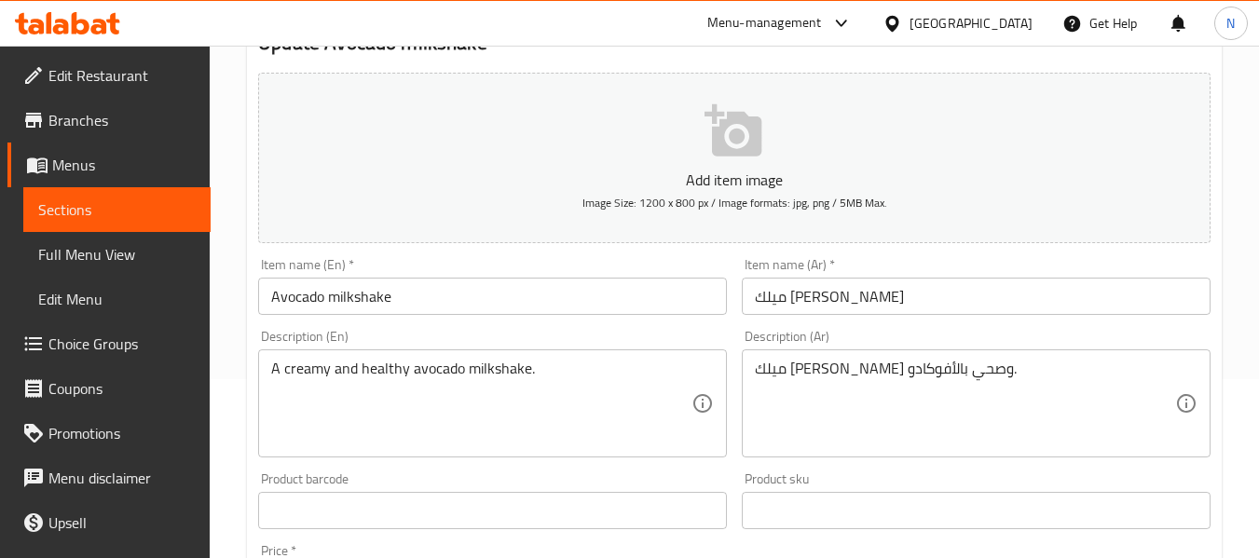
scroll to position [181, 0]
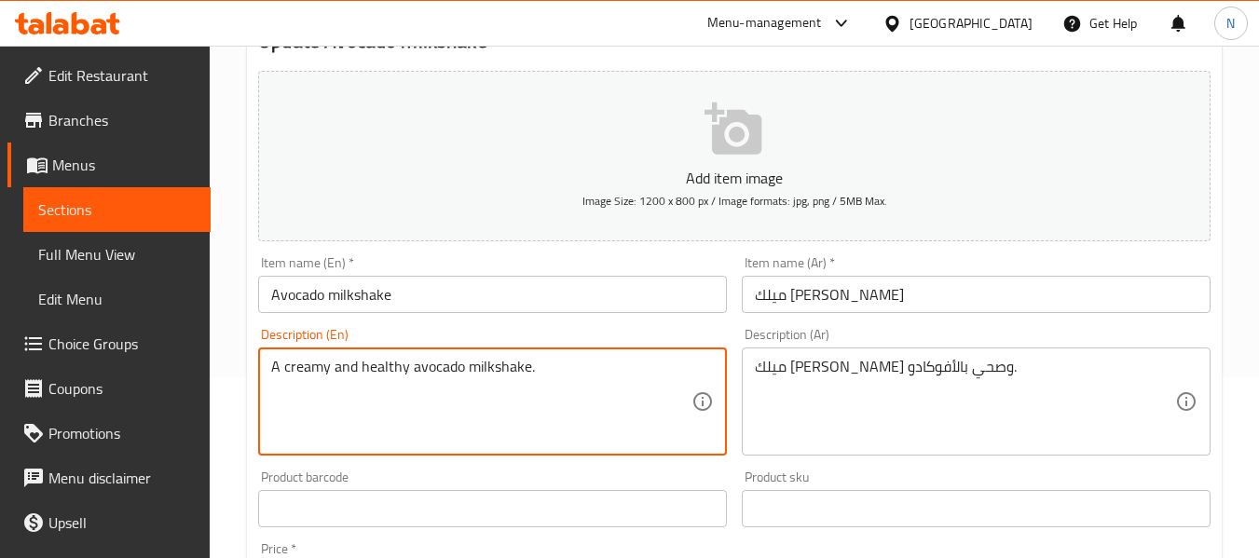
click at [511, 432] on textarea "A creamy and healthy avocado milkshake." at bounding box center [481, 402] width 420 height 89
paste textarea "Creamy and refreshing blend of ripe avocados, milk, and a hint of sweetness مزي…"
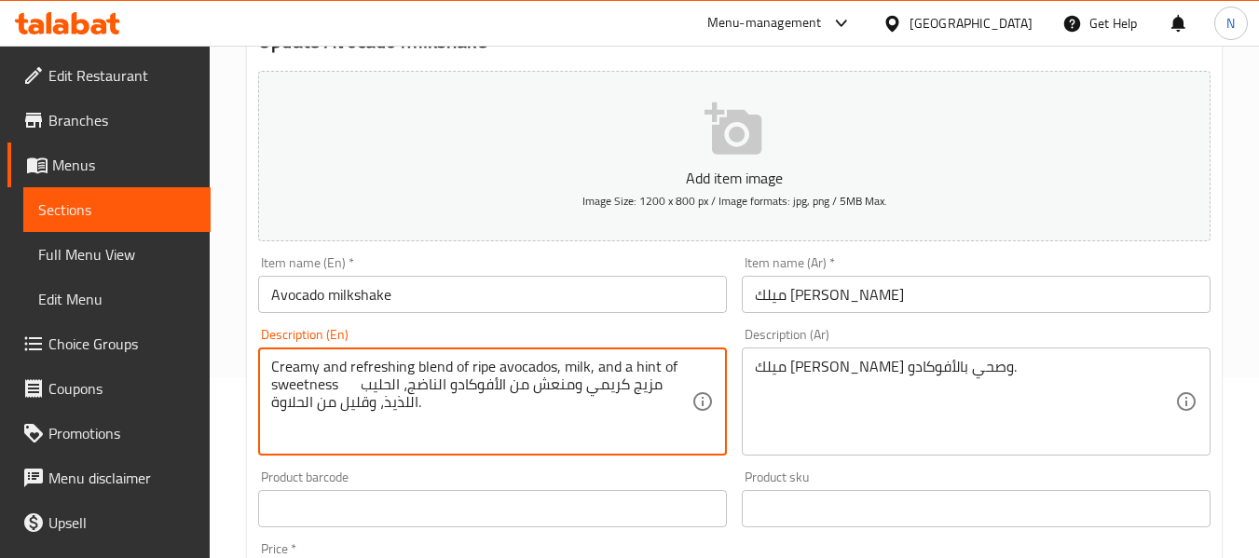
drag, startPoint x: 387, startPoint y: 404, endPoint x: 409, endPoint y: 418, distance: 26.4
click at [409, 418] on textarea "Creamy and refreshing blend of ripe avocados, milk, and a hint of sweetness مزي…" at bounding box center [481, 402] width 420 height 89
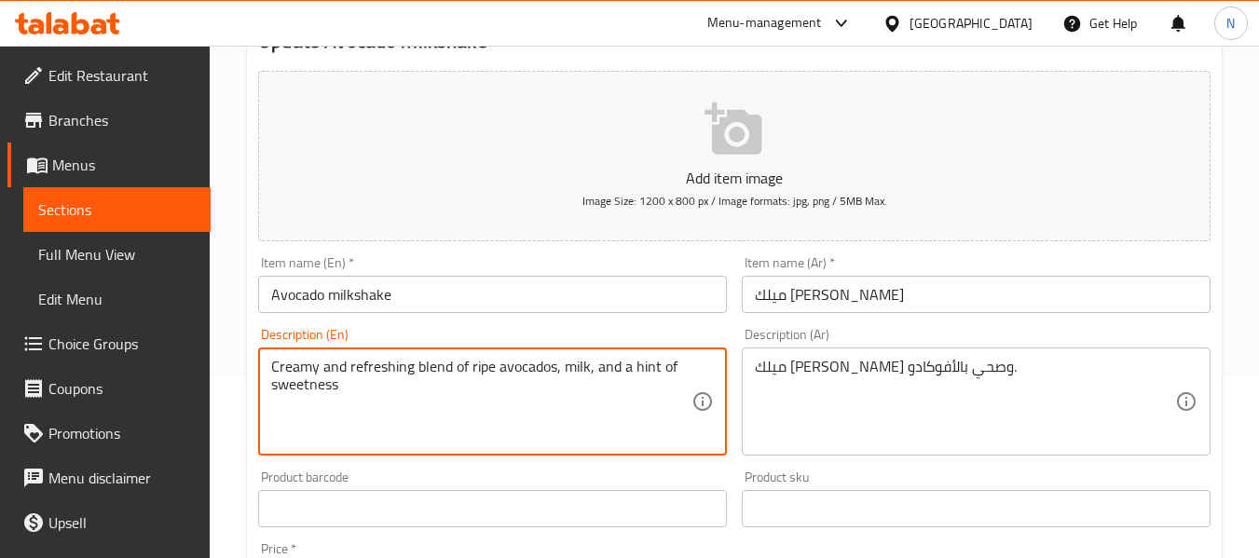
type textarea "Creamy and refreshing blend of ripe avocados, milk, and a hint of sweetness"
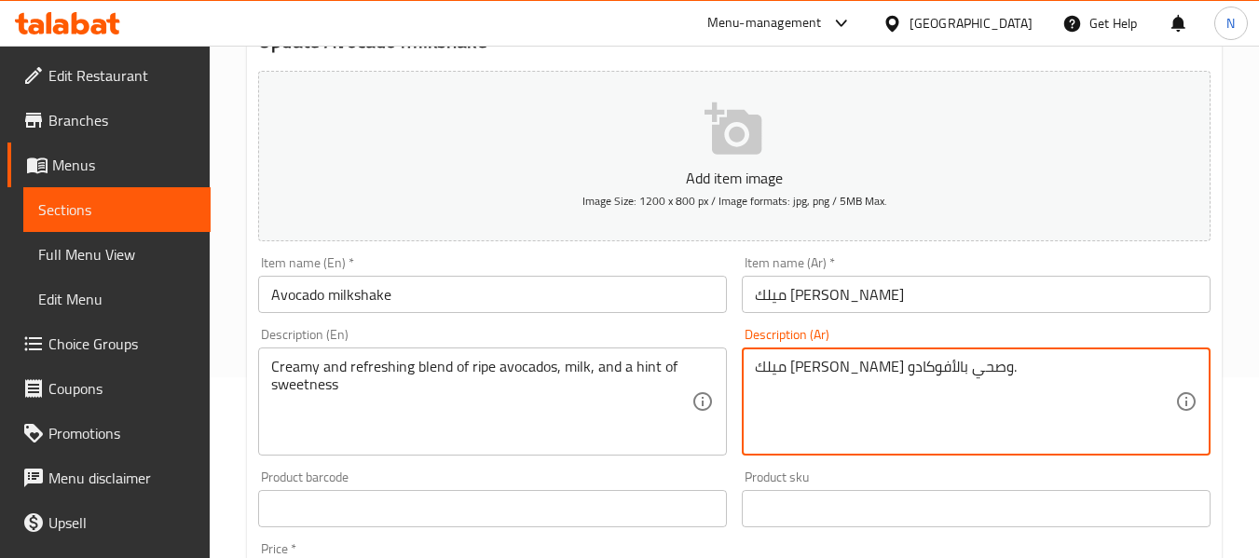
click at [1007, 428] on textarea "ميلك [PERSON_NAME] وصحي بالأفوكادو." at bounding box center [965, 402] width 420 height 89
paste textarea "[PERSON_NAME] ومنعش من الأفوكادو الناضج، الحليب اللذيذ، وقليل من الحلاوة"
type textarea "مزيج كريمي ومنعش من الأفوكادو الناضج، الحليب اللذيذ، وقليل من الحلاوة."
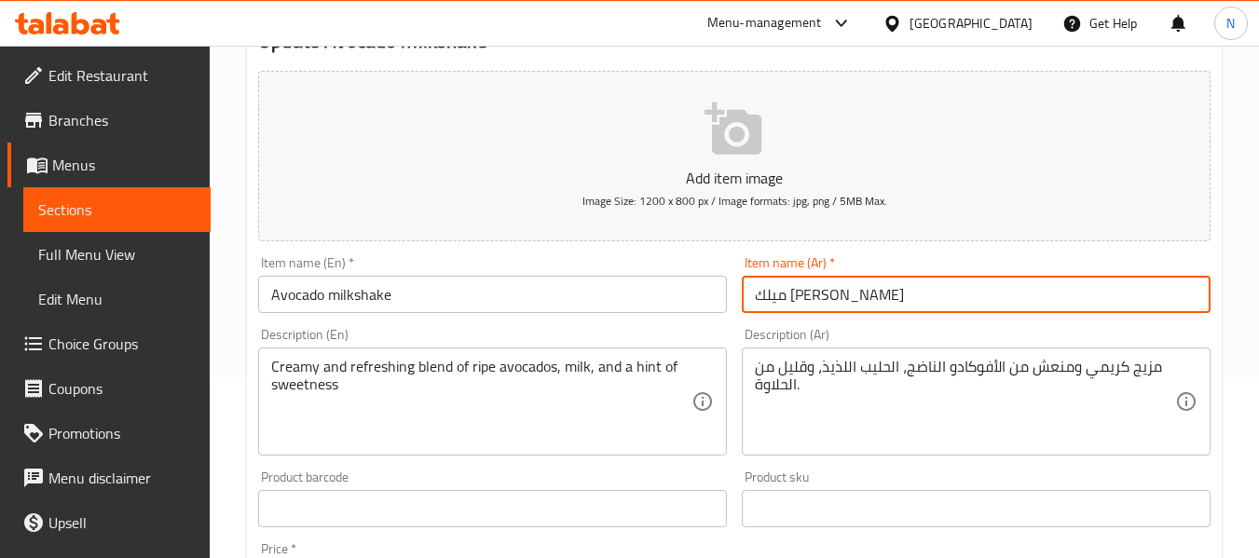
click at [1007, 300] on input "ميلك [PERSON_NAME]" at bounding box center [976, 294] width 469 height 37
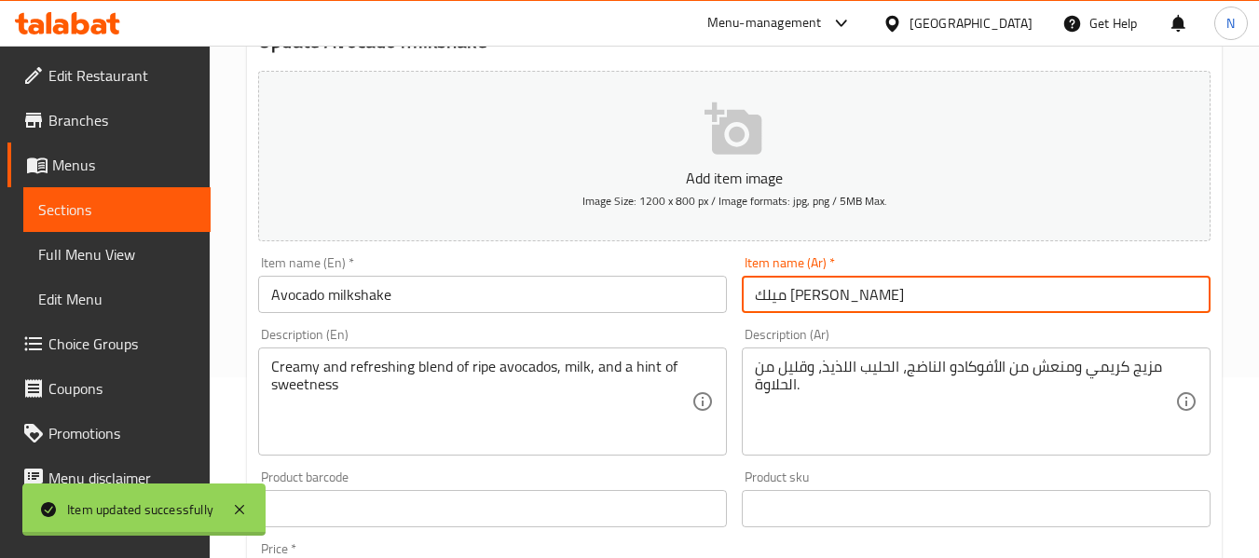
scroll to position [0, 0]
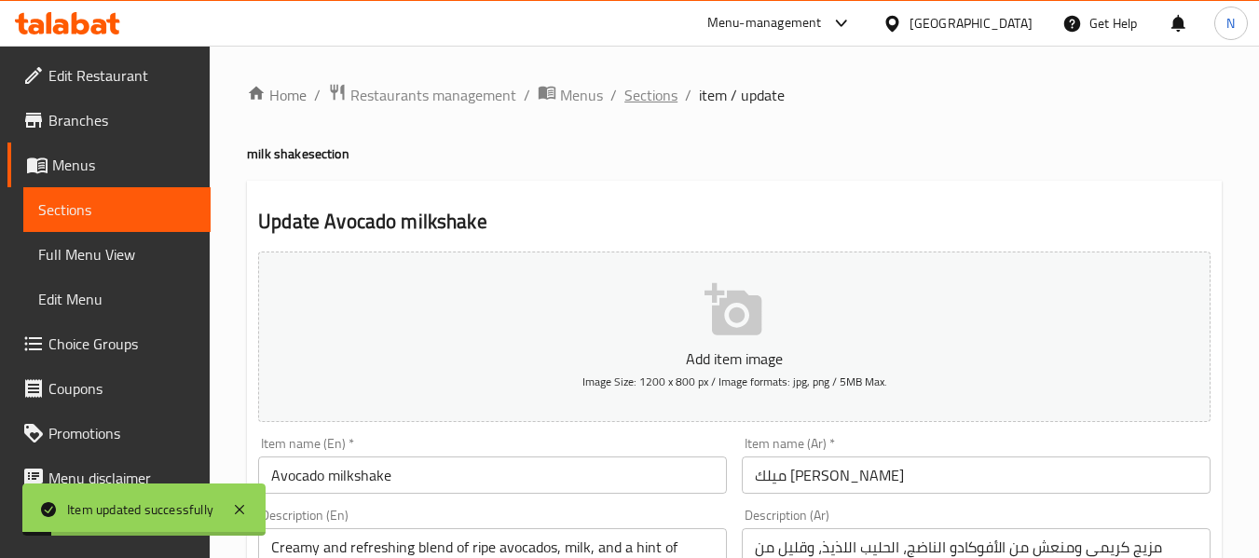
click at [655, 96] on span "Sections" at bounding box center [650, 95] width 53 height 22
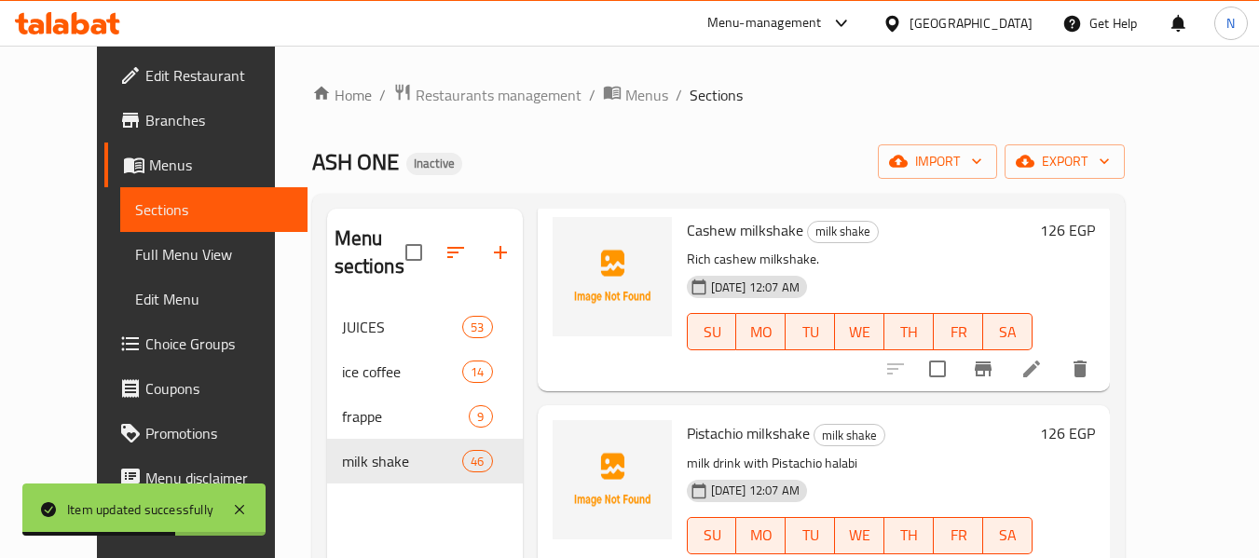
scroll to position [8281, 0]
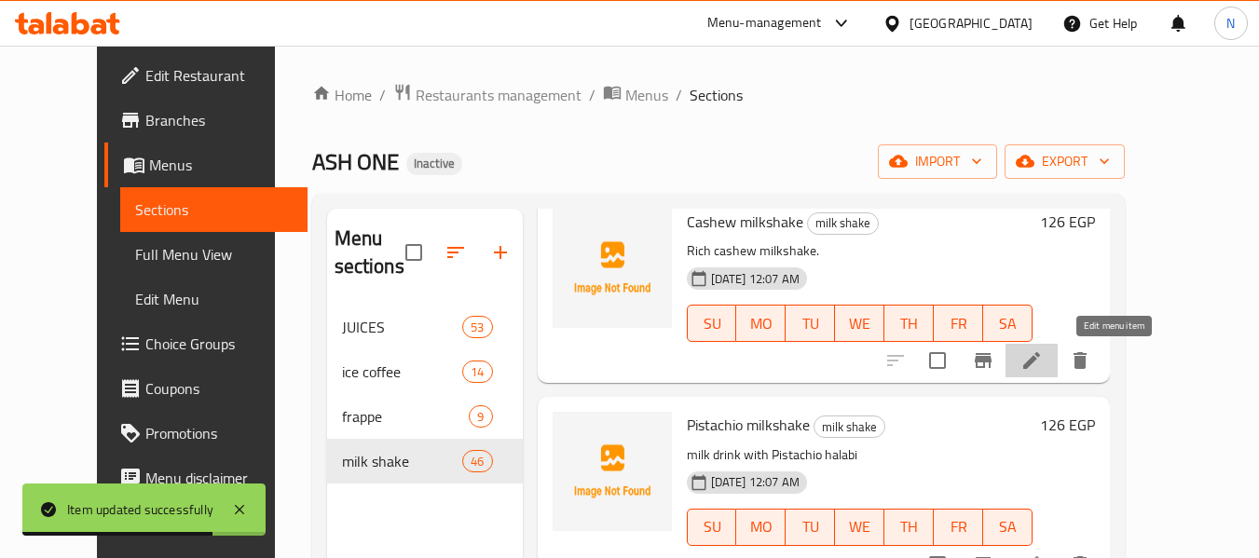
click at [1040, 358] on icon at bounding box center [1031, 360] width 17 height 17
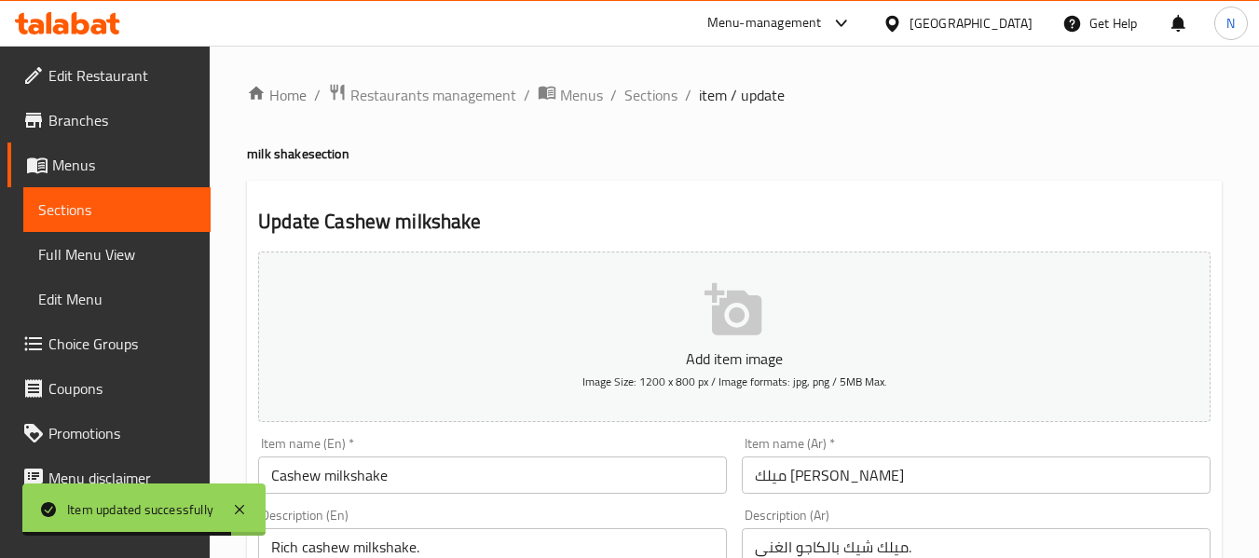
scroll to position [218, 0]
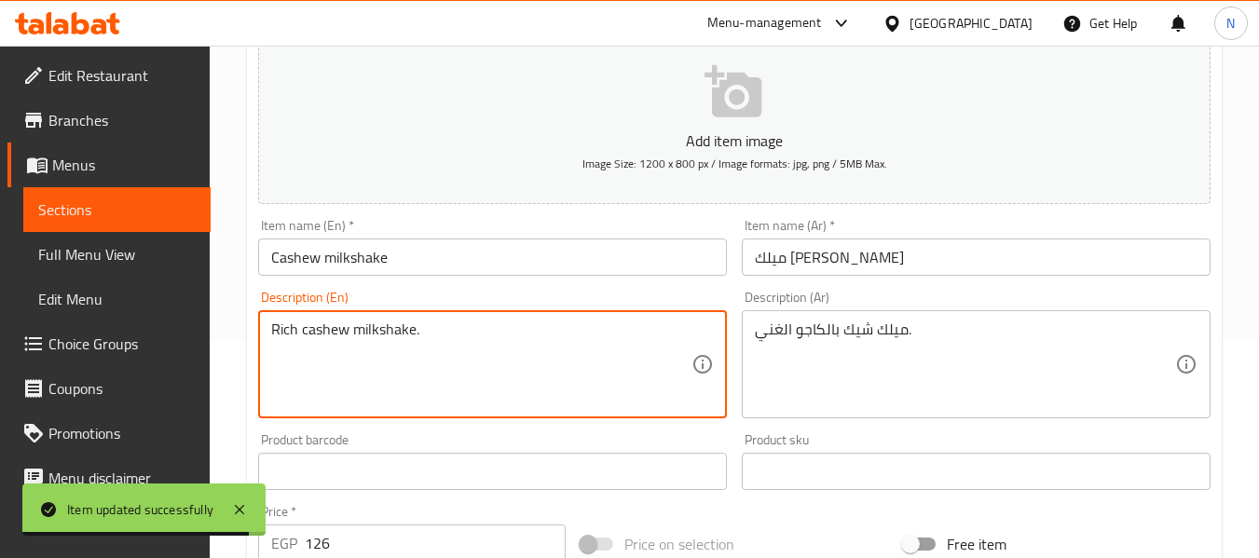
click at [490, 381] on textarea "Rich cashew milkshake." at bounding box center [481, 364] width 420 height 89
paste textarea "A creamy milkshake with cashew, milk, sugar, and ice. ميلك [PERSON_NAME] مع [PE…"
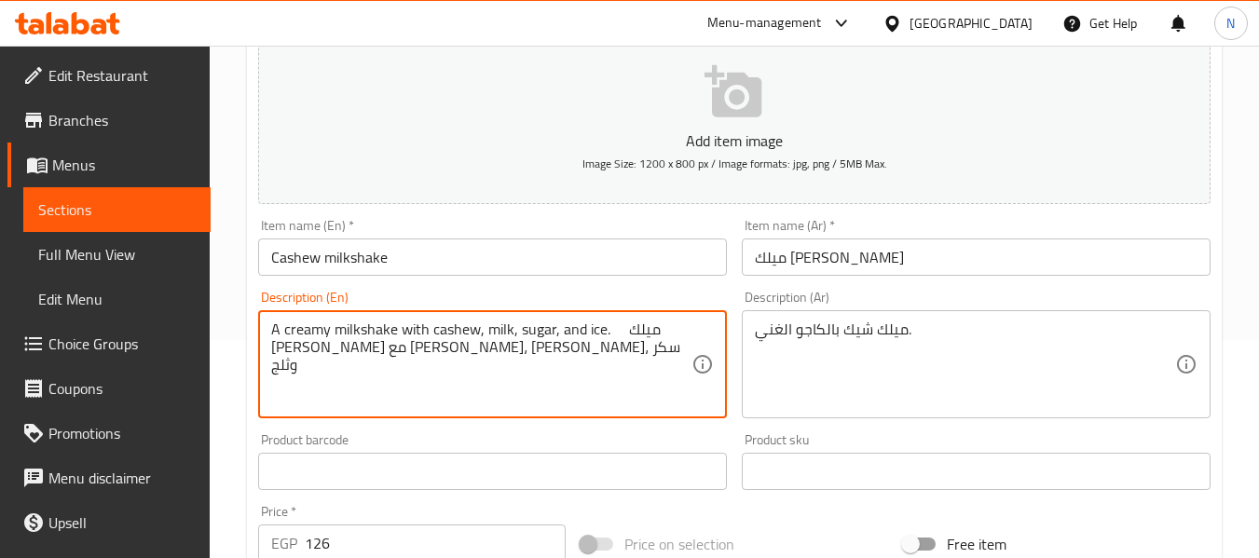
drag, startPoint x: 610, startPoint y: 333, endPoint x: 628, endPoint y: 361, distance: 33.9
click at [628, 361] on textarea "A creamy milkshake with cashew, milk, sugar, and ice. ميلك [PERSON_NAME] مع [PE…" at bounding box center [481, 364] width 420 height 89
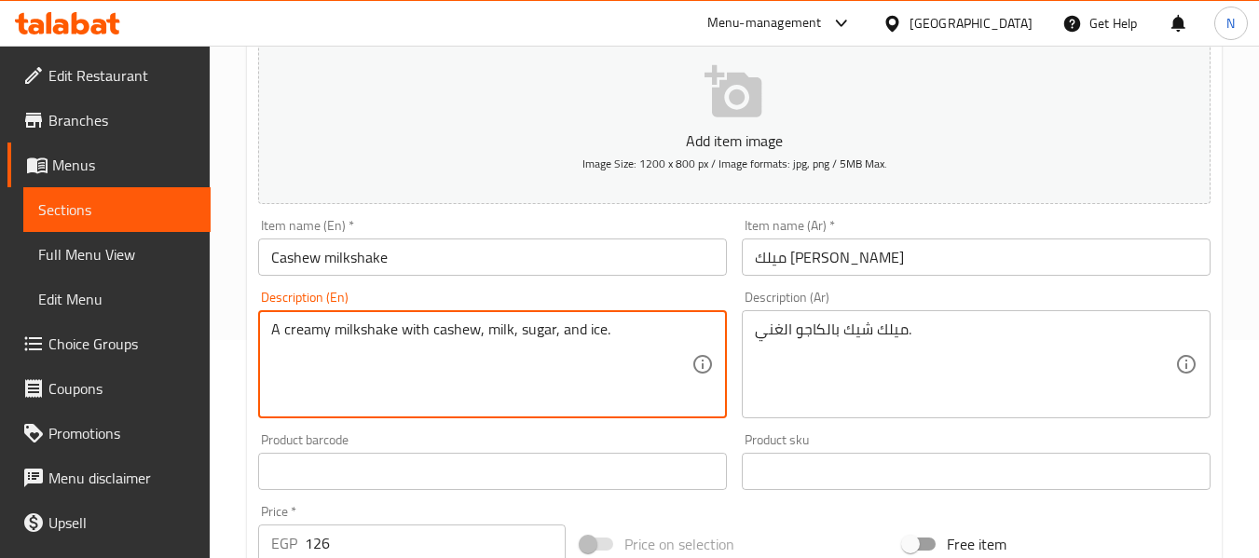
type textarea "A creamy milkshake with cashew, milk, sugar, and ice."
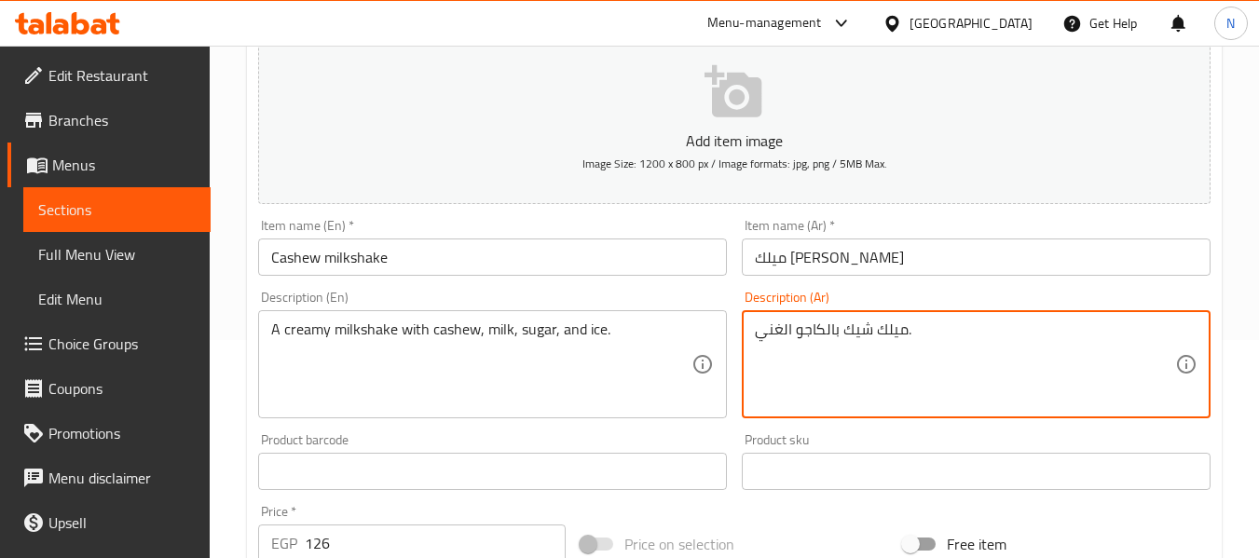
click at [772, 387] on textarea "ميلك شيك بالكاجو الغني." at bounding box center [965, 364] width 420 height 89
paste textarea "كريمي مع [PERSON_NAME]، [PERSON_NAME]، سكر وثلج"
type textarea "ميلك [PERSON_NAME] مع [PERSON_NAME]، حليب، سكر وثلج"
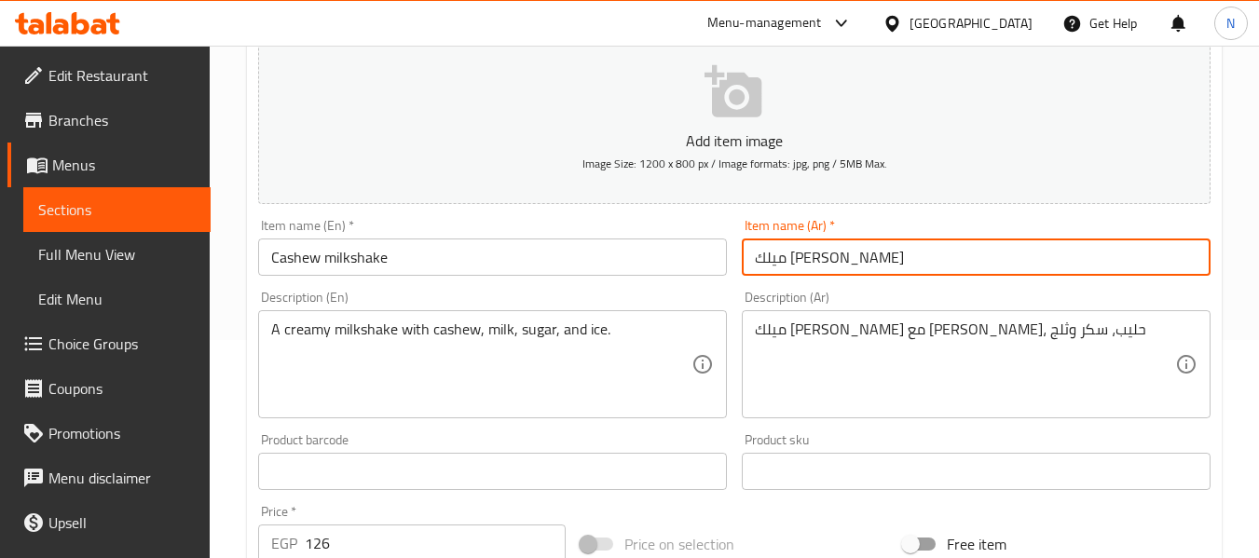
click at [874, 253] on input "ميلك [PERSON_NAME]" at bounding box center [976, 256] width 469 height 37
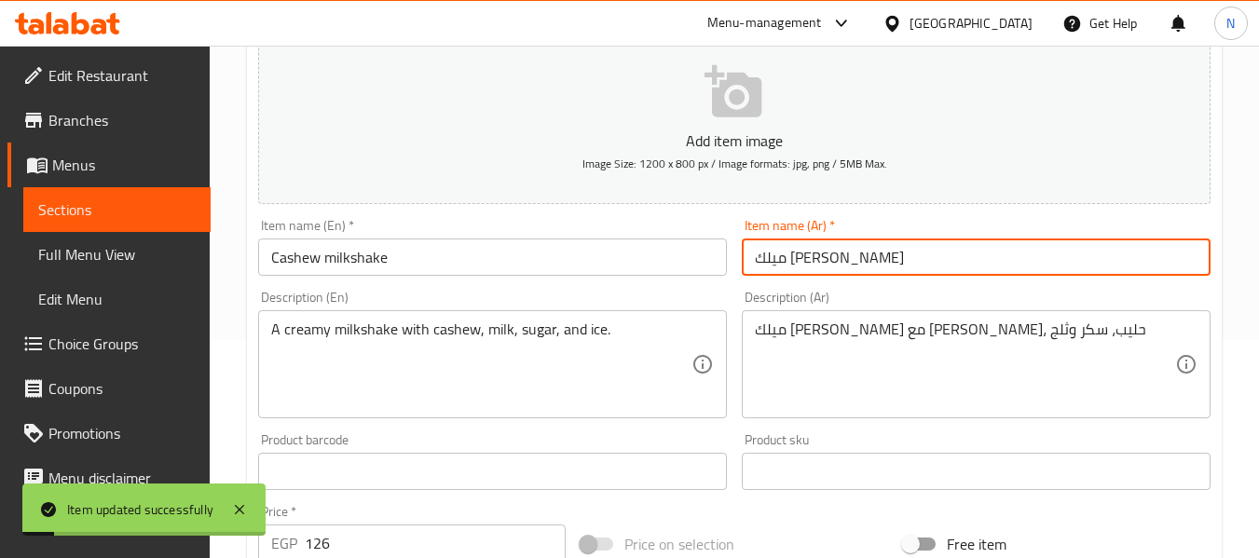
scroll to position [0, 0]
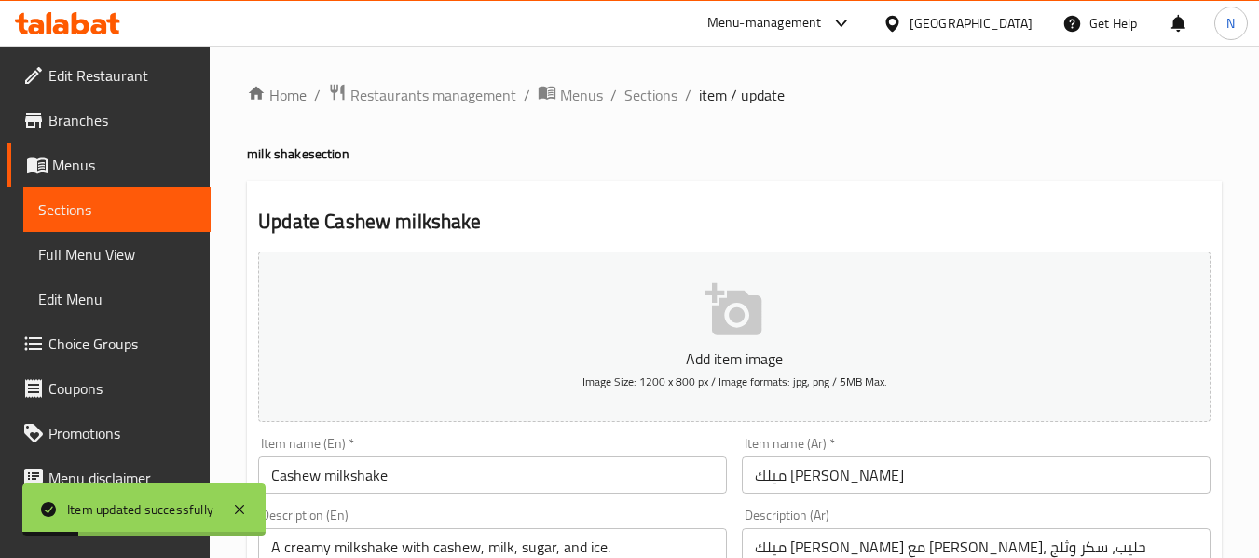
click at [641, 89] on span "Sections" at bounding box center [650, 95] width 53 height 22
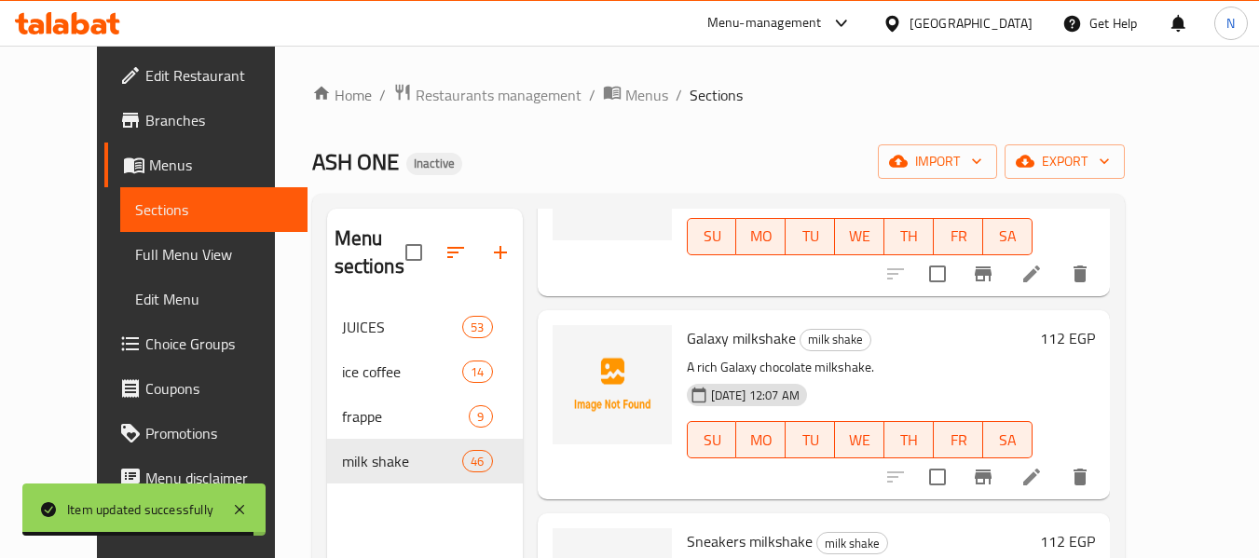
scroll to position [6998, 0]
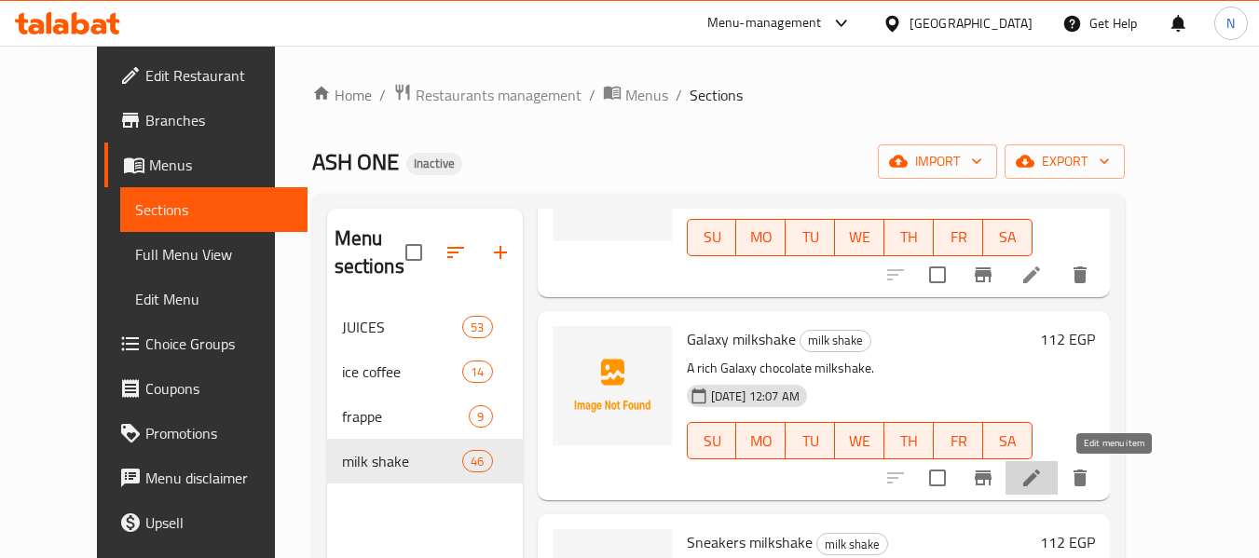
click at [1040, 475] on icon at bounding box center [1031, 478] width 17 height 17
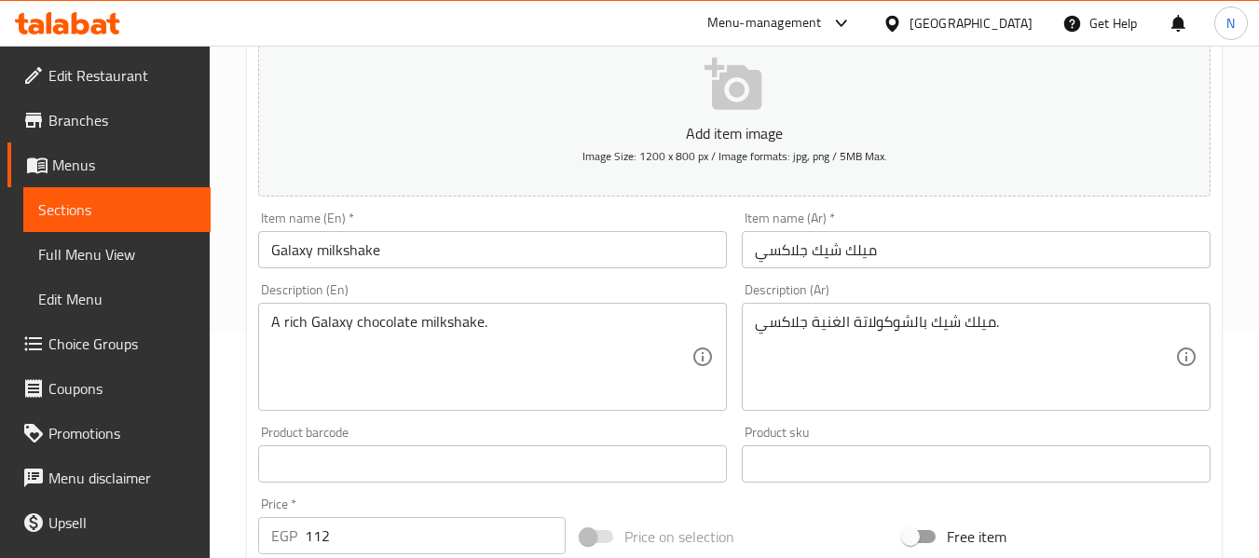
scroll to position [226, 0]
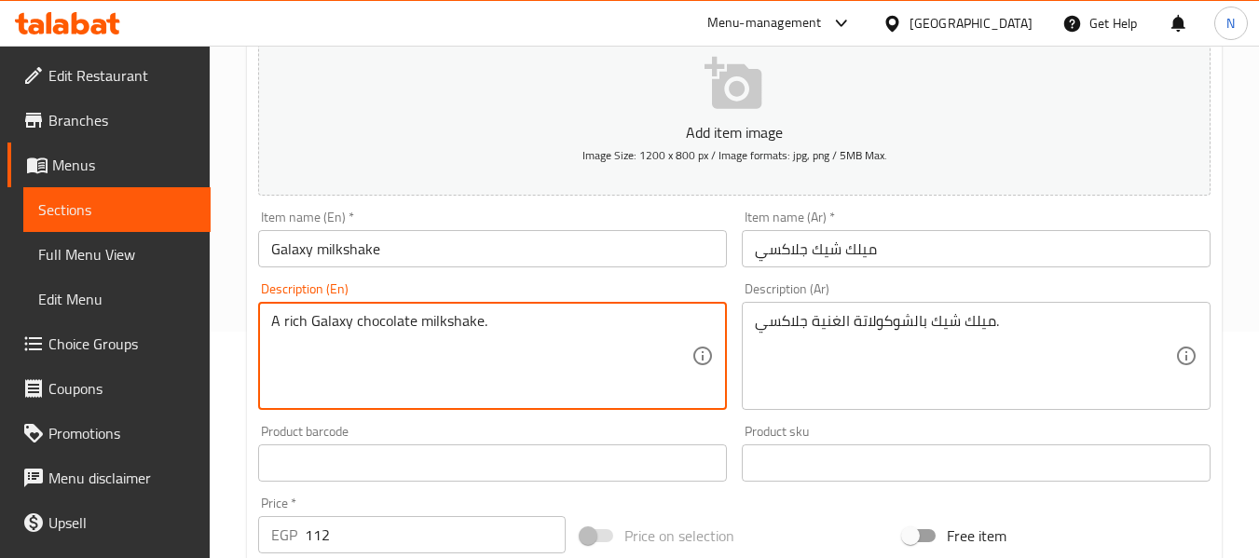
click at [587, 339] on textarea "A rich Galaxy chocolate milkshake." at bounding box center [481, 356] width 420 height 89
paste textarea "Made with vanilla ice cream, milk and galaxy chocolate مصنوع من آيس كريم الفاني…"
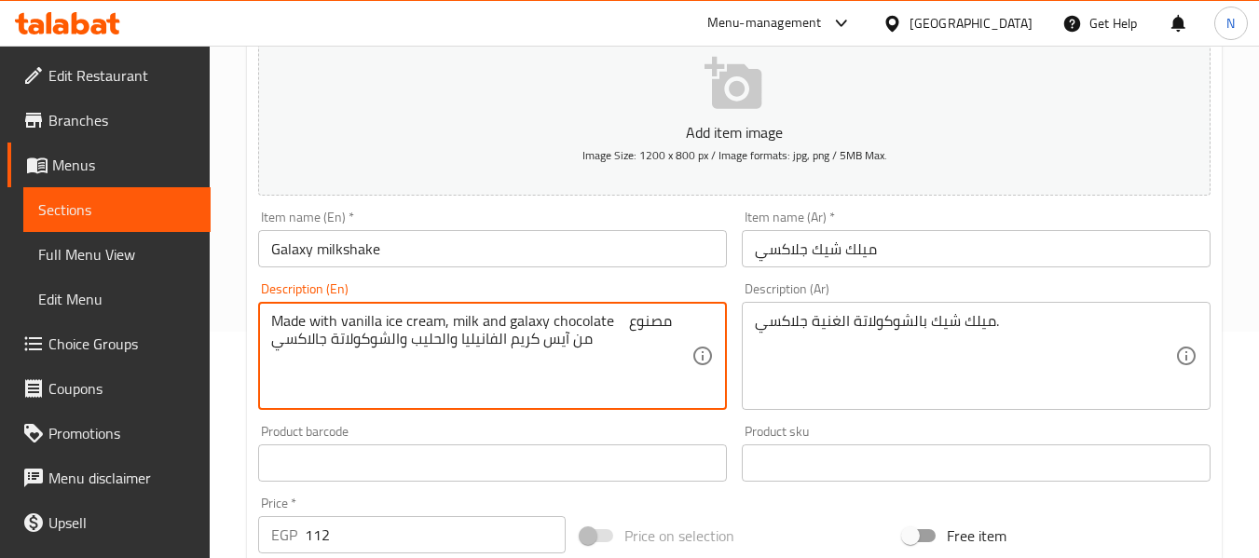
drag, startPoint x: 610, startPoint y: 322, endPoint x: 629, endPoint y: 363, distance: 45.0
click at [629, 363] on textarea "Made with vanilla ice cream, milk and galaxy chocolate مصنوع من آيس كريم الفاني…" at bounding box center [481, 356] width 420 height 89
type textarea "Made with vanilla ice cream, milk and galaxy chocolate"
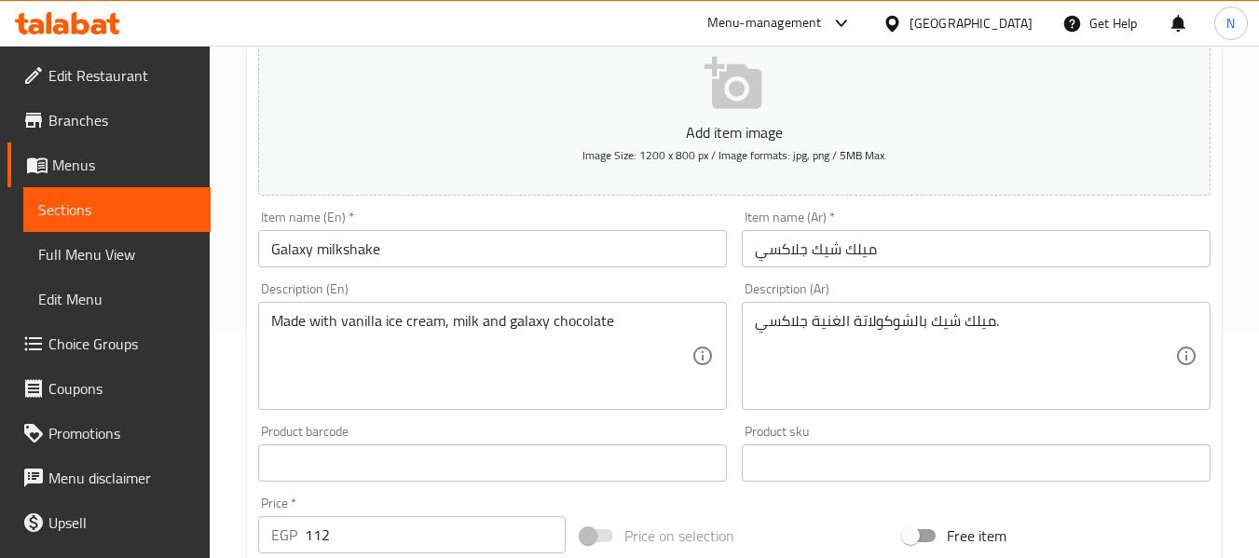
click at [873, 408] on div "ميلك شيك بالشوكولاتة الغنية جلاكسي. Description (Ar)" at bounding box center [976, 356] width 469 height 108
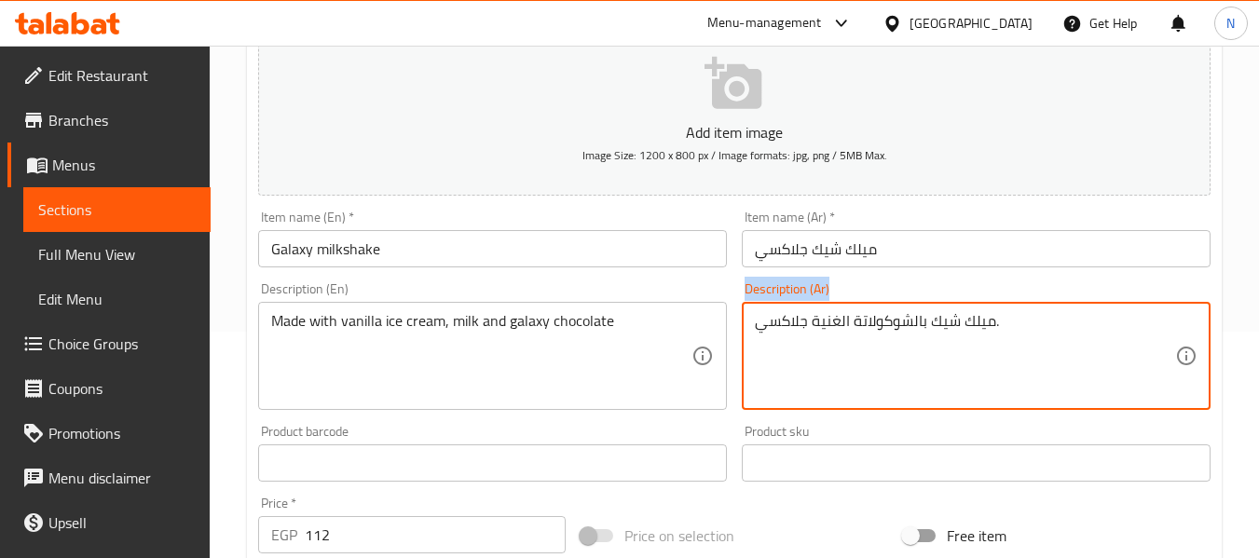
click at [873, 408] on div "ميلك شيك بالشوكولاتة الغنية جلاكسي. Description (Ar)" at bounding box center [976, 356] width 469 height 108
click at [888, 363] on textarea "ميلك شيك بالشوكولاتة الغنية جلاكسي." at bounding box center [965, 356] width 420 height 89
paste textarea "مصنوع من آيس كريم الفانيليا والحليب والشوكولاتة جالاكسي"
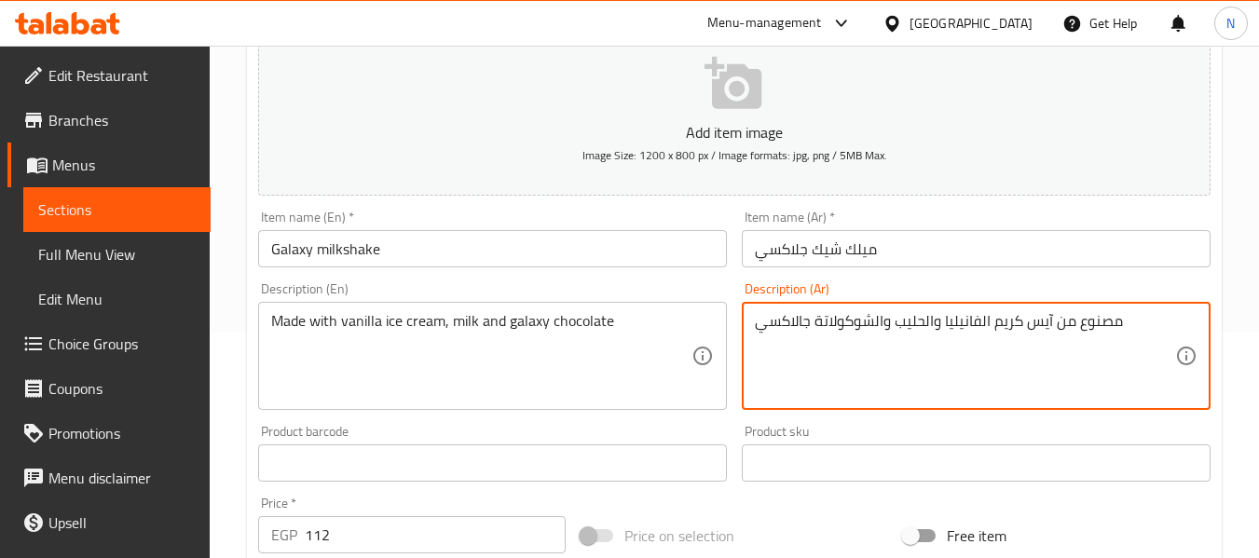
type textarea "مصنوع من آيس كريم الفانيليا والحليب والشوكولاتة جالاكسي"
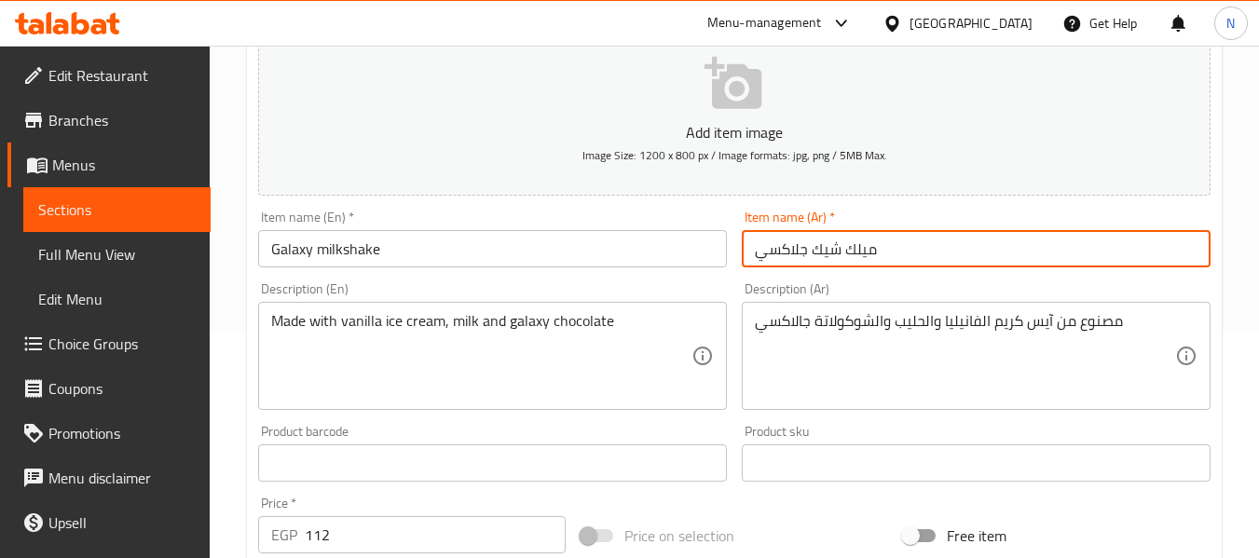
click at [921, 249] on input "ميلك شيك جلاكسي" at bounding box center [976, 248] width 469 height 37
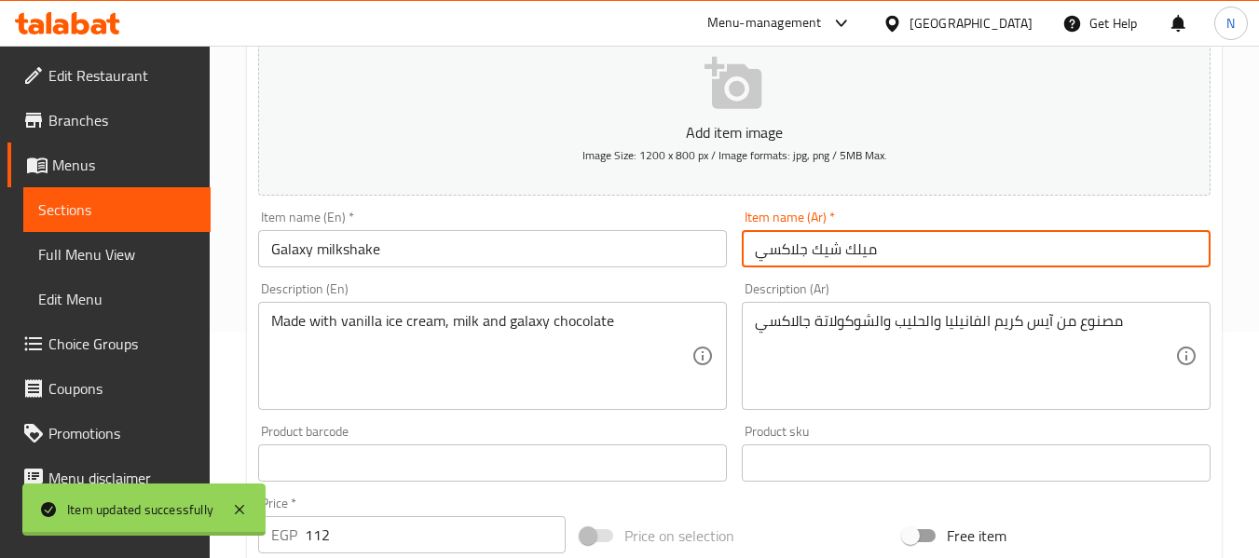
scroll to position [0, 0]
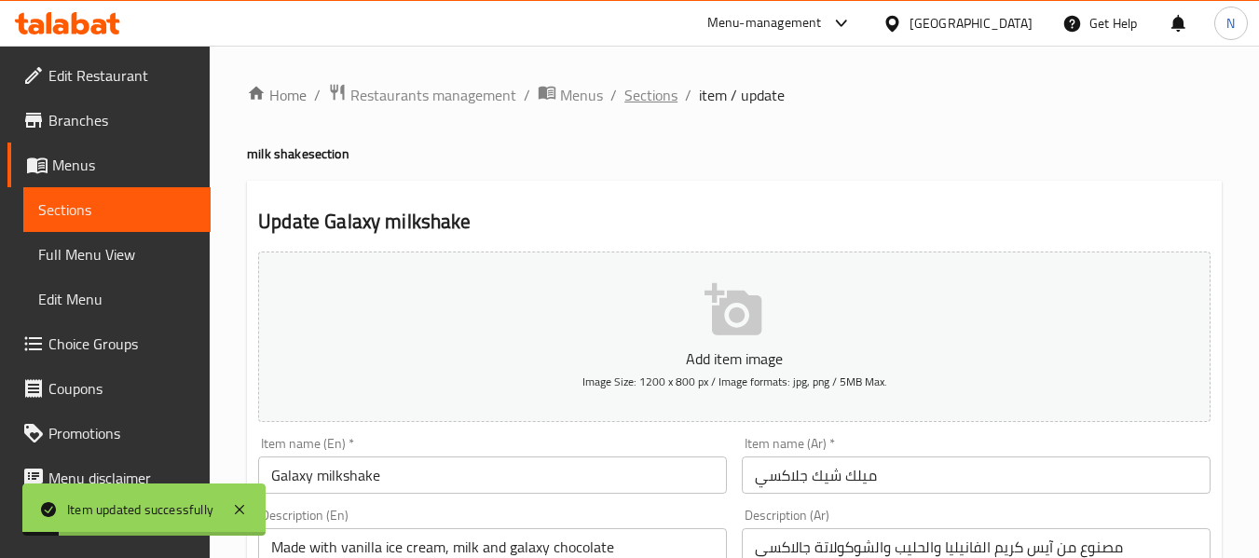
click at [650, 84] on span "Sections" at bounding box center [650, 95] width 53 height 22
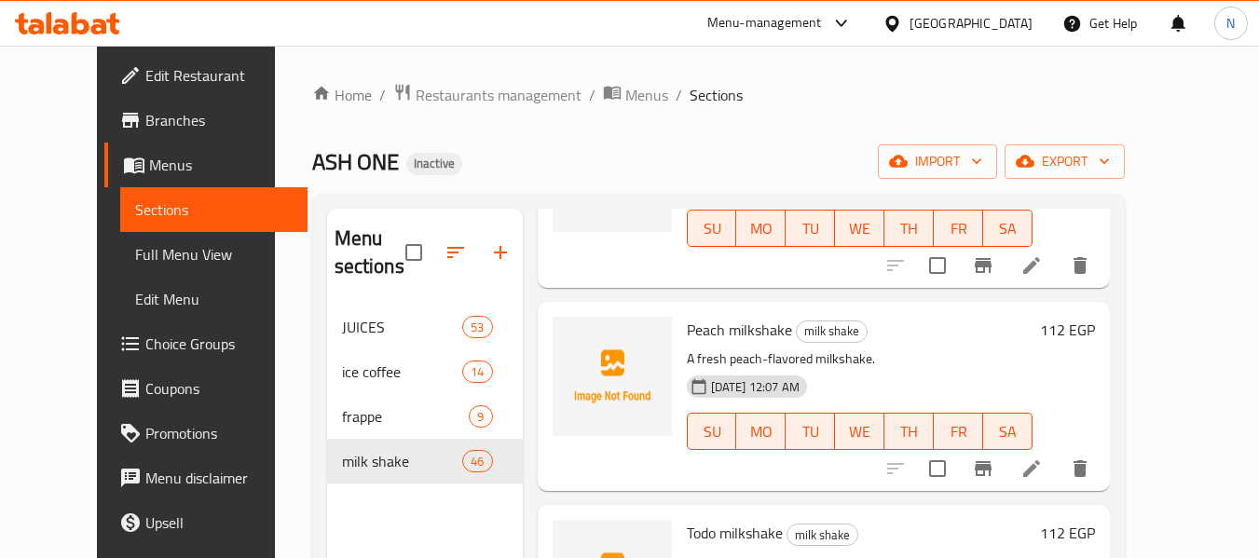
scroll to position [6602, 0]
click at [1040, 466] on icon at bounding box center [1031, 467] width 17 height 17
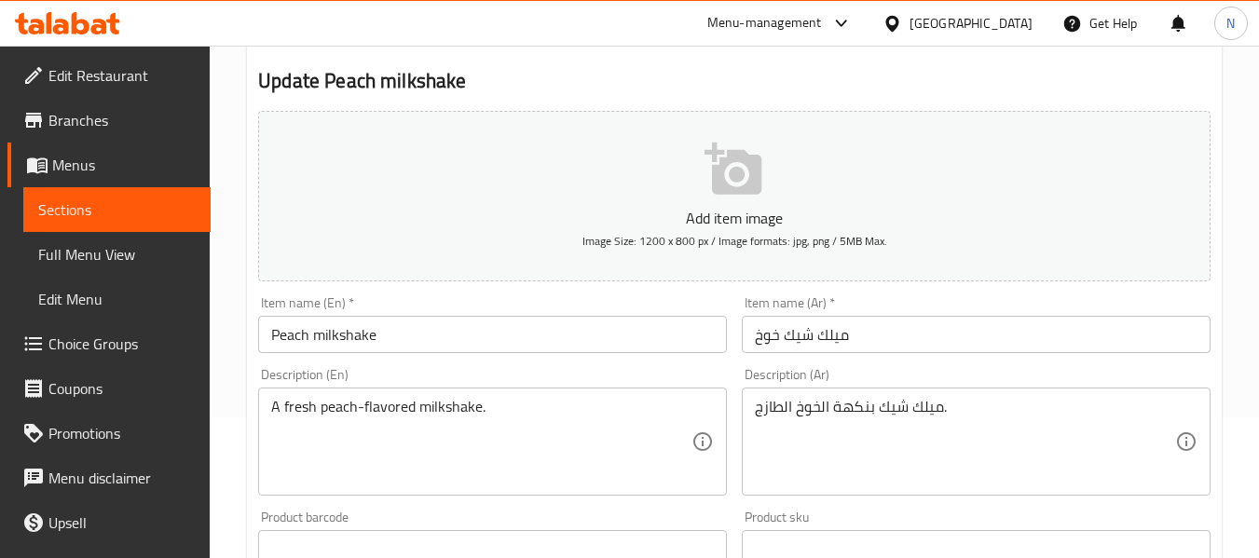
scroll to position [142, 0]
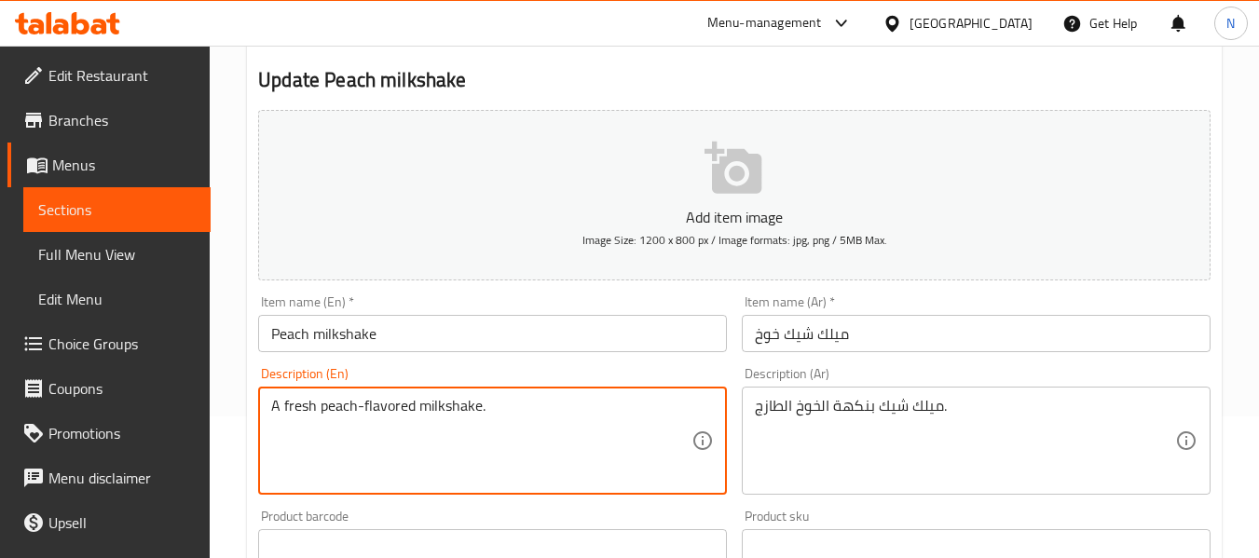
click at [546, 462] on textarea "A fresh peach-flavored milkshake." at bounding box center [481, 441] width 420 height 89
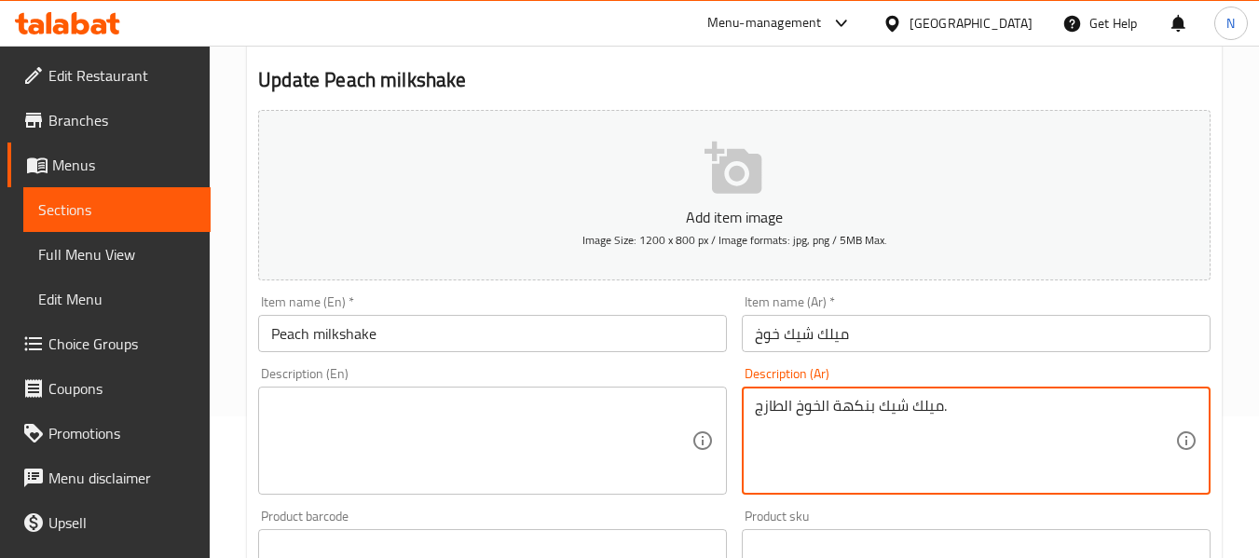
click at [779, 456] on textarea "ميلك شيك بنكهة الخوخ الطازج." at bounding box center [965, 441] width 420 height 89
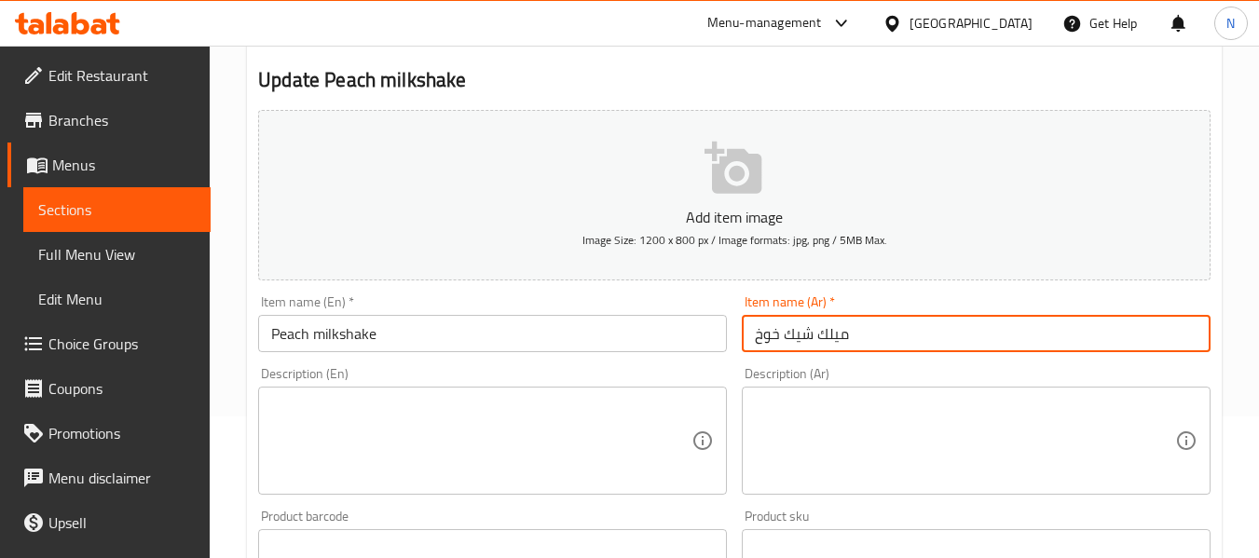
click at [797, 343] on input "ميلك شيك خوخ" at bounding box center [976, 333] width 469 height 37
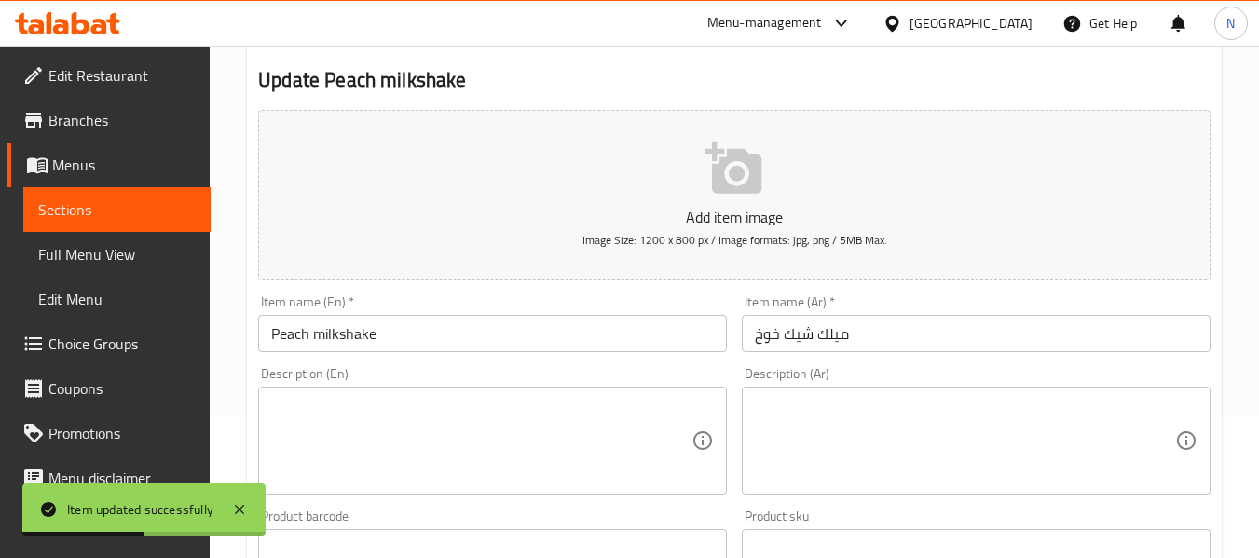
click at [716, 374] on div "Description (En) Description (En)" at bounding box center [492, 431] width 469 height 128
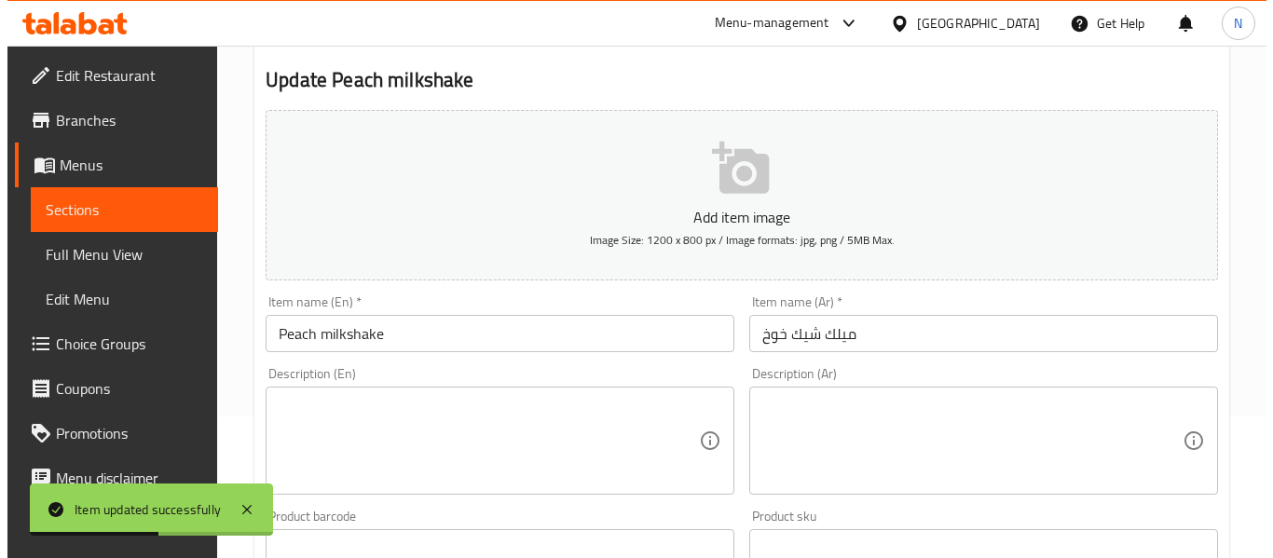
scroll to position [0, 0]
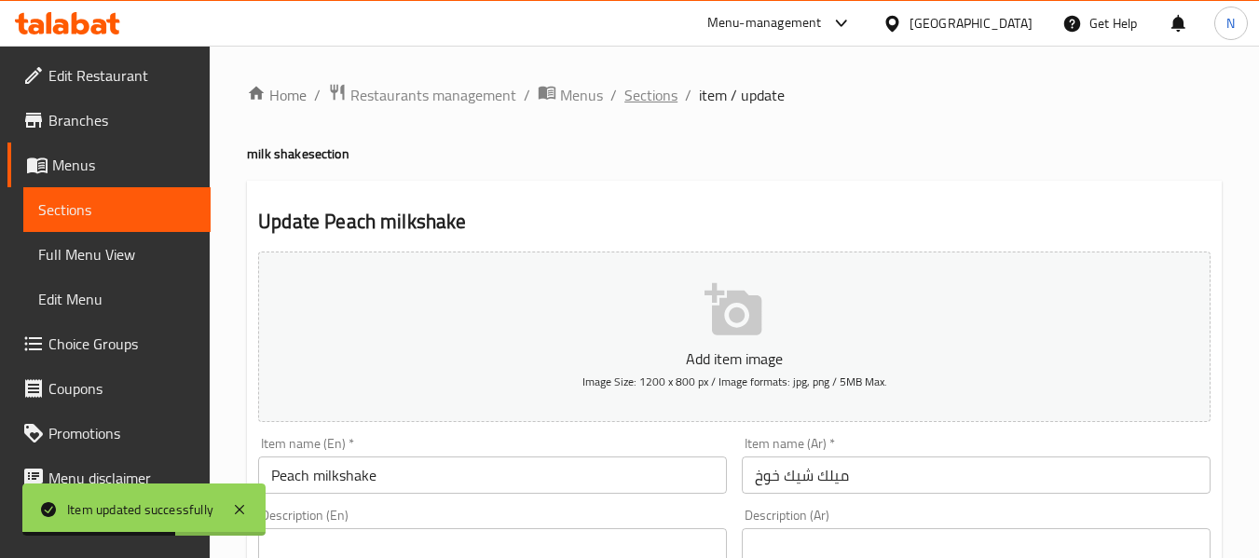
click at [660, 89] on span "Sections" at bounding box center [650, 95] width 53 height 22
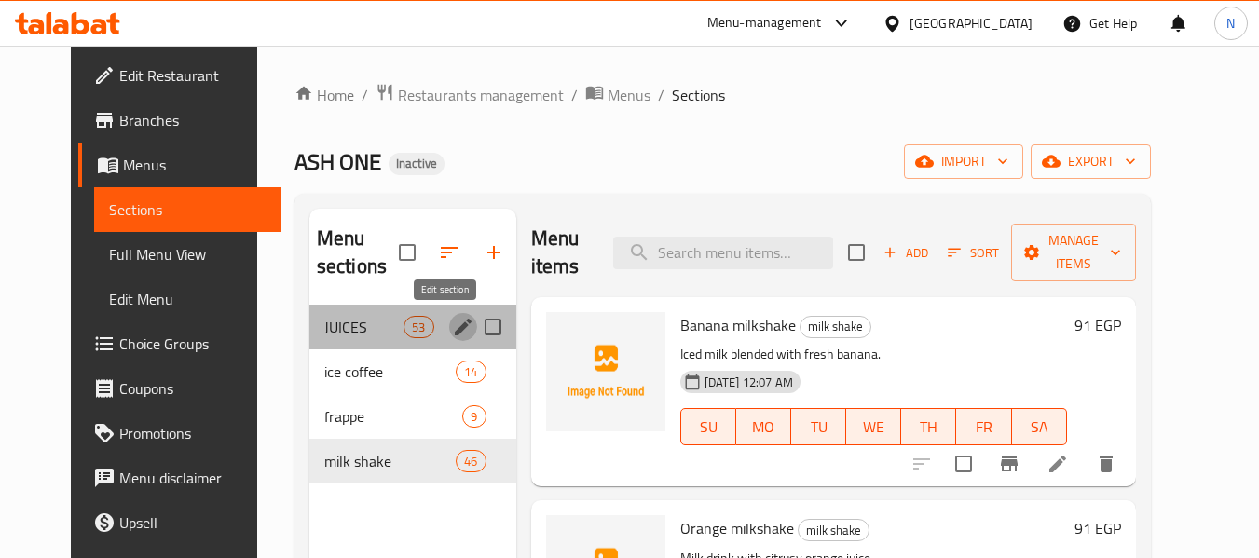
click at [452, 325] on icon "edit" at bounding box center [463, 327] width 22 height 22
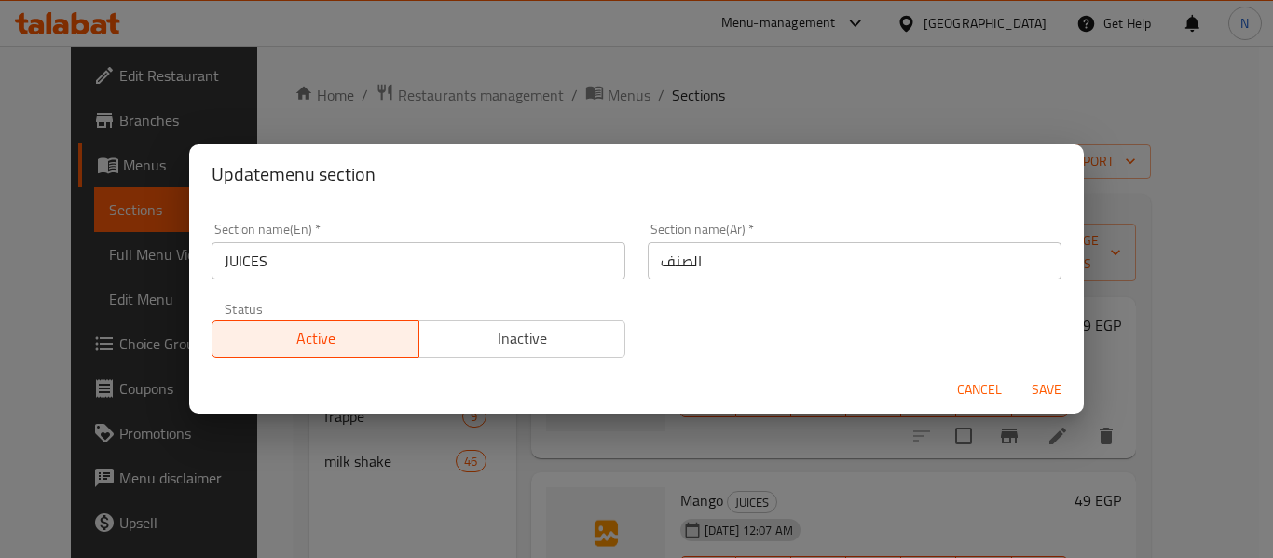
click at [715, 266] on input "الصنف" at bounding box center [854, 260] width 414 height 37
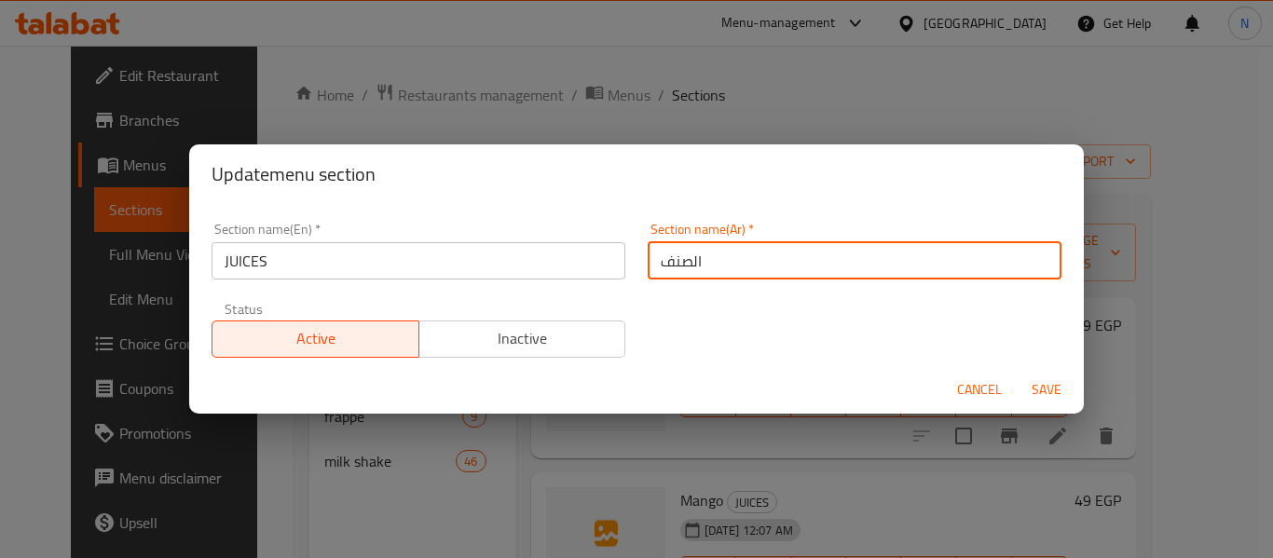
click at [715, 266] on input "الصنف" at bounding box center [854, 260] width 414 height 37
type input "العصائر"
click at [1016, 373] on button "Save" at bounding box center [1046, 390] width 60 height 34
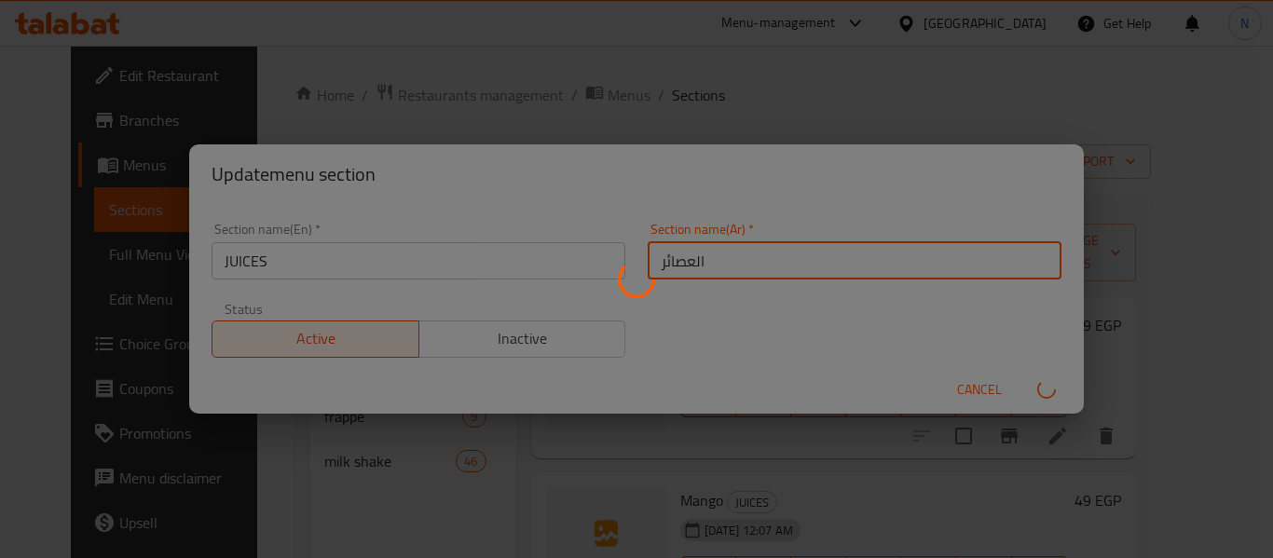
click at [1016, 375] on button "submit" at bounding box center [1046, 390] width 60 height 30
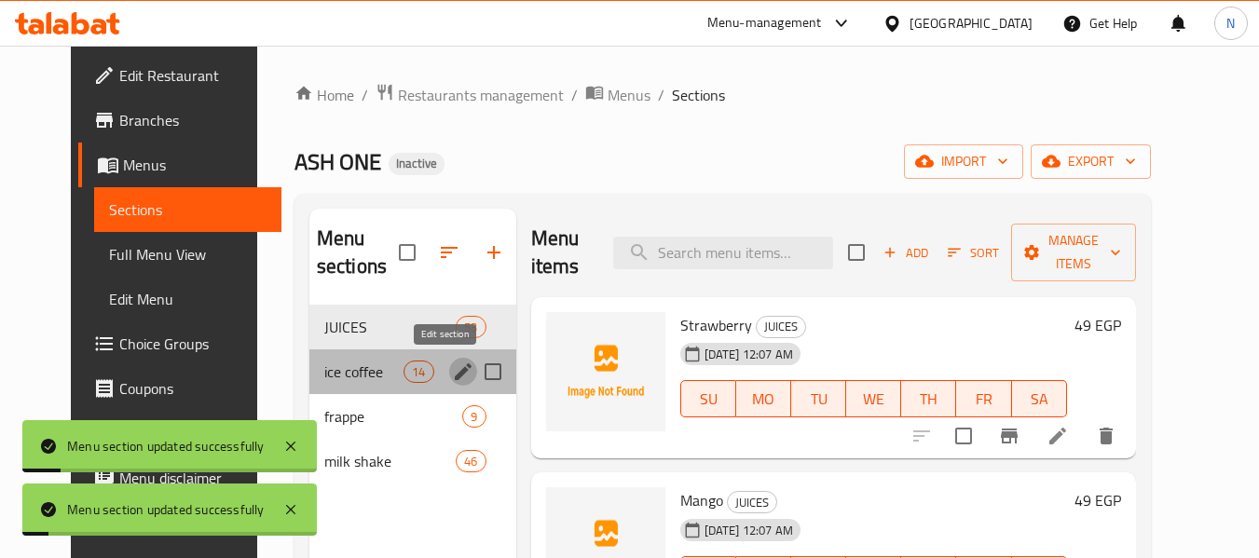
click at [455, 365] on icon "edit" at bounding box center [463, 371] width 17 height 17
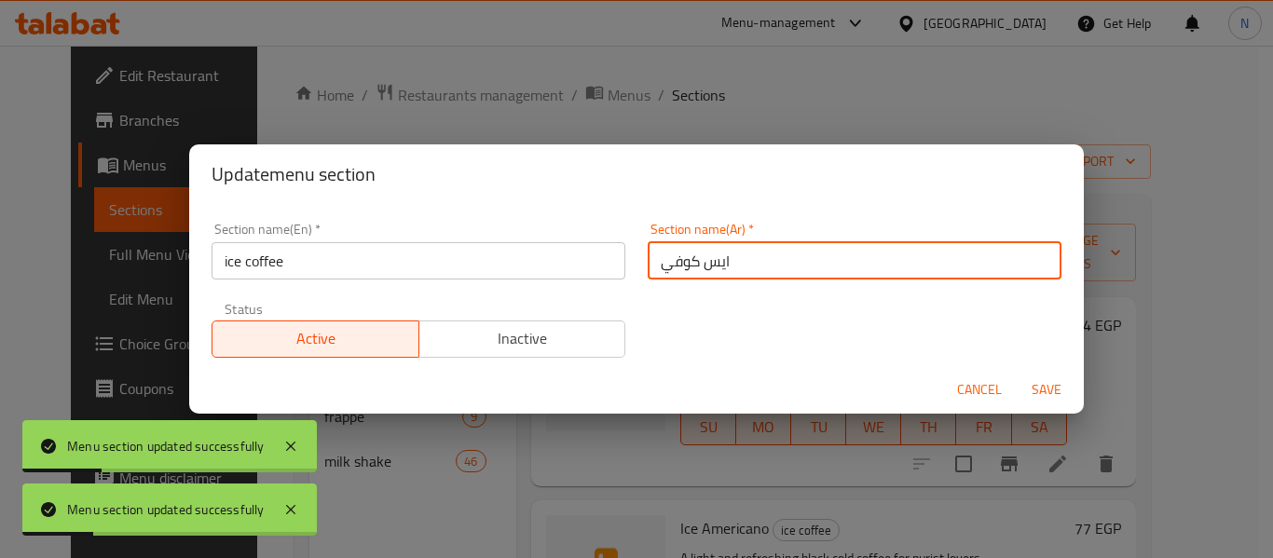
click at [654, 266] on input "ايس كوفي" at bounding box center [854, 260] width 414 height 37
type input "[PERSON_NAME]"
click at [1016, 373] on button "Save" at bounding box center [1046, 390] width 60 height 34
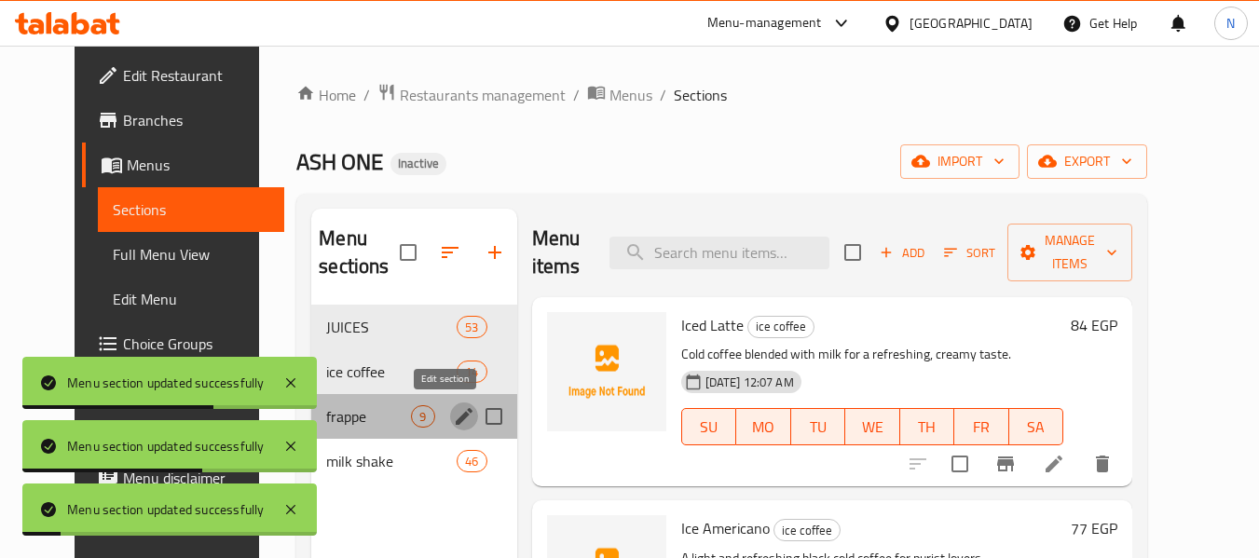
click at [453, 412] on icon "edit" at bounding box center [464, 416] width 22 height 22
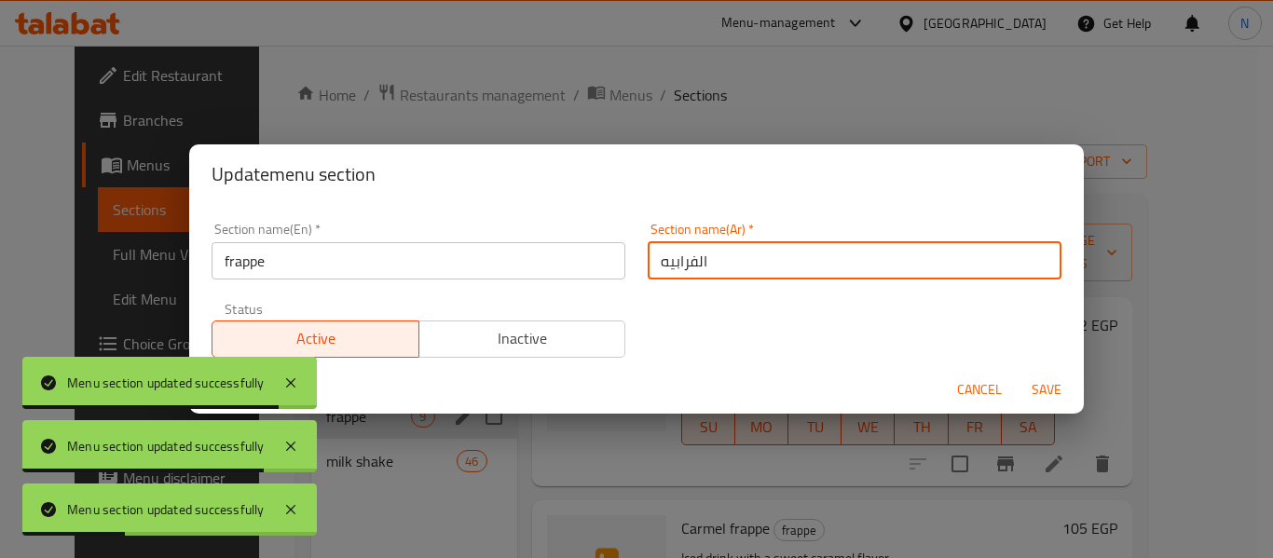
type input "الفرابيه"
click at [1016, 373] on button "Save" at bounding box center [1046, 390] width 60 height 34
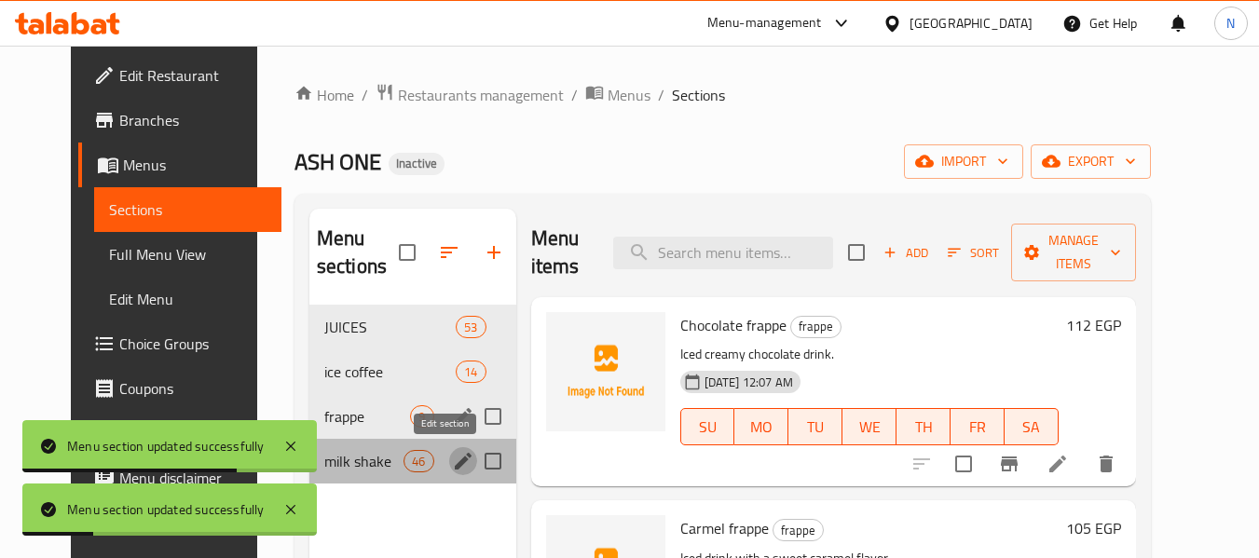
click at [452, 470] on icon "edit" at bounding box center [463, 461] width 22 height 22
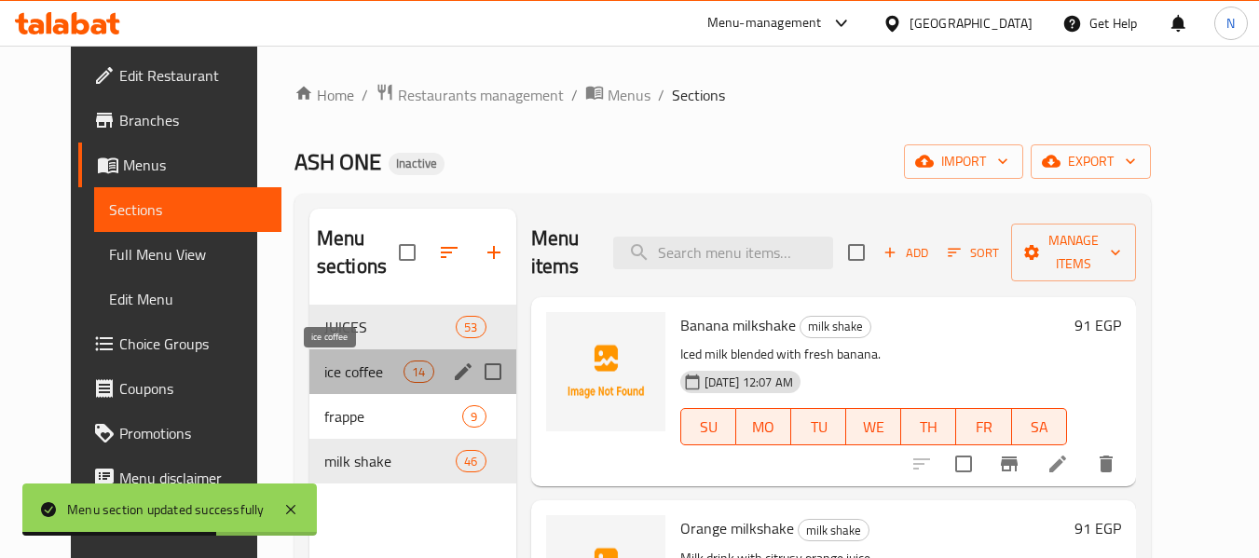
click at [362, 373] on span "ice coffee" at bounding box center [363, 372] width 79 height 22
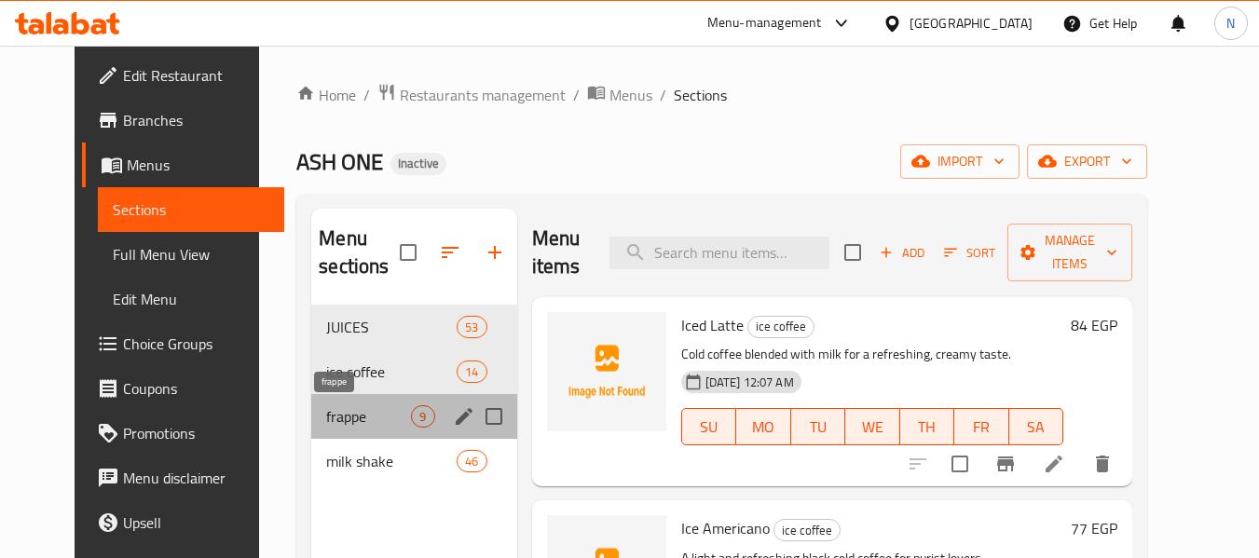
click at [326, 412] on span "frappe" at bounding box center [368, 416] width 85 height 22
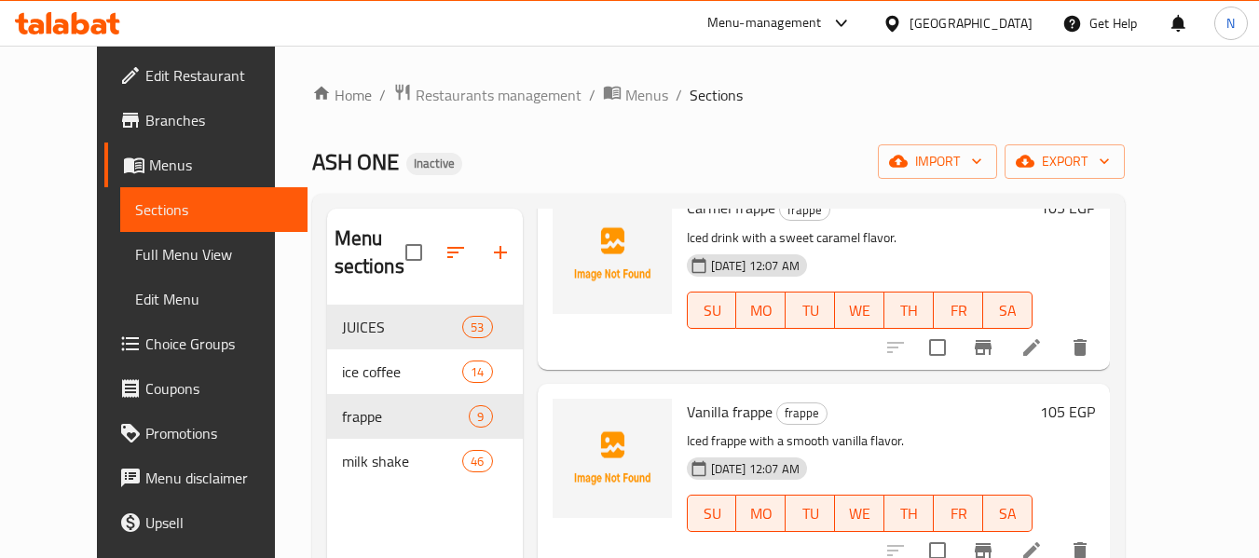
scroll to position [566, 0]
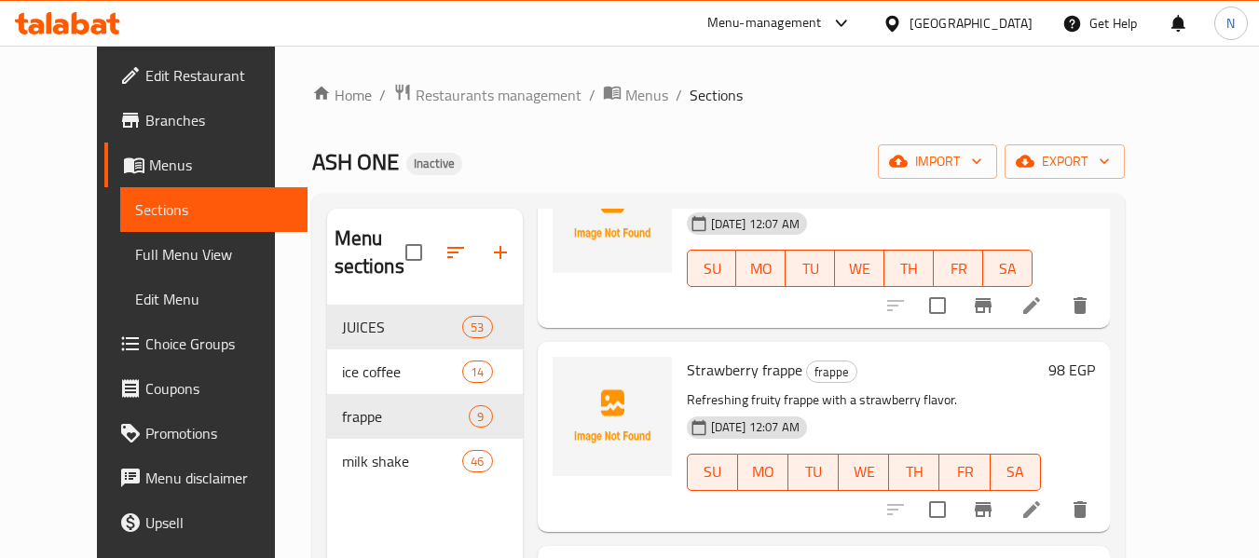
click at [1057, 519] on li at bounding box center [1031, 510] width 52 height 34
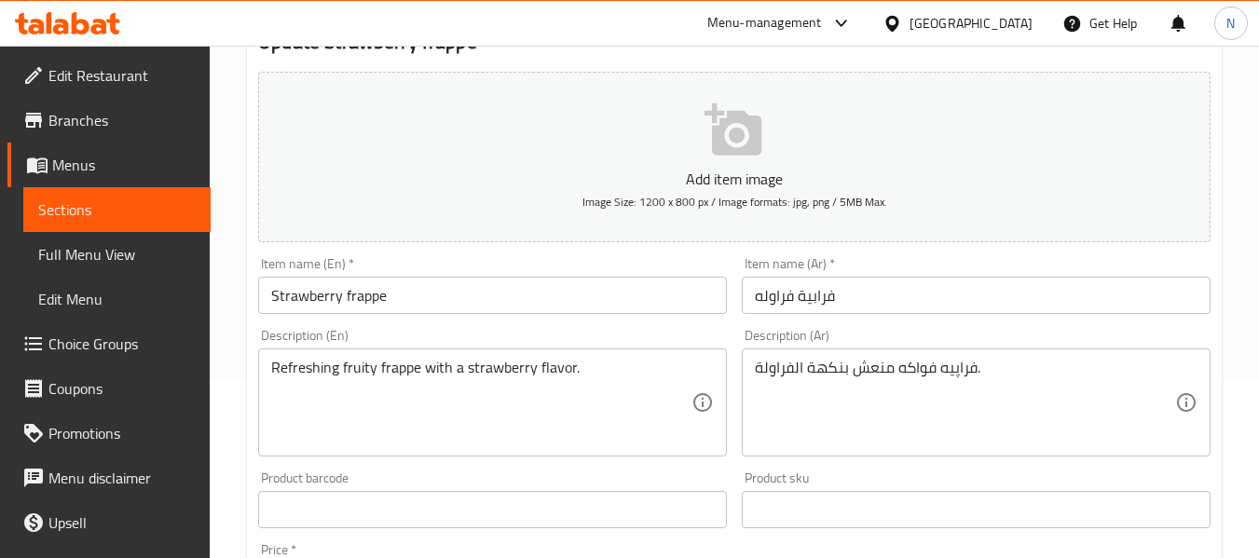
scroll to position [181, 0]
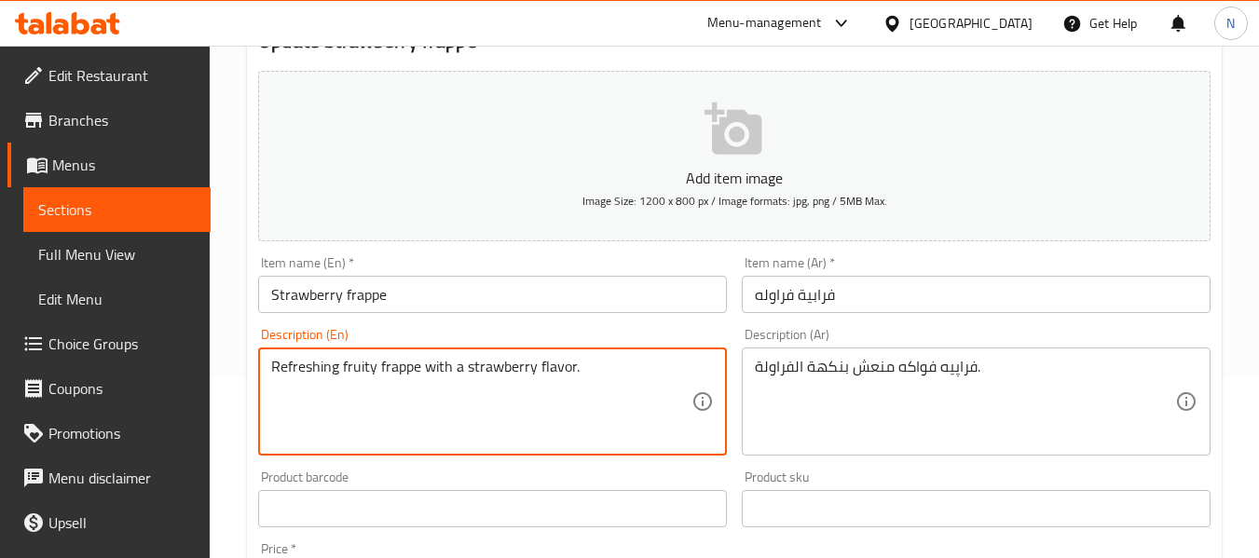
click at [407, 375] on textarea "Refreshing fruity frappe with a strawberry flavor." at bounding box center [481, 402] width 420 height 89
paste textarea "Strawberries, ice cream, milk, sugar, whipped cream فراولة، آيس كريم، حليب، سكر…"
drag, startPoint x: 611, startPoint y: 370, endPoint x: 601, endPoint y: 420, distance: 51.3
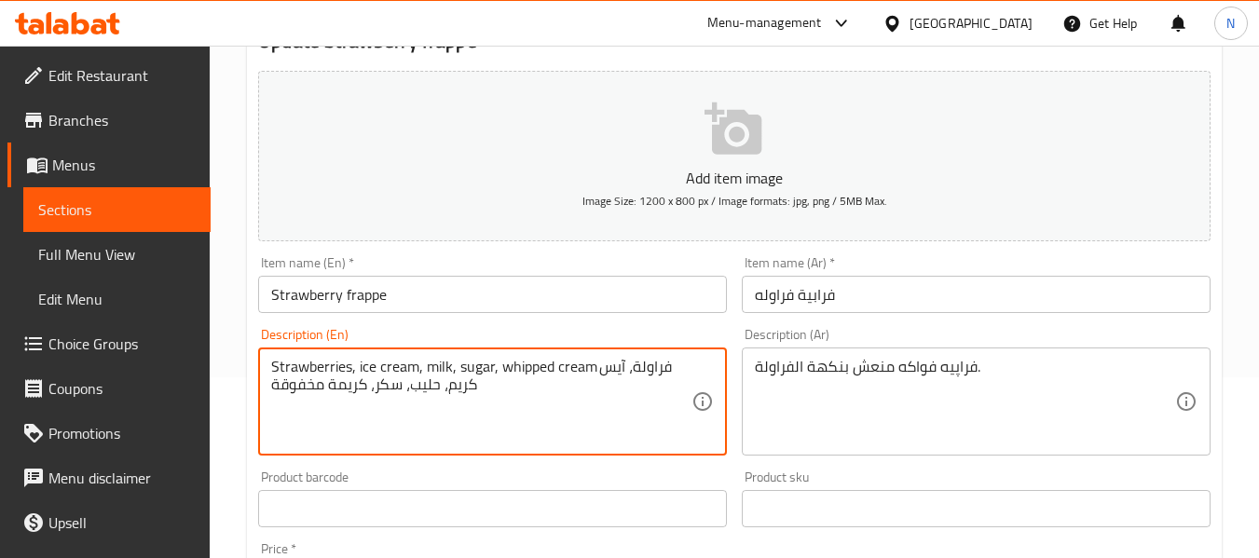
click at [601, 420] on textarea "Strawberries, ice cream, milk, sugar, whipped cream فراولة، آيس كريم، حليب، سكر…" at bounding box center [481, 402] width 420 height 89
type textarea "Strawberries, ice cream, milk, sugar, whipped cream"
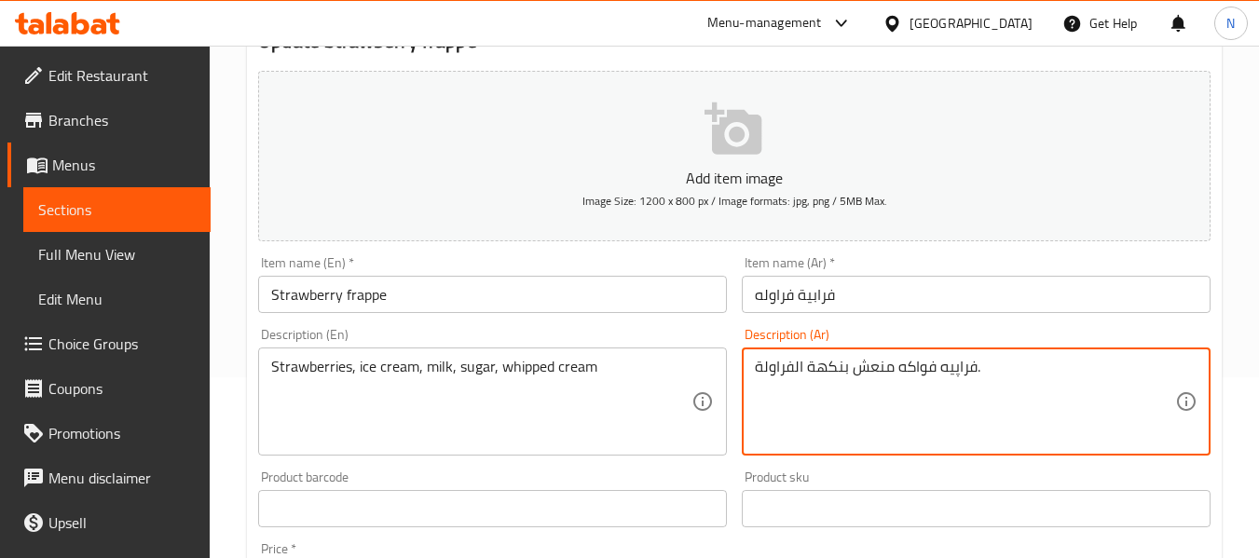
click at [828, 399] on textarea "فراپيه فواكه منعش بنكهة الفراولة." at bounding box center [965, 402] width 420 height 89
paste textarea "لة، آيس كريم، حليب، سكر، كريمة مخفوقة"
type textarea "فراولة، آيس كريم، حليب، سكر، كريمة مخفوقة"
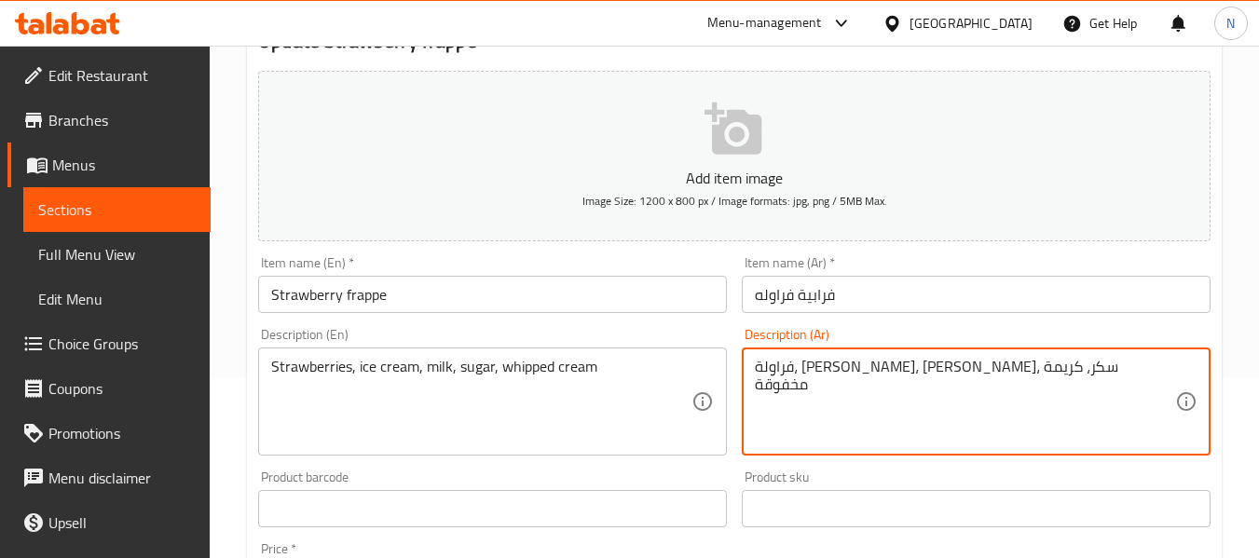
click at [637, 298] on input "Strawberry frappe" at bounding box center [492, 294] width 469 height 37
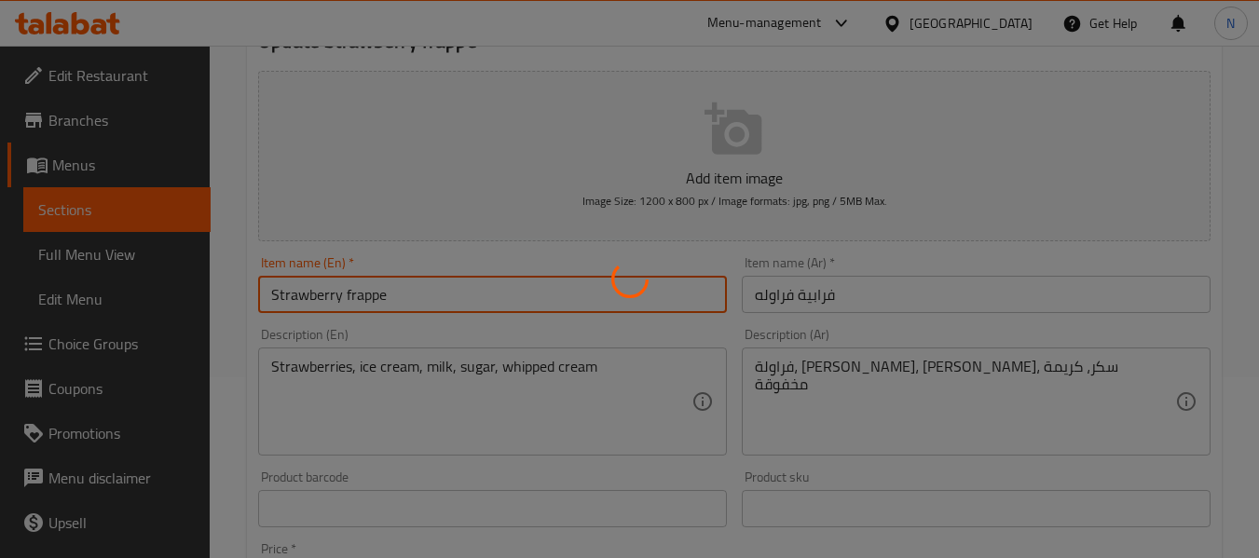
scroll to position [0, 0]
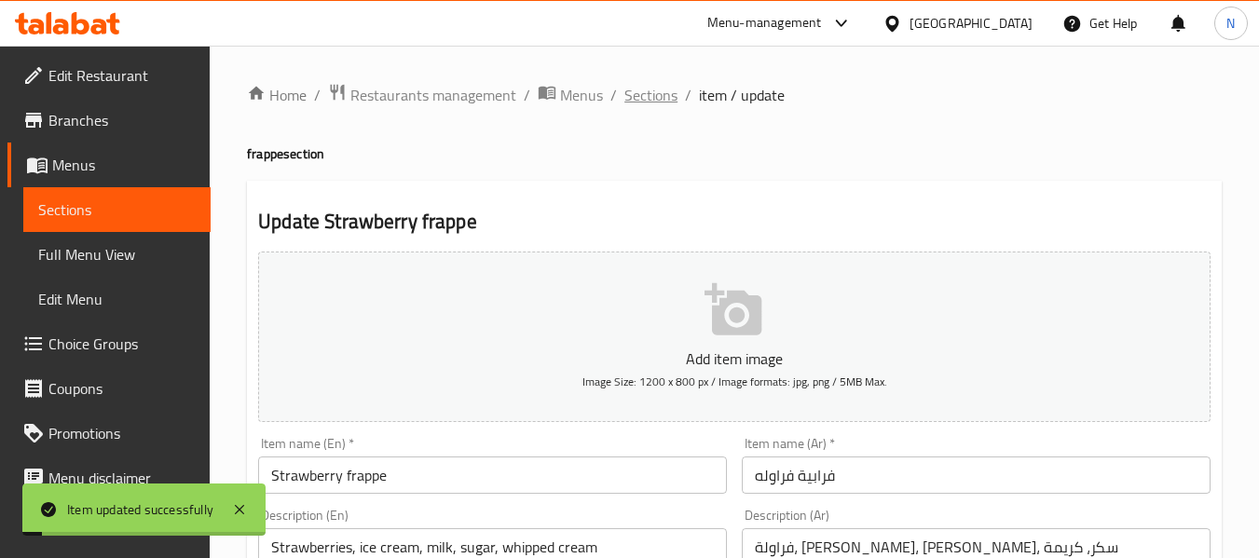
click at [639, 105] on span "Sections" at bounding box center [650, 95] width 53 height 22
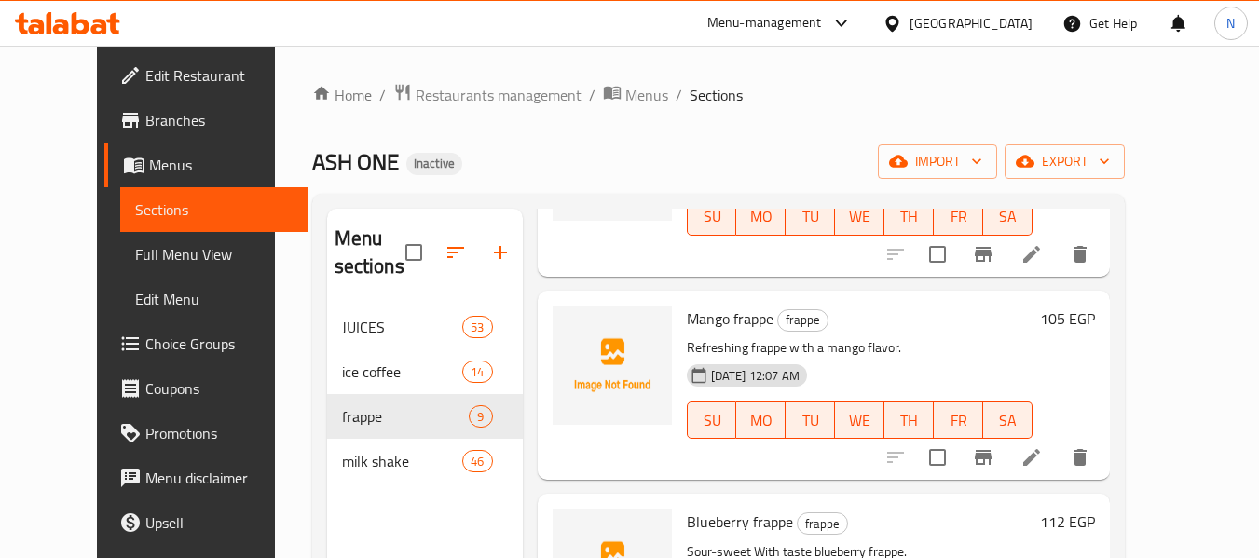
scroll to position [1228, 0]
click at [1043, 461] on icon at bounding box center [1031, 457] width 22 height 22
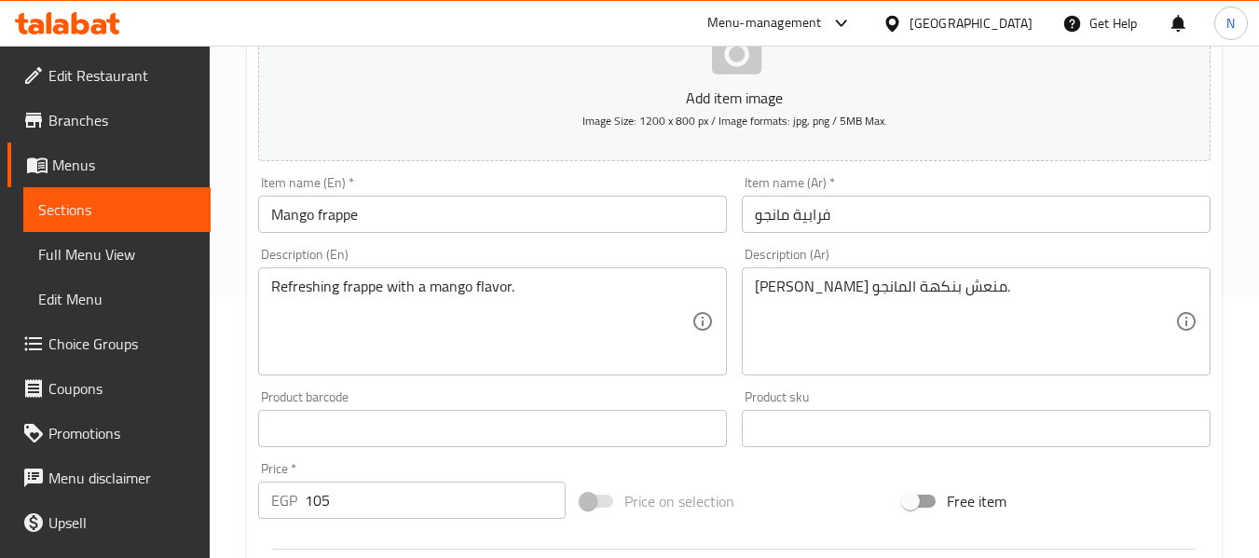
scroll to position [266, 0]
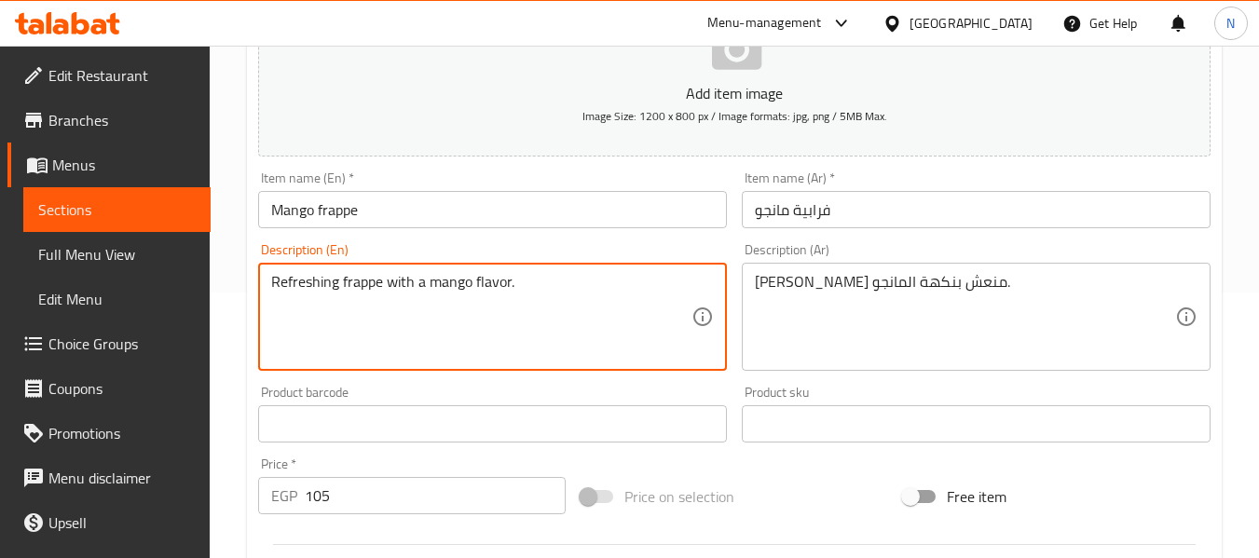
click at [362, 320] on textarea "Refreshing frappe with a mango flavor." at bounding box center [481, 317] width 420 height 89
paste textarea "frozen drink, ripe mango, peeled and chopped, milk, honey or sugar, to taste an…"
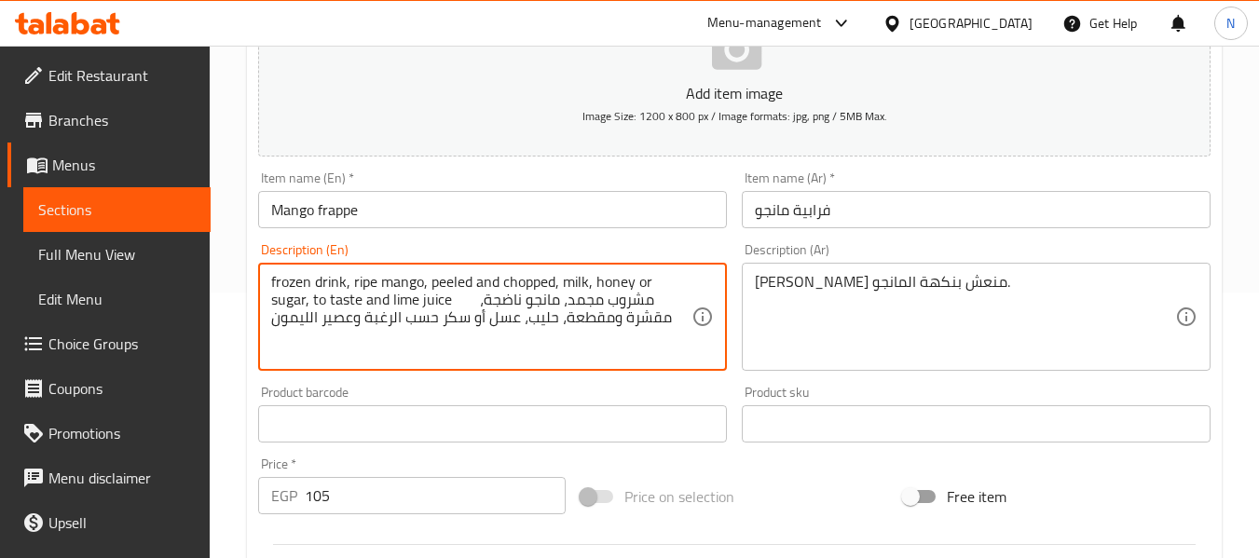
drag, startPoint x: 423, startPoint y: 302, endPoint x: 631, endPoint y: 360, distance: 215.6
click at [631, 360] on textarea "frozen drink, ripe mango, peeled and chopped, milk, honey or sugar, to taste an…" at bounding box center [481, 317] width 420 height 89
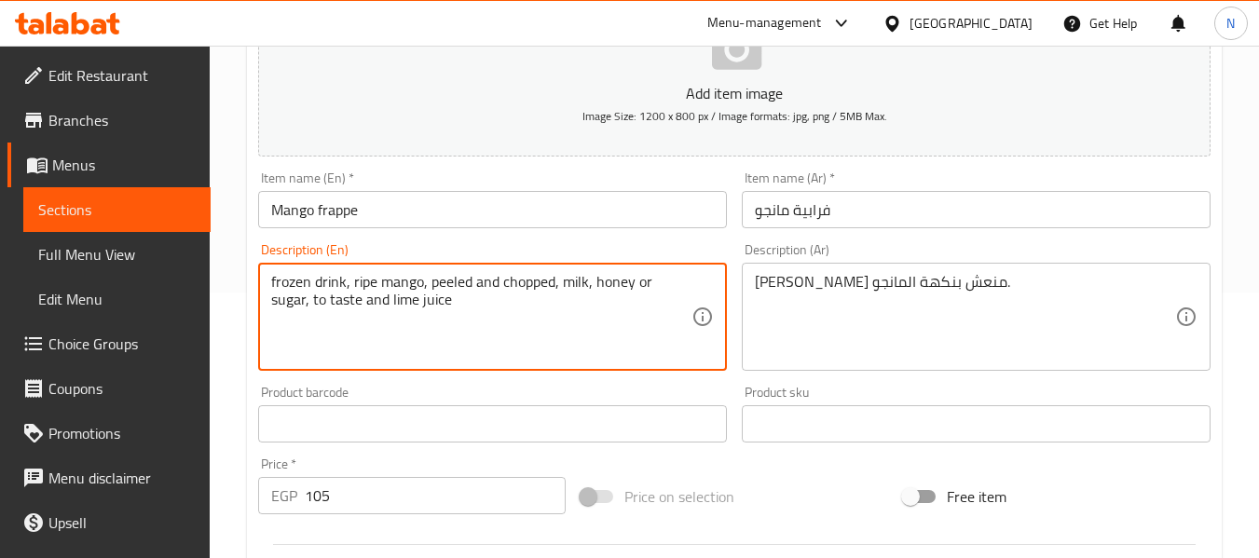
type textarea "frozen drink, ripe mango, peeled and chopped, milk, honey or sugar, to taste an…"
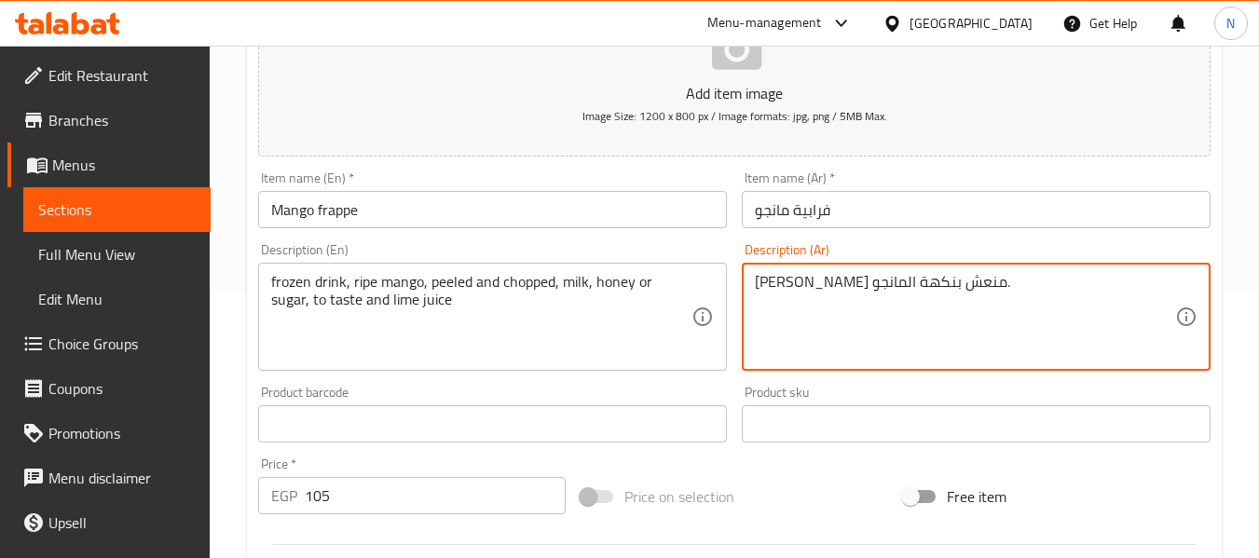
click at [878, 298] on textarea "فراپيه منعش بنكهة المانجو." at bounding box center [965, 317] width 420 height 89
paste textarea "شروب مجمد، مانجو ناضجة، مقشرة ومقطعة، حليب، عسل أو سكر حسب الرغبة وعصير الليمون"
type textarea "مشروب مجمد، مانجو ناضجة، مقشرة ومقطعة، حليب، عسل أو سكر حسب الرغبة وعصير الليمون"
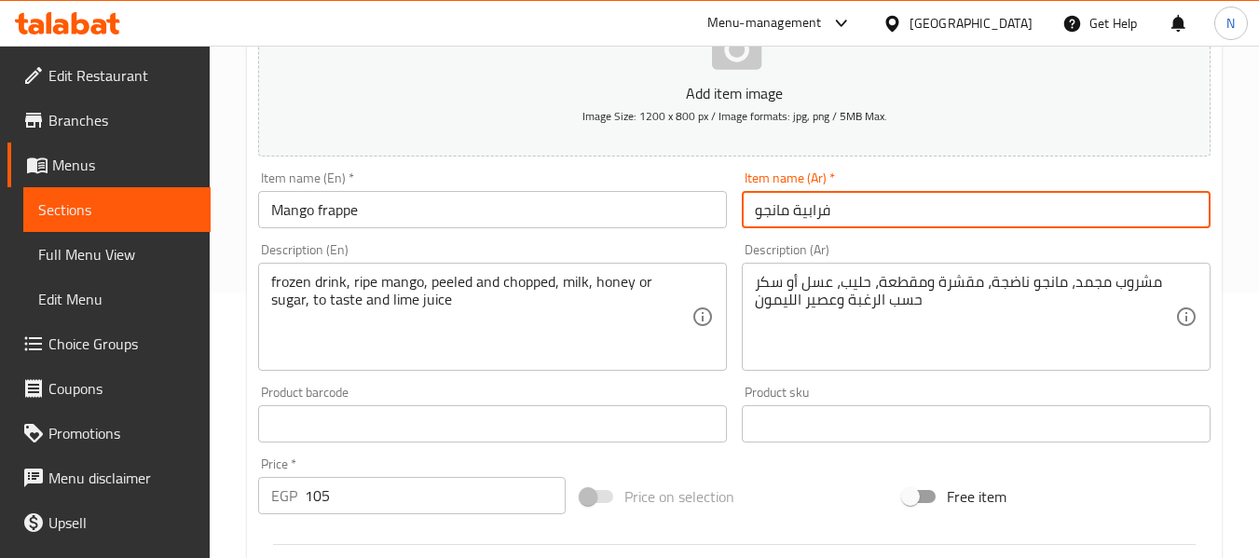
click at [828, 224] on input "فرابية مانجو" at bounding box center [976, 209] width 469 height 37
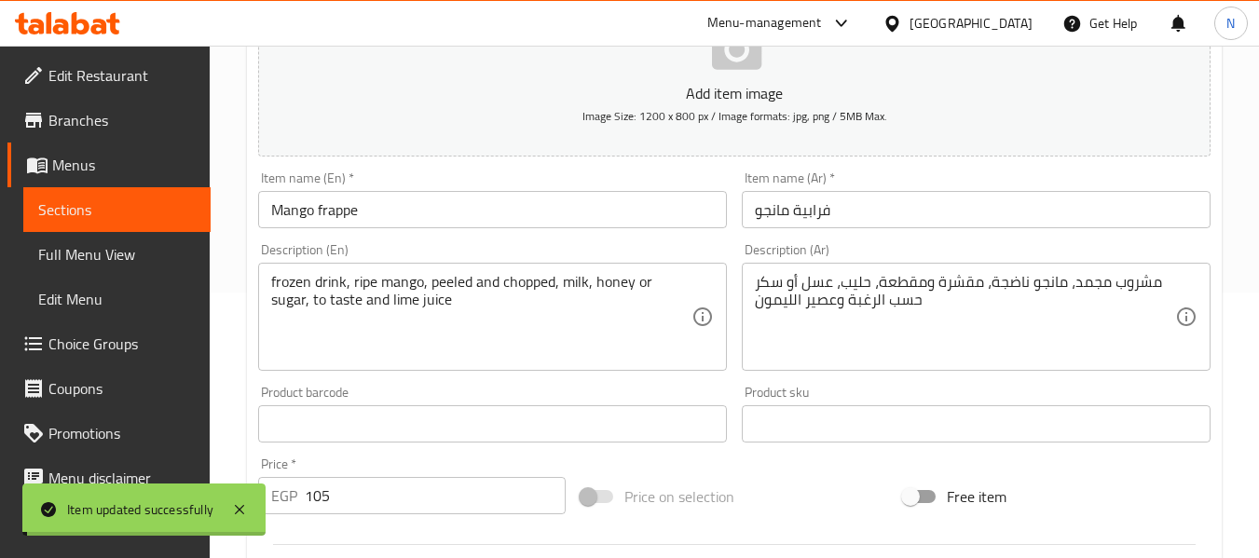
click at [737, 231] on div "Item name (Ar)   * فرابية مانجو Item name (Ar) *" at bounding box center [976, 200] width 484 height 72
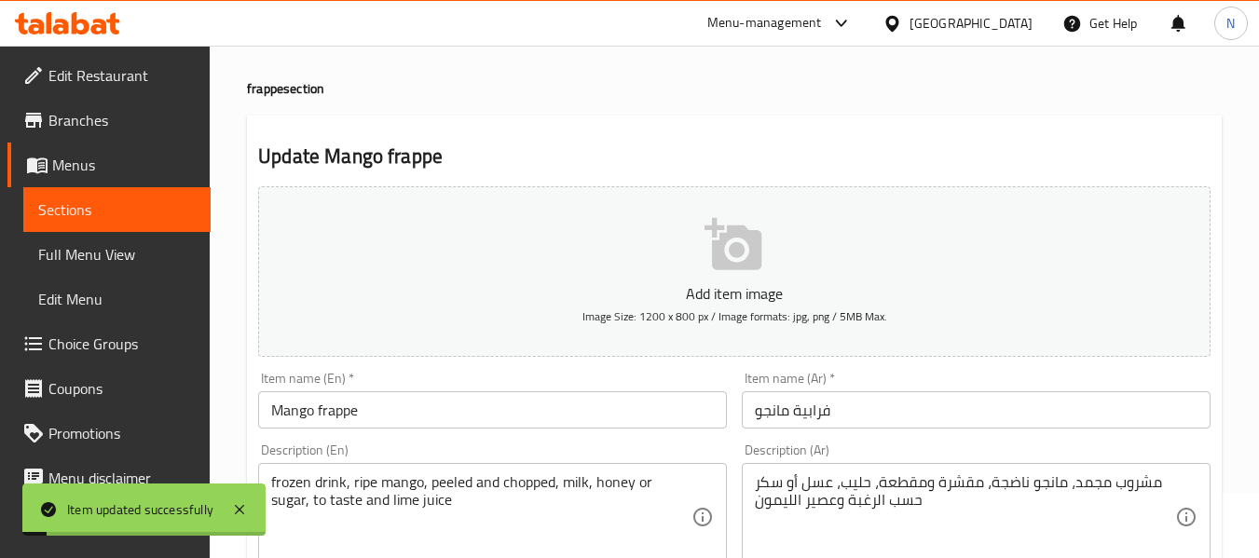
scroll to position [17, 0]
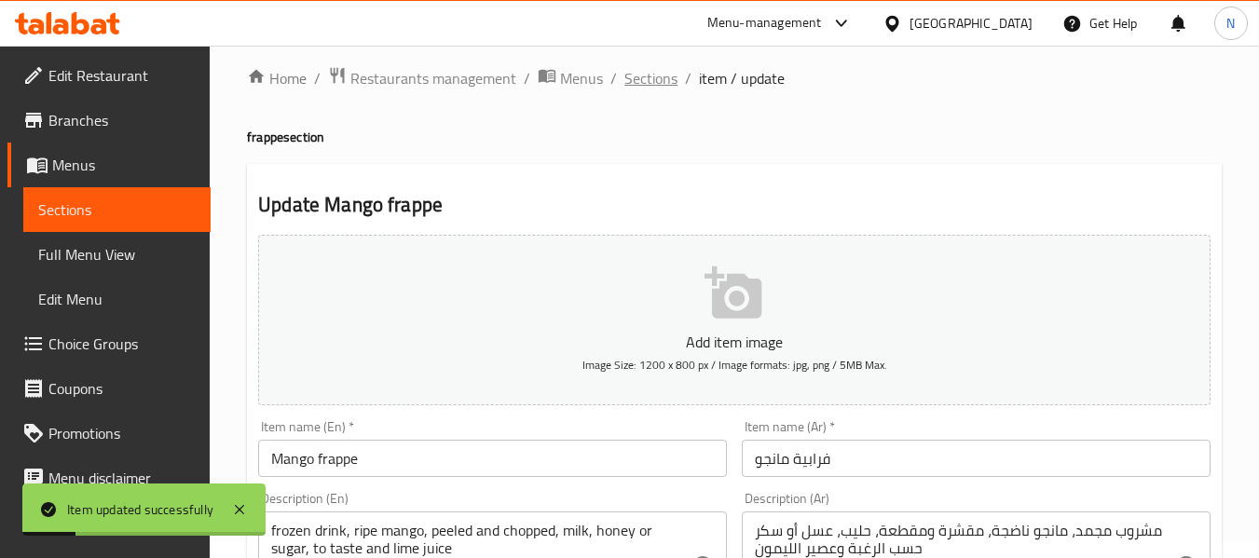
click at [651, 89] on span "Sections" at bounding box center [650, 78] width 53 height 22
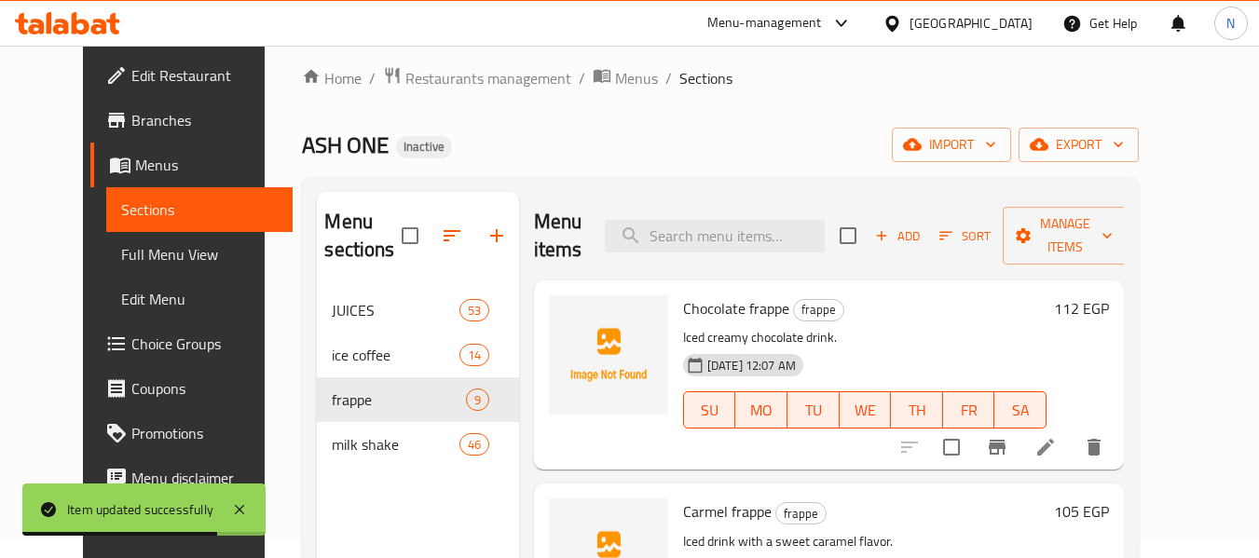
click at [642, 195] on div "Menu items Add Sort Manage items" at bounding box center [829, 236] width 590 height 89
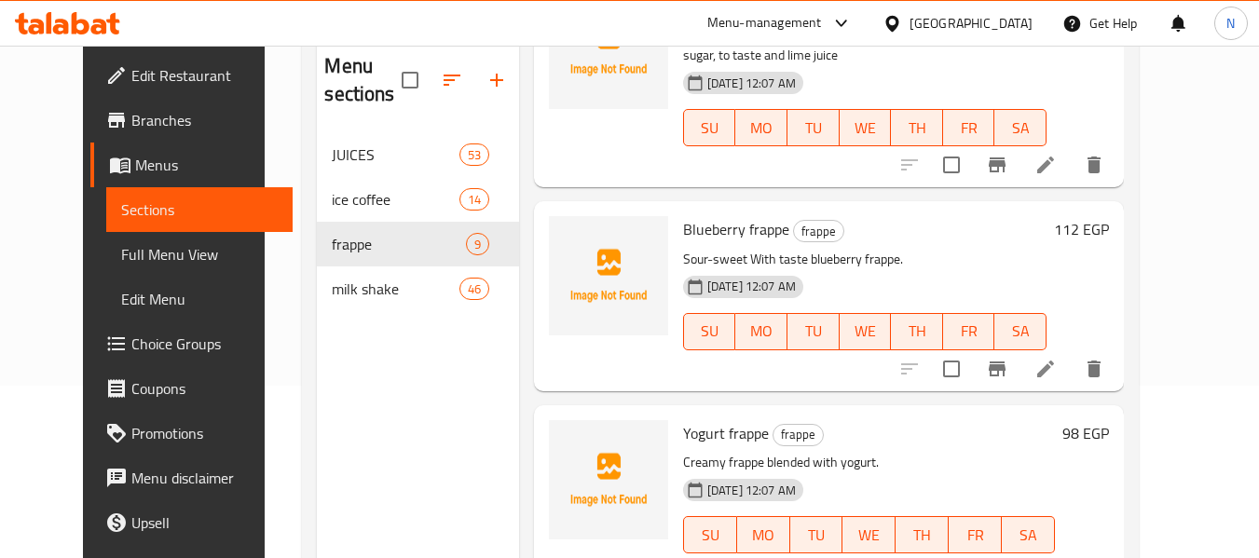
scroll to position [1276, 0]
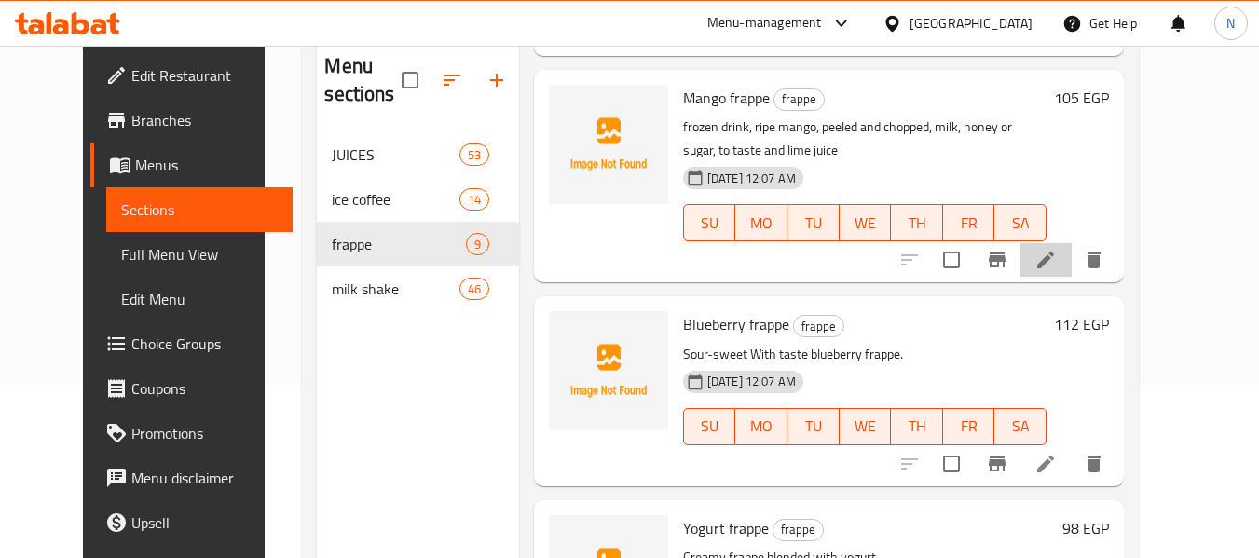
click at [1071, 273] on li at bounding box center [1045, 260] width 52 height 34
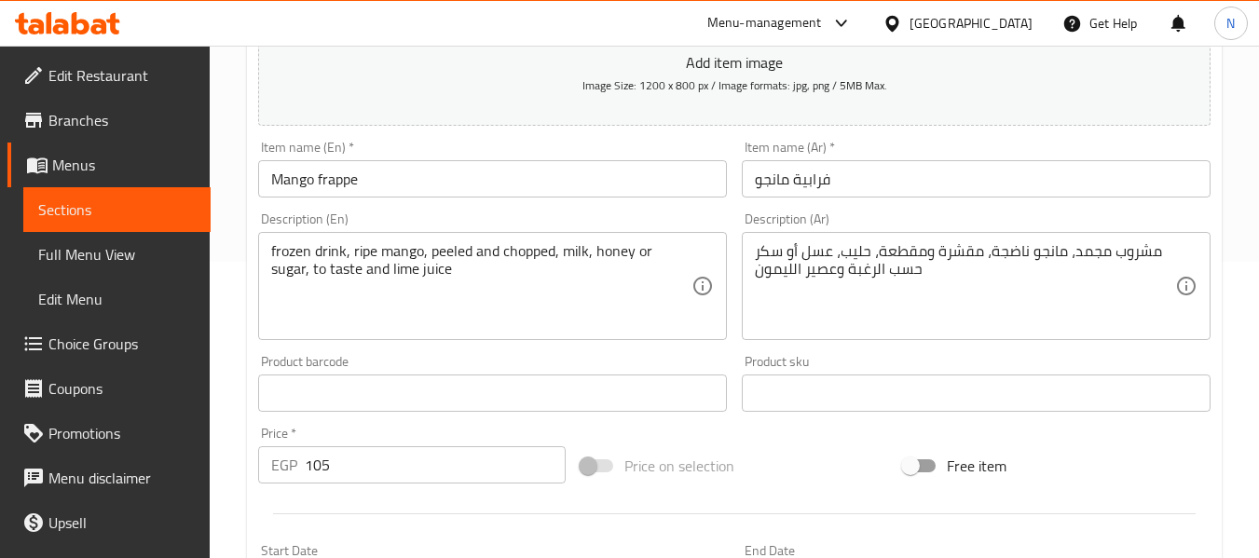
scroll to position [304, 0]
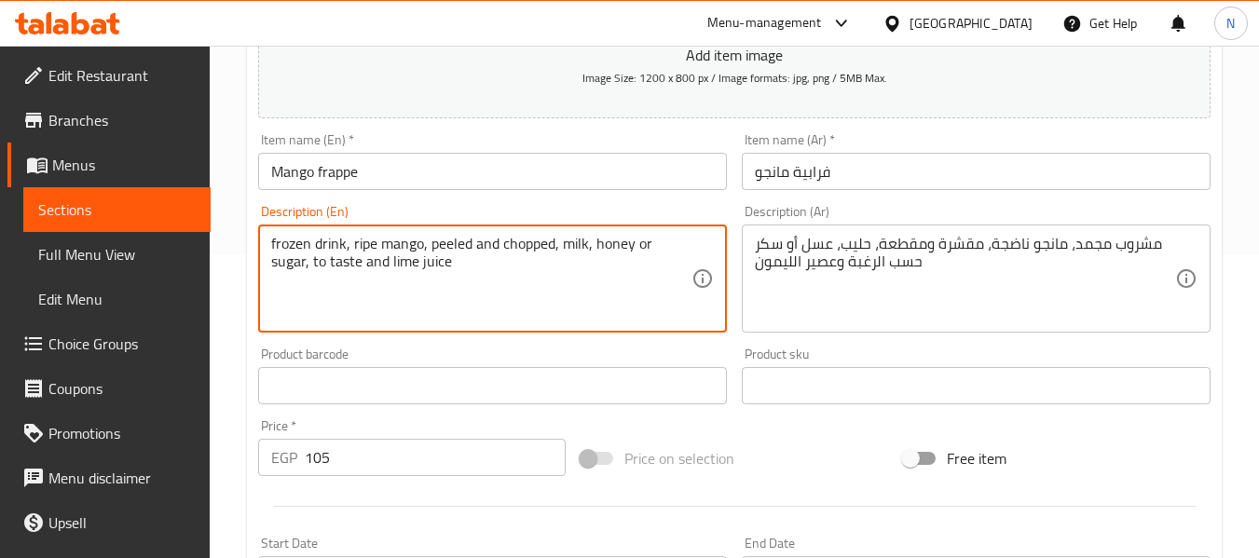
click at [495, 279] on textarea "frozen drink, ripe mango, peeled and chopped, milk, honey or sugar, to taste an…" at bounding box center [481, 279] width 420 height 89
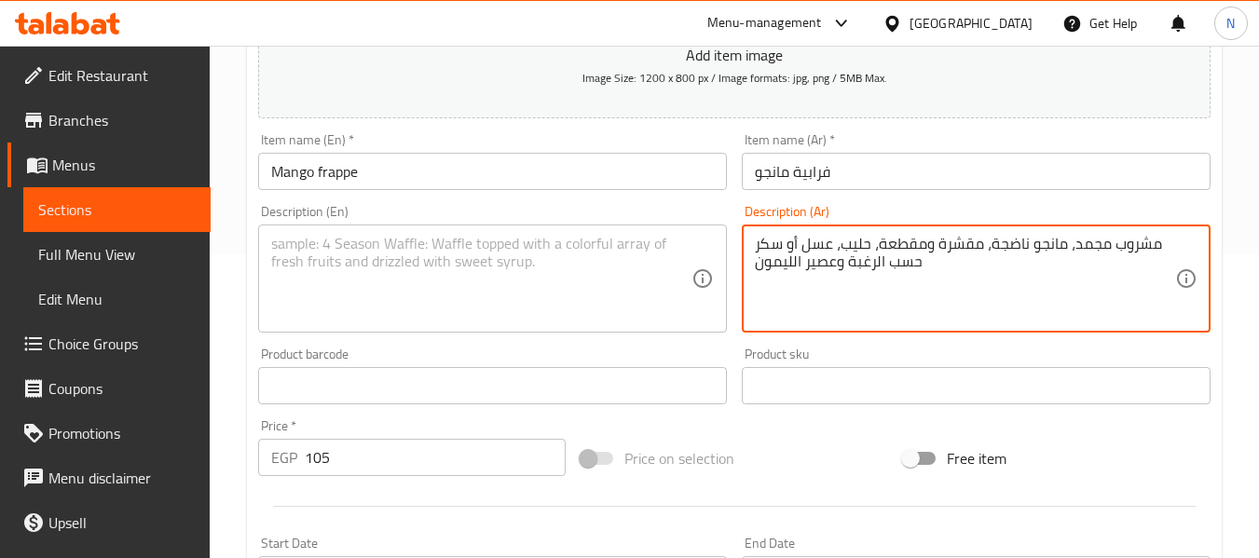
click at [837, 296] on textarea "مشروب مجمد، مانجو ناضجة، مقشرة ومقطعة، حليب، عسل أو سكر حسب الرغبة وعصير الليمون" at bounding box center [965, 279] width 420 height 89
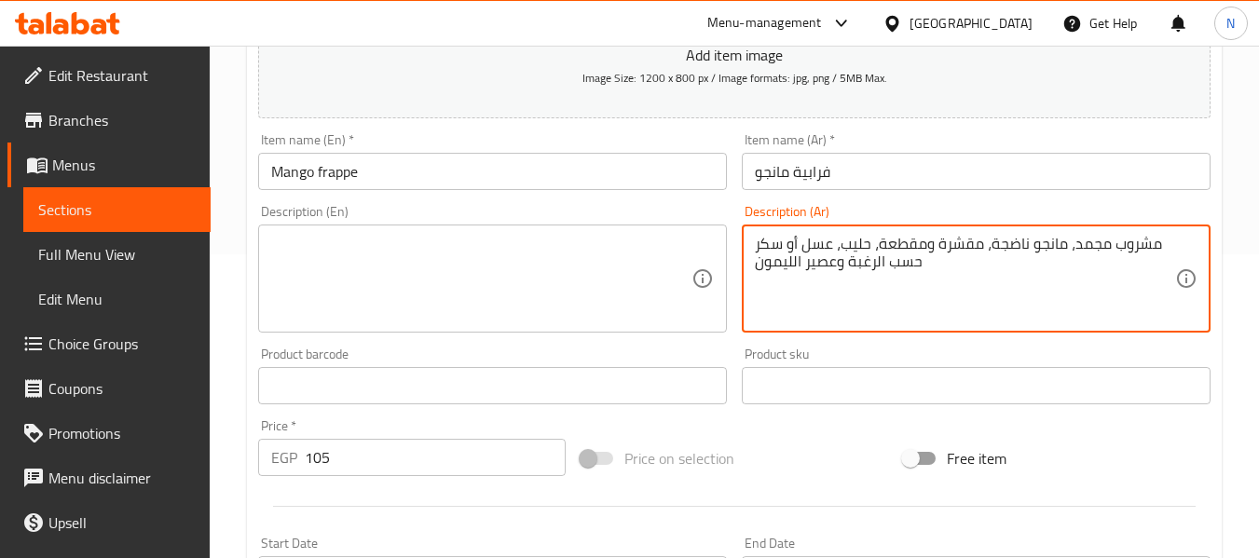
click at [837, 296] on textarea "مشروب مجمد، مانجو ناضجة، مقشرة ومقطعة، حليب، عسل أو سكر حسب الرغبة وعصير الليمون" at bounding box center [965, 279] width 420 height 89
click at [816, 175] on input "فرابية مانجو" at bounding box center [976, 171] width 469 height 37
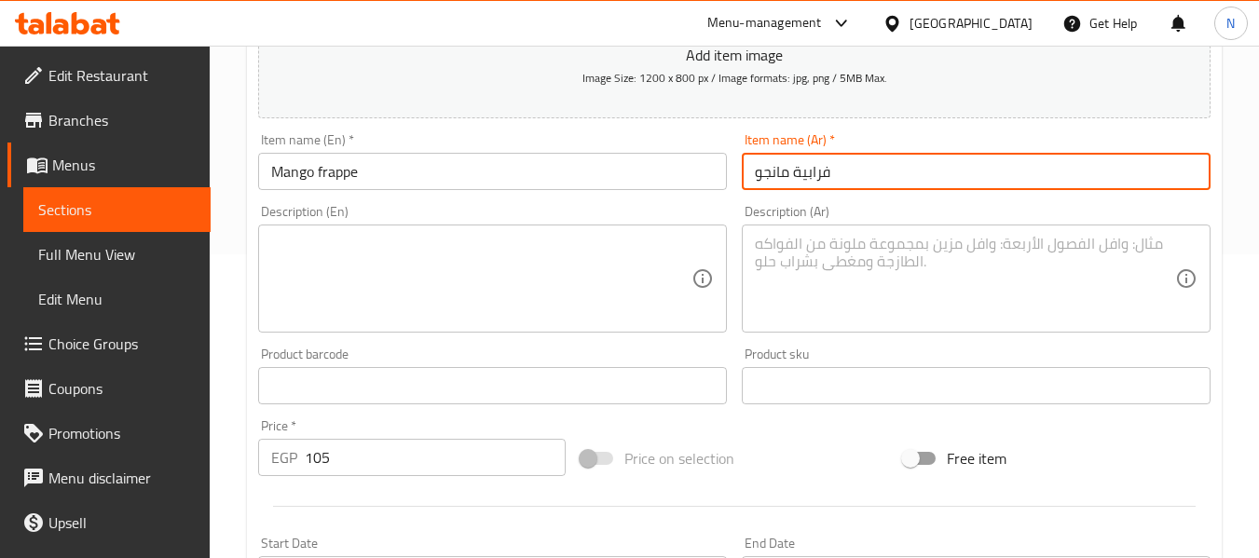
click at [816, 175] on input "فرابية مانجو" at bounding box center [976, 171] width 469 height 37
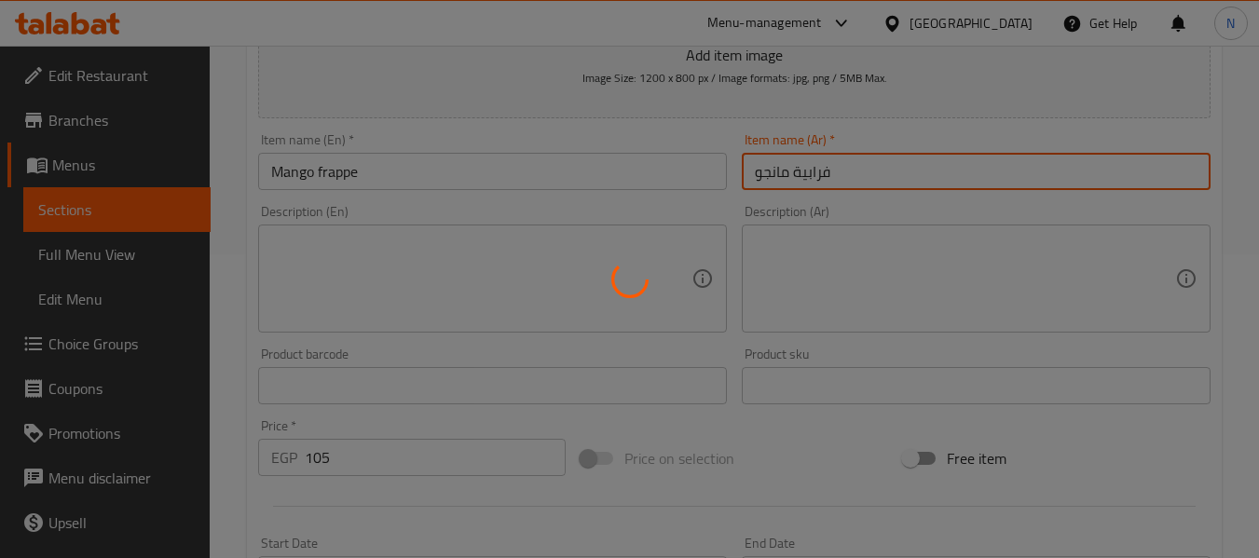
scroll to position [0, 0]
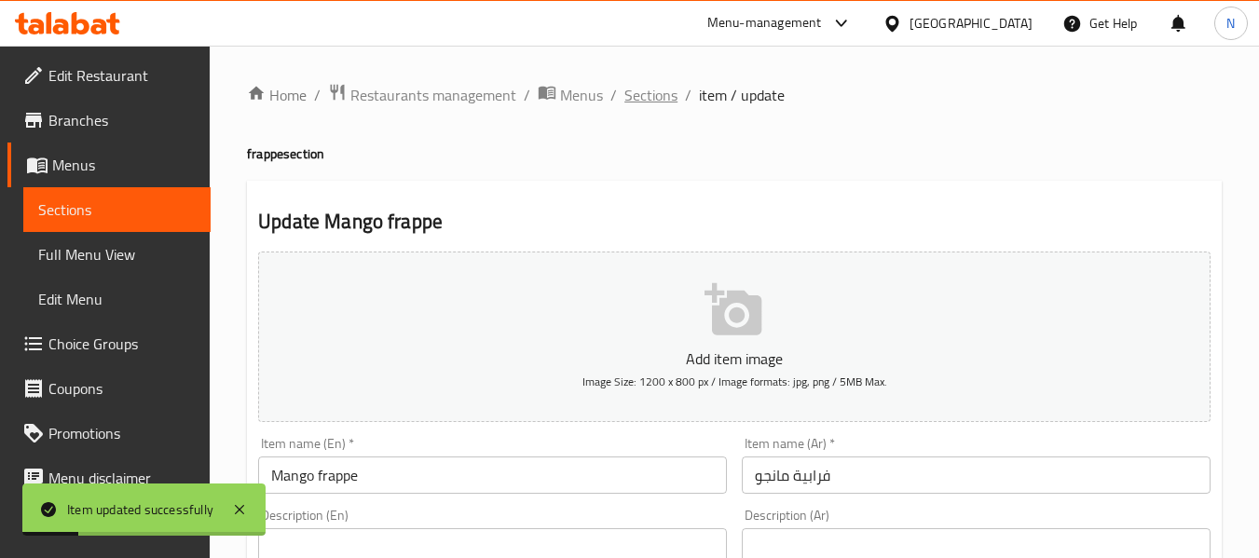
click at [650, 95] on span "Sections" at bounding box center [650, 95] width 53 height 22
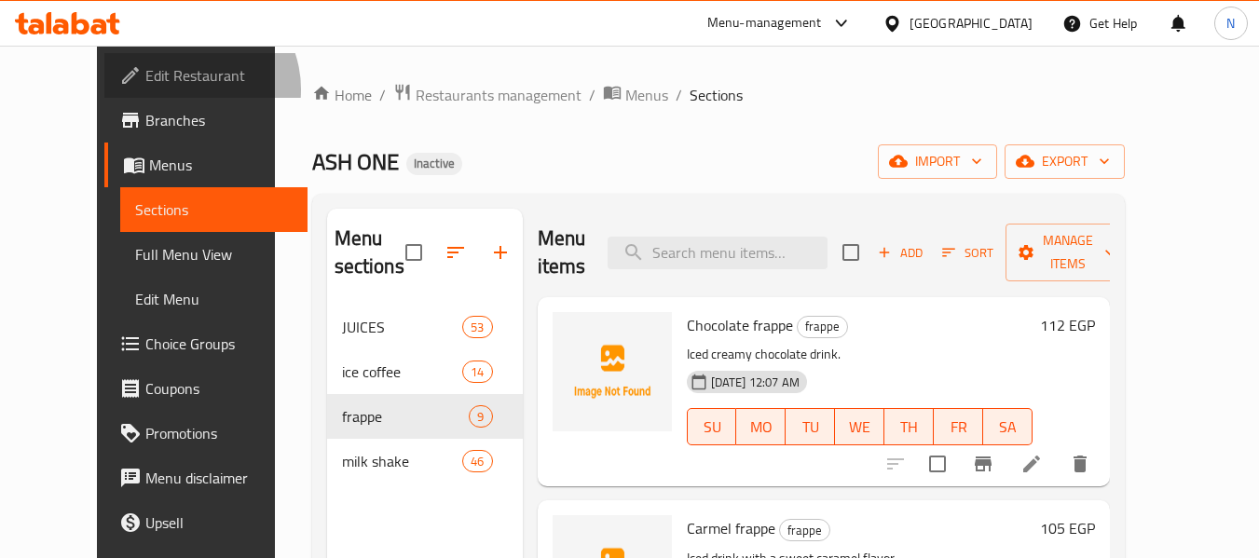
click at [104, 89] on link "Edit Restaurant" at bounding box center [205, 75] width 203 height 45
